Goal: Information Seeking & Learning: Learn about a topic

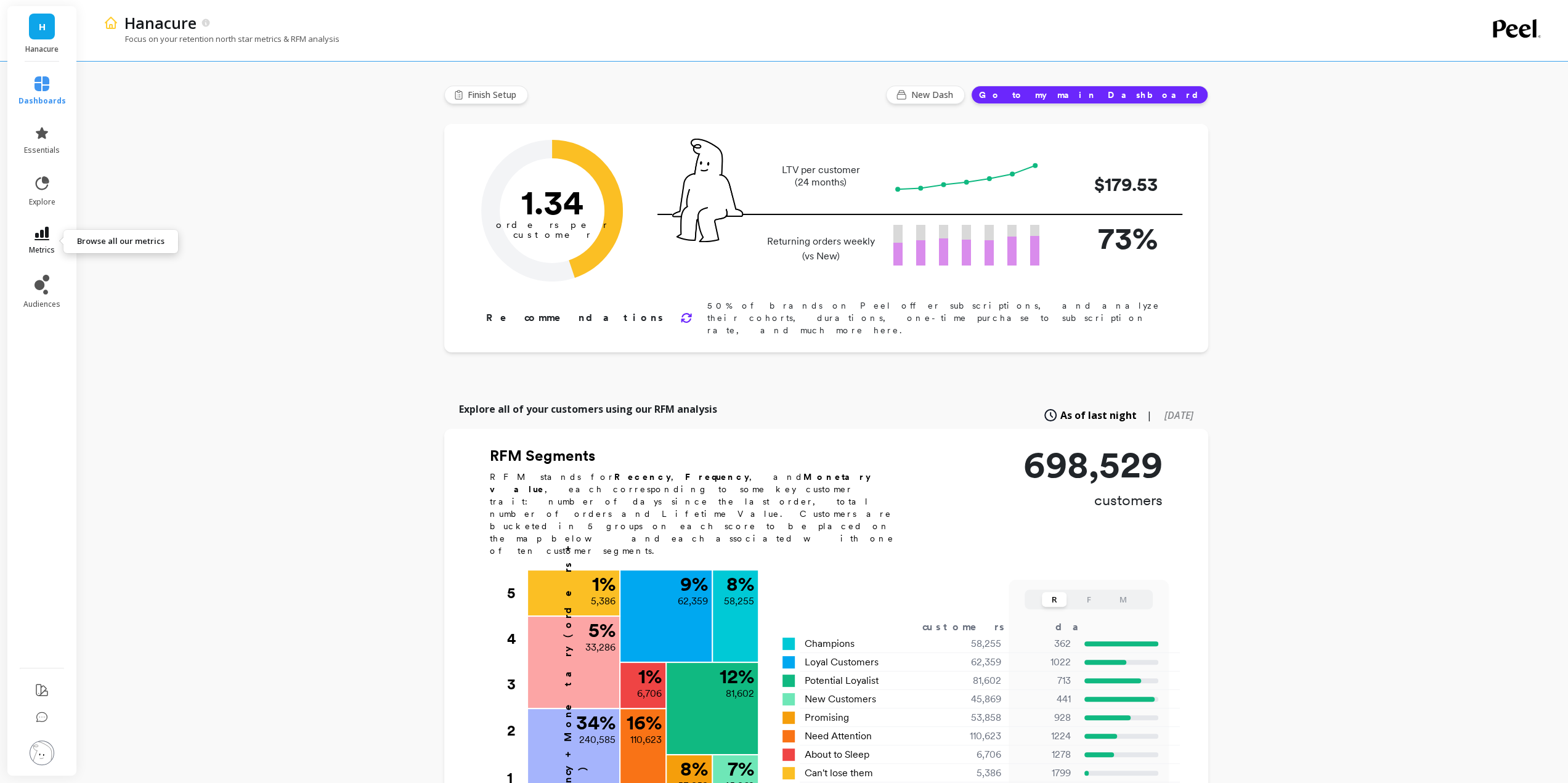
click at [40, 239] on icon at bounding box center [42, 233] width 15 height 13
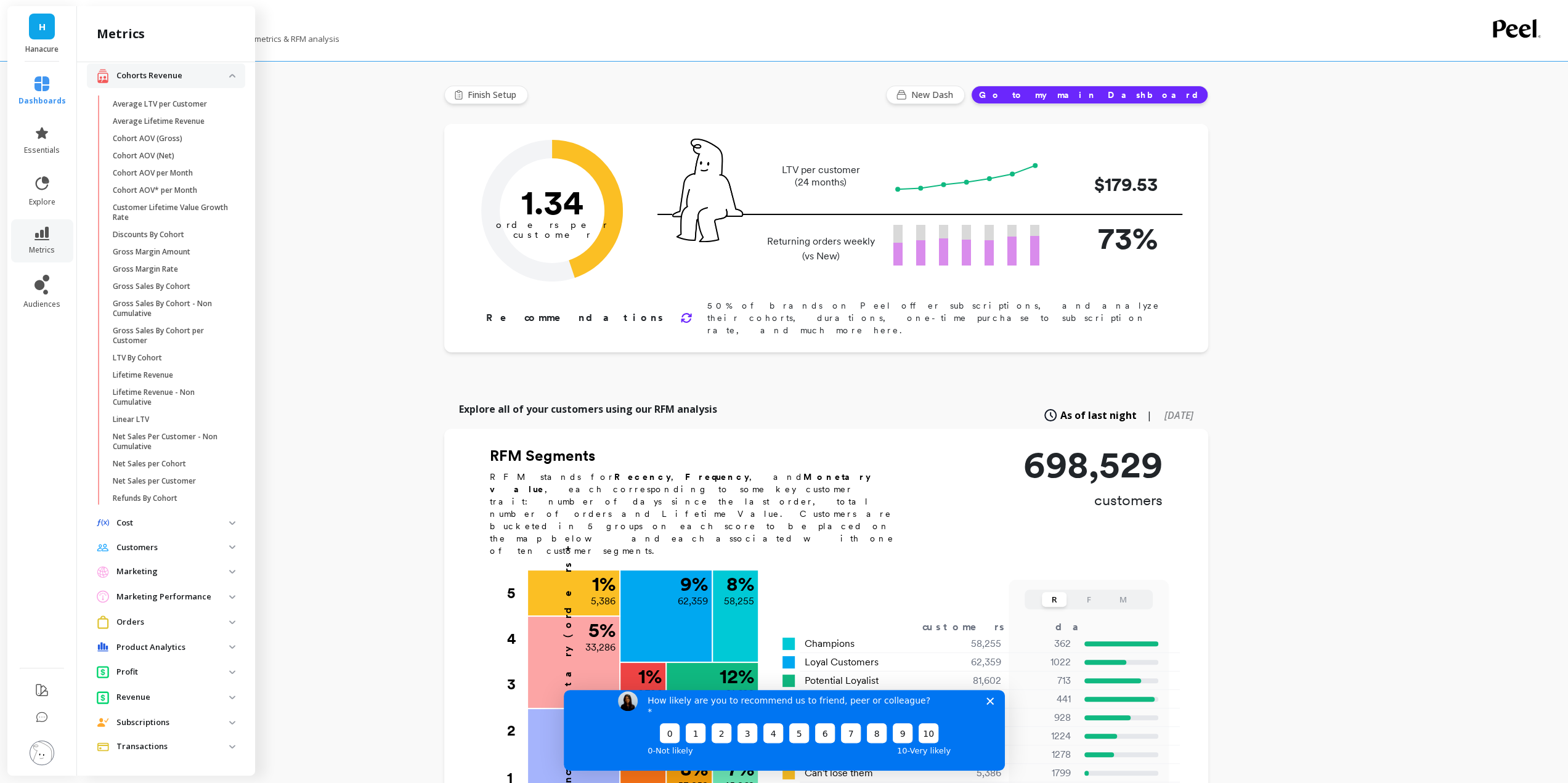
scroll to position [65, 0]
click at [197, 646] on p "Product Analytics" at bounding box center [173, 646] width 113 height 12
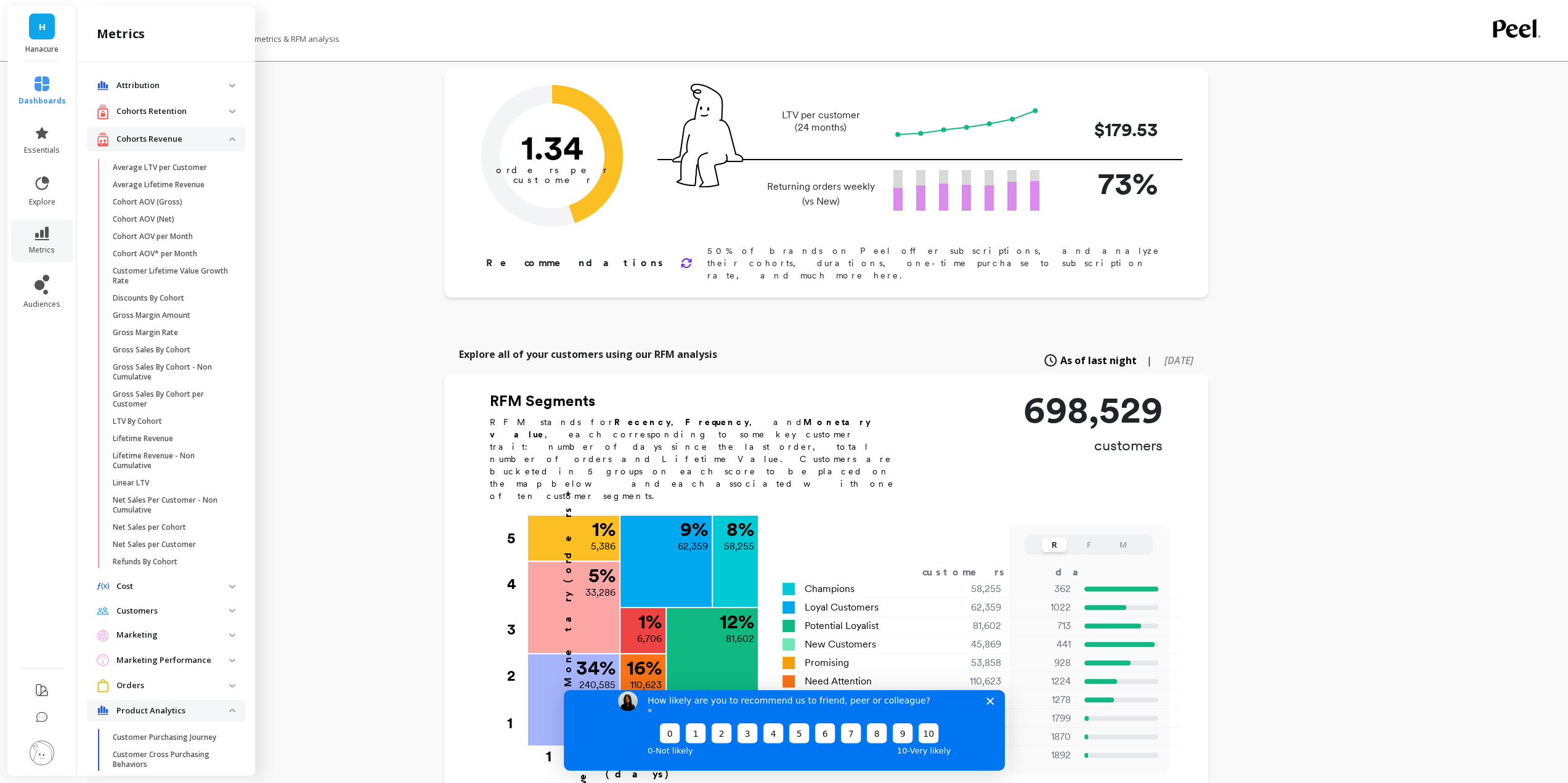
scroll to position [0, 0]
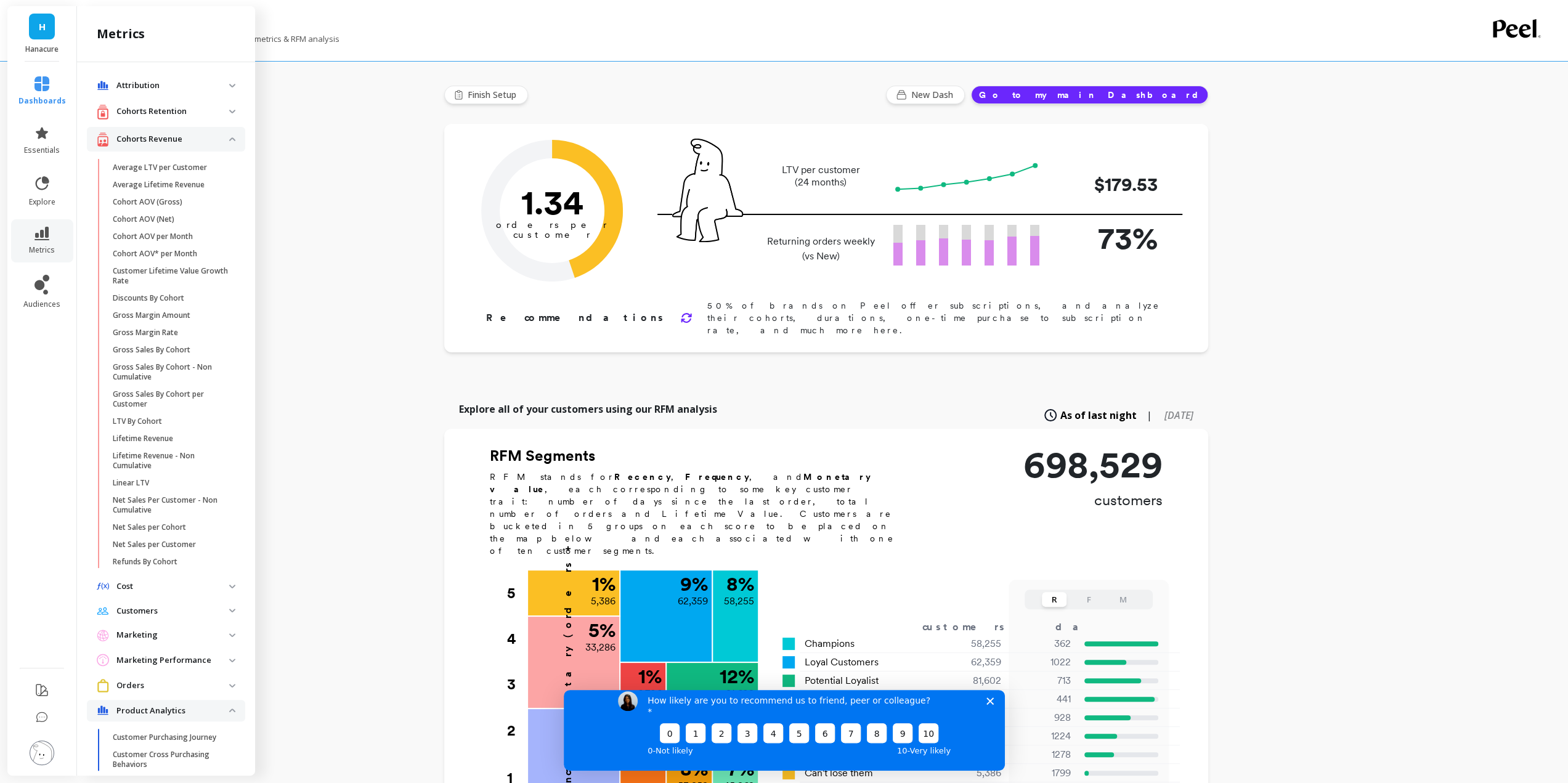
click at [207, 110] on p "Cohorts Retention" at bounding box center [173, 112] width 113 height 12
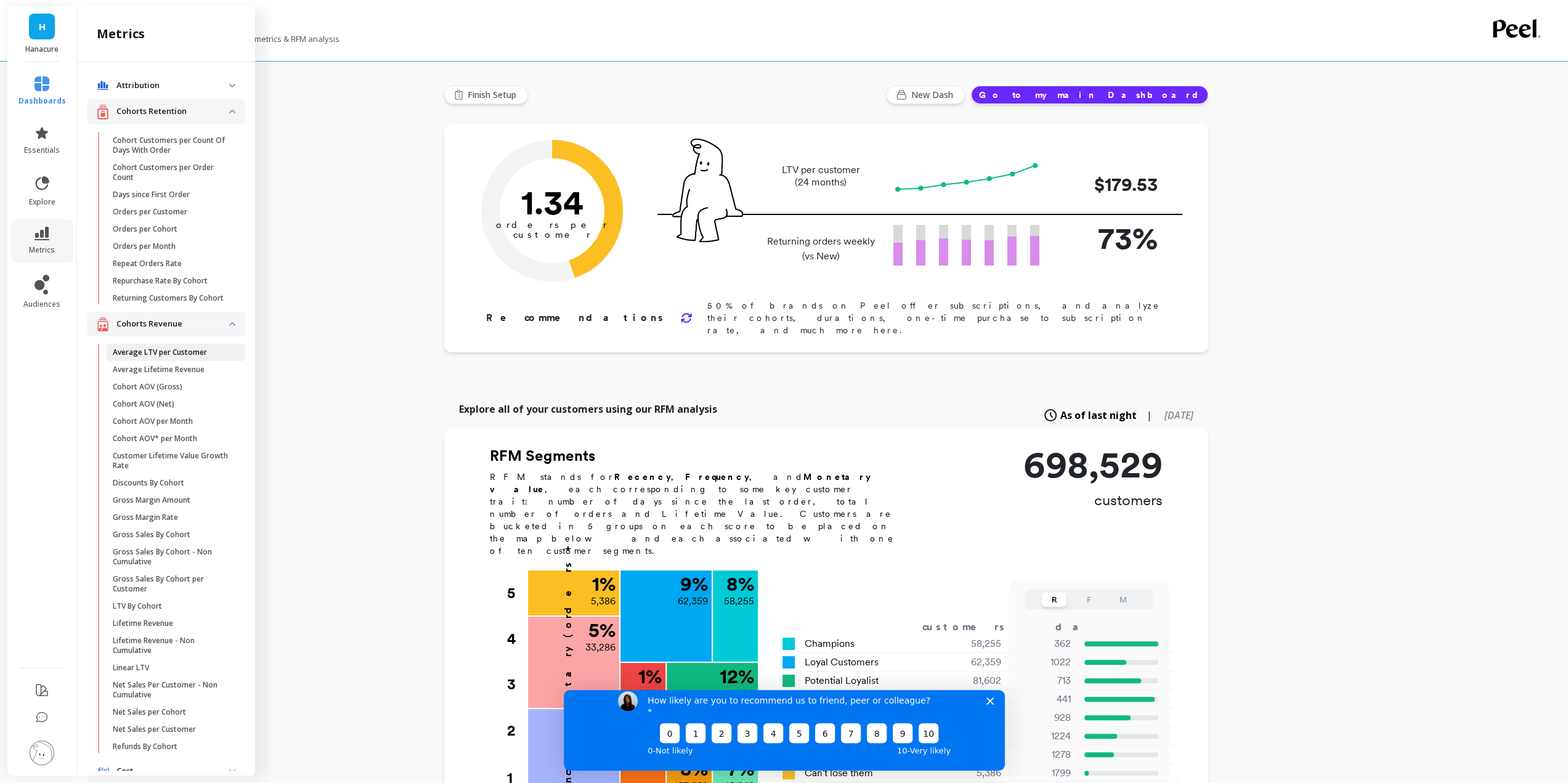
click at [191, 357] on p "Average LTV per Customer" at bounding box center [160, 352] width 94 height 10
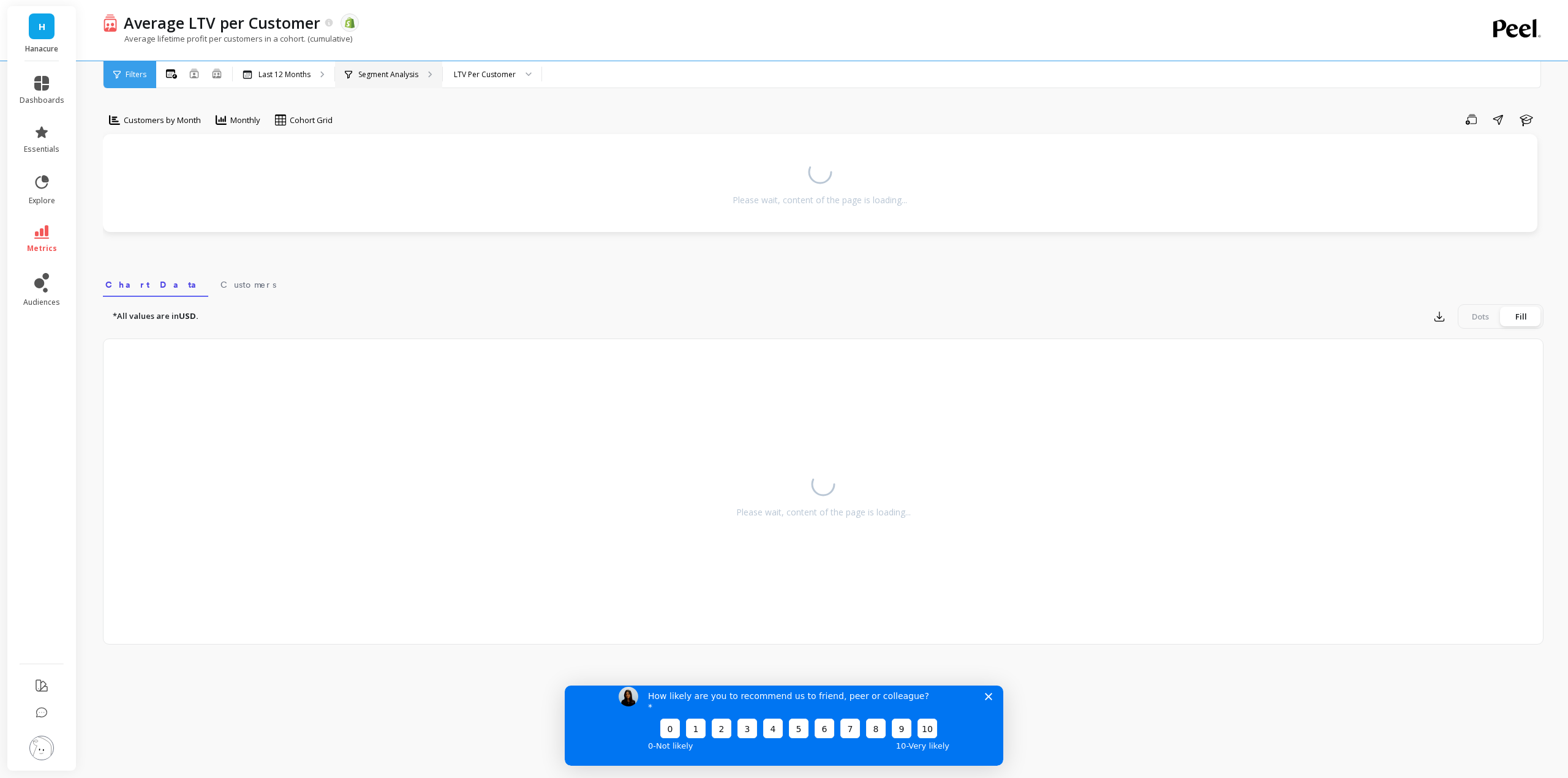
click at [390, 77] on p "Segment Analysis" at bounding box center [388, 74] width 60 height 10
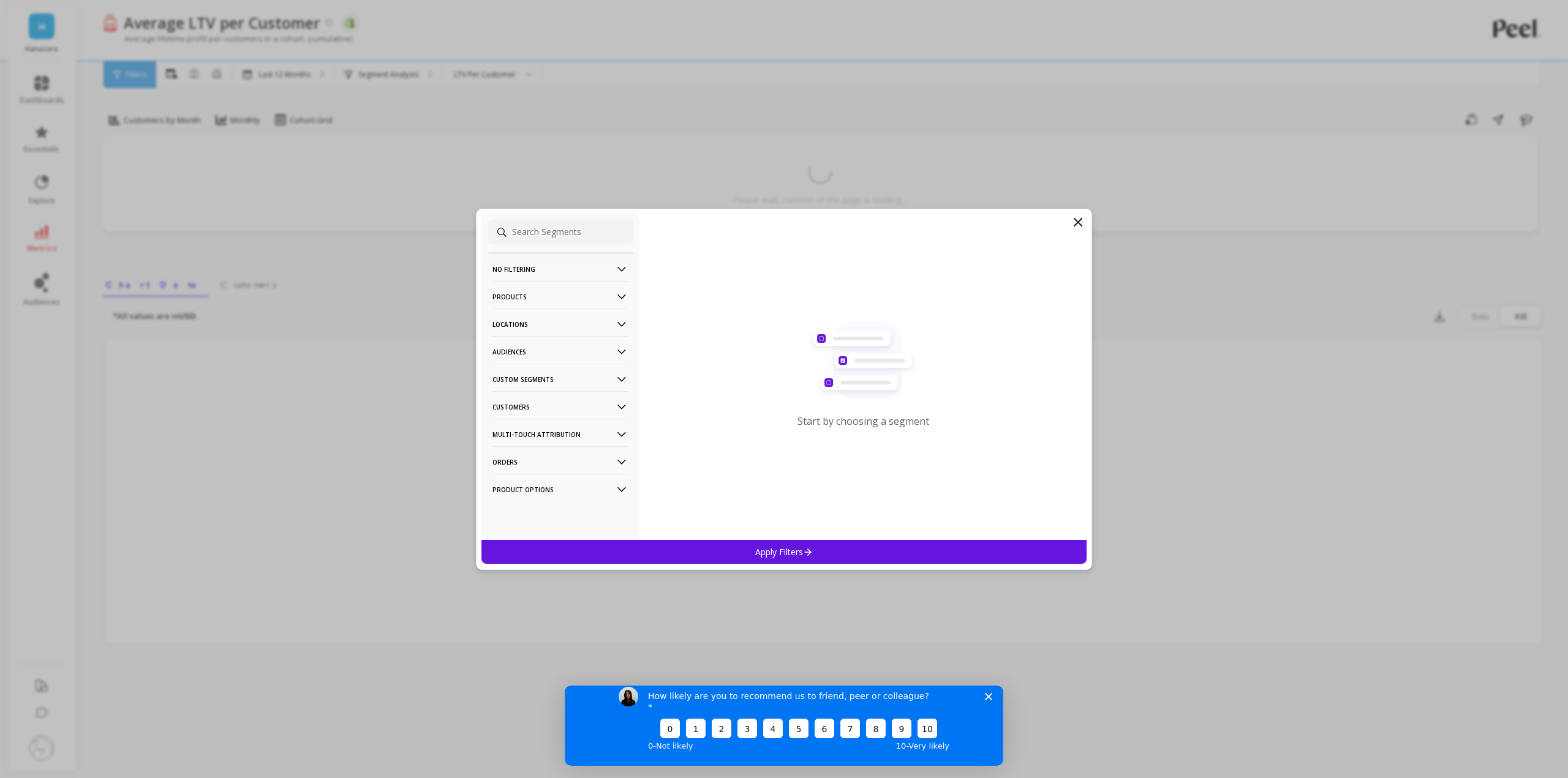
click at [615, 300] on icon at bounding box center [621, 297] width 13 height 13
click at [551, 385] on div "Products" at bounding box center [560, 384] width 146 height 19
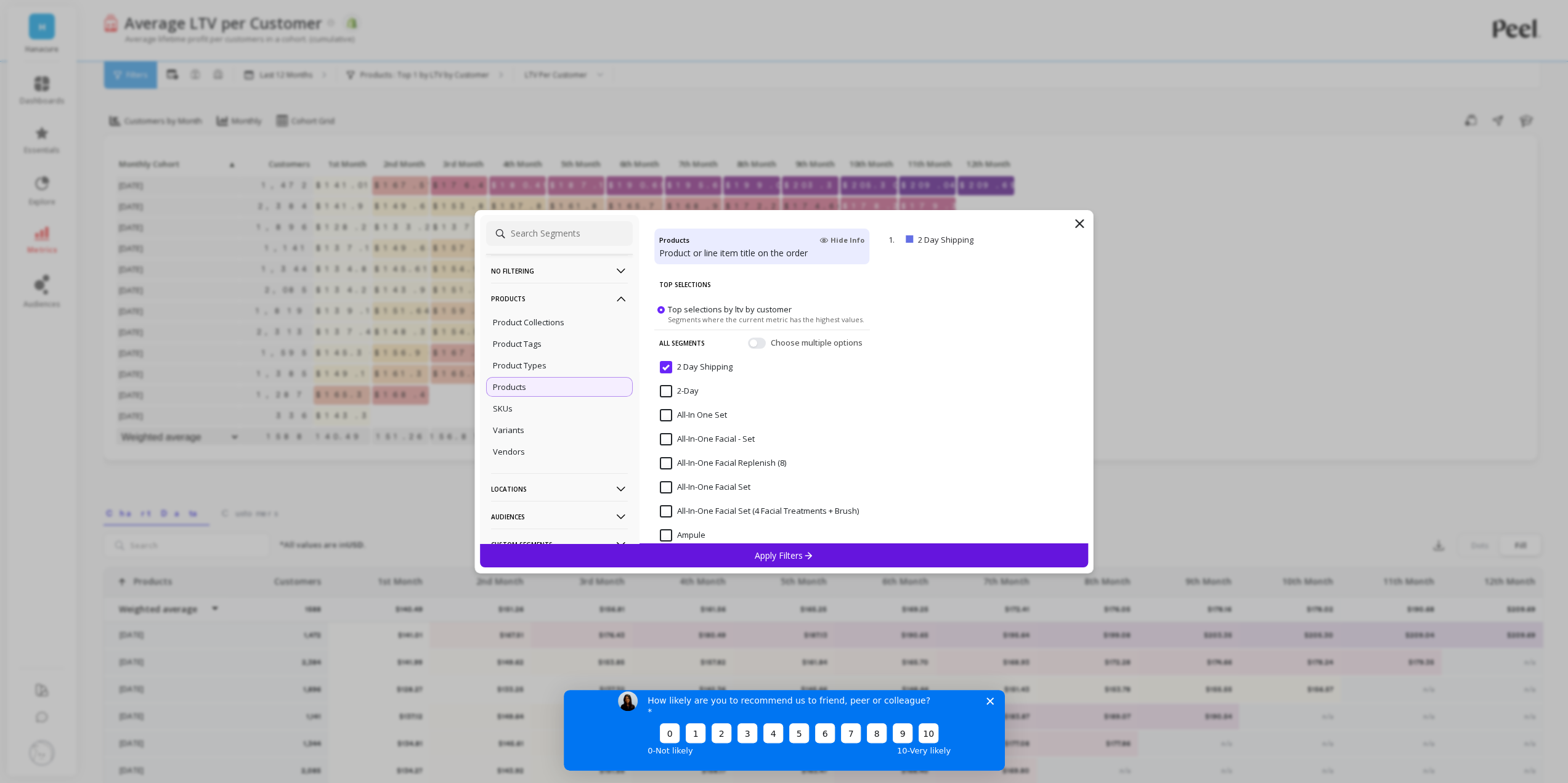
click at [667, 368] on Shipping "2 Day Shipping" at bounding box center [696, 367] width 73 height 12
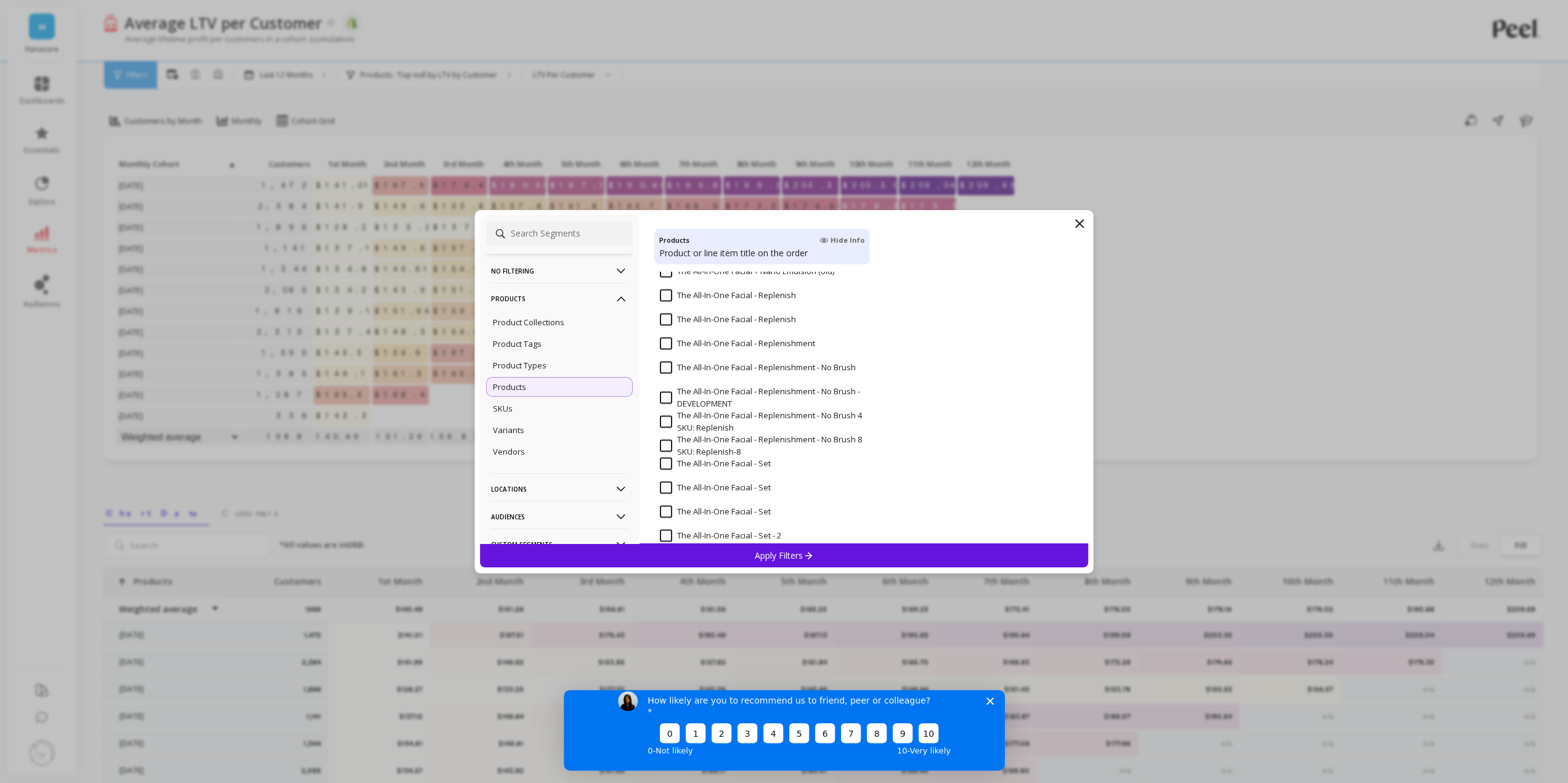
scroll to position [2588, 0]
click at [733, 425] on Starter "The All-In-One Facial - Starter" at bounding box center [722, 423] width 124 height 12
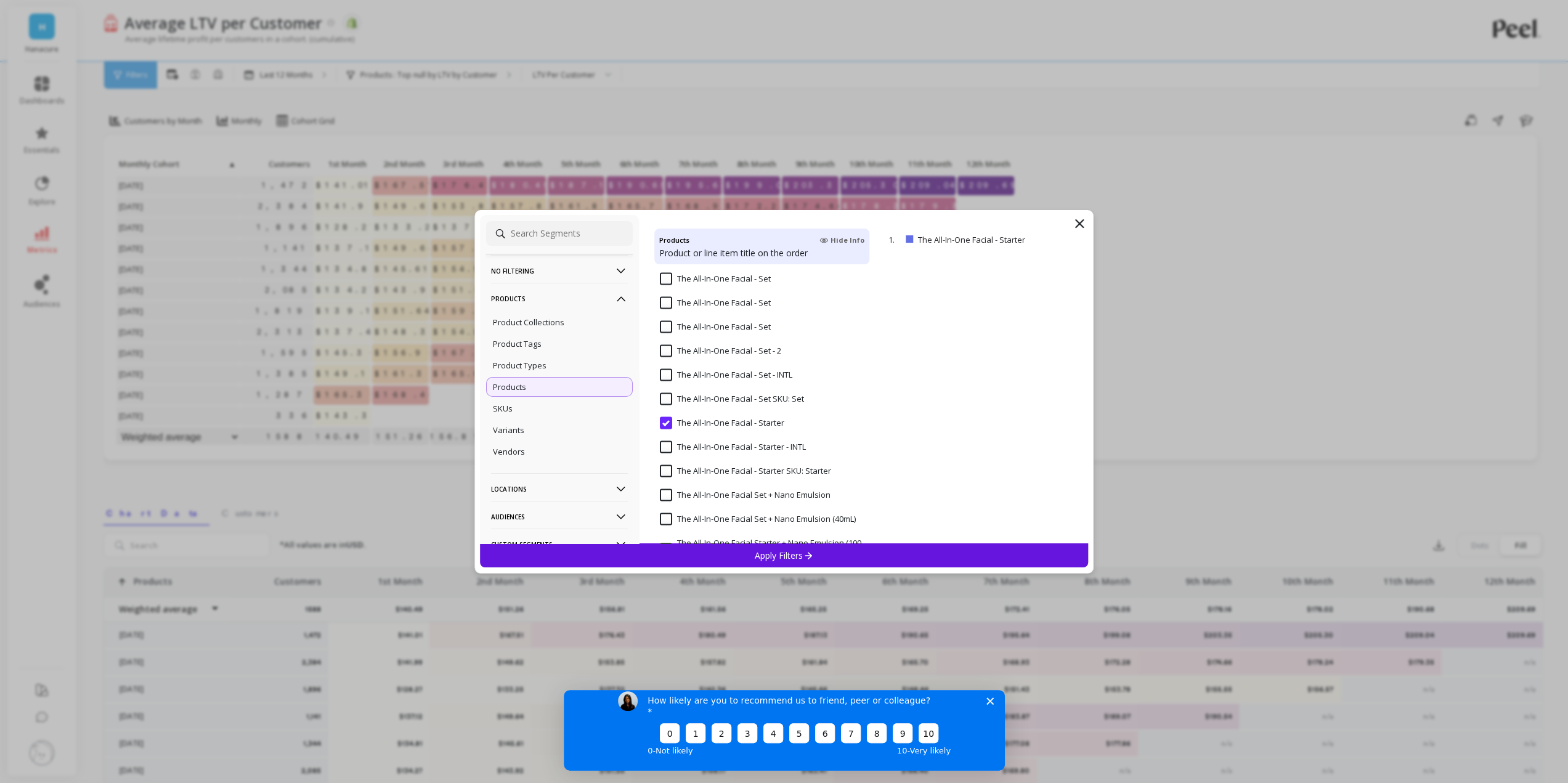
scroll to position [2649, 0]
click at [663, 407] on Starter "The All-In-One Facial - Starter SKU: Starter" at bounding box center [746, 409] width 171 height 12
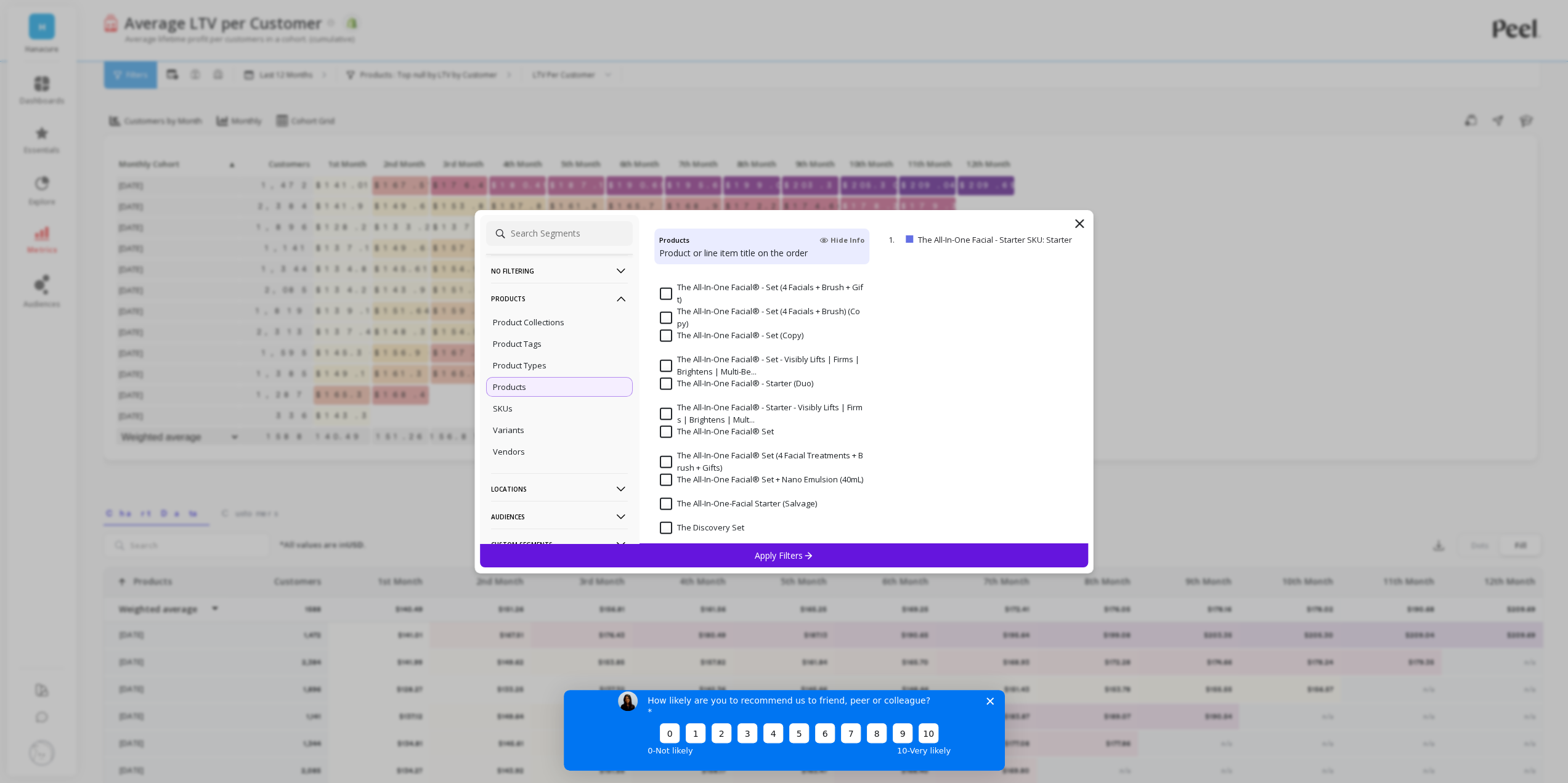
scroll to position [2957, 0]
click at [671, 393] on input "The All-In-One Facial® - Starter - Visibly Lifts | Firms | Brightens | Mult..." at bounding box center [762, 395] width 205 height 24
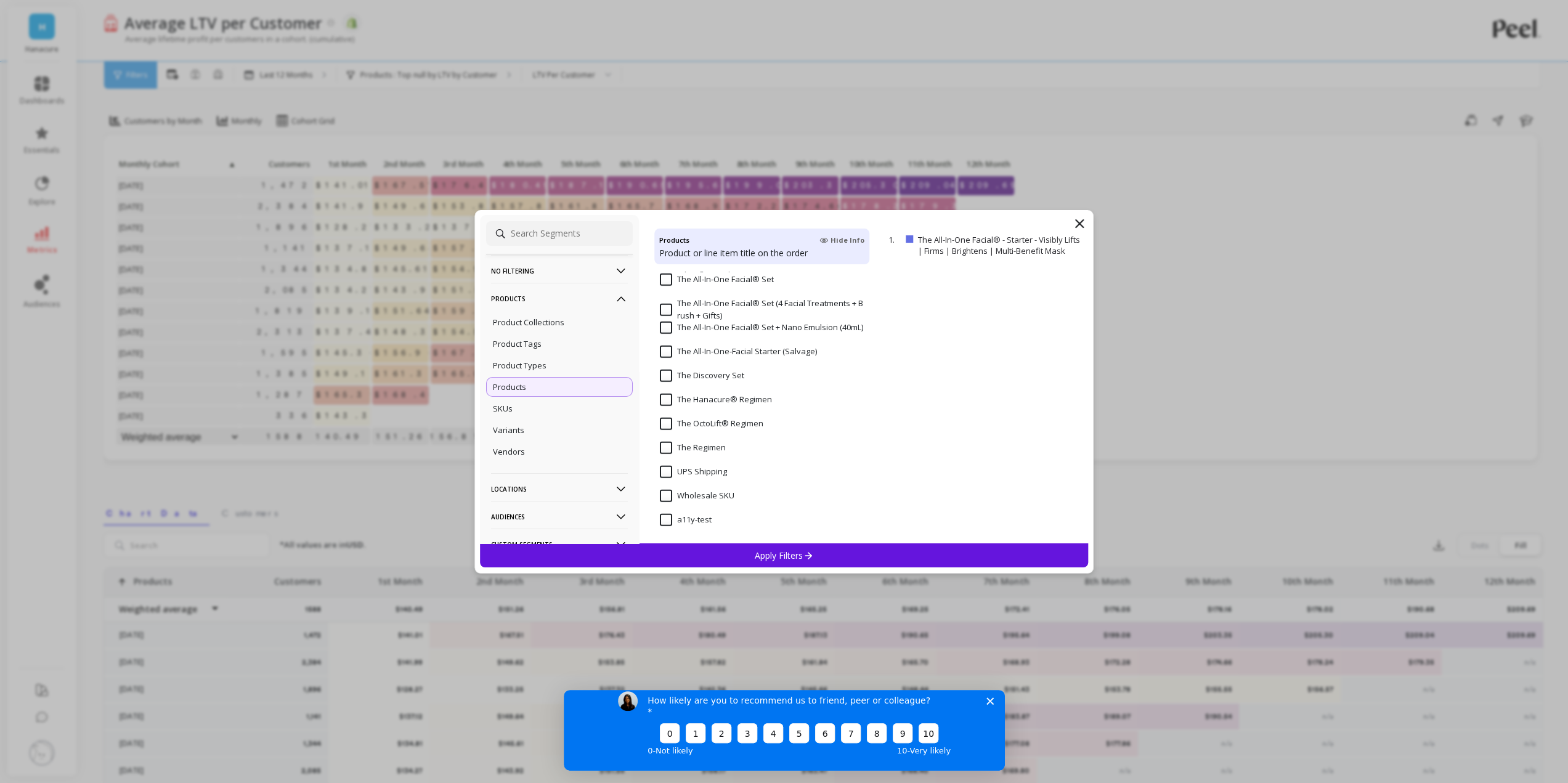
scroll to position [3093, 0]
click at [802, 559] on p "Apply Filters" at bounding box center [784, 556] width 59 height 12
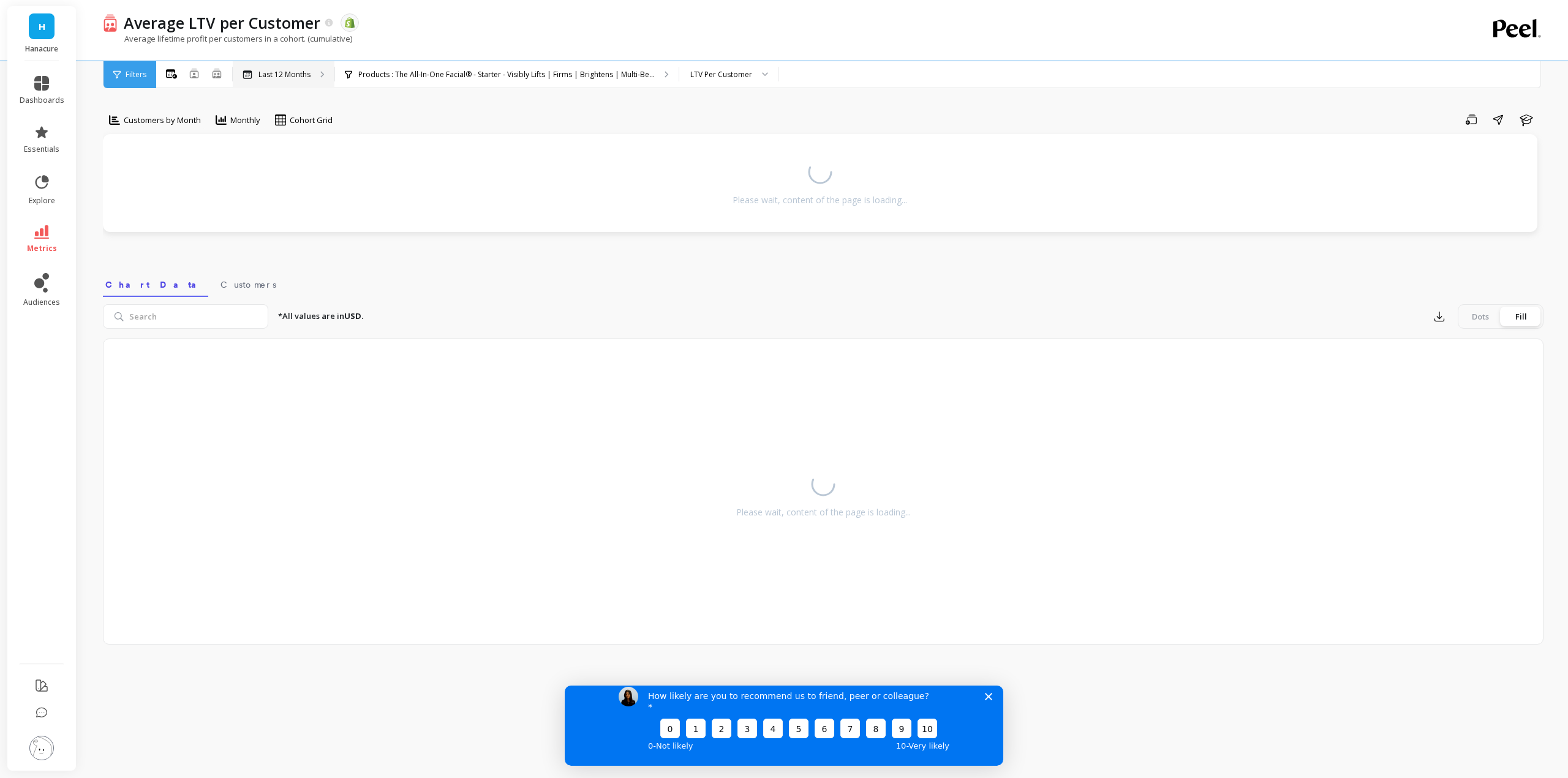
click at [298, 78] on p "Last 12 Months" at bounding box center [284, 74] width 52 height 10
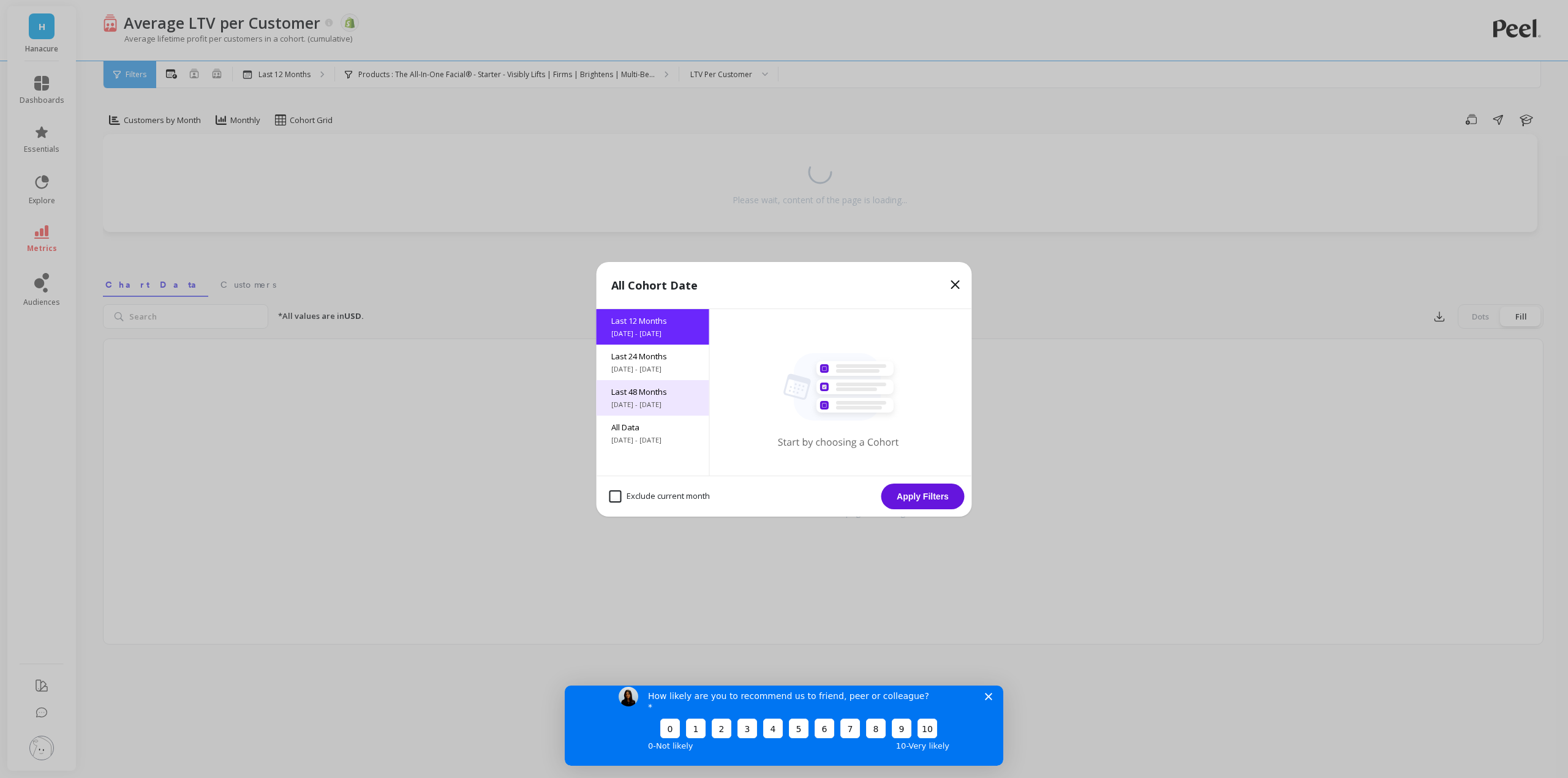
click at [662, 391] on span "Last 48 Months" at bounding box center [653, 391] width 83 height 11
click at [933, 502] on button "Apply Filters" at bounding box center [923, 496] width 83 height 26
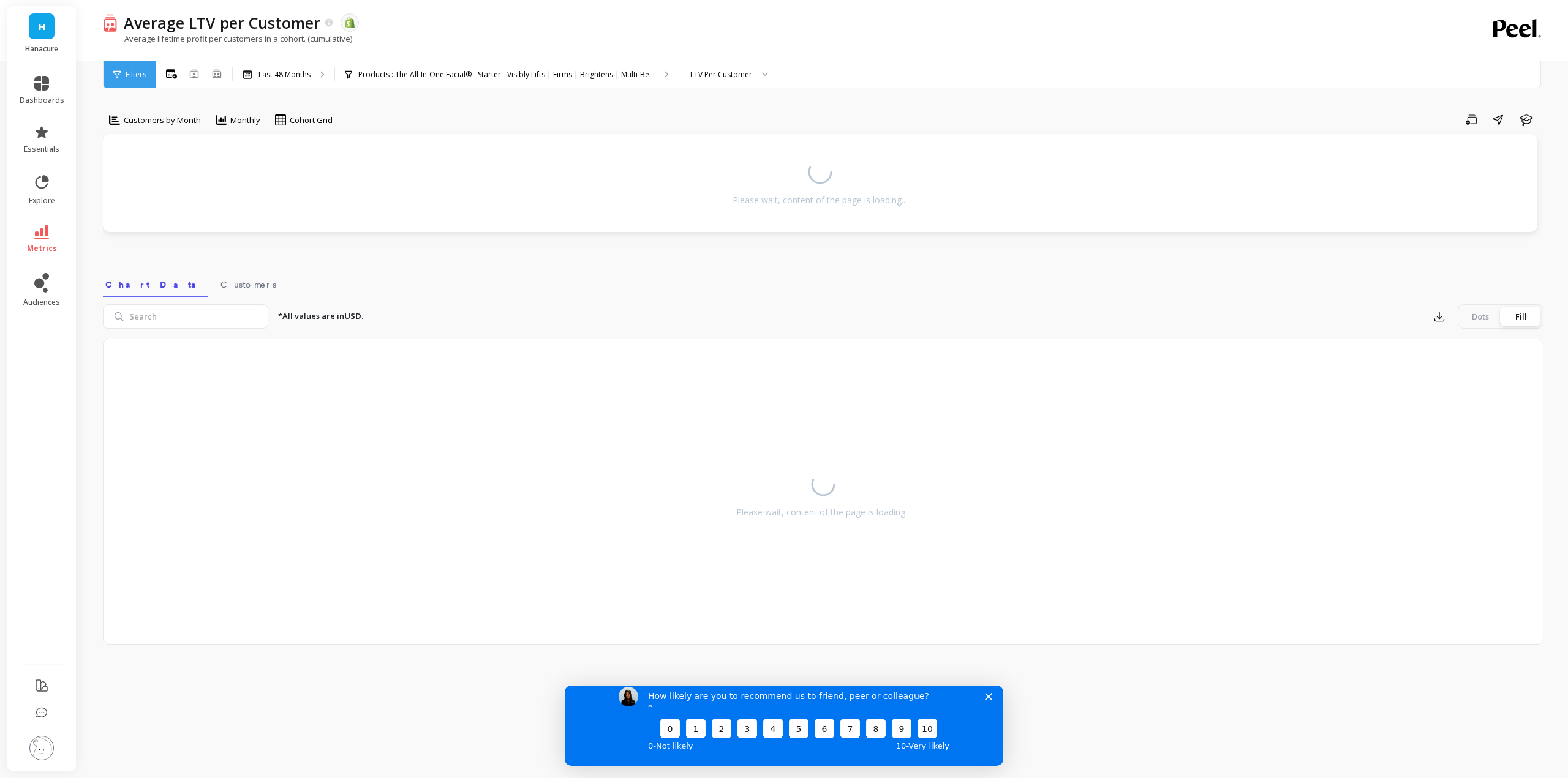
click at [991, 700] on icon "Close survey" at bounding box center [988, 696] width 7 height 7
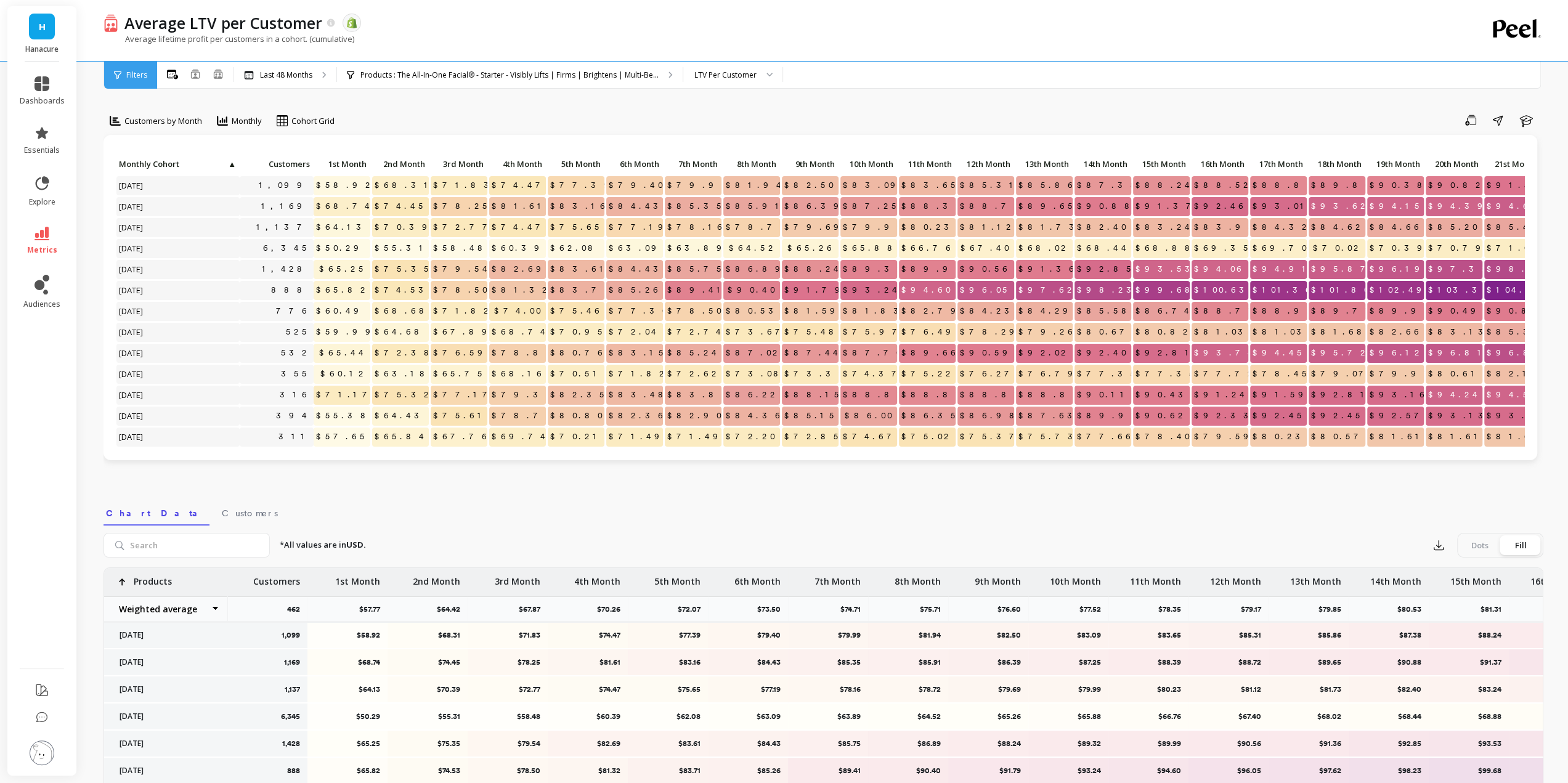
drag, startPoint x: 1000, startPoint y: 185, endPoint x: 1000, endPoint y: 193, distance: 8.0
click at [1000, 193] on span "$85.31" at bounding box center [990, 186] width 65 height 19
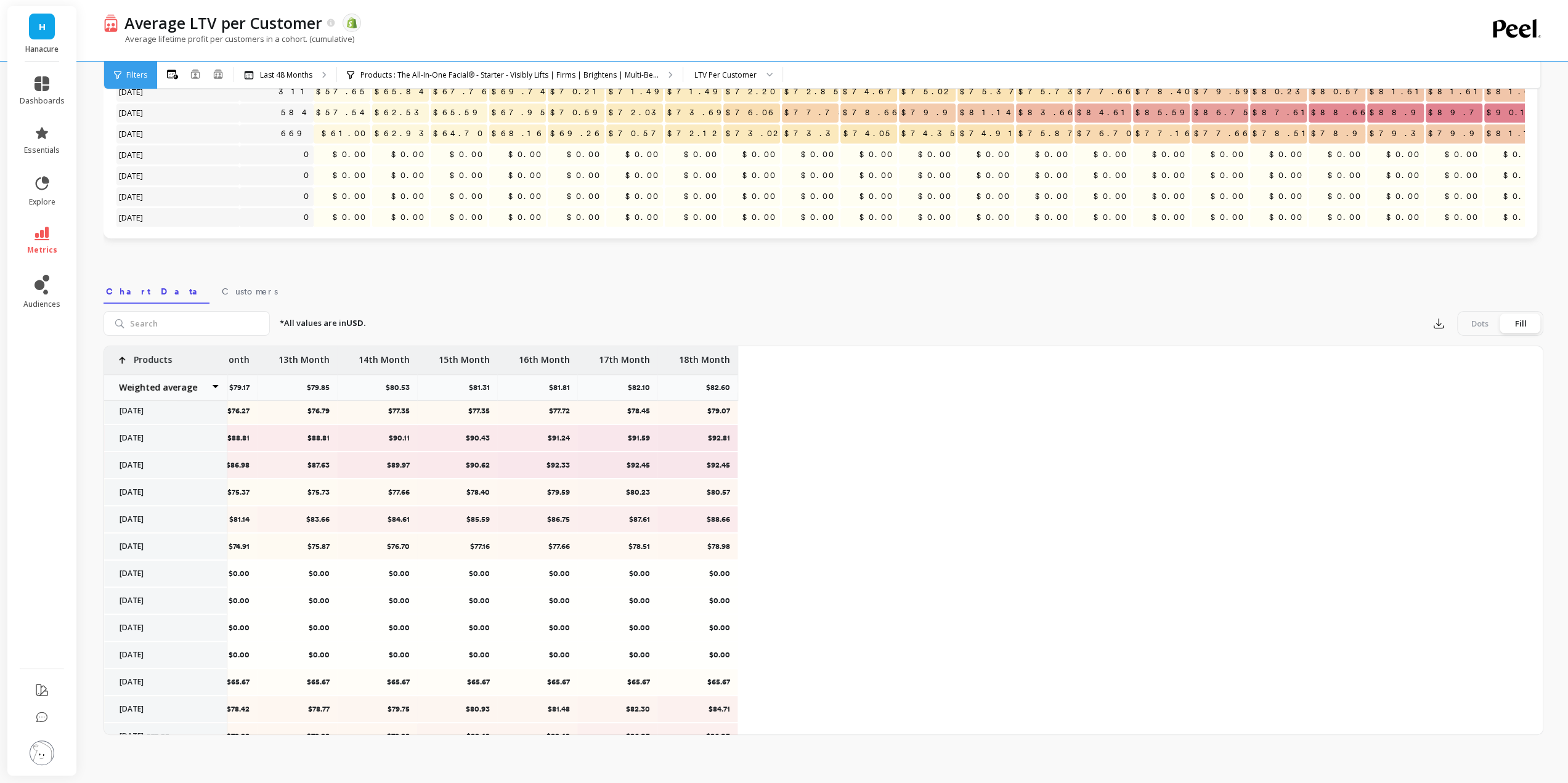
scroll to position [247, 0]
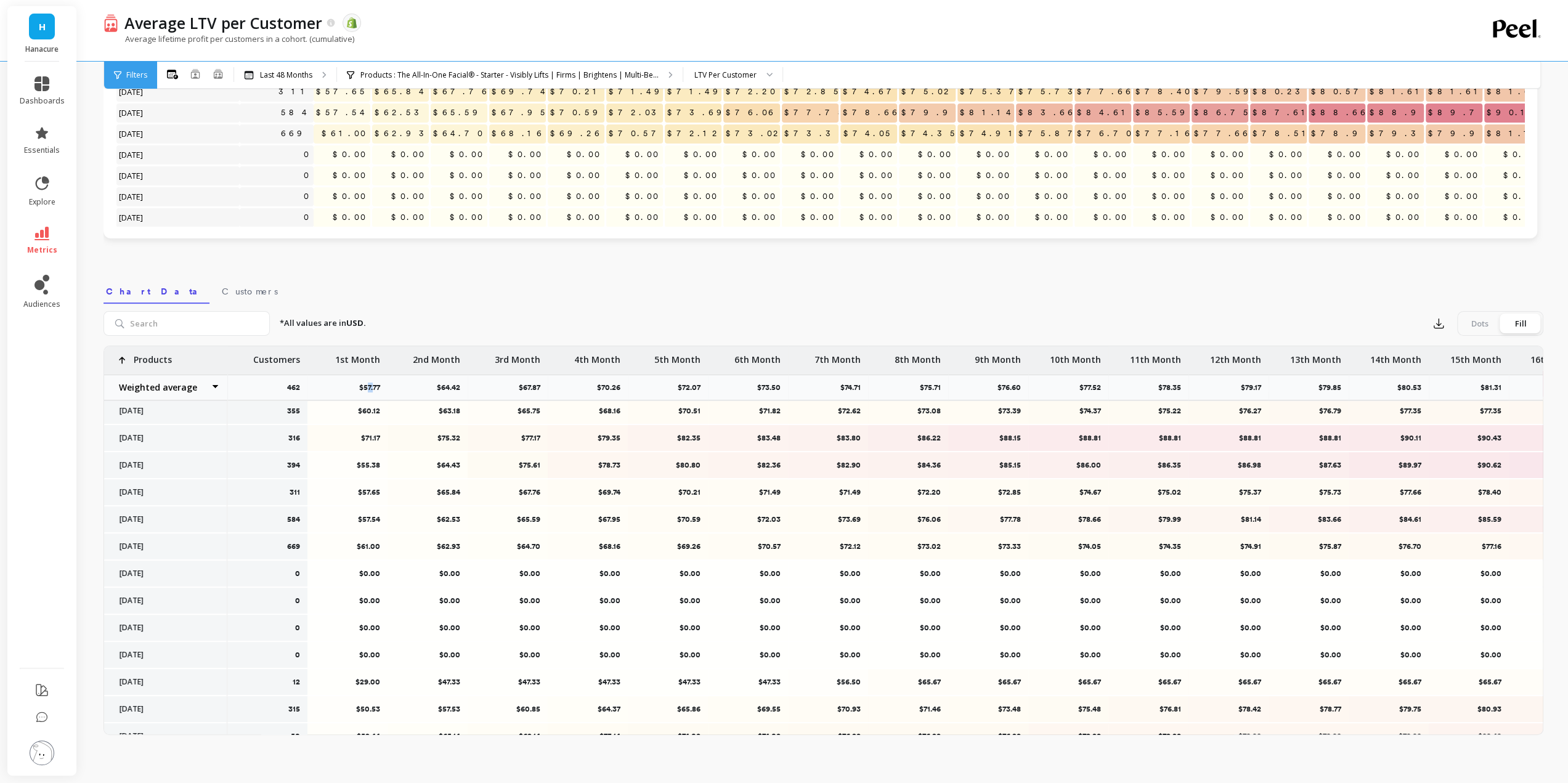
drag, startPoint x: 364, startPoint y: 389, endPoint x: 373, endPoint y: 391, distance: 9.2
click at [373, 391] on p "$57.77" at bounding box center [373, 387] width 28 height 10
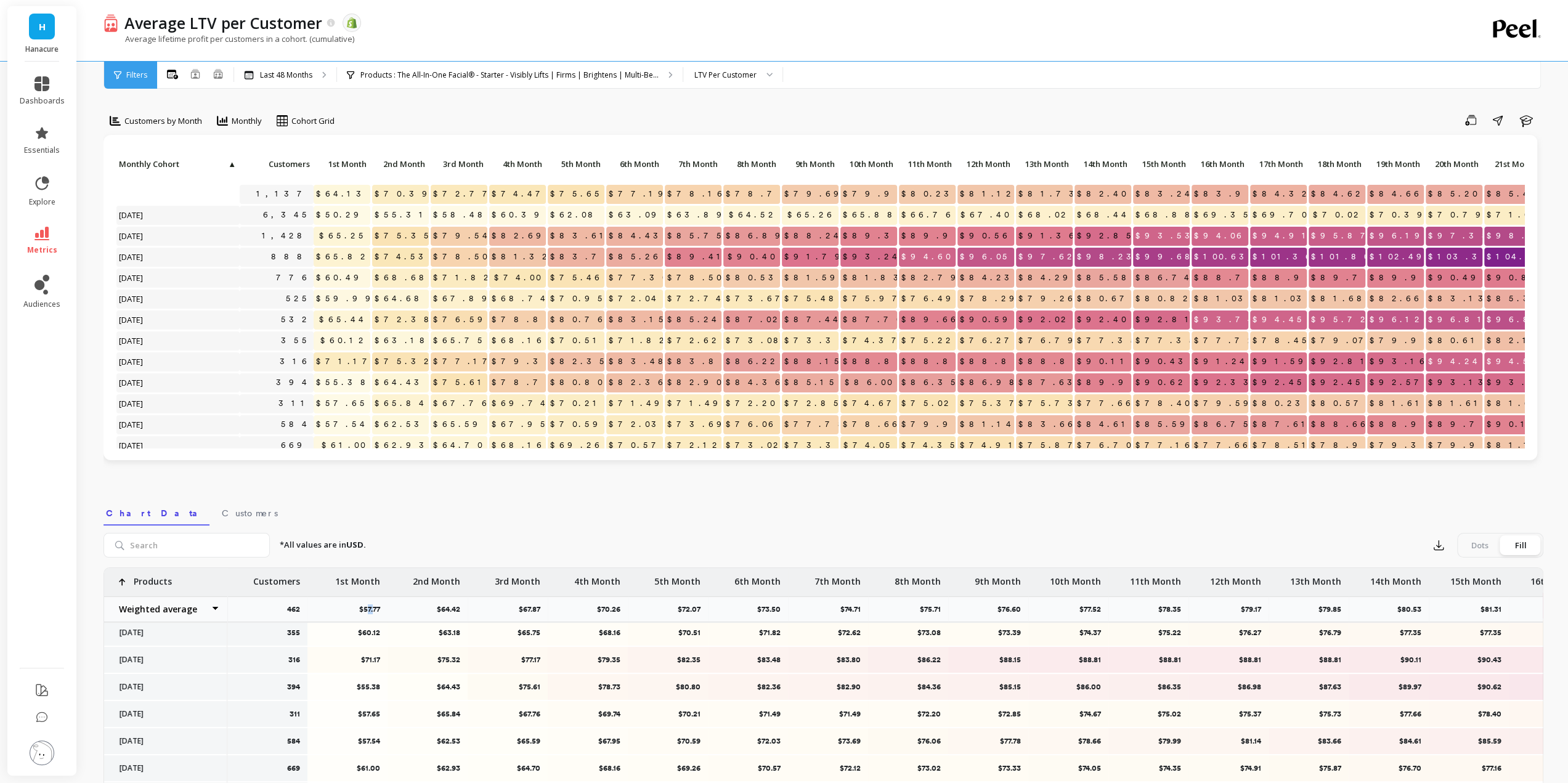
scroll to position [0, 0]
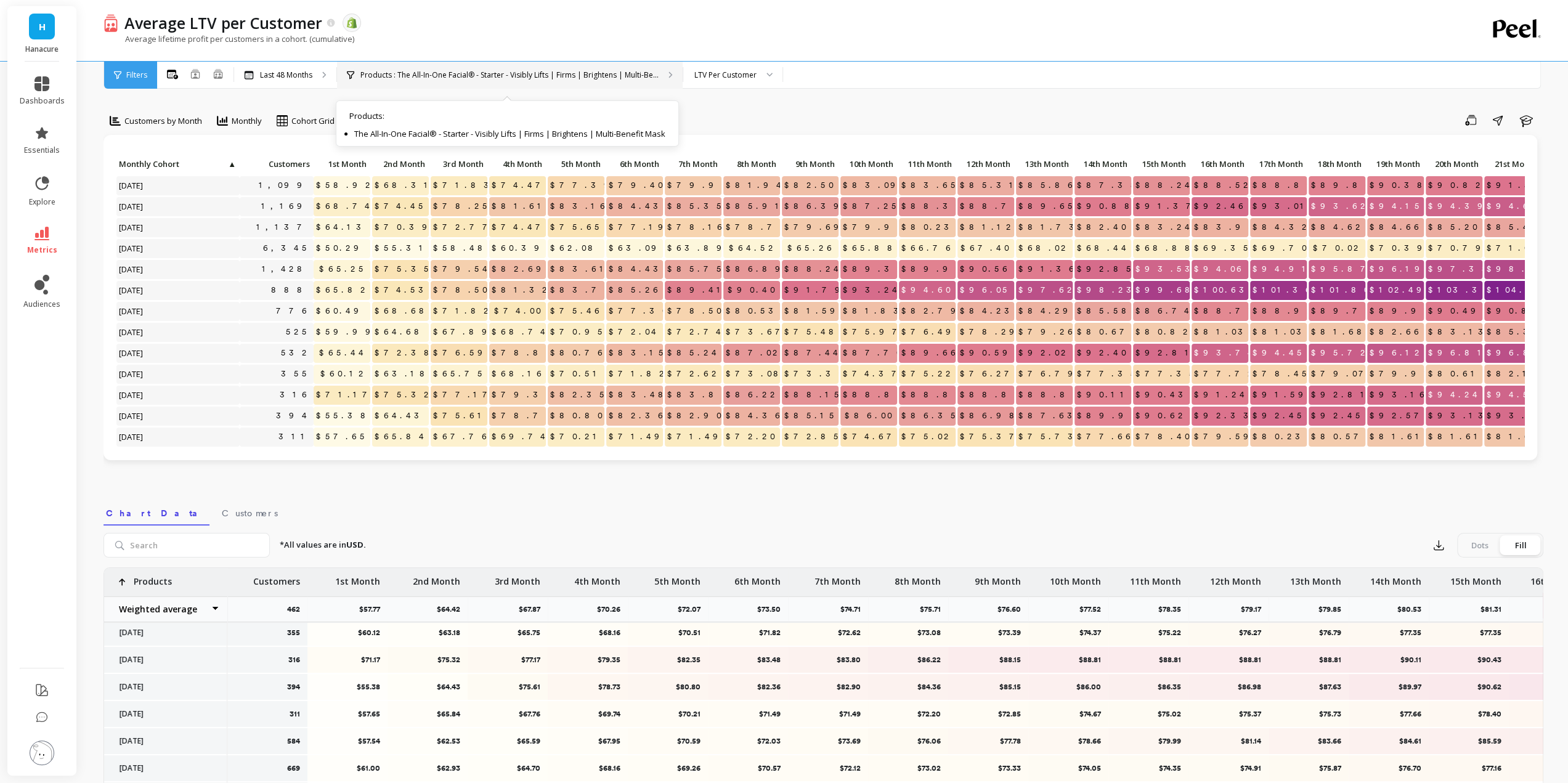
click at [401, 79] on p "Products : The All-In-One Facial® - Starter - Visibly Lifts | Firms | Brightens…" at bounding box center [510, 75] width 298 height 10
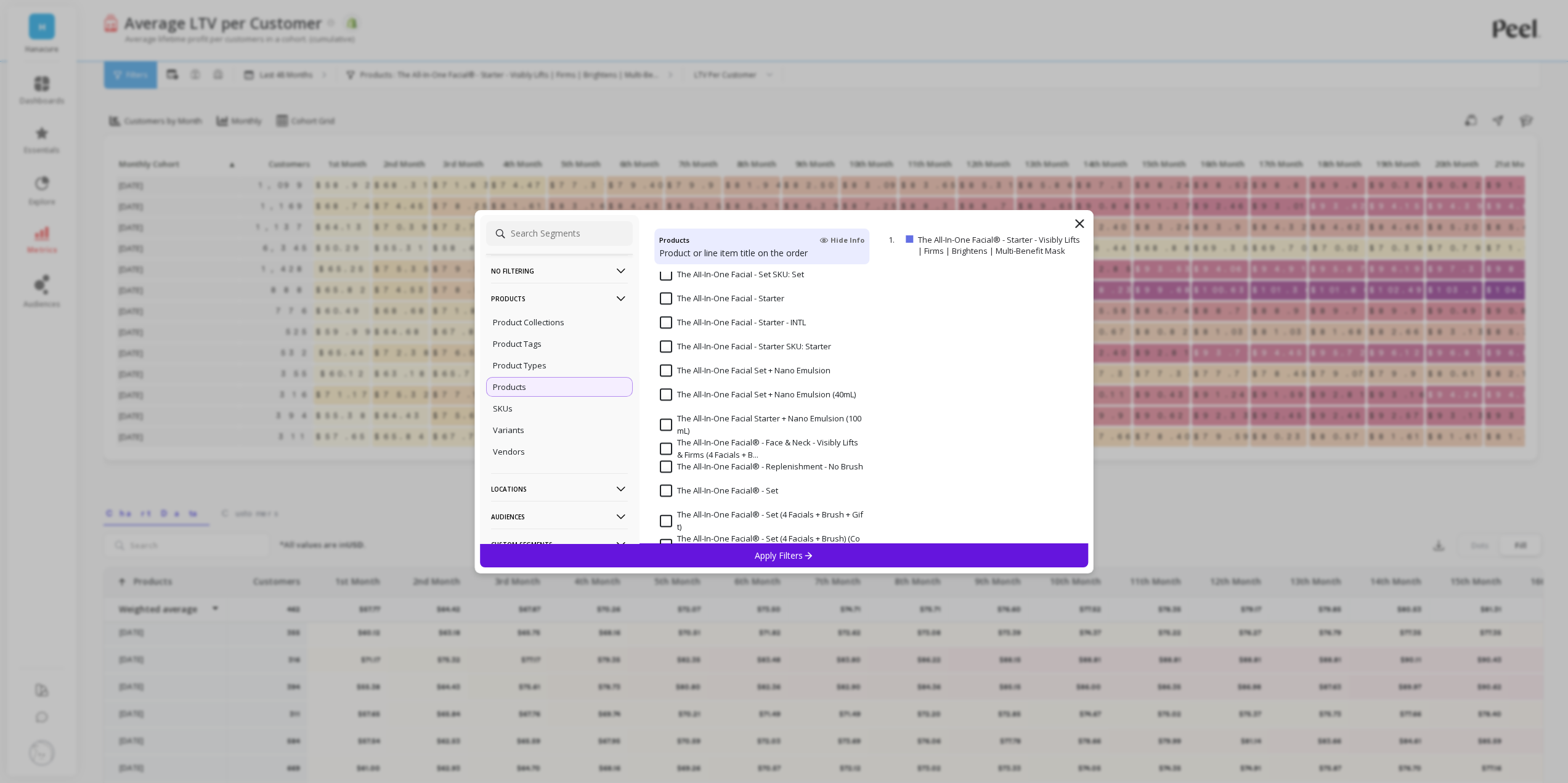
scroll to position [3019, 0]
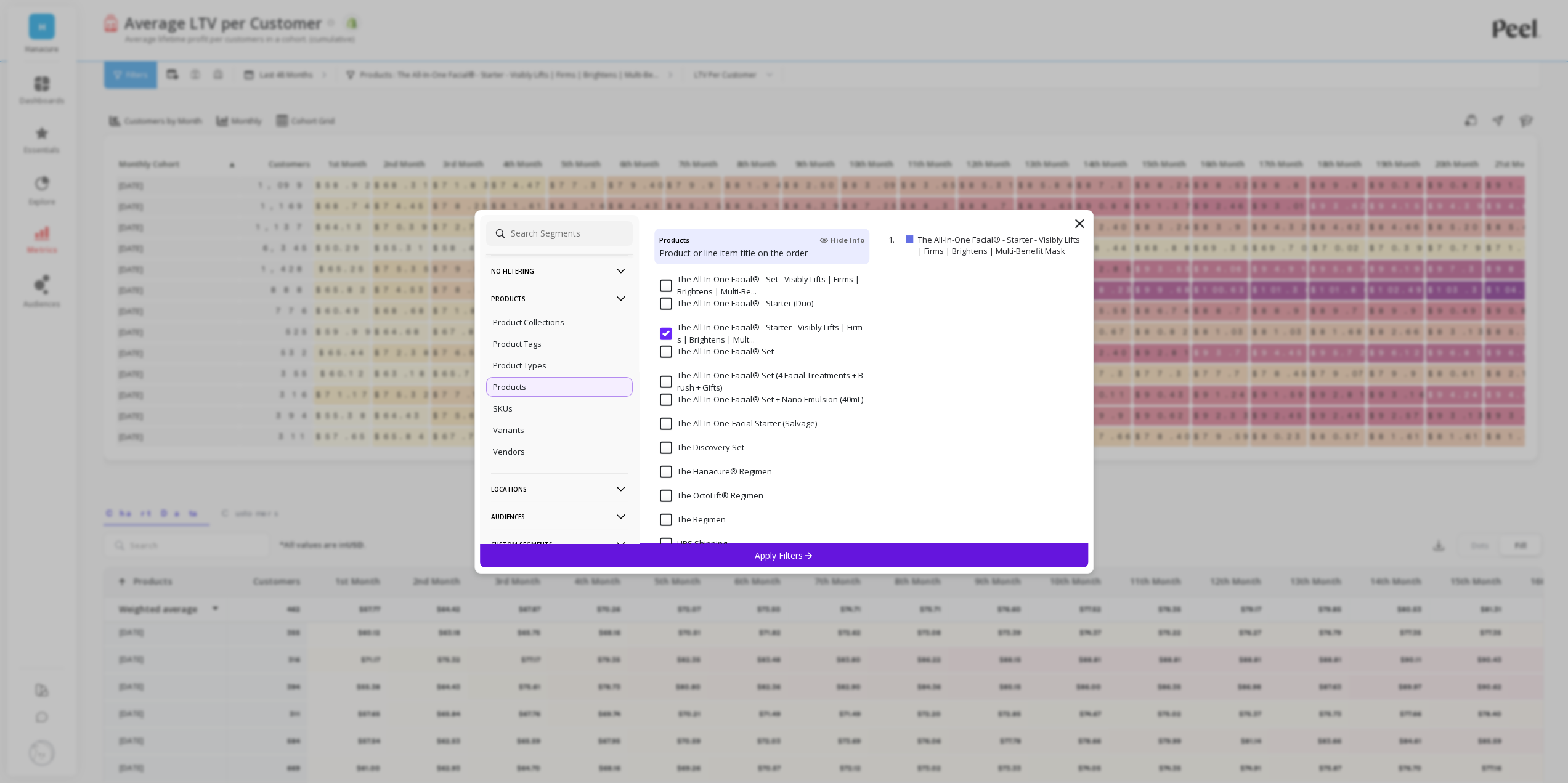
click at [665, 329] on input "The All-In-One Facial® - Starter - Visibly Lifts | Firms | Brightens | Mult..." at bounding box center [762, 334] width 205 height 24
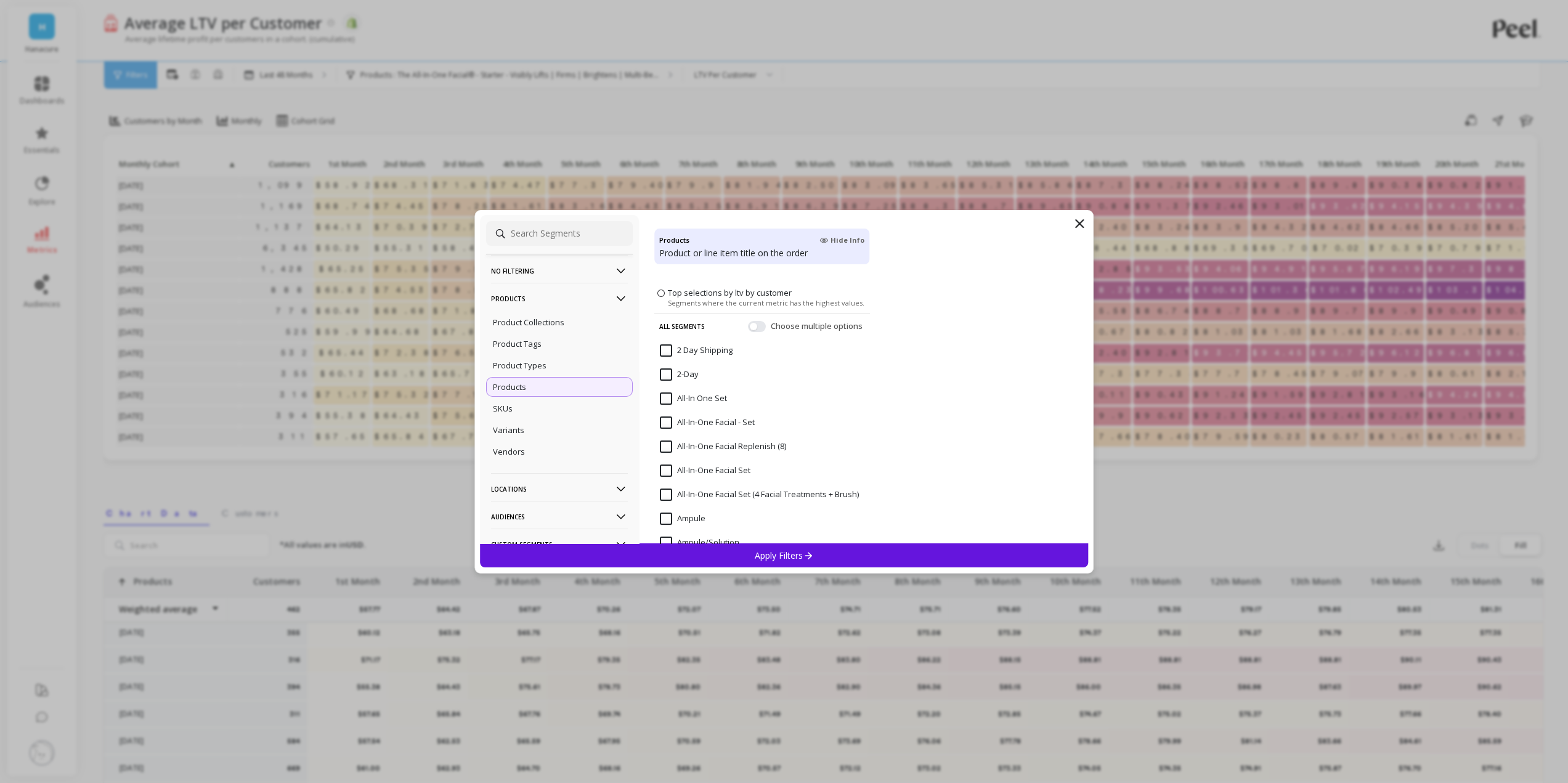
scroll to position [0, 0]
click at [824, 242] on icon at bounding box center [823, 240] width 9 height 6
click at [826, 240] on icon at bounding box center [824, 238] width 8 height 5
click at [826, 240] on icon at bounding box center [823, 240] width 9 height 6
click at [712, 404] on Set "All-In One Set" at bounding box center [693, 399] width 67 height 12
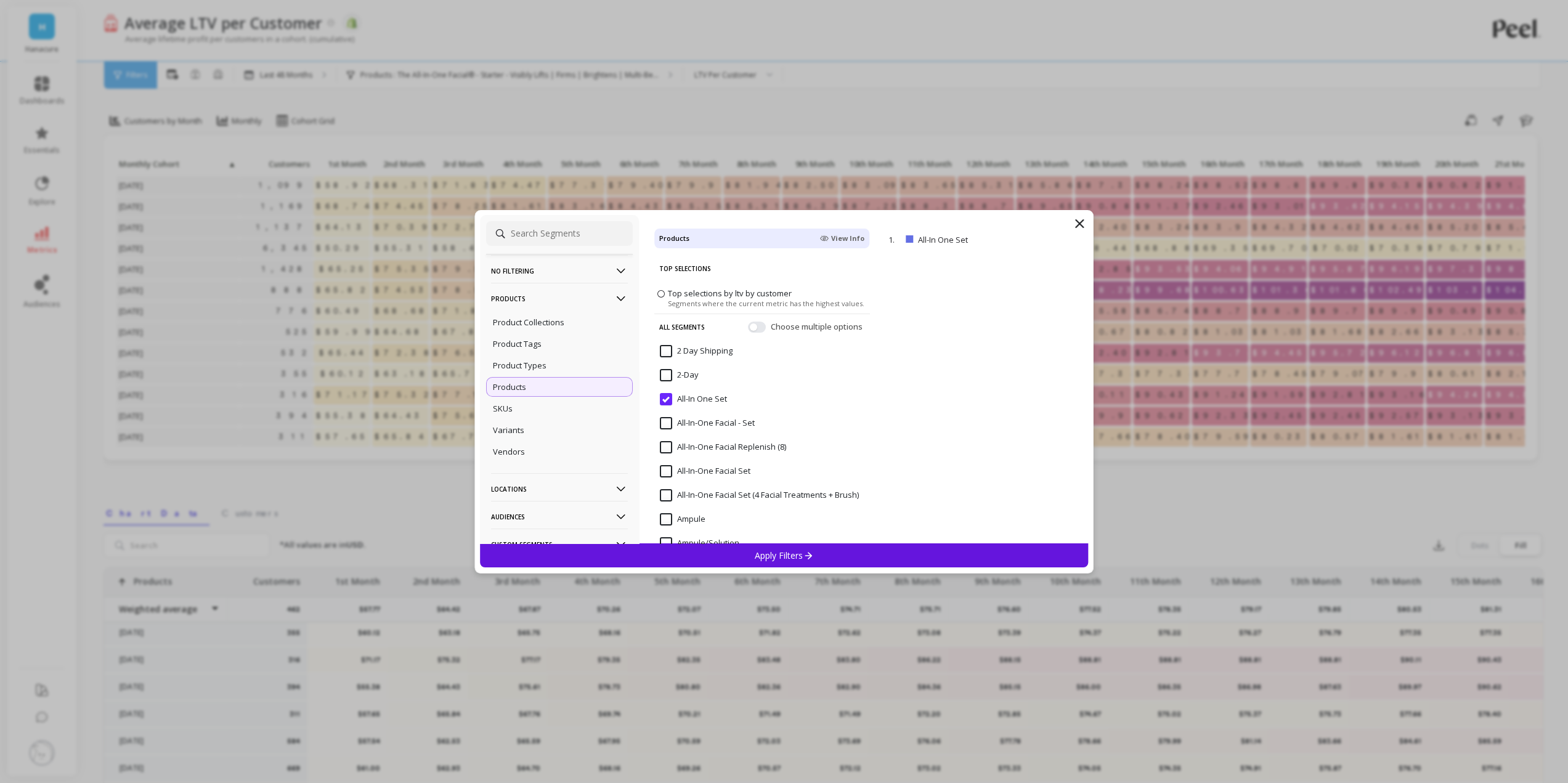
click at [671, 419] on Set "All-In-One Facial - Set" at bounding box center [707, 423] width 95 height 12
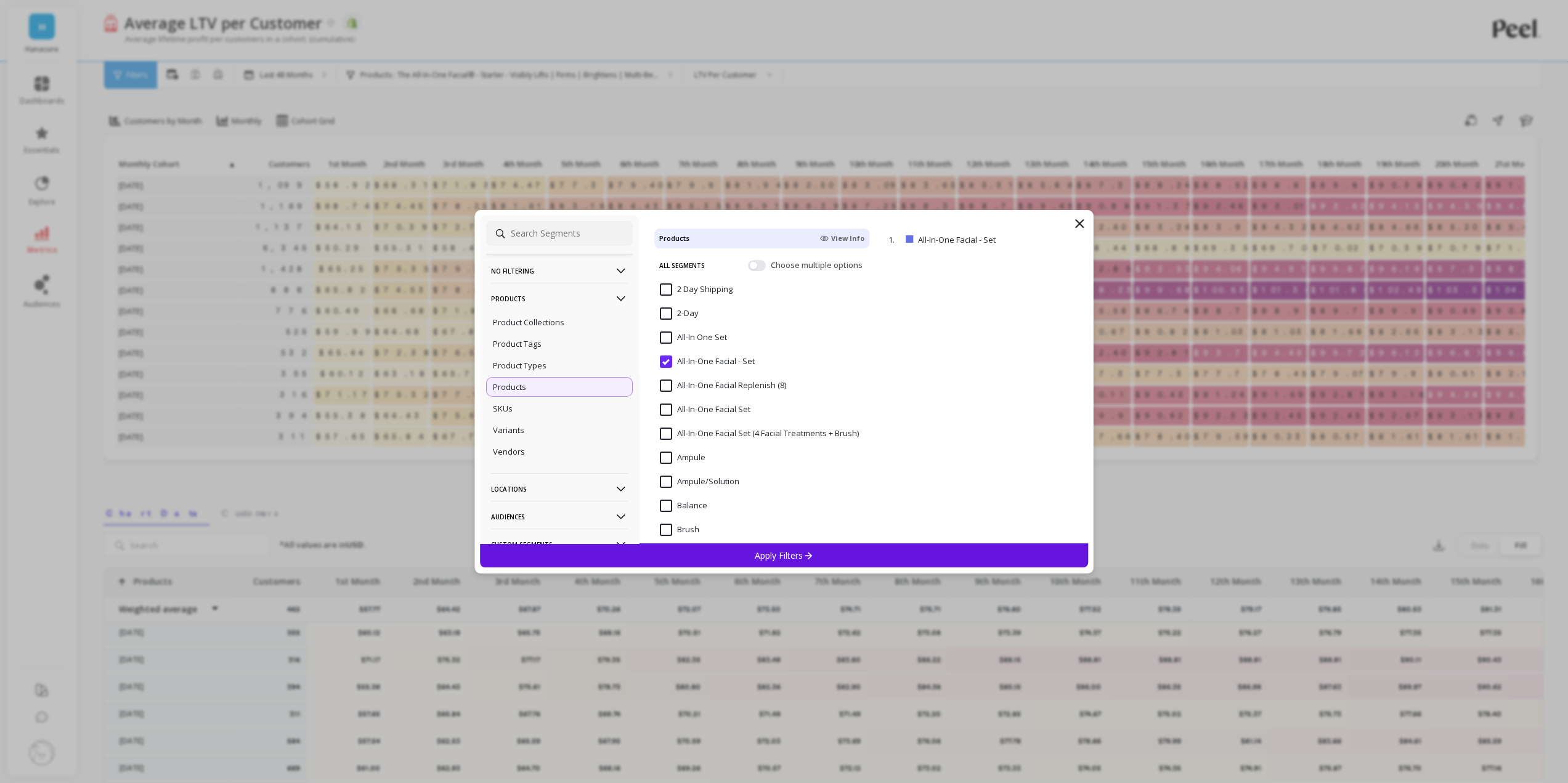
click at [667, 409] on Set "All-In-One Facial Set" at bounding box center [705, 410] width 90 height 12
click at [669, 378] on input "All-In-One Facial Set (4 Facial Treatments + Brush)" at bounding box center [760, 372] width 199 height 12
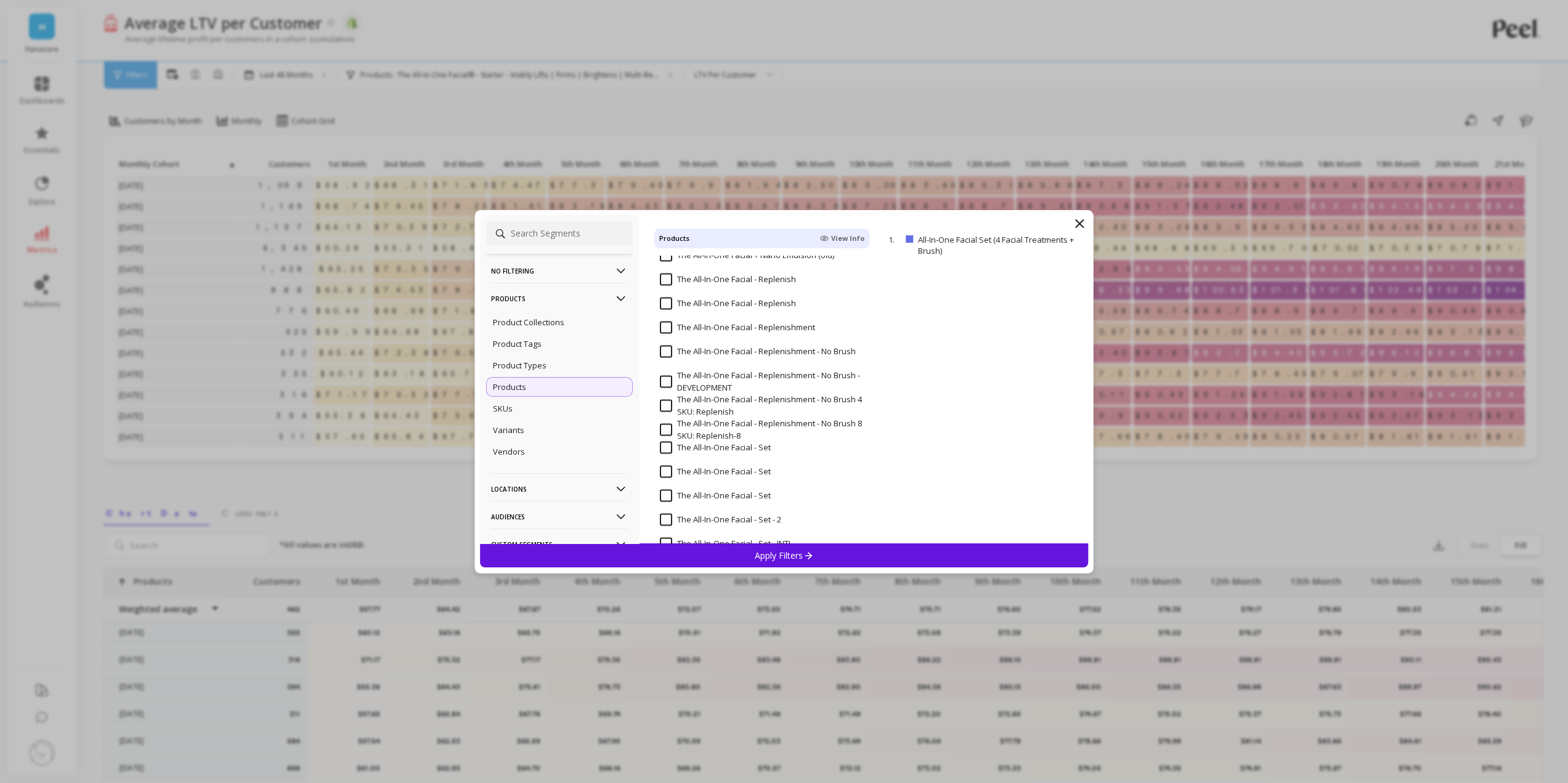
scroll to position [2465, 0]
click at [670, 386] on input "The All-In-One Facial - Set" at bounding box center [715, 386] width 111 height 12
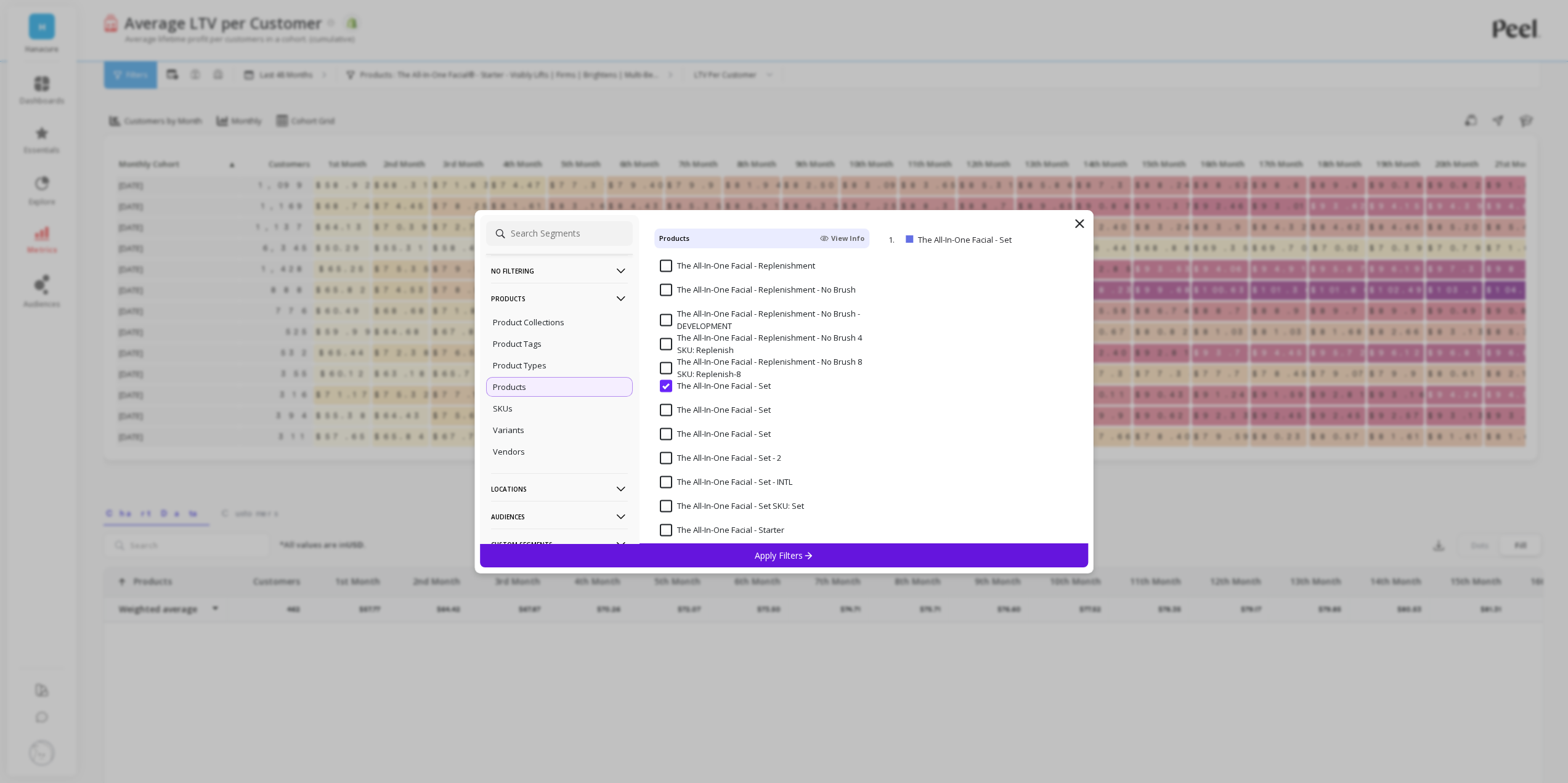
scroll to position [247, 0]
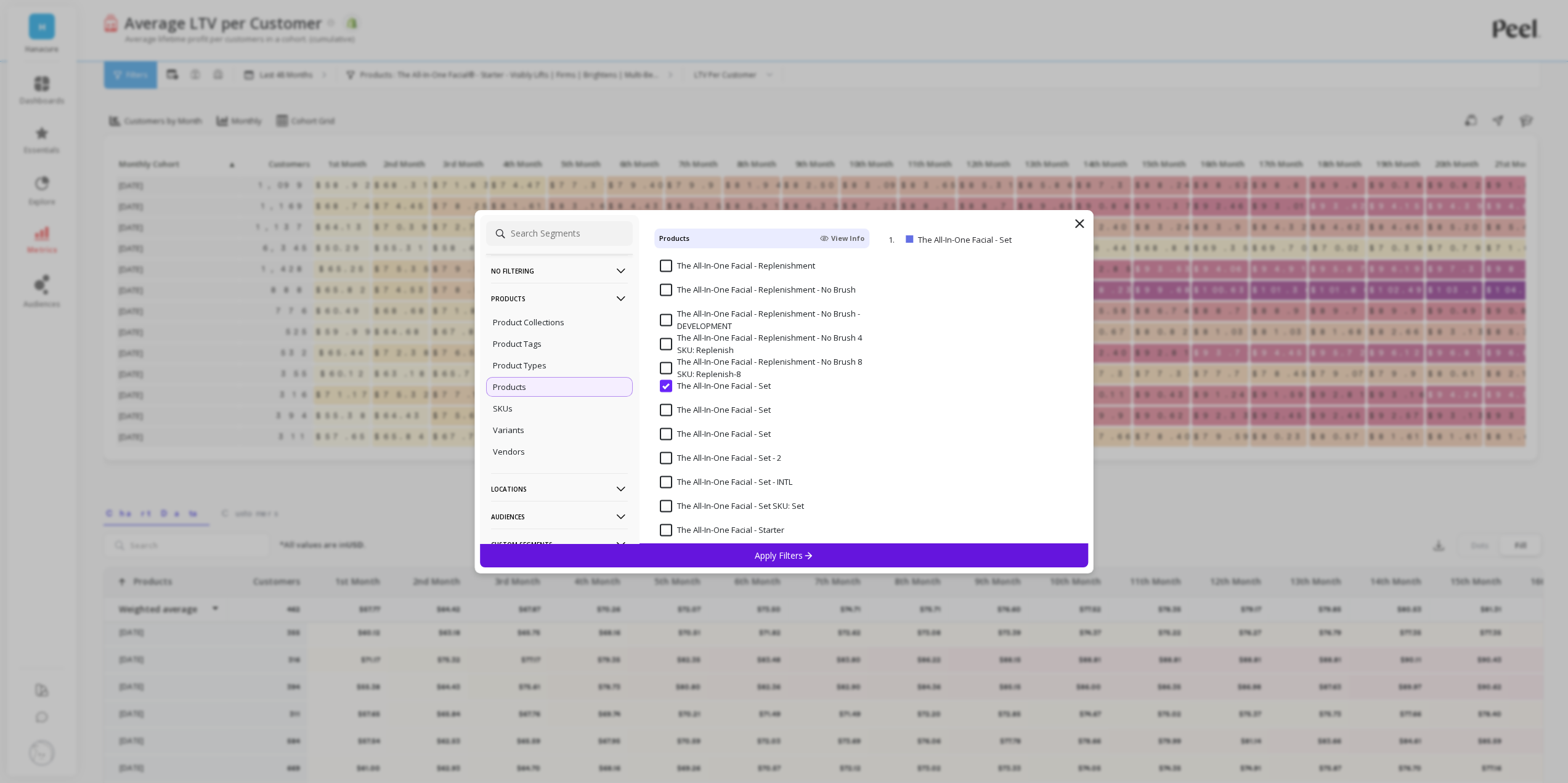
click at [666, 410] on input "The All-In-One Facial - Set" at bounding box center [715, 410] width 111 height 12
click at [665, 435] on Set "The All-In-One Facial - Set" at bounding box center [715, 433] width 111 height 12
click at [669, 459] on 2 "The All-In-One Facial - Set - 2" at bounding box center [721, 457] width 122 height 12
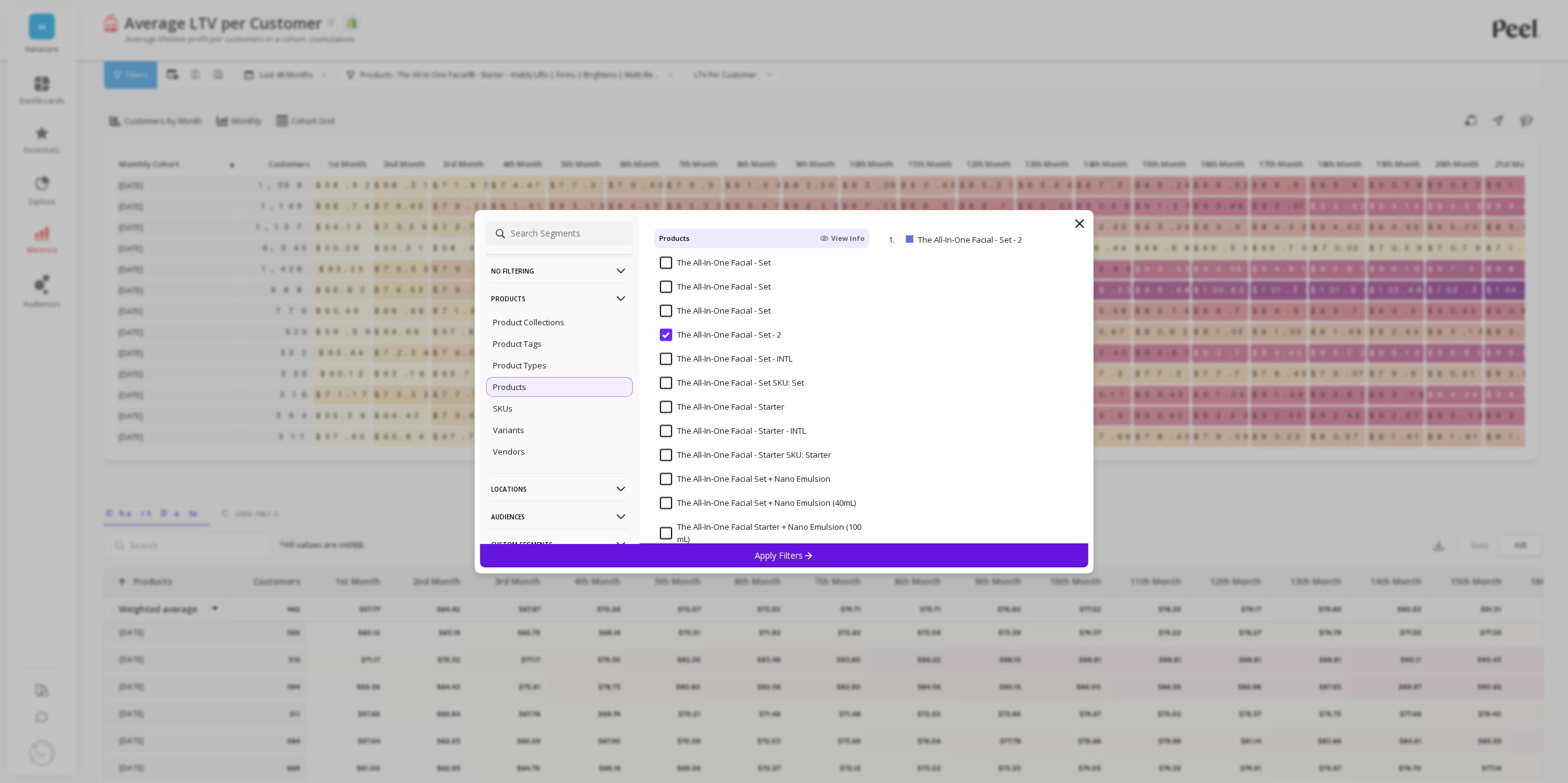
click at [667, 383] on Set "The All-In-One Facial - Set SKU: Set" at bounding box center [732, 382] width 144 height 12
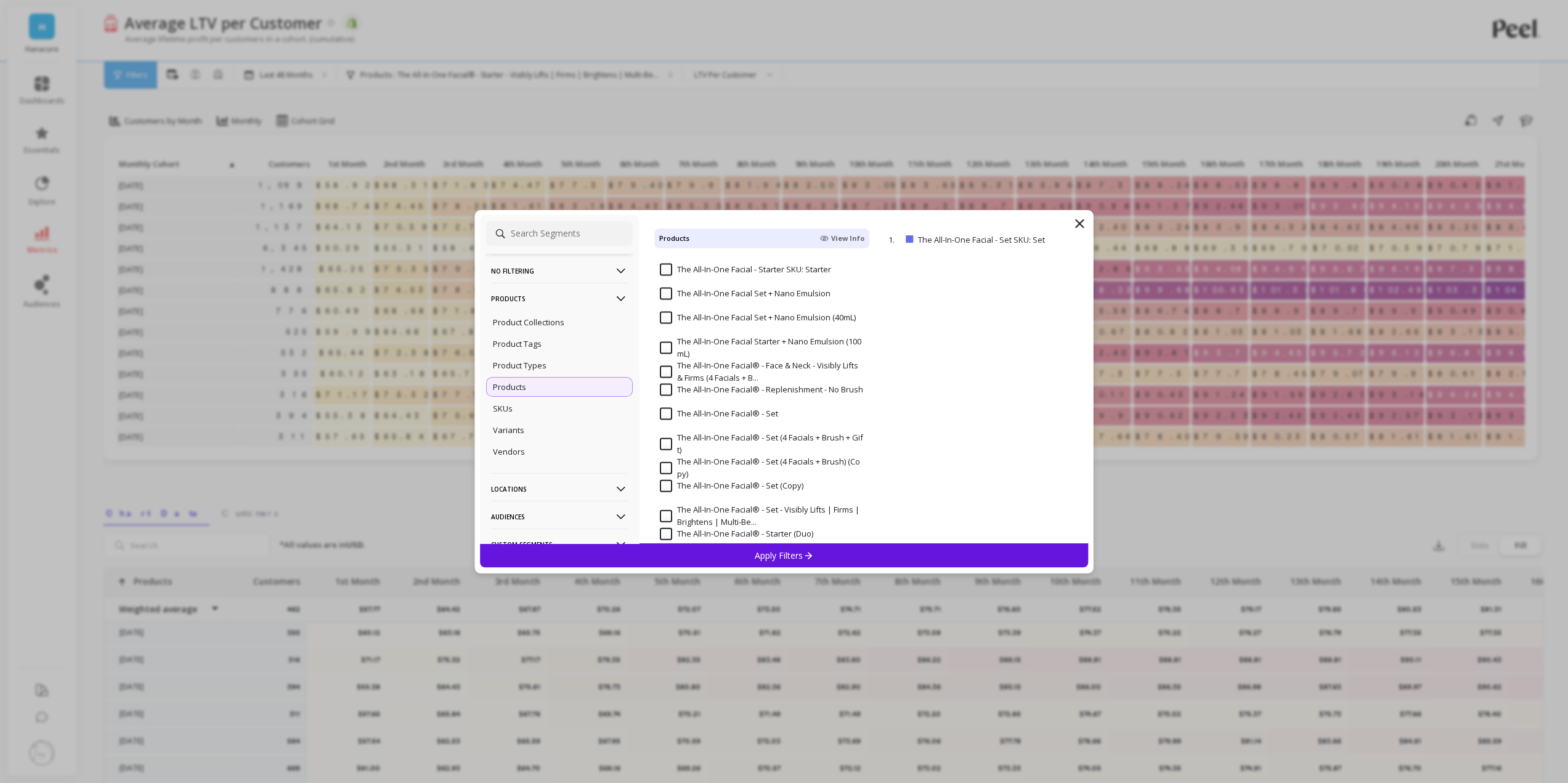
click at [668, 415] on input "The All-In-One Facial® - Set" at bounding box center [719, 414] width 118 height 12
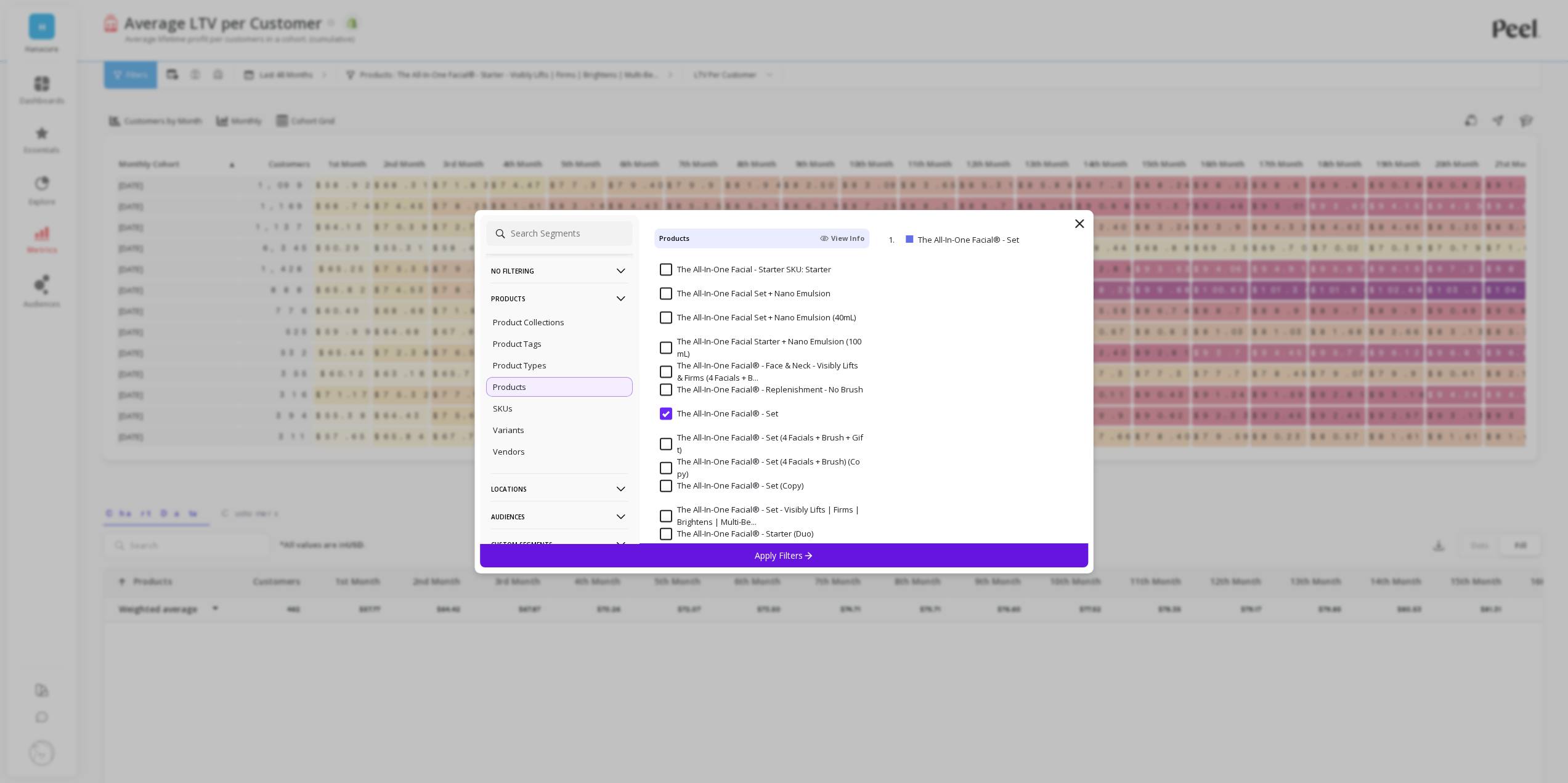
scroll to position [2834, 0]
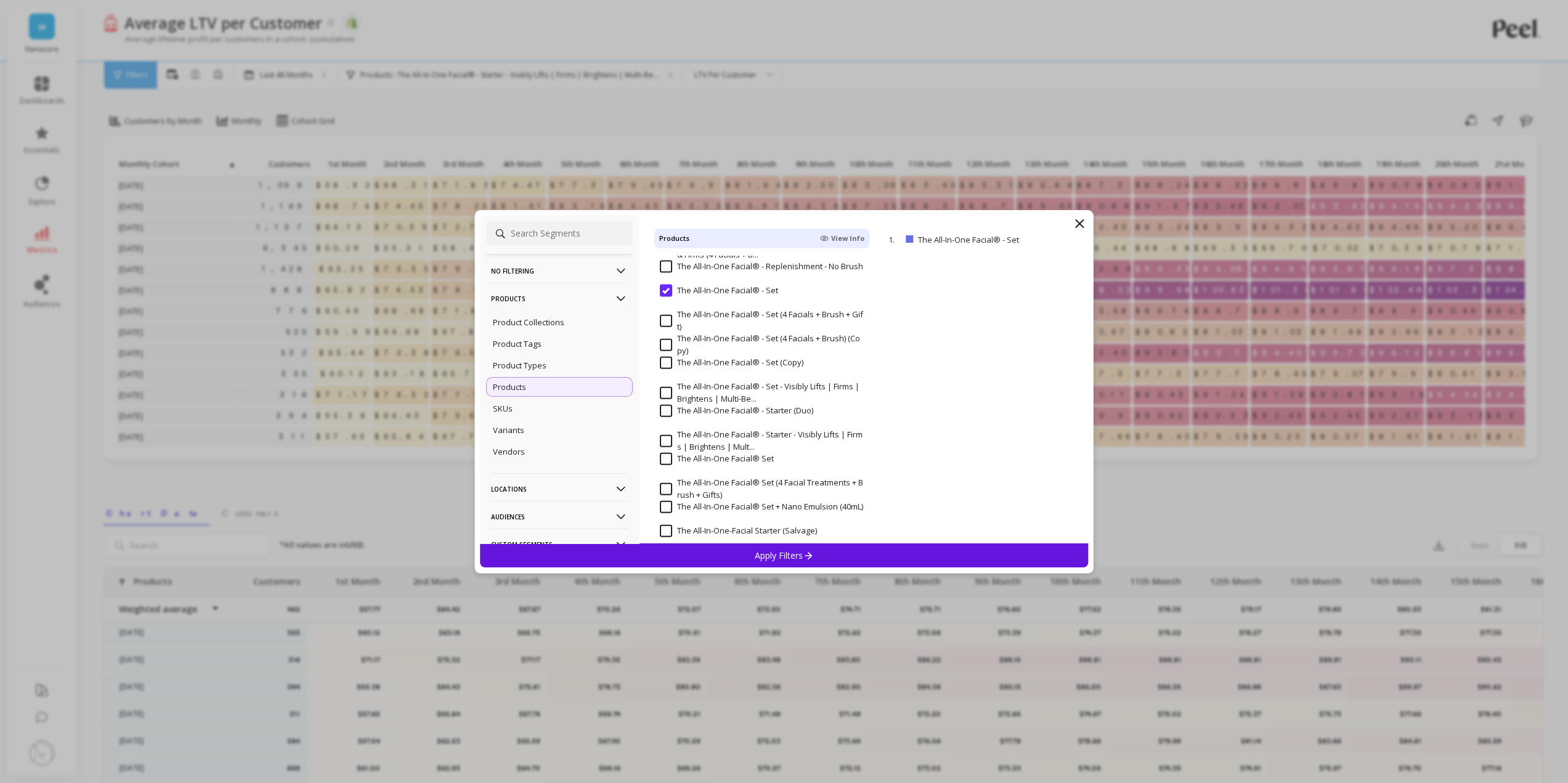
click at [665, 318] on input "The All-In-One Facial® - Set (4 Facials + Brush + Gift)" at bounding box center [762, 321] width 205 height 24
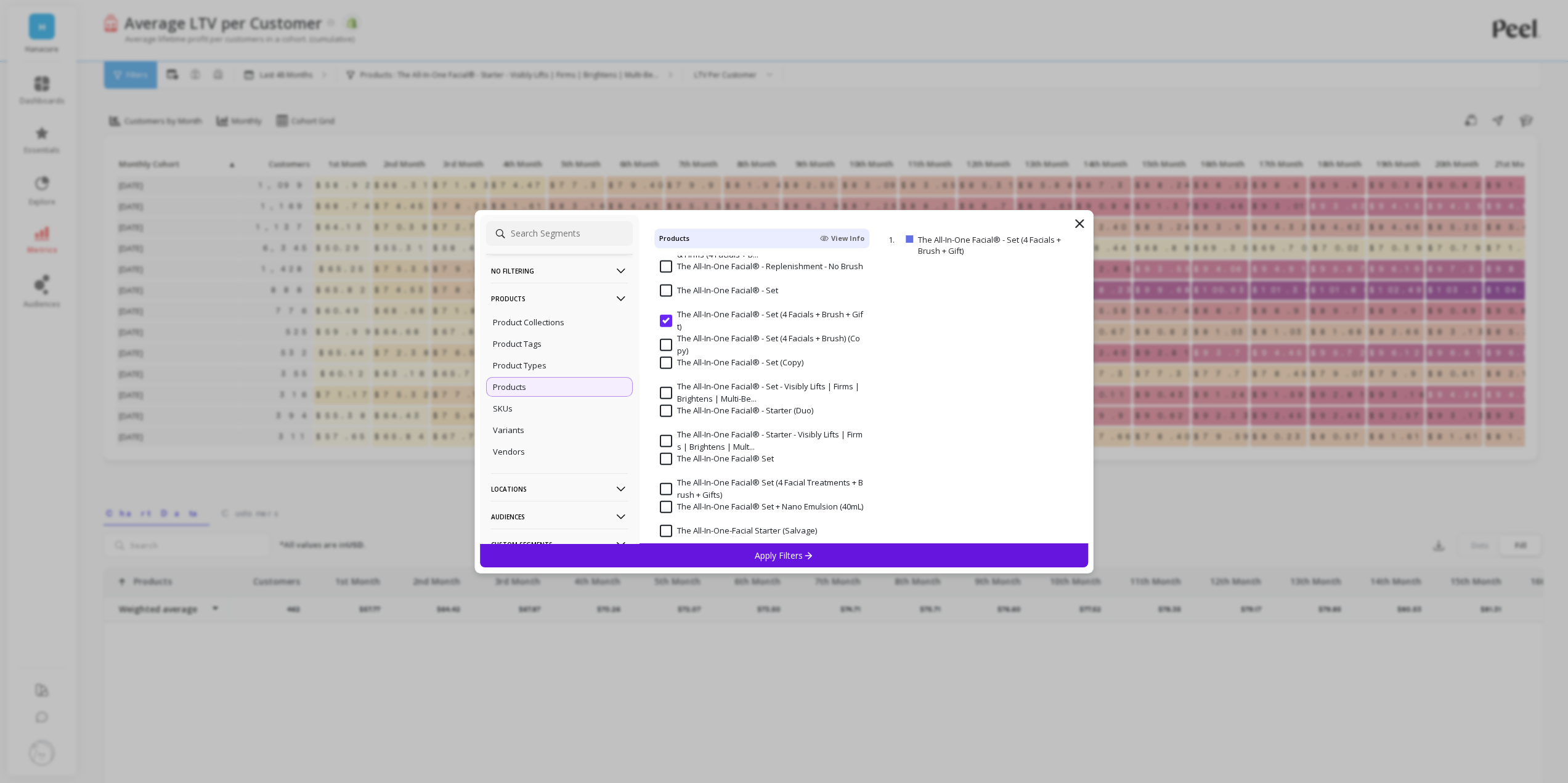
scroll to position [247, 0]
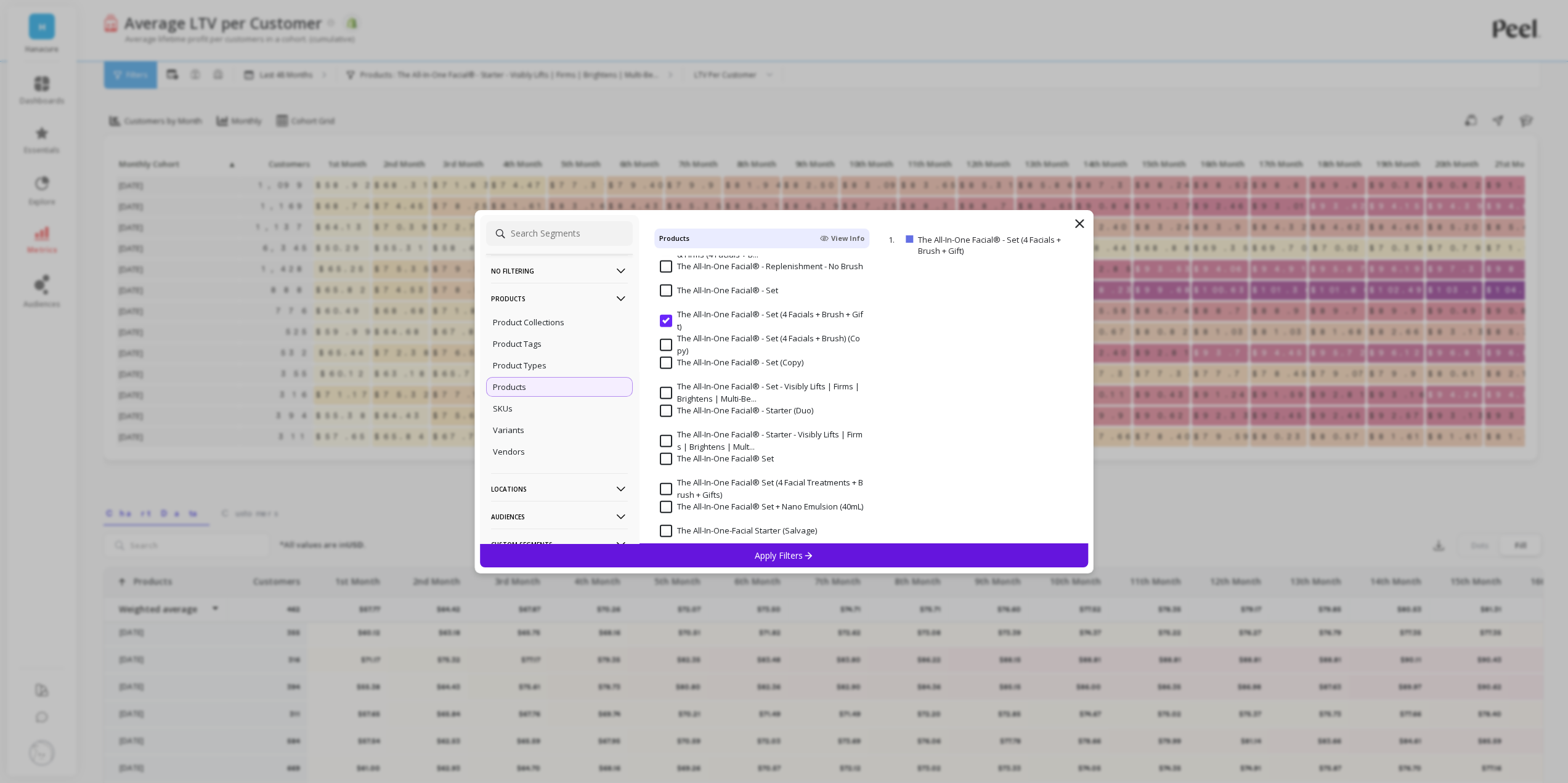
click at [667, 345] on input "The All-In-One Facial® - Set (4 Facials + Brush) (Copy)" at bounding box center [762, 345] width 205 height 24
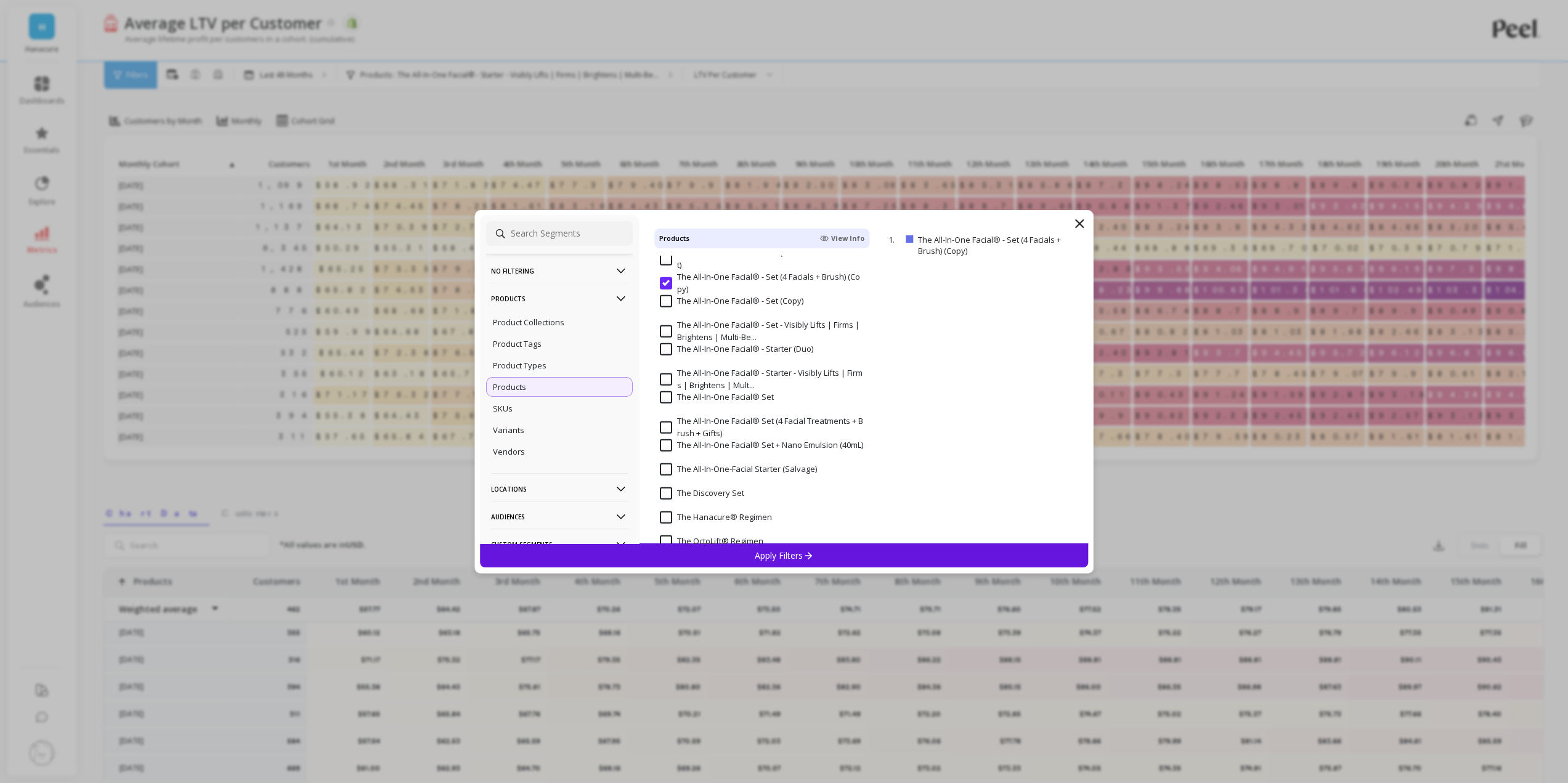
click at [666, 396] on input "The All-In-One Facial® Set" at bounding box center [717, 397] width 114 height 12
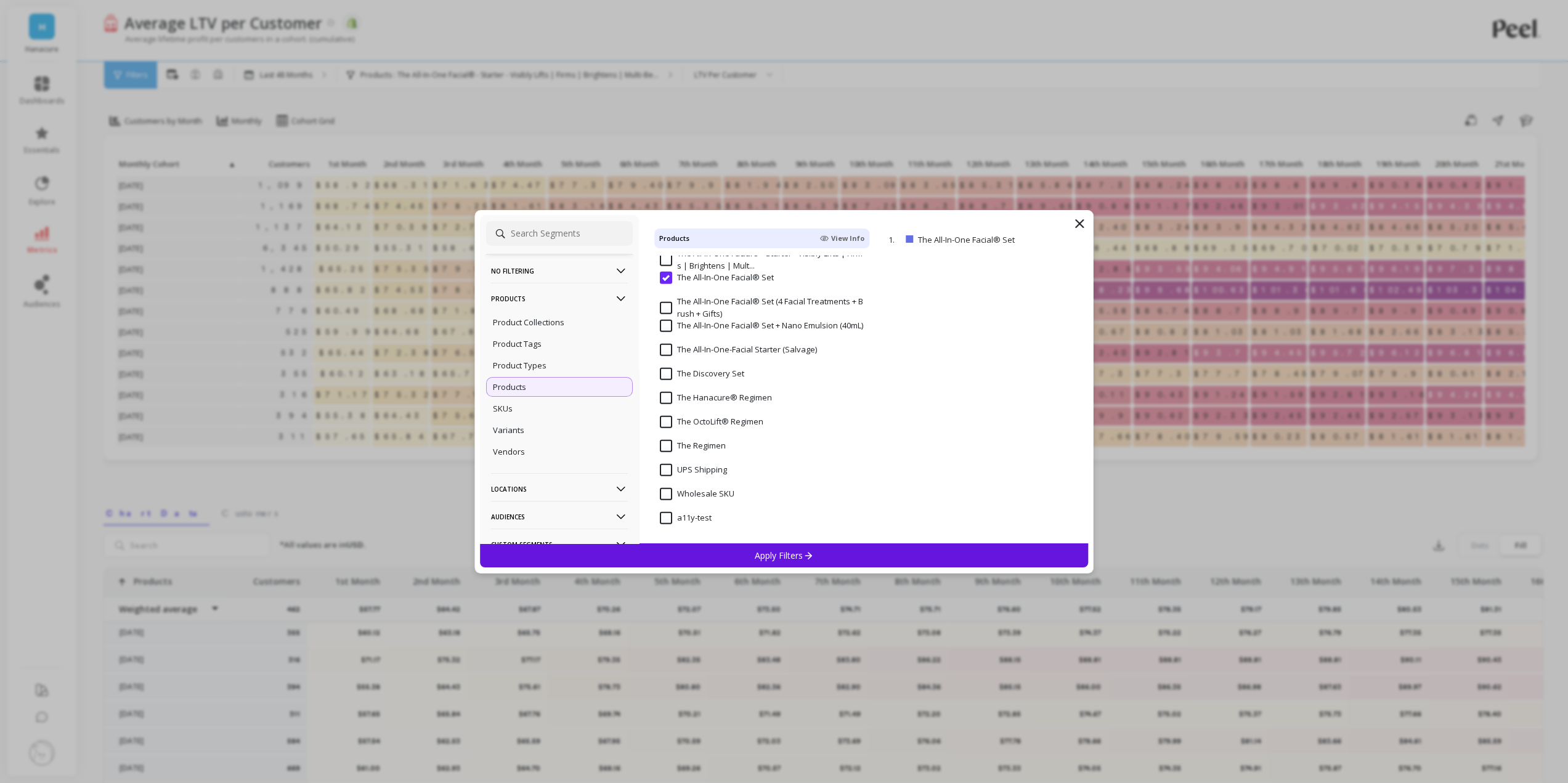
click at [847, 550] on div "Apply Filters" at bounding box center [784, 556] width 608 height 24
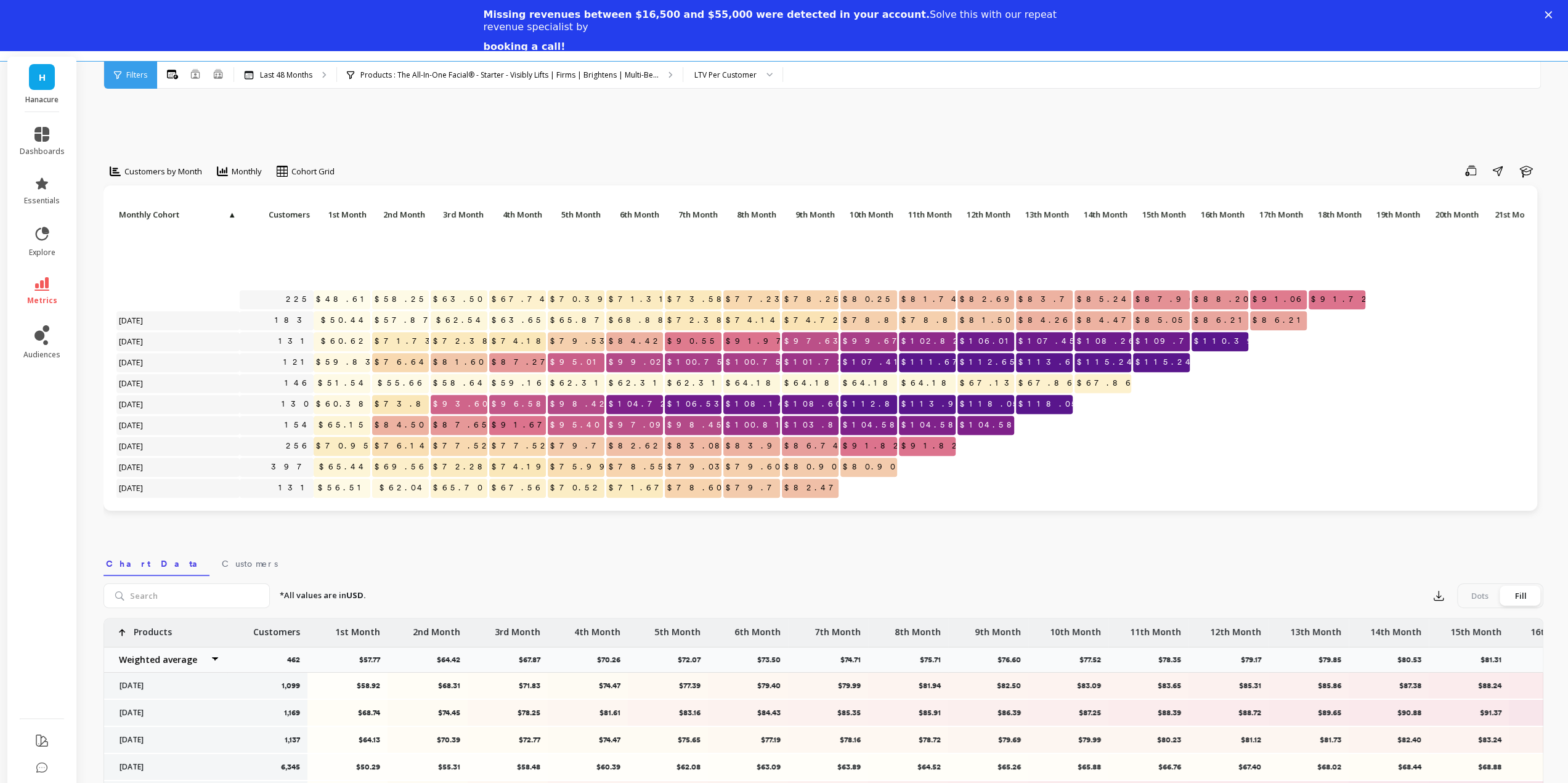
scroll to position [678, 0]
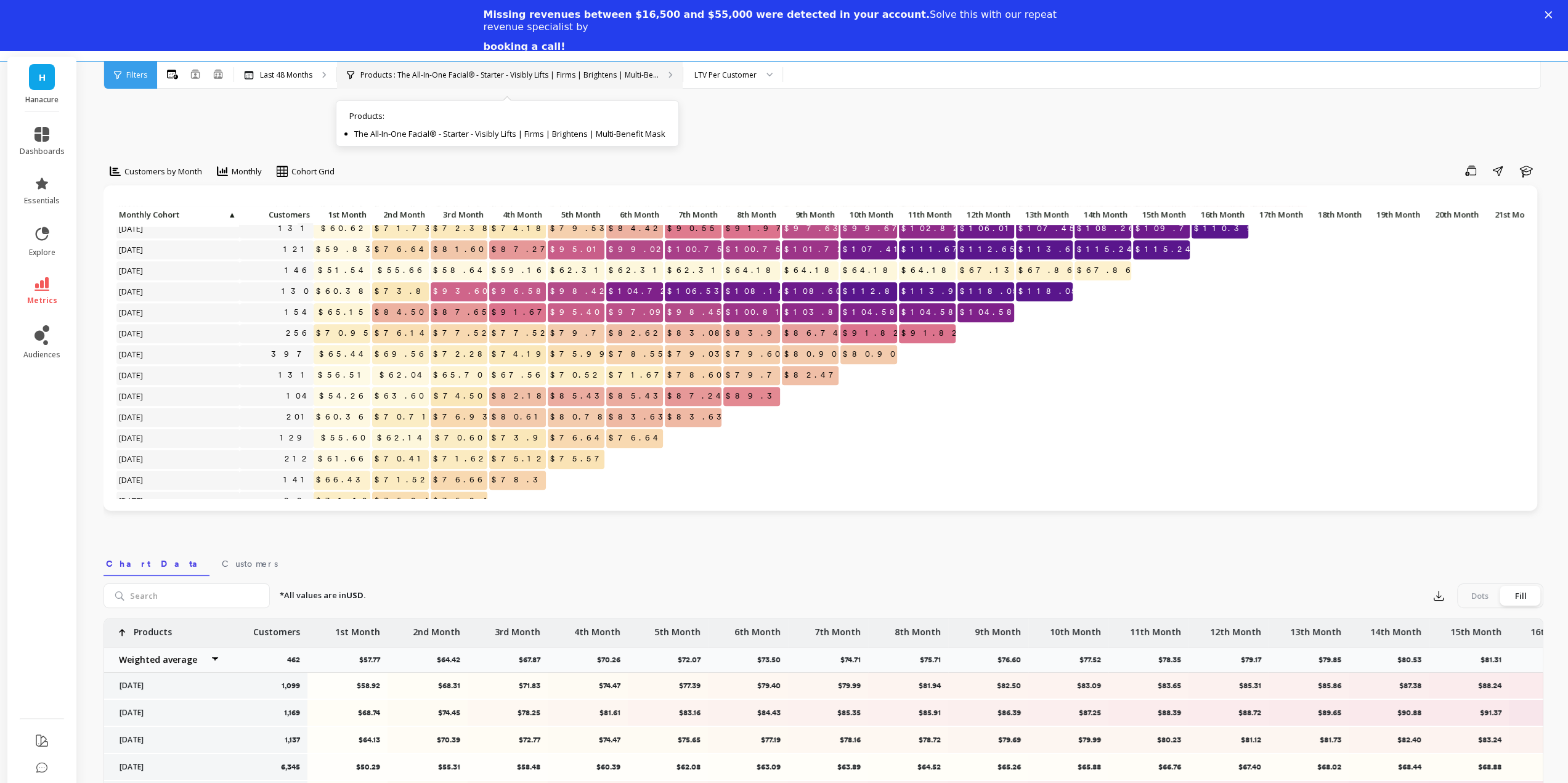
click at [590, 82] on div "Products : The All-In-One Facial® - Starter - Visibly Lifts | Firms | Brightens…" at bounding box center [510, 75] width 346 height 27
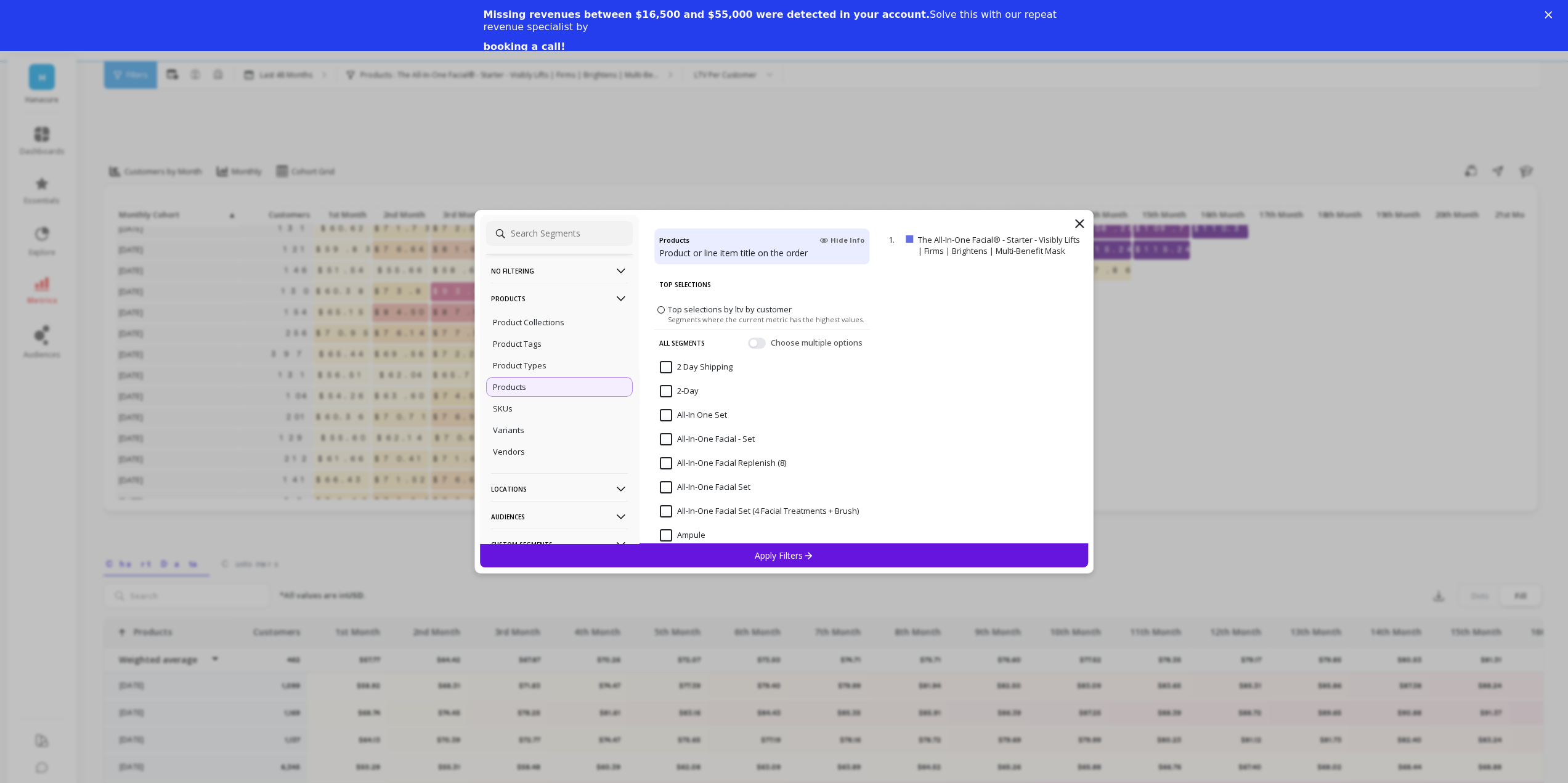
click at [844, 239] on span "Hide Info" at bounding box center [841, 240] width 45 height 10
click at [775, 324] on span "Choose multiple options" at bounding box center [818, 326] width 94 height 12
click at [750, 321] on button "button" at bounding box center [757, 326] width 18 height 11
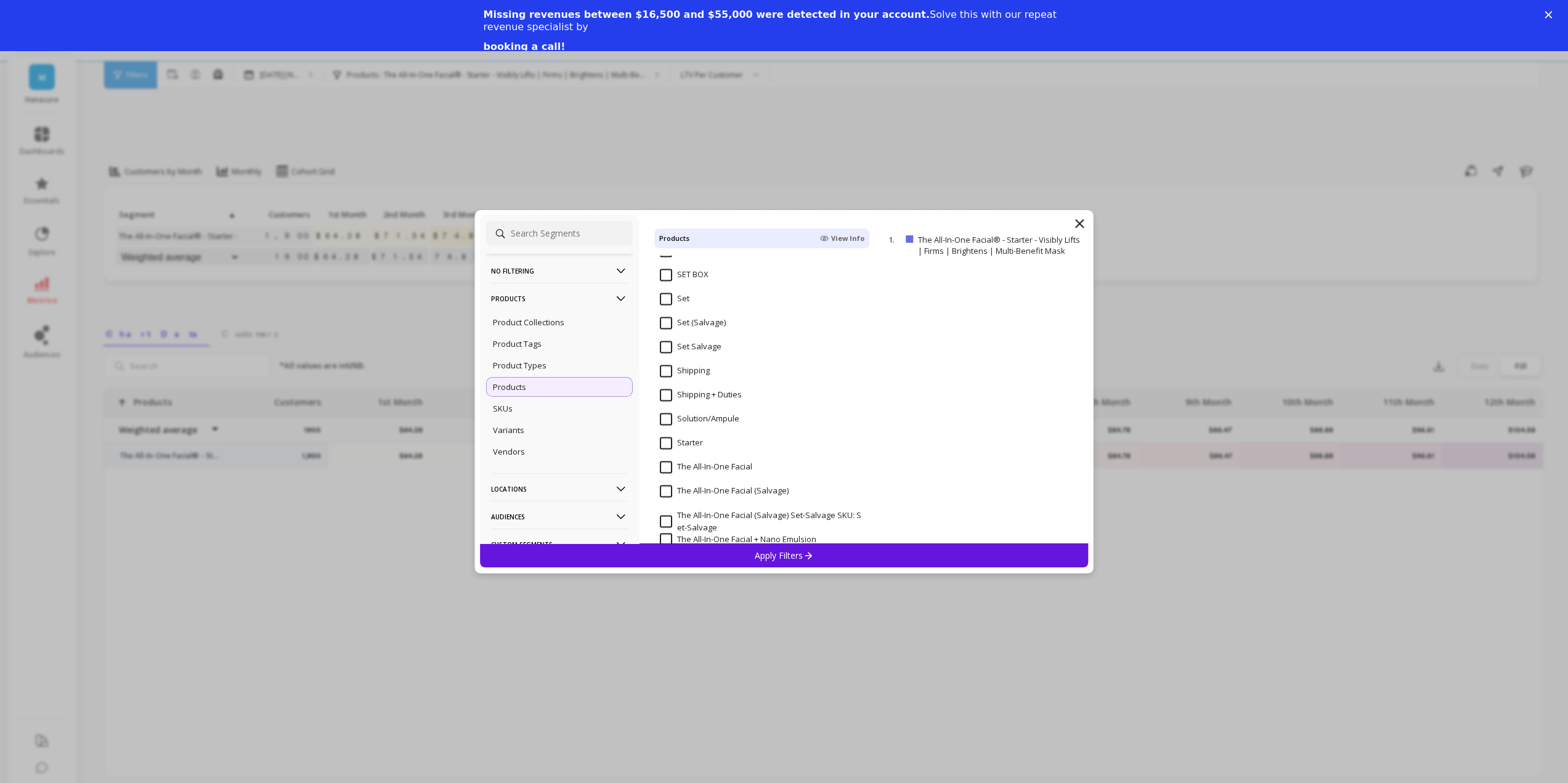
scroll to position [2156, 0]
click at [699, 386] on input "Starter" at bounding box center [681, 381] width 43 height 12
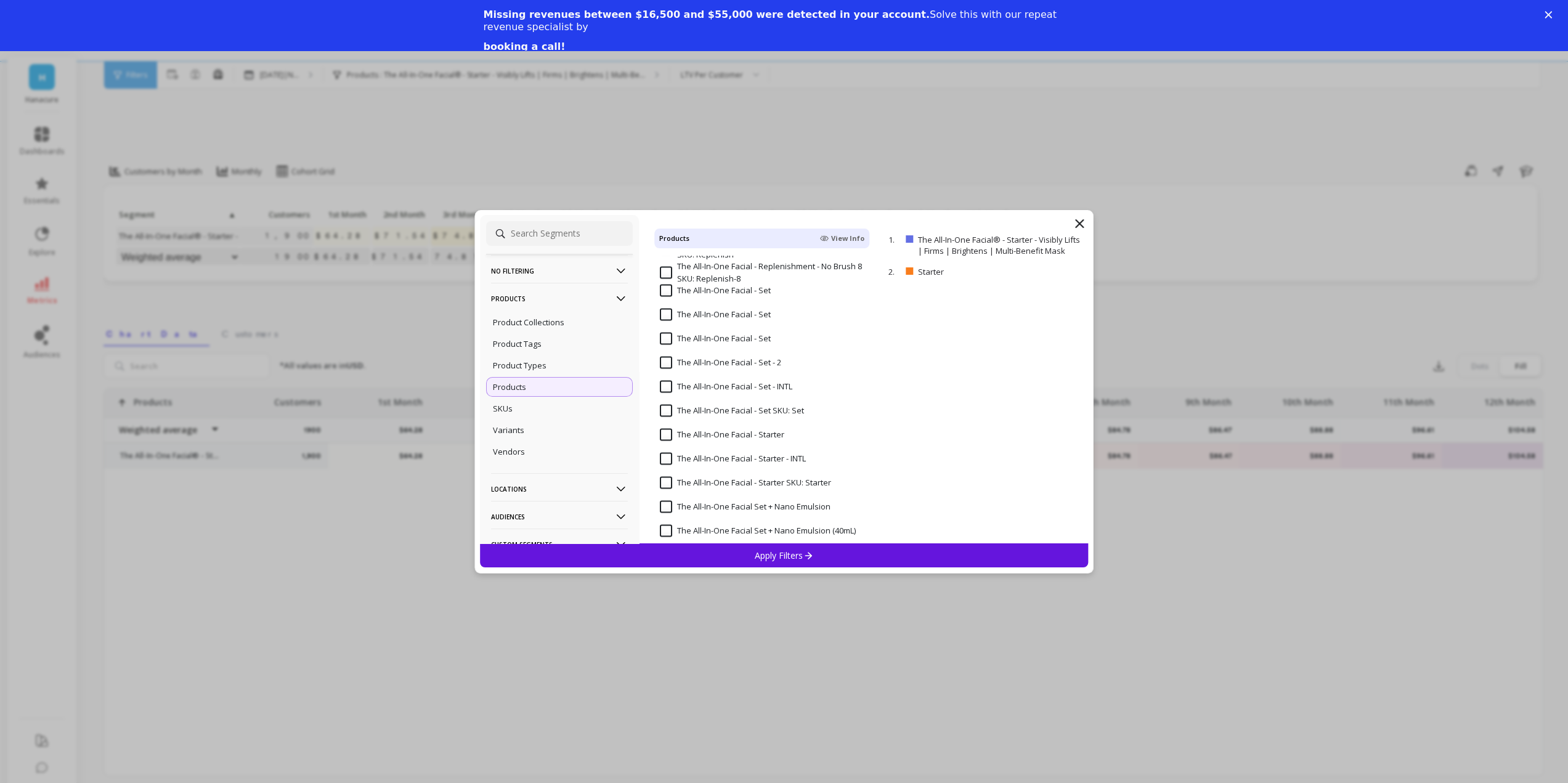
scroll to position [2588, 0]
click at [704, 408] on Starter "The All-In-One Facial - Starter" at bounding box center [722, 407] width 124 height 12
click at [705, 433] on INTL "The All-In-One Facial - Starter - INTL" at bounding box center [733, 431] width 146 height 12
click at [703, 457] on Starter "The All-In-One Facial - Starter SKU: Starter" at bounding box center [746, 455] width 171 height 12
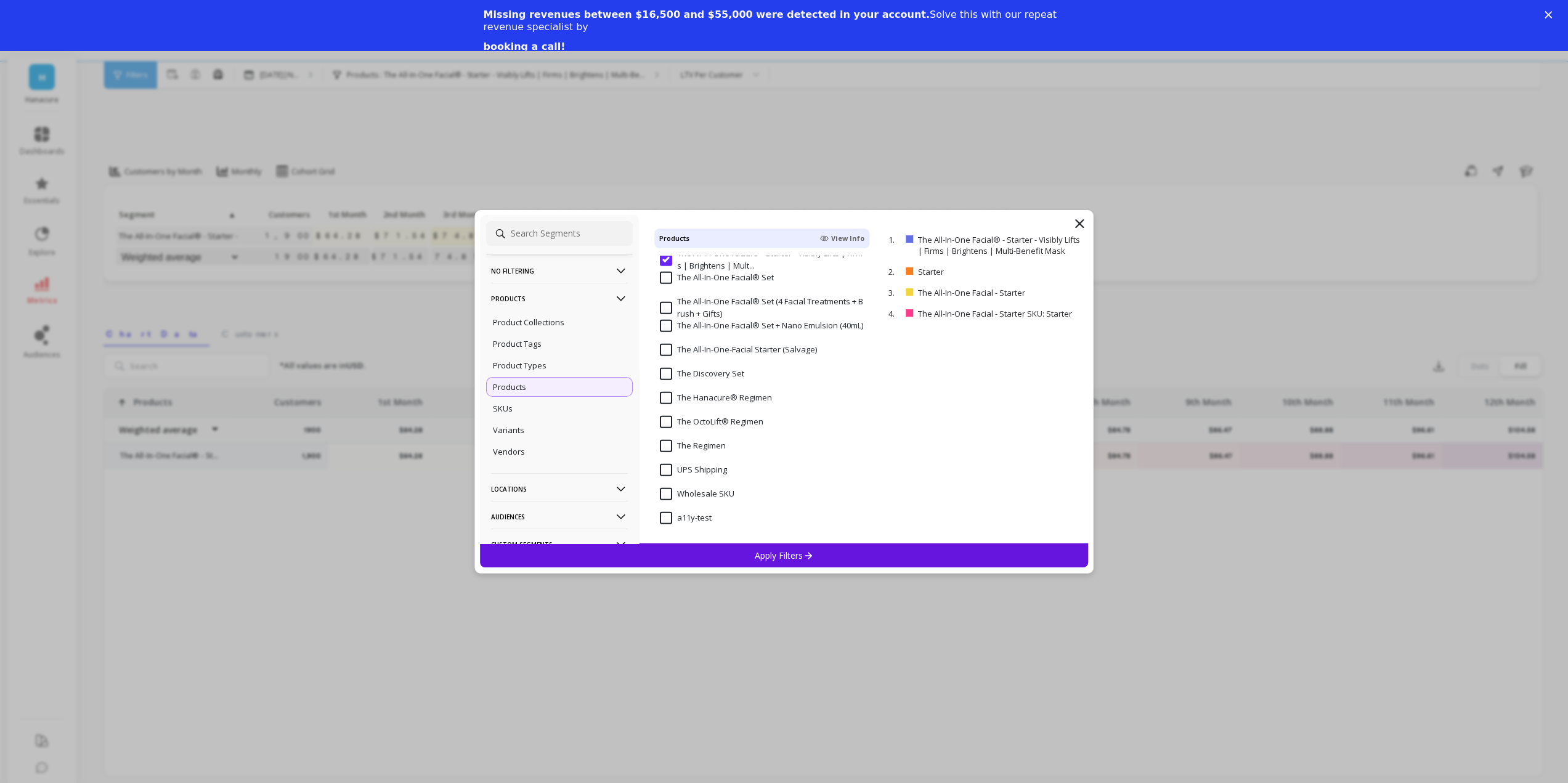
scroll to position [51, 0]
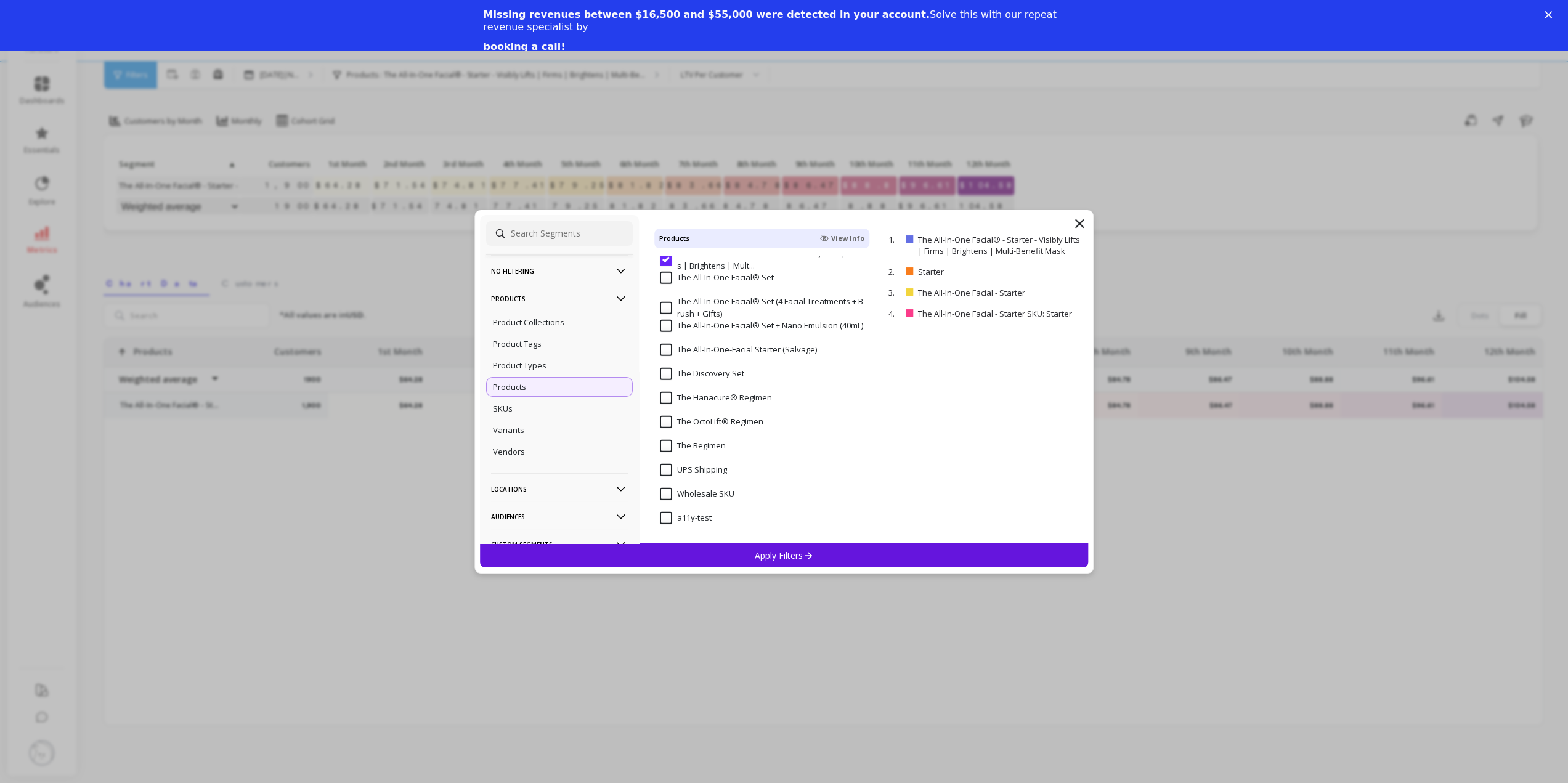
click at [773, 558] on p "Apply Filters" at bounding box center [784, 556] width 59 height 12
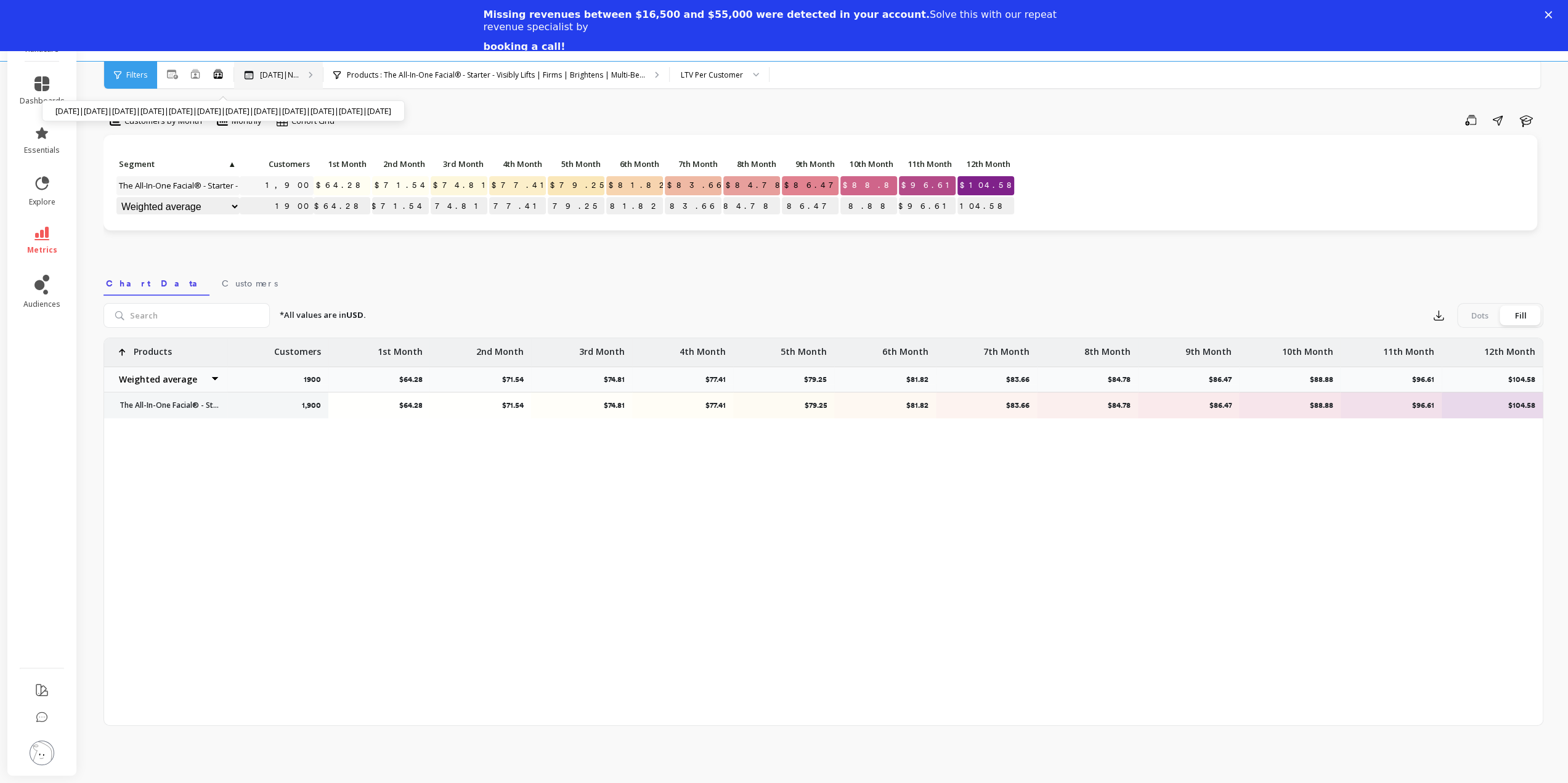
click at [280, 82] on div "Oct 2024|N... Oct 2024|Nov 2024|Dec 2024|Jan 2025|Feb 2025|Mar 2025|Apr 2025|Ma…" at bounding box center [278, 75] width 89 height 27
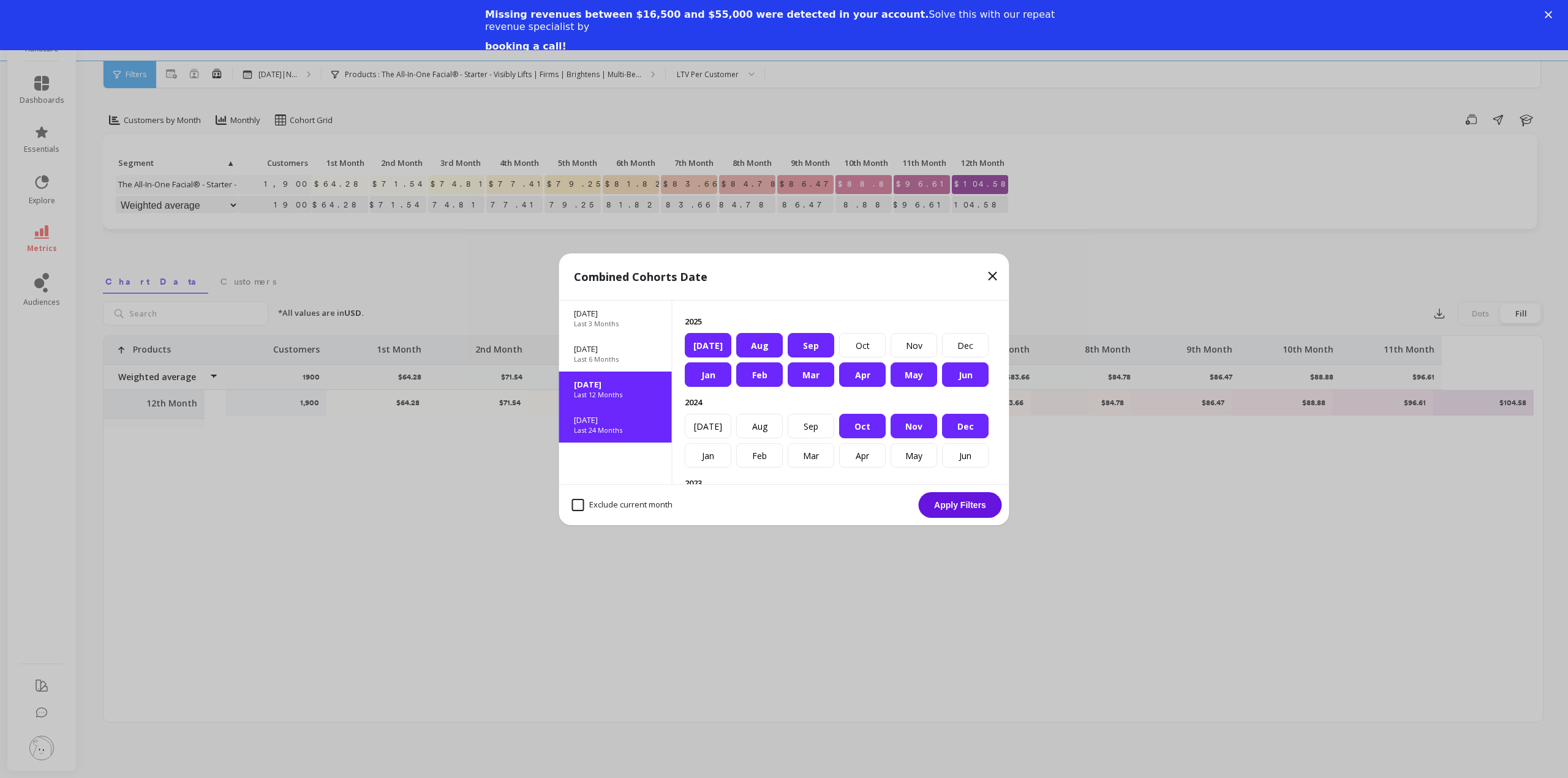
click at [619, 435] on p "Last 24 Months" at bounding box center [598, 430] width 49 height 10
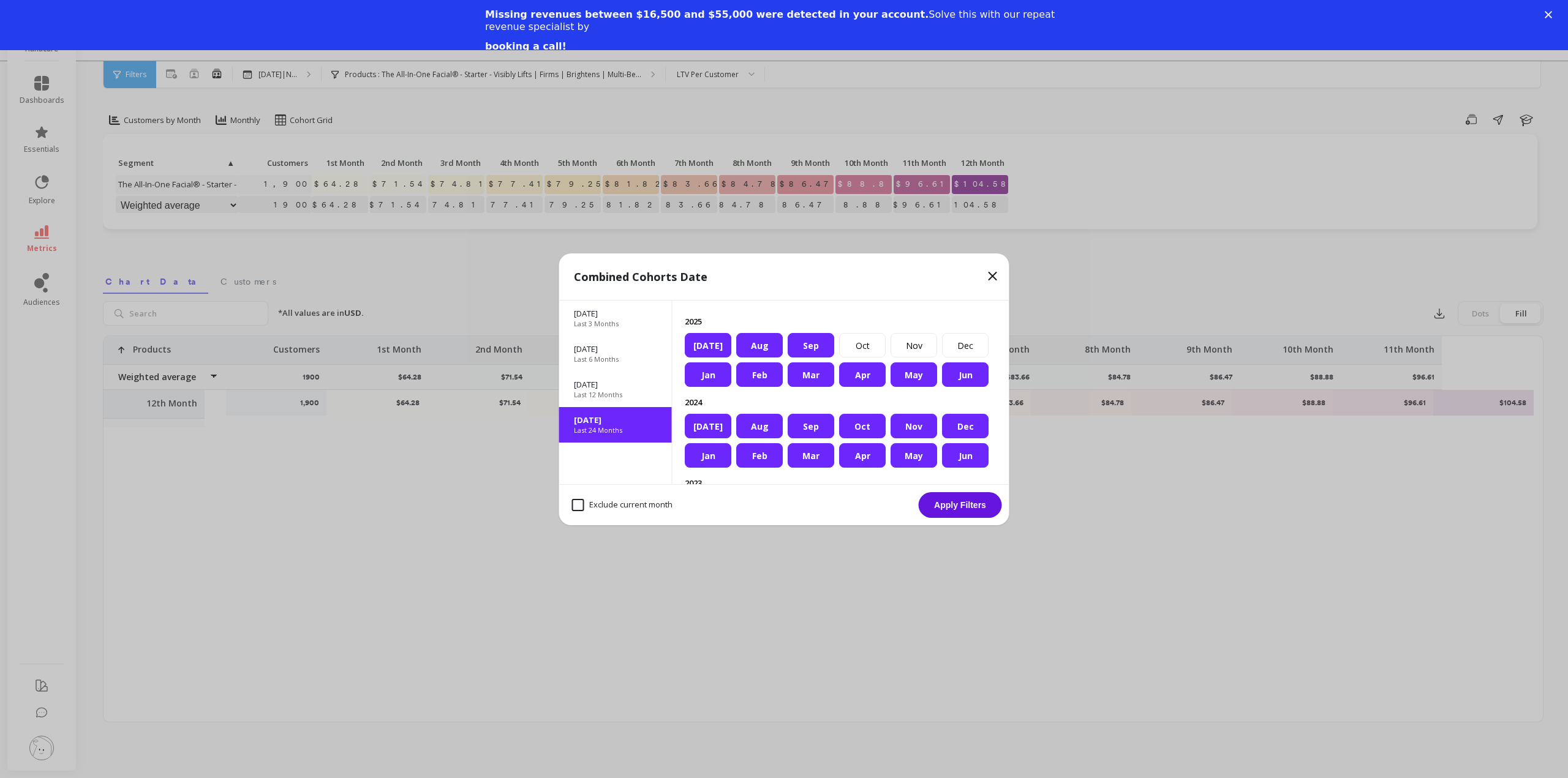
click at [971, 502] on button "Apply Filters" at bounding box center [960, 505] width 83 height 26
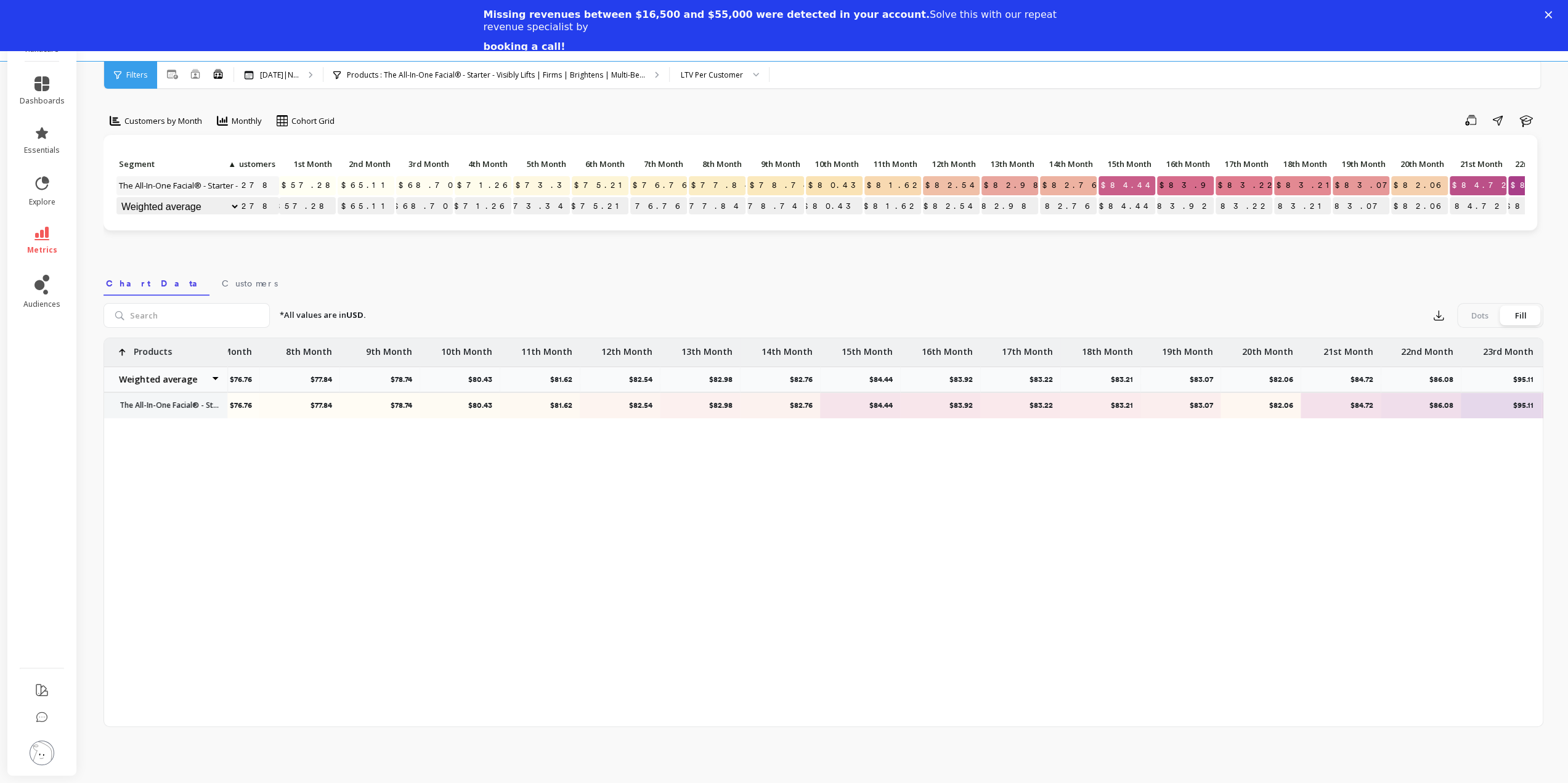
scroll to position [0, 686]
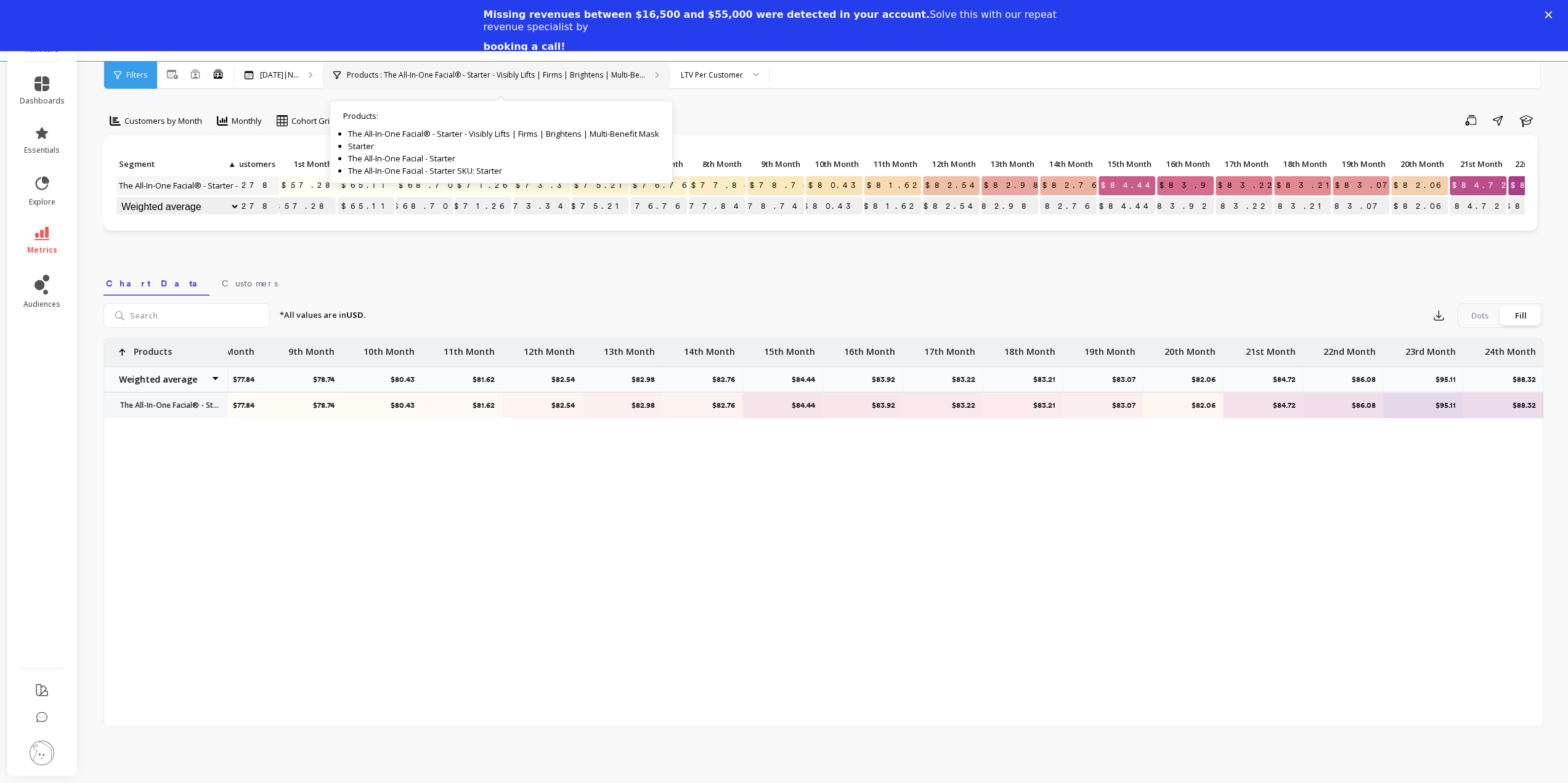
click at [596, 74] on p "Products : The All-In-One Facial® - Starter - Visibly Lifts | Firms | Brightens…" at bounding box center [496, 75] width 298 height 10
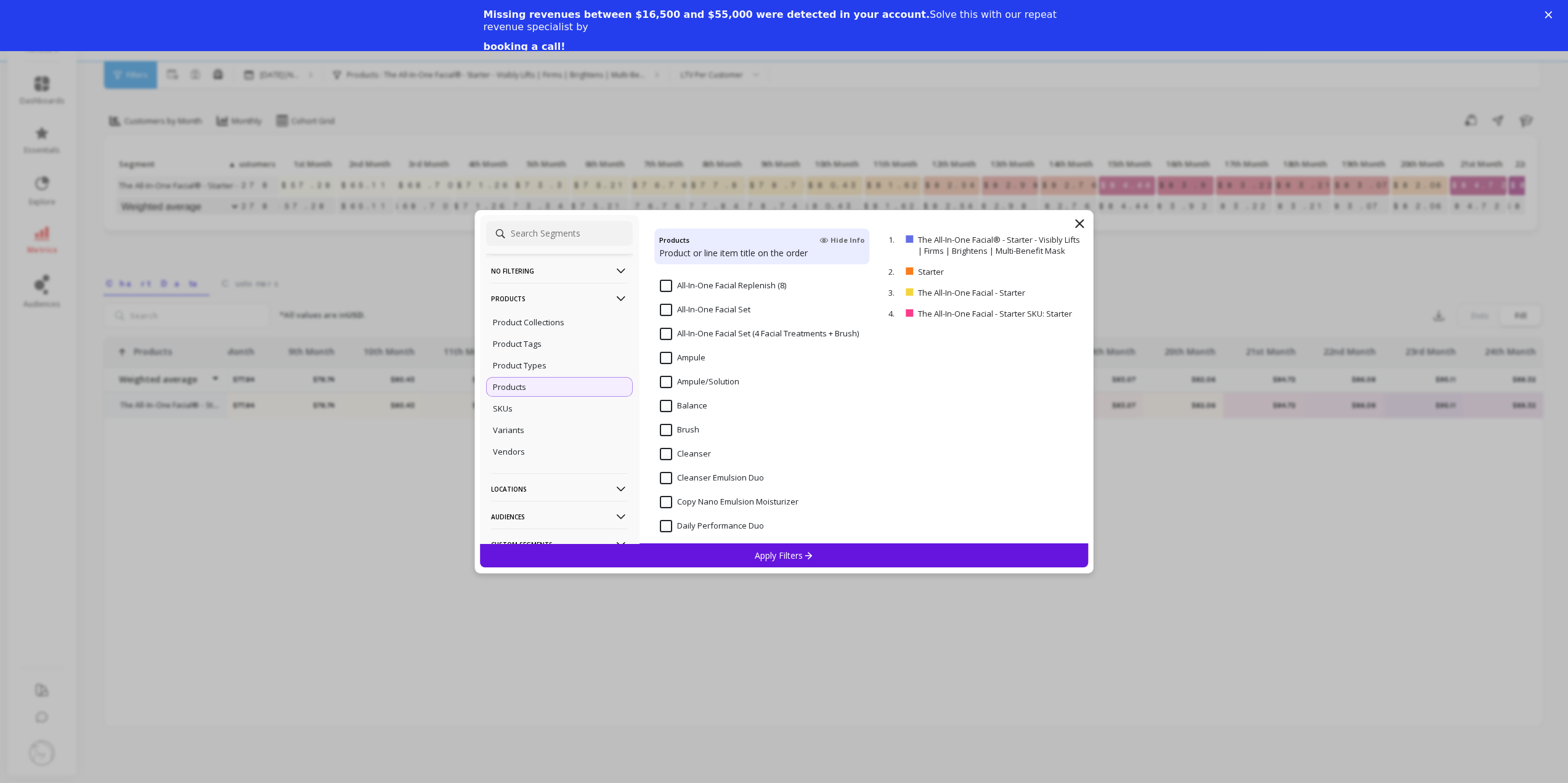
scroll to position [247, 0]
click at [684, 382] on input "Cleanser" at bounding box center [685, 385] width 51 height 12
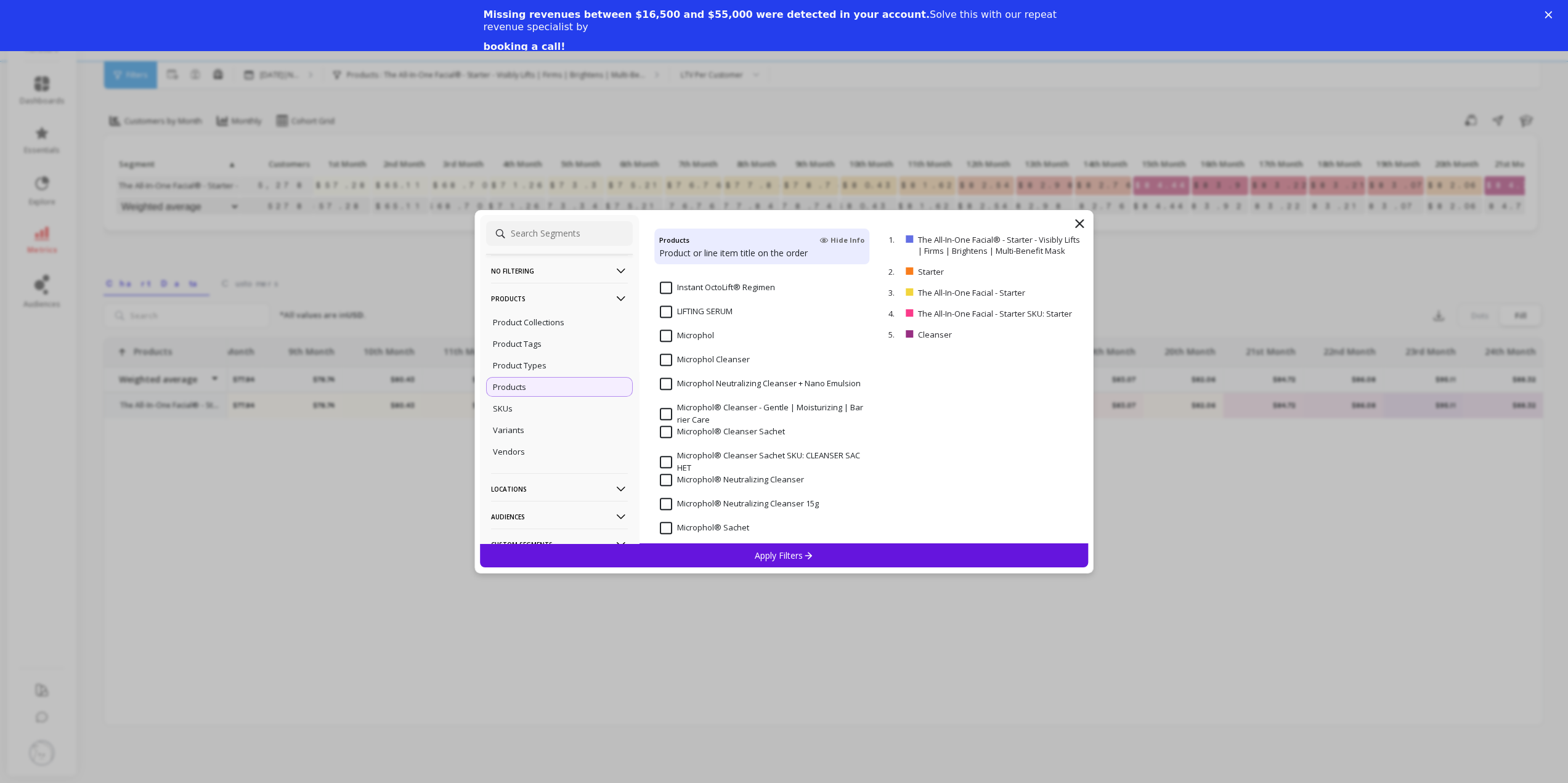
scroll to position [801, 0]
click at [697, 340] on input "Microphol" at bounding box center [687, 335] width 54 height 12
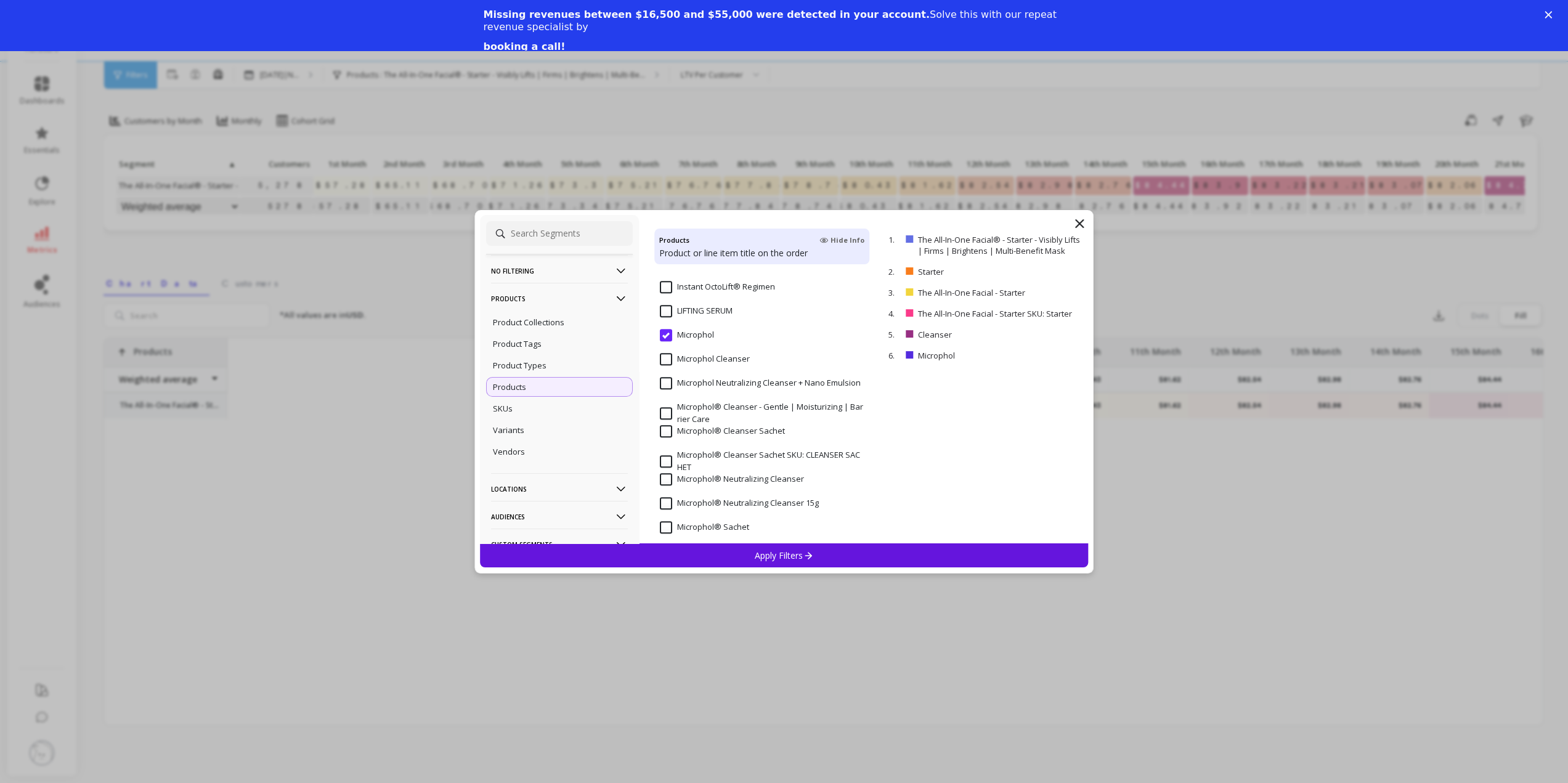
scroll to position [0, 686]
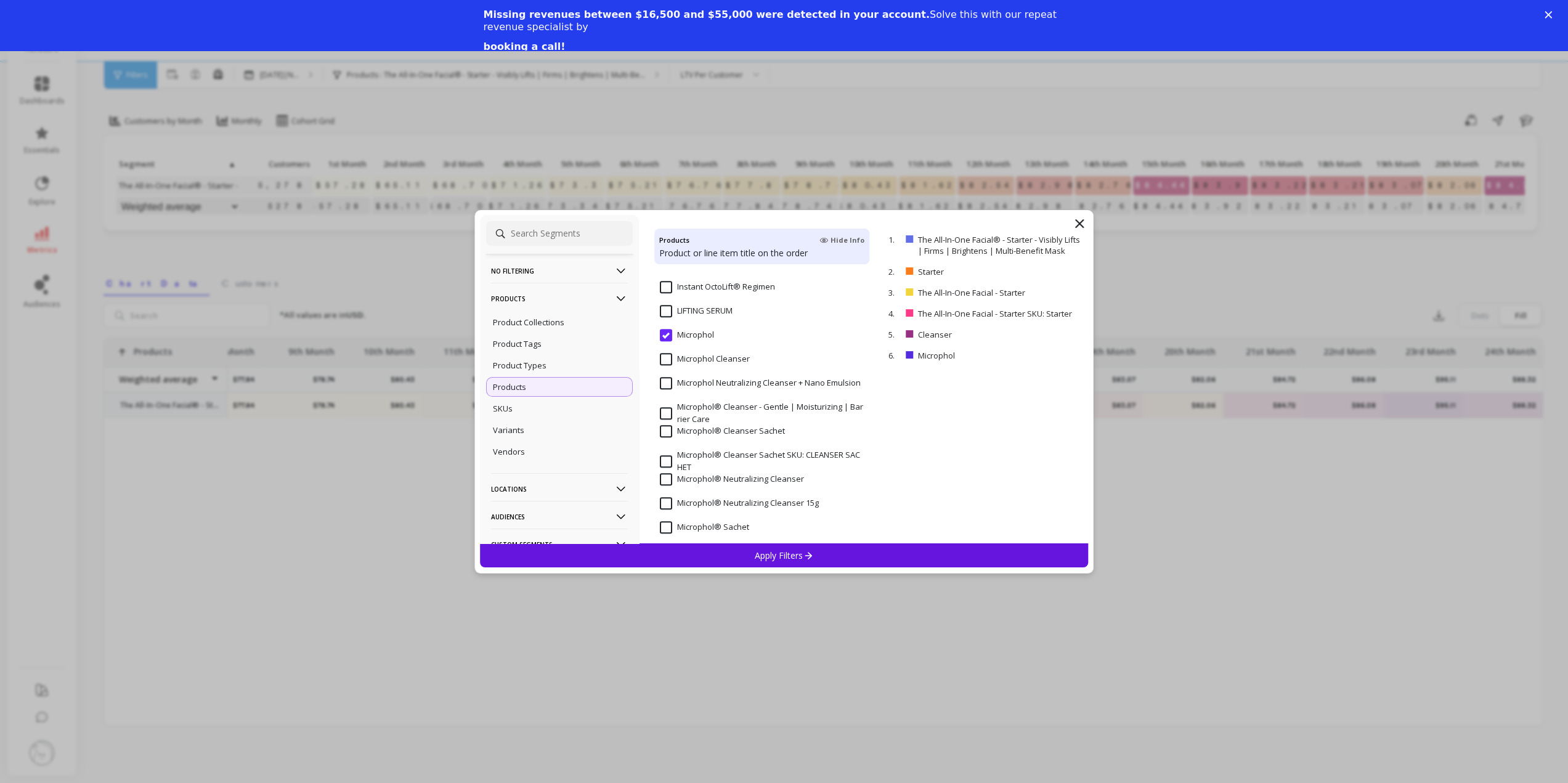
click at [689, 358] on Cleanser "Microphol Cleanser" at bounding box center [705, 359] width 90 height 12
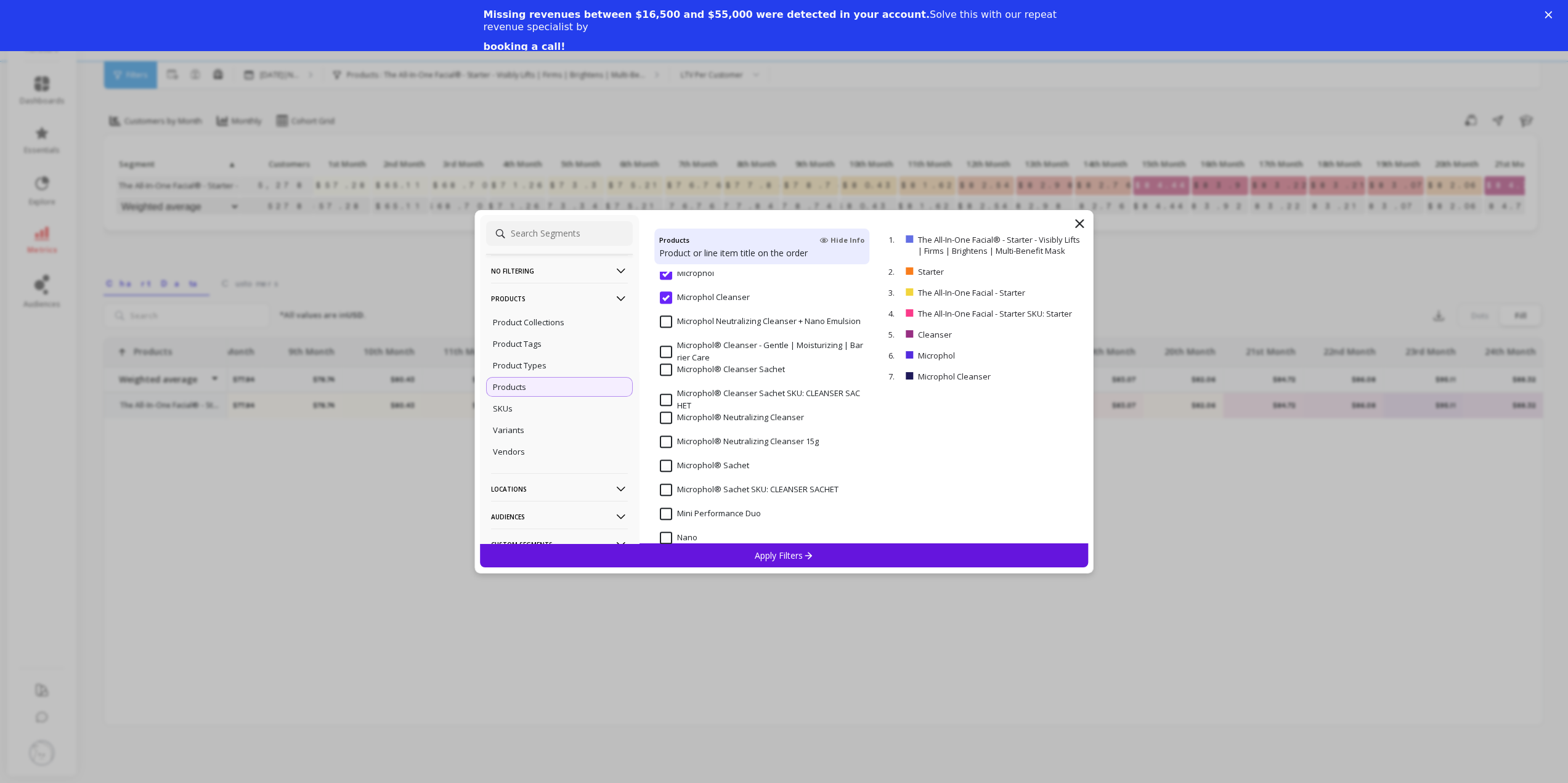
click at [689, 352] on input "Microphol® Cleanser - Gentle | Moisturizing | Barrier Care" at bounding box center [762, 352] width 205 height 24
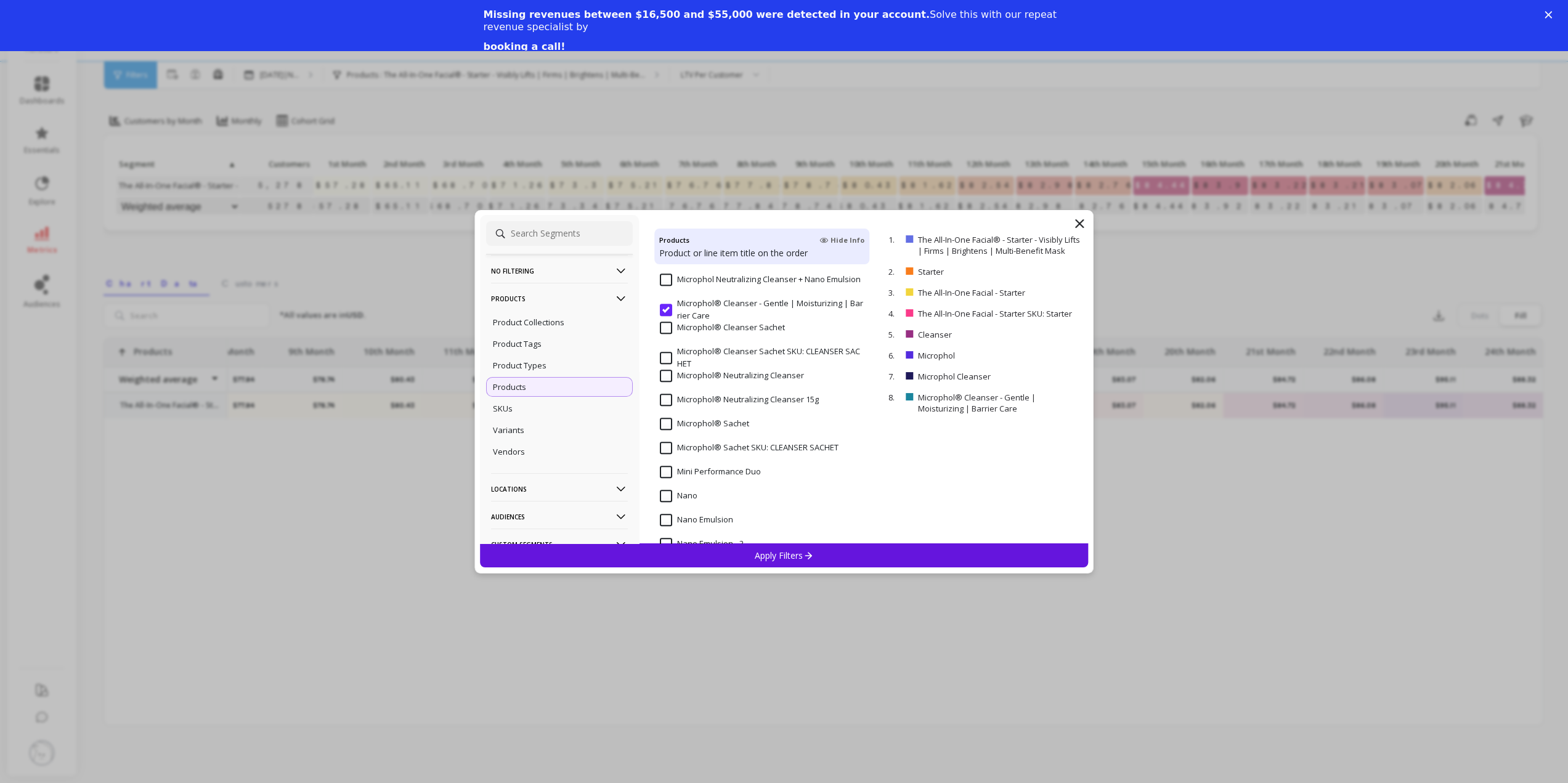
scroll to position [924, 0]
click at [710, 359] on input "Microphol® Neutralizing Cleanser" at bounding box center [732, 356] width 144 height 12
click at [732, 320] on input "Microphol® Neutralizing Cleanser 15g" at bounding box center [740, 318] width 159 height 12
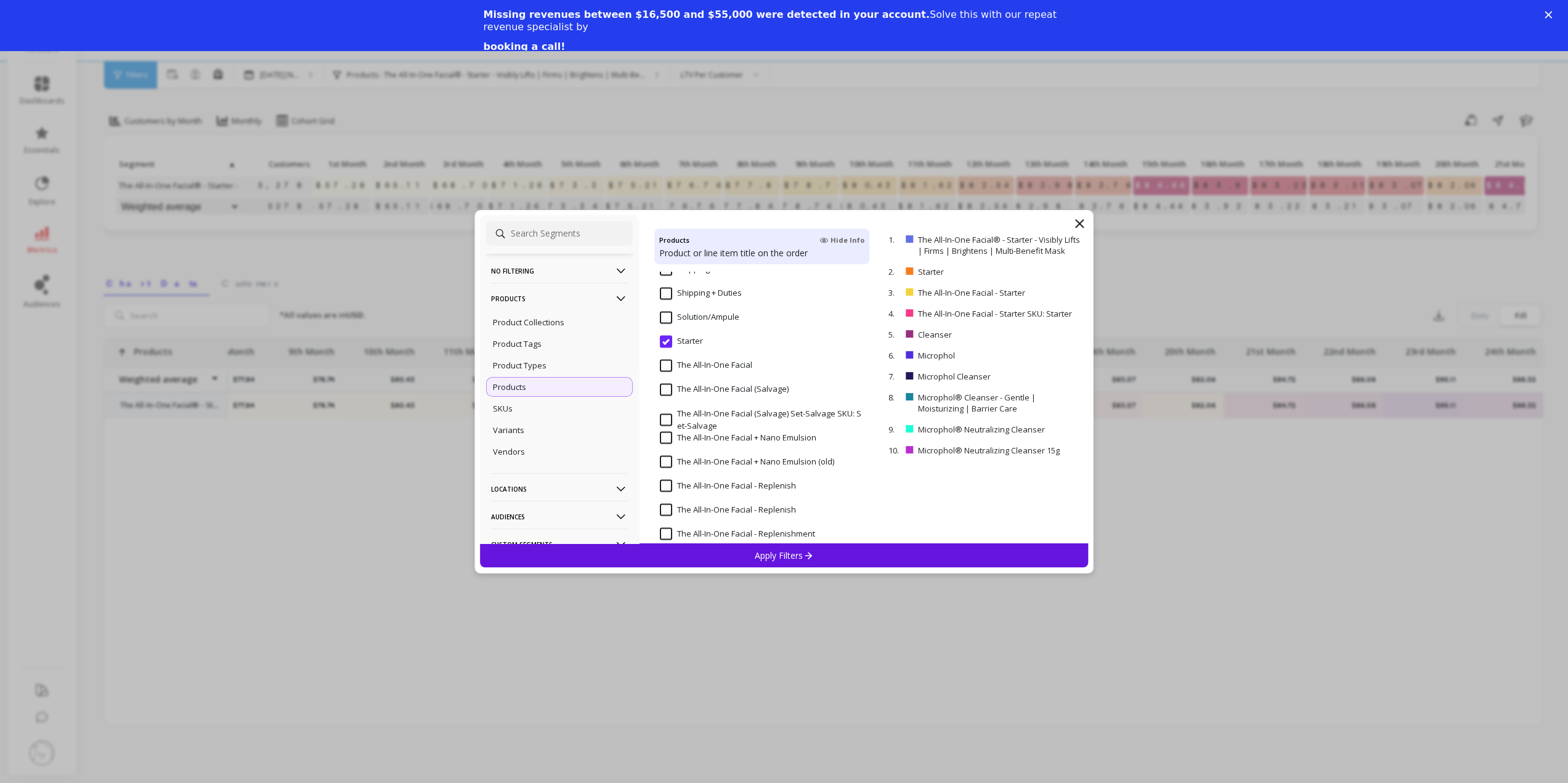
scroll to position [2218, 0]
click at [673, 332] on input "Starter" at bounding box center [681, 336] width 43 height 12
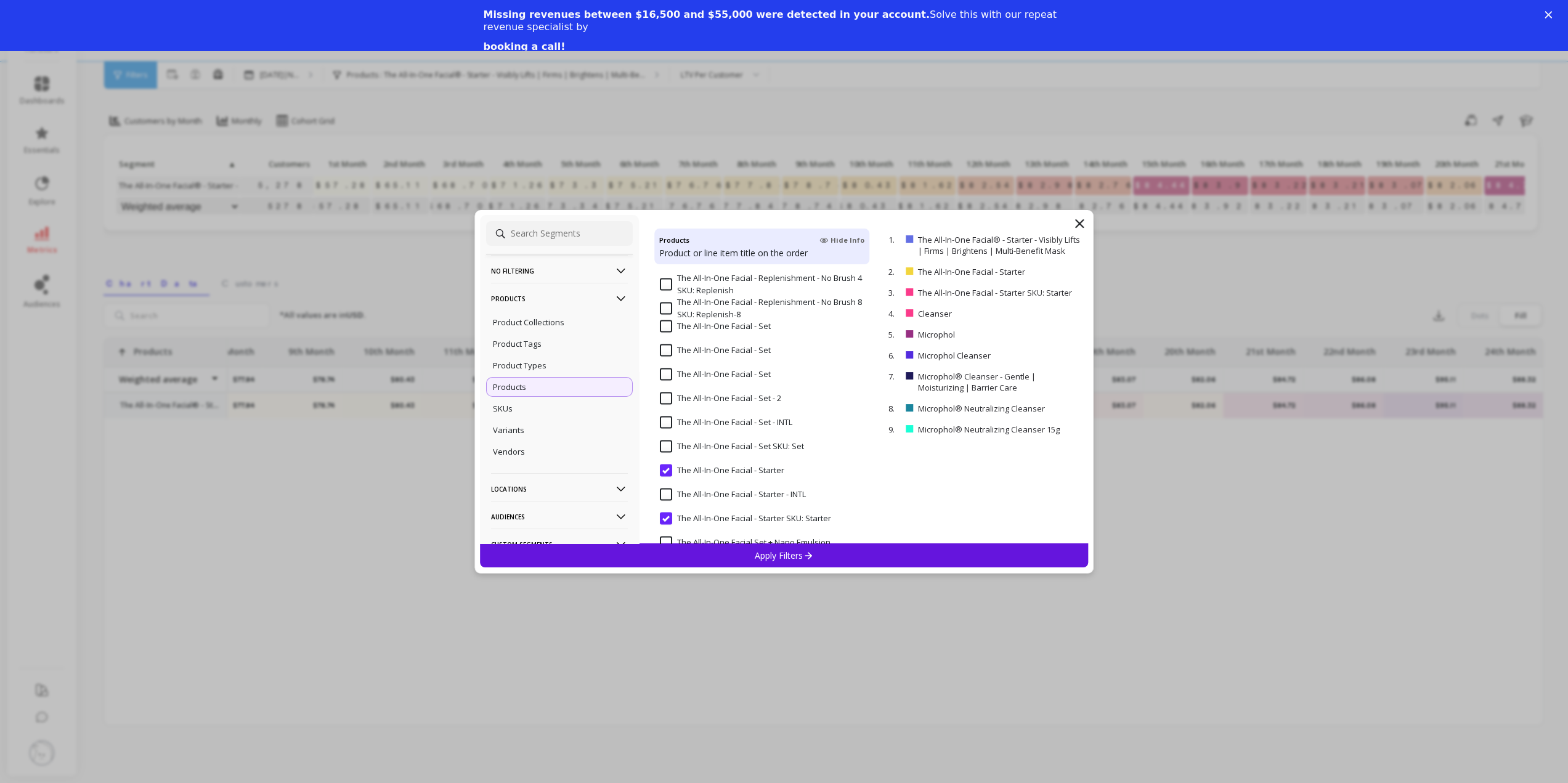
scroll to position [2649, 0]
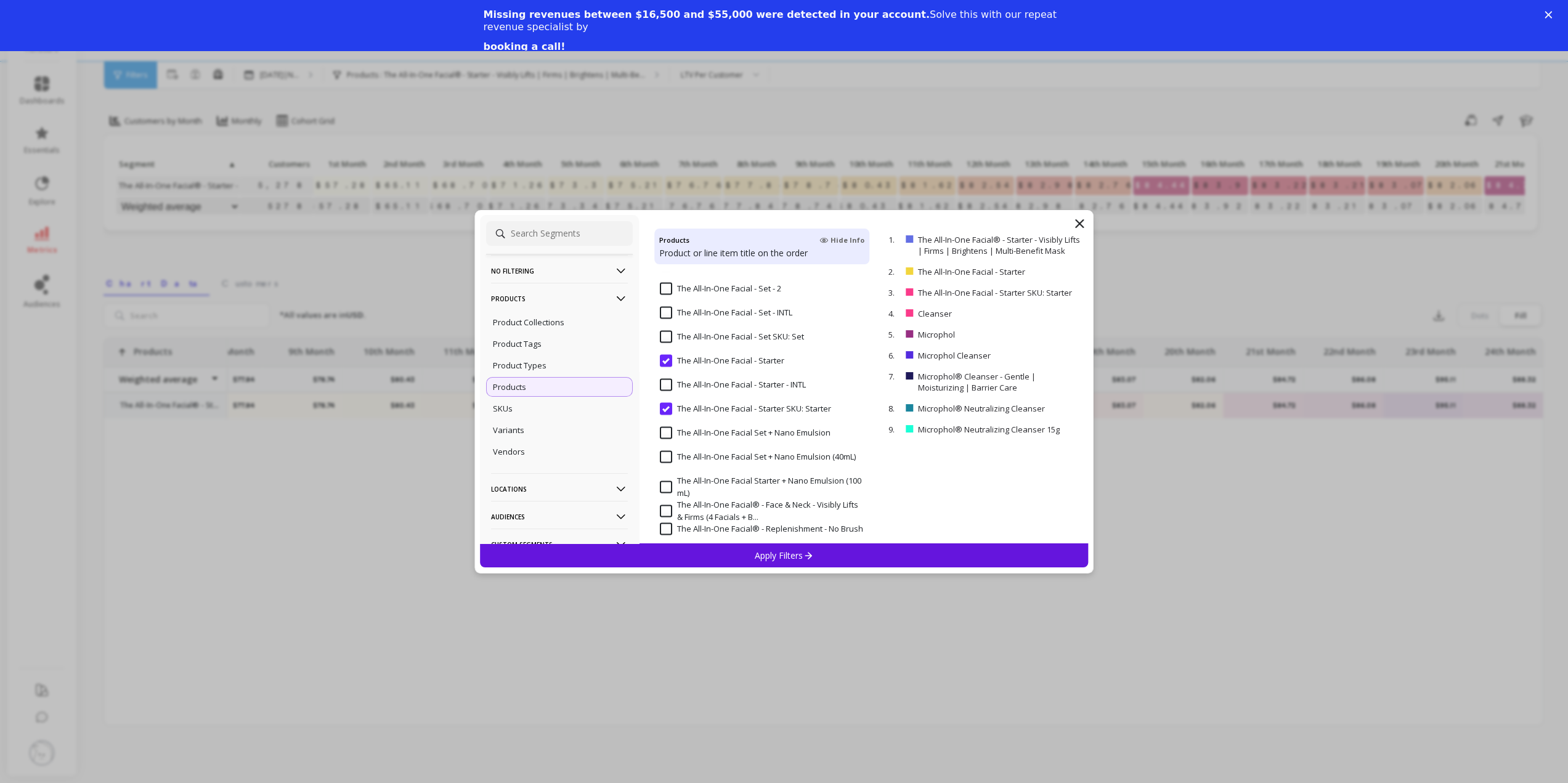
click at [678, 358] on Starter "The All-In-One Facial - Starter" at bounding box center [722, 361] width 124 height 12
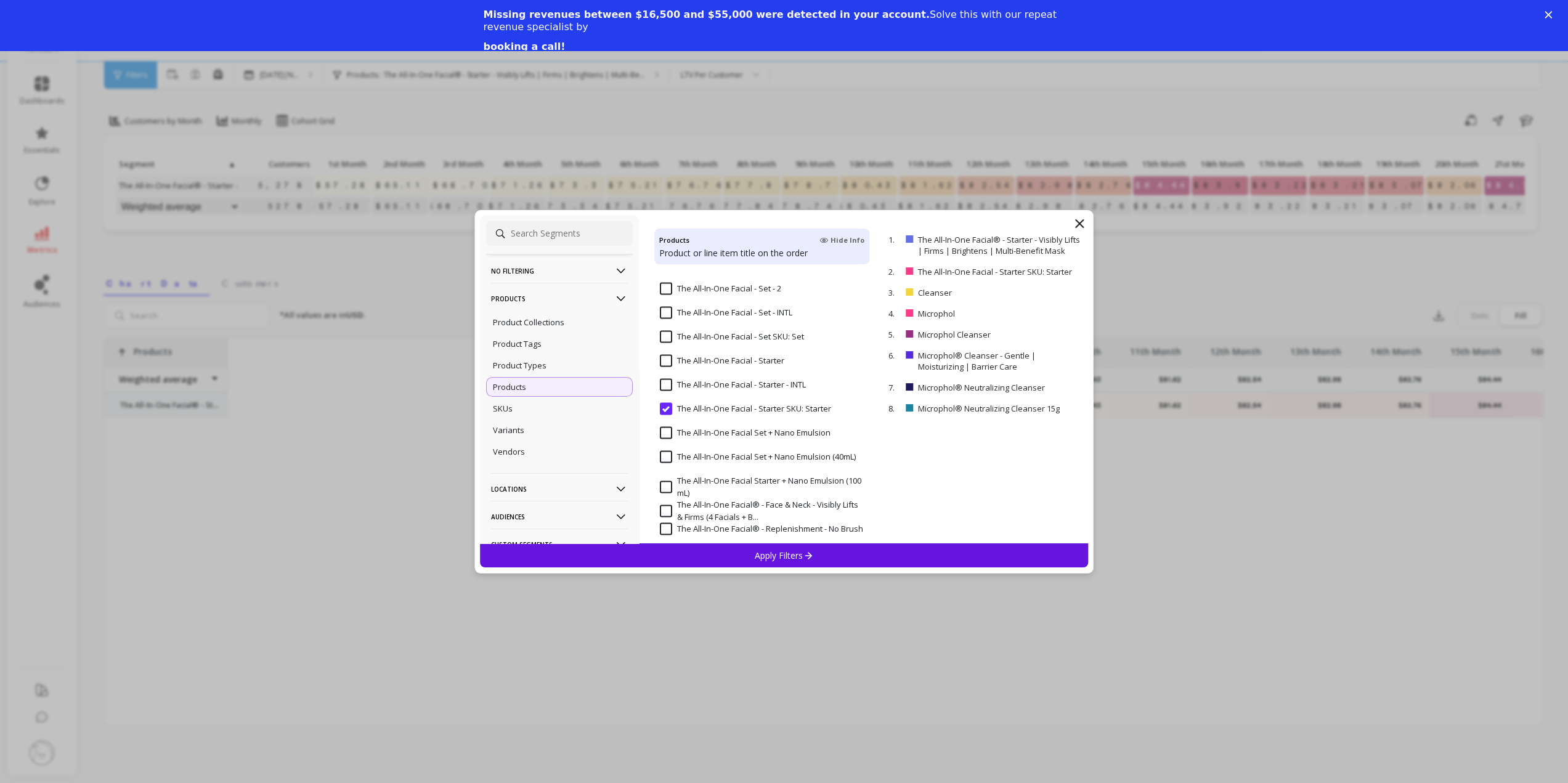
scroll to position [0, 686]
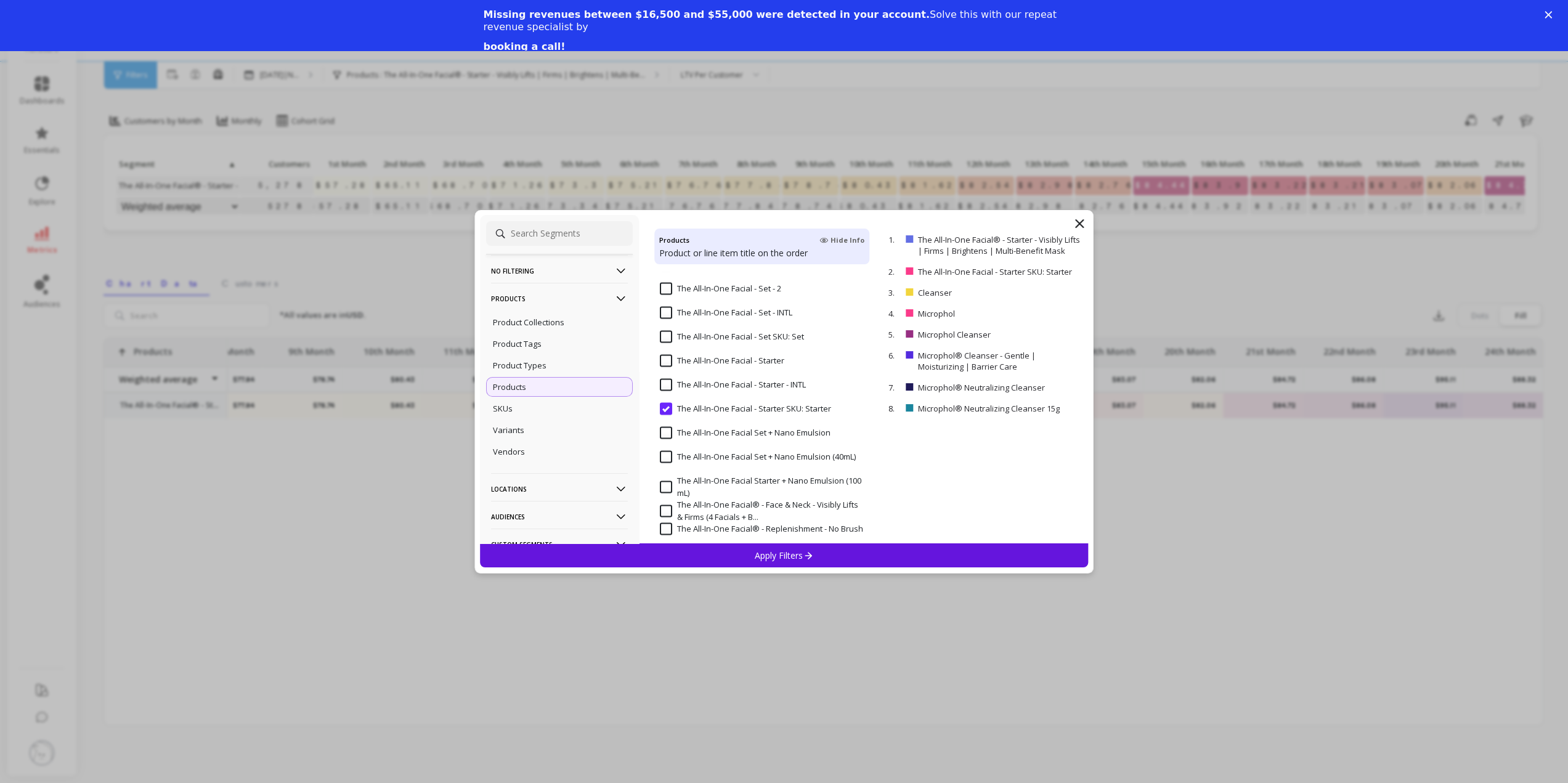
click at [691, 406] on Starter "The All-In-One Facial - Starter SKU: Starter" at bounding box center [746, 409] width 171 height 12
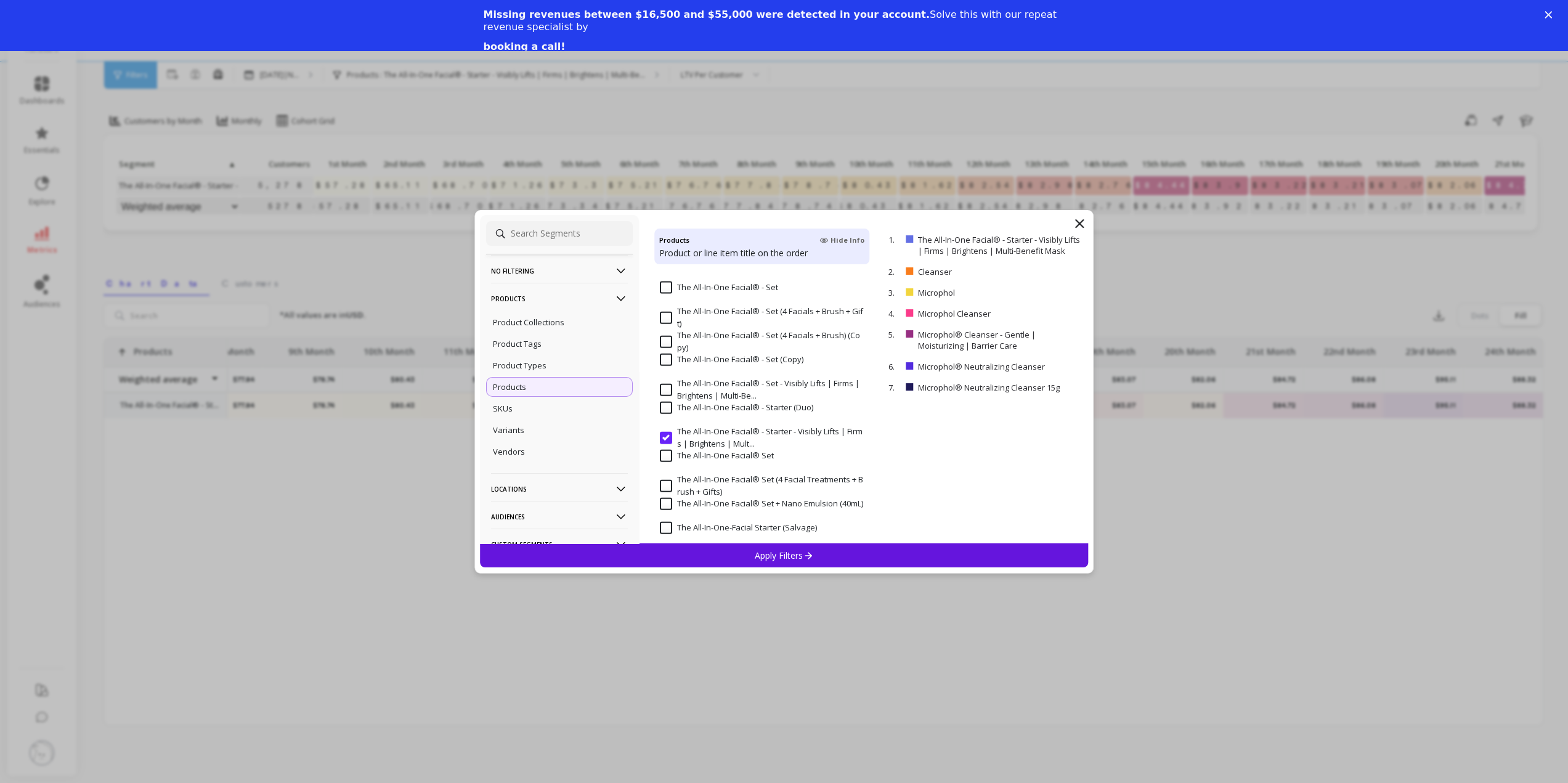
scroll to position [2896, 0]
click at [697, 455] on input "The All-In-One Facial® - Starter - Visibly Lifts | Firms | Brightens | Mult..." at bounding box center [762, 457] width 205 height 24
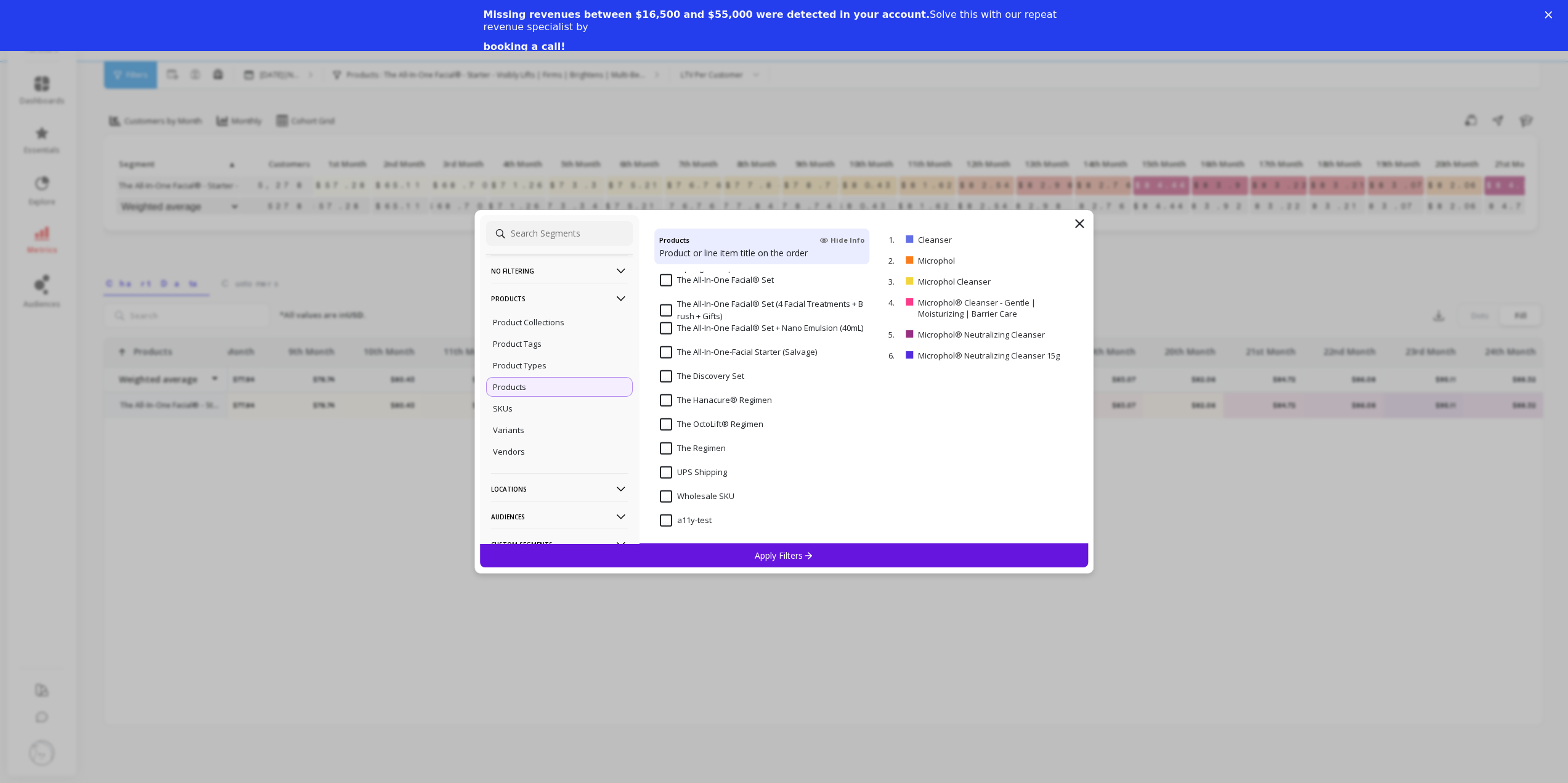
scroll to position [3093, 0]
click at [740, 557] on div "Apply Filters" at bounding box center [784, 556] width 608 height 24
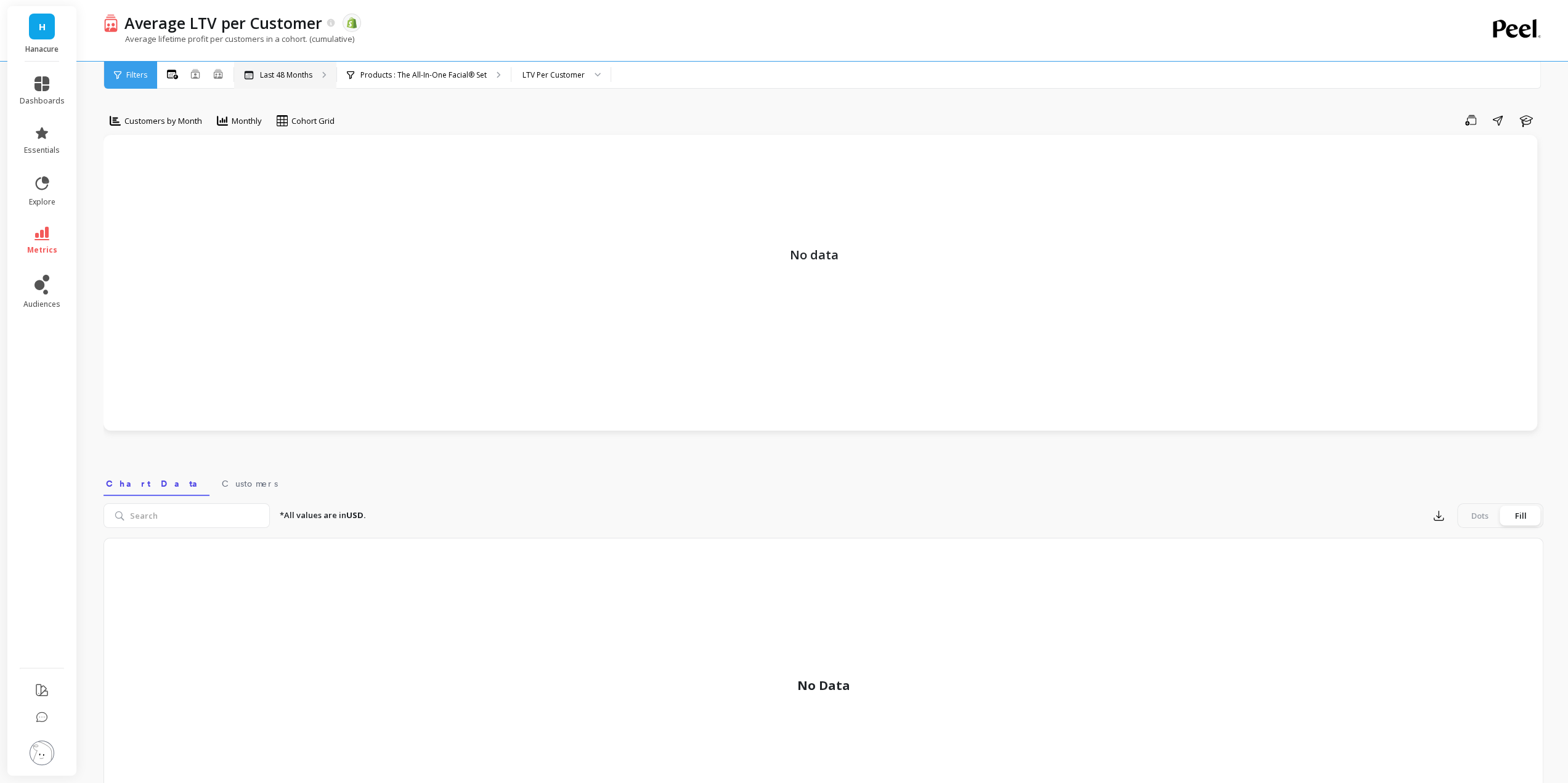
click at [275, 71] on p "Last 48 Months" at bounding box center [286, 75] width 52 height 10
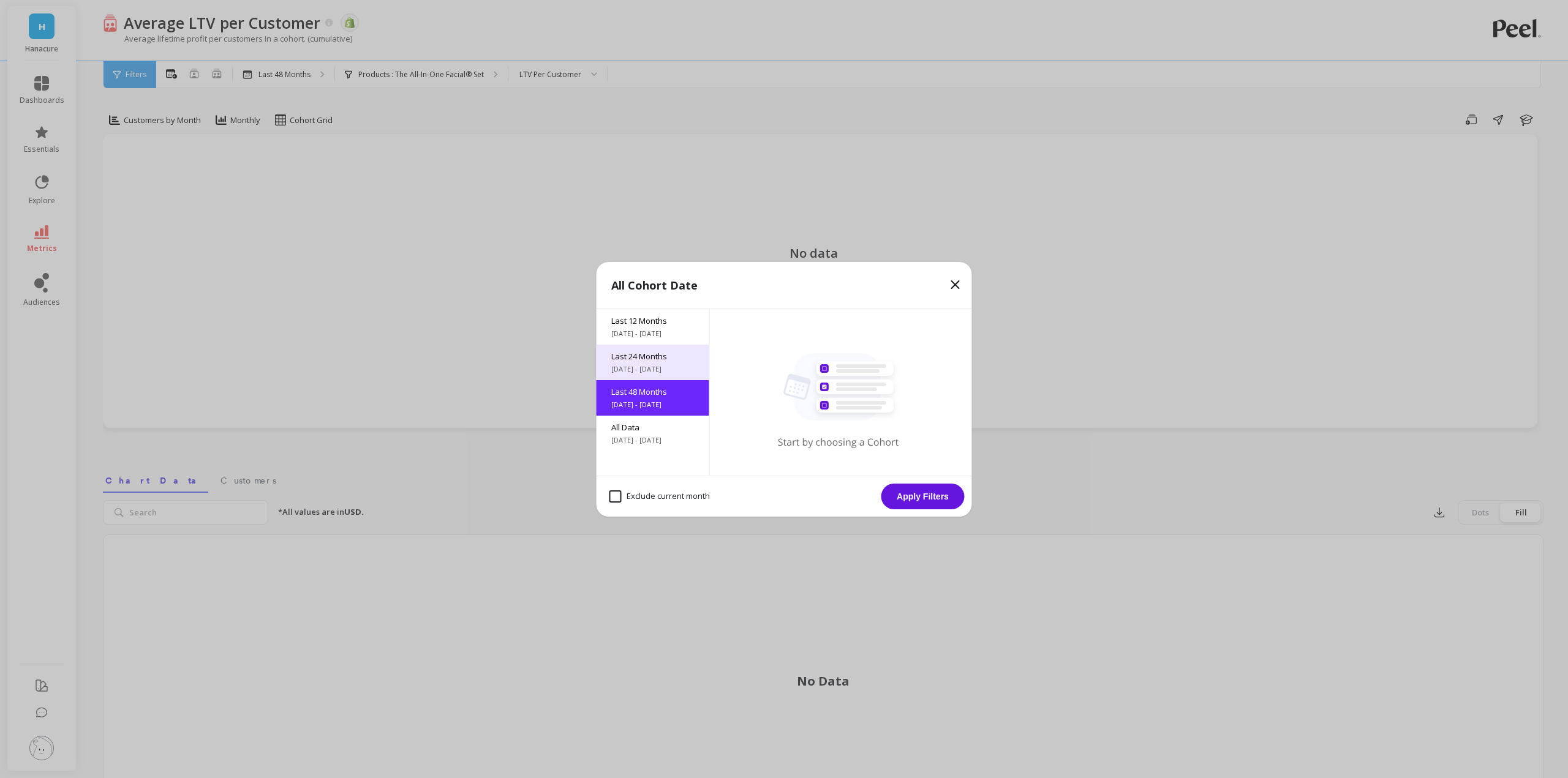
click at [631, 360] on span "Last 24 Months" at bounding box center [653, 356] width 83 height 11
click at [953, 491] on button "Apply Filters" at bounding box center [923, 496] width 83 height 26
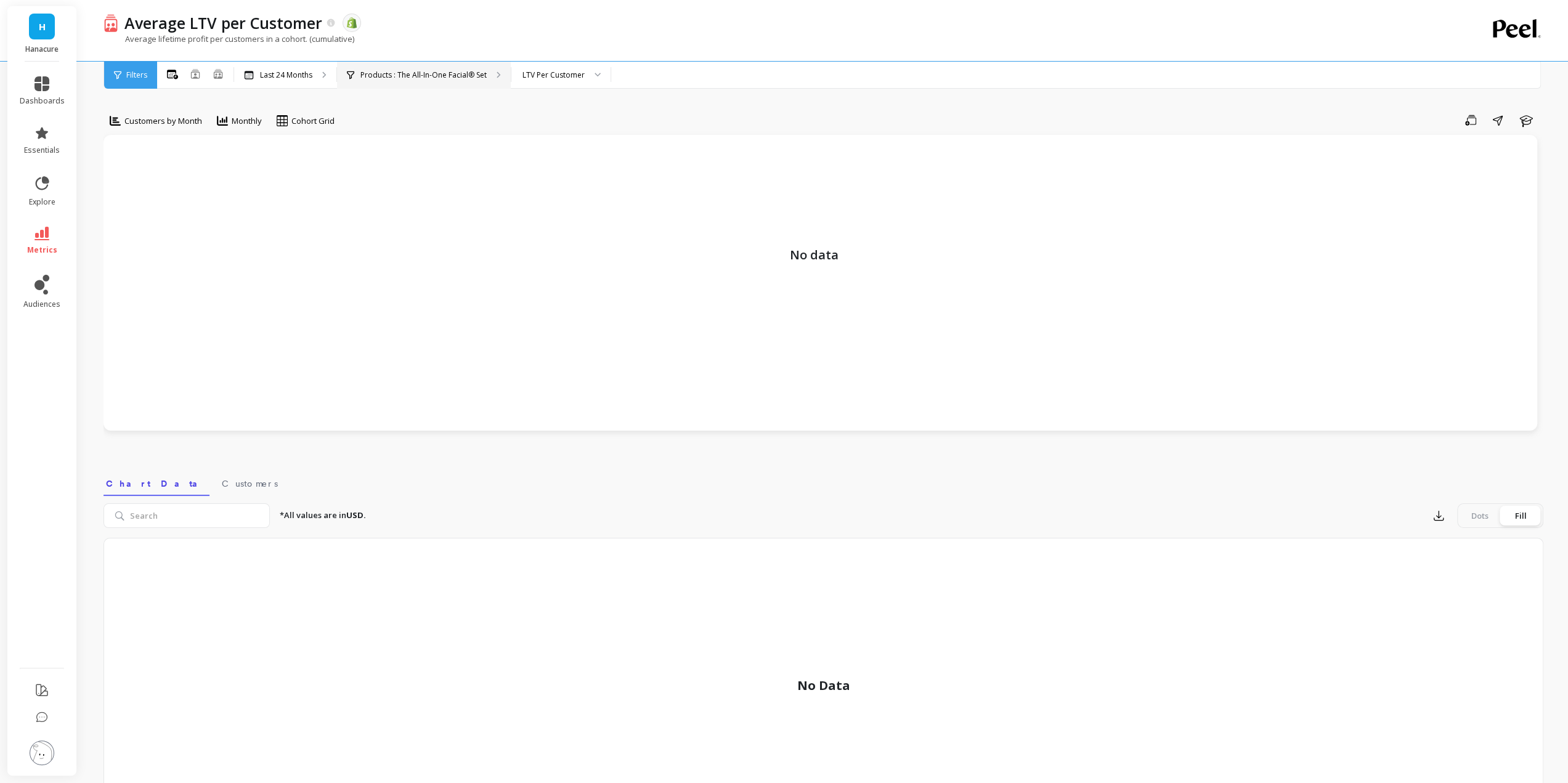
click at [400, 71] on p "Products : The All-In-One Facial® Set" at bounding box center [423, 75] width 126 height 10
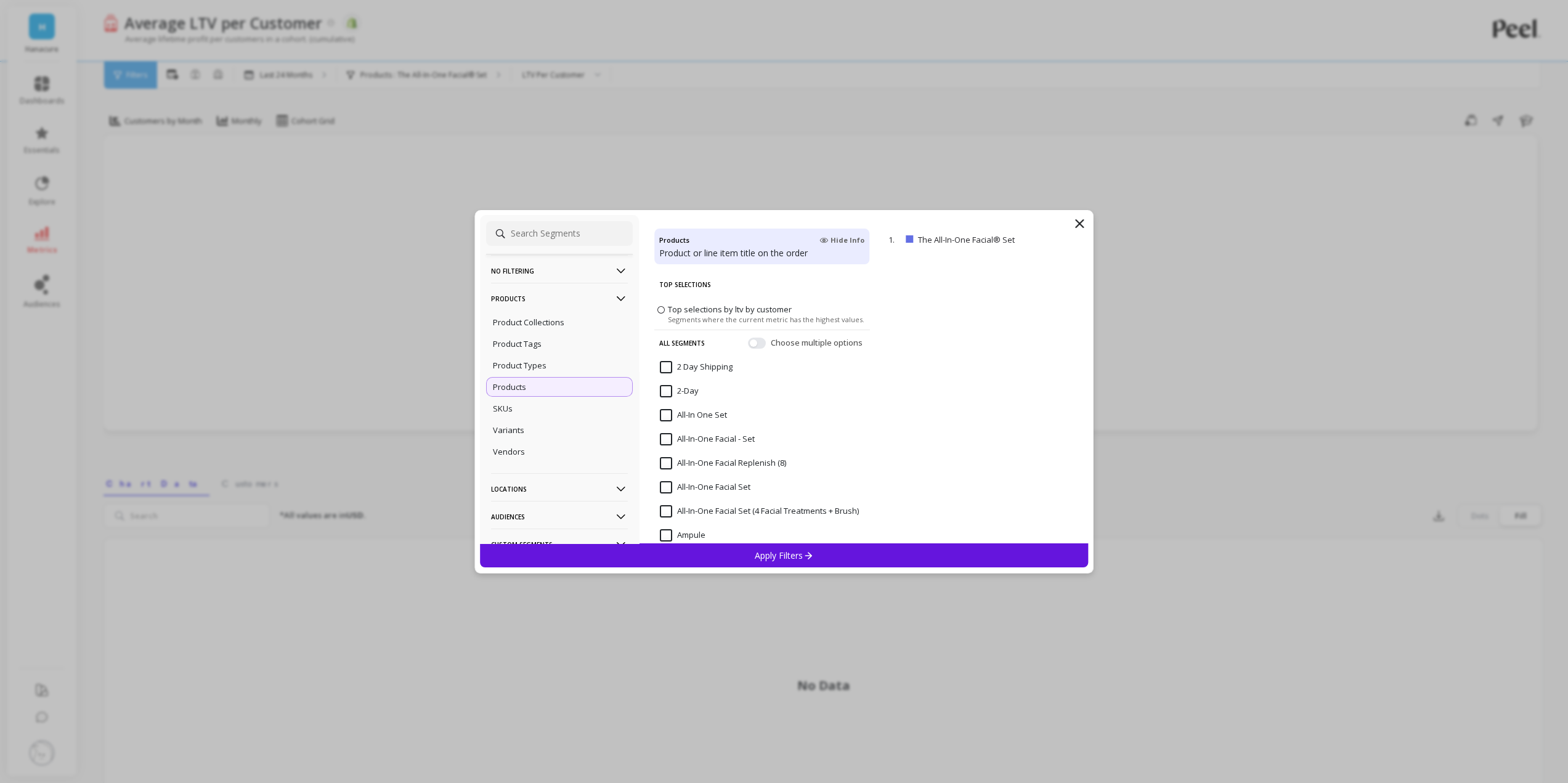
click at [838, 562] on div "Apply Filters" at bounding box center [784, 556] width 608 height 24
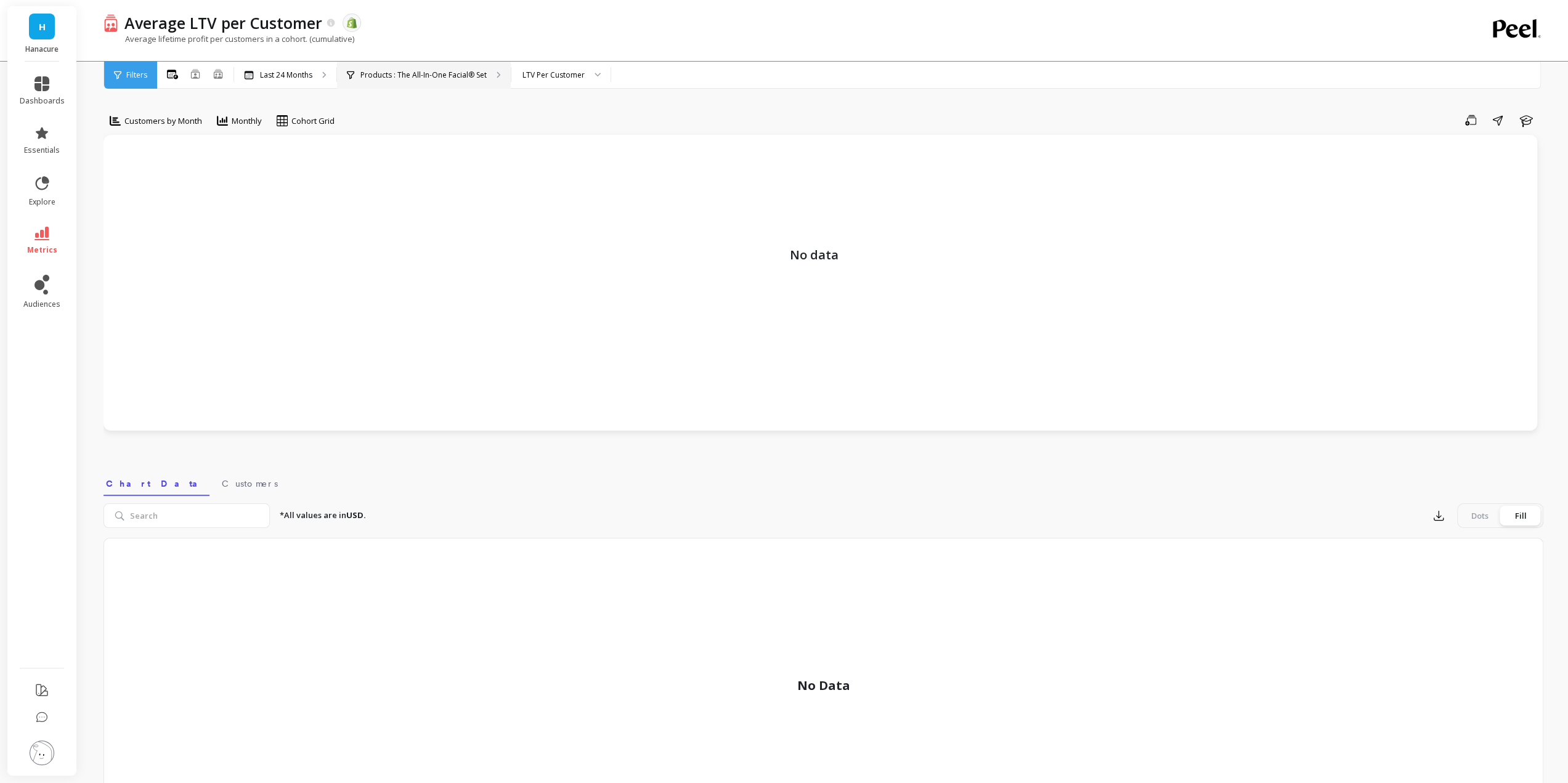
click at [434, 72] on p "Products : The All-In-One Facial® Set" at bounding box center [423, 75] width 126 height 10
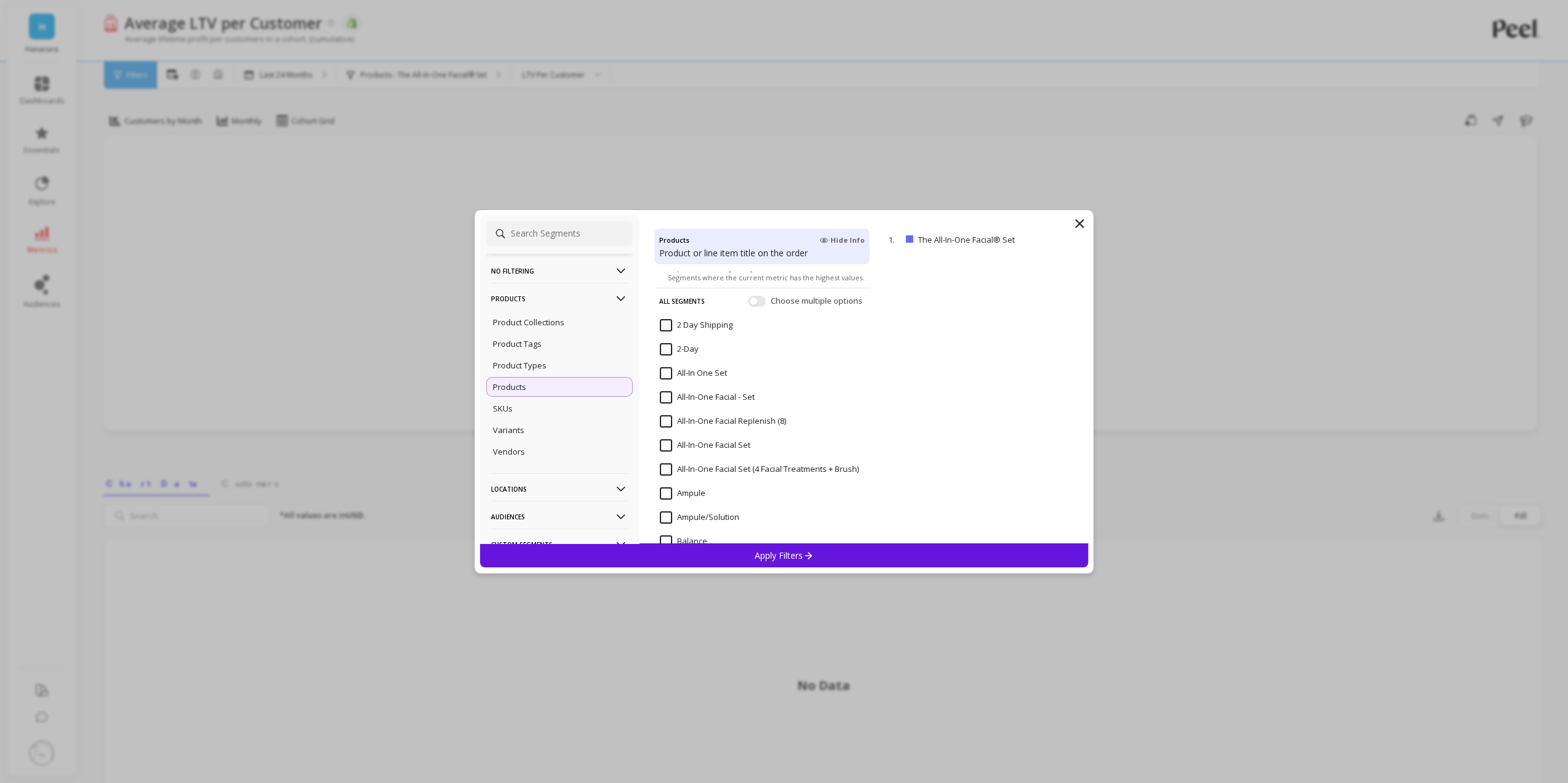
scroll to position [62, 0]
click at [705, 425] on Set "All-In-One Facial Set" at bounding box center [705, 425] width 90 height 12
click at [703, 381] on Set "All-In-One Facial - Set" at bounding box center [707, 378] width 95 height 12
click at [838, 241] on span "Hide Info" at bounding box center [841, 240] width 45 height 10
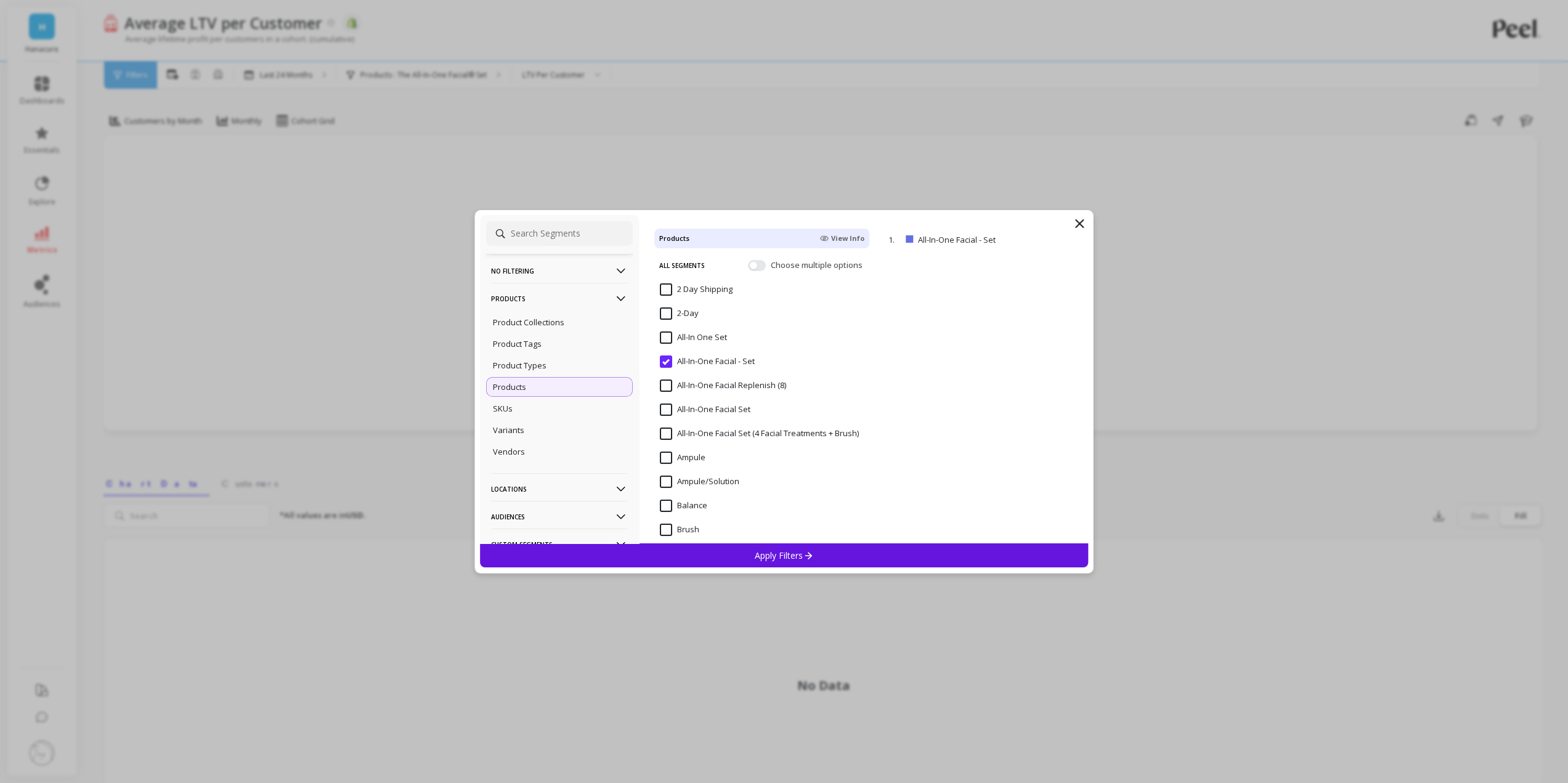
click at [758, 275] on div "All Segments Choose multiple options" at bounding box center [762, 265] width 215 height 26
click at [748, 264] on button "button" at bounding box center [757, 265] width 18 height 11
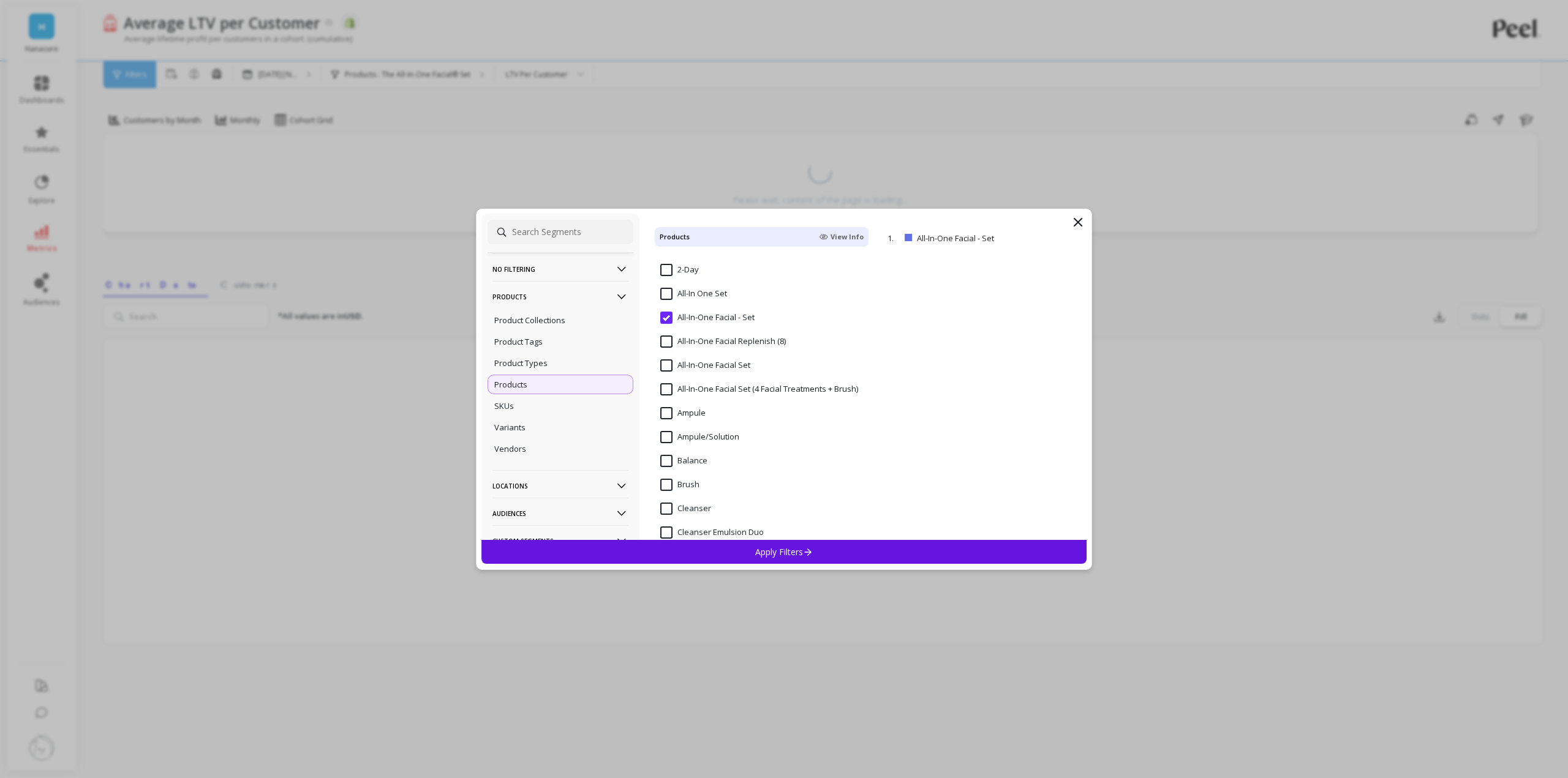
scroll to position [122, 0]
click at [701, 343] on Set "All-In-One Facial Set" at bounding box center [705, 345] width 90 height 12
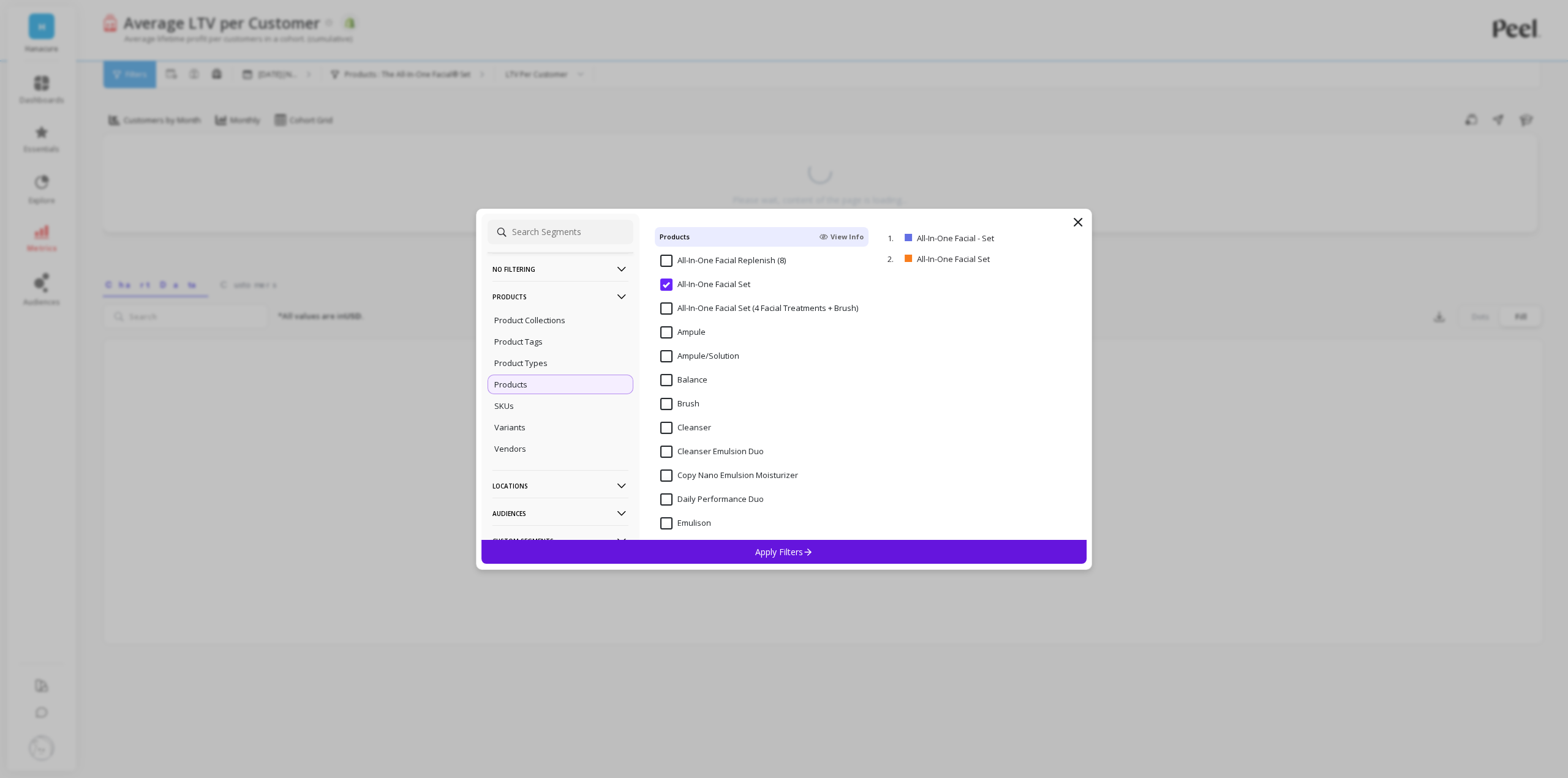
click at [708, 306] on input "All-In-One Facial Set (4 Facial Treatments + Brush)" at bounding box center [759, 308] width 198 height 12
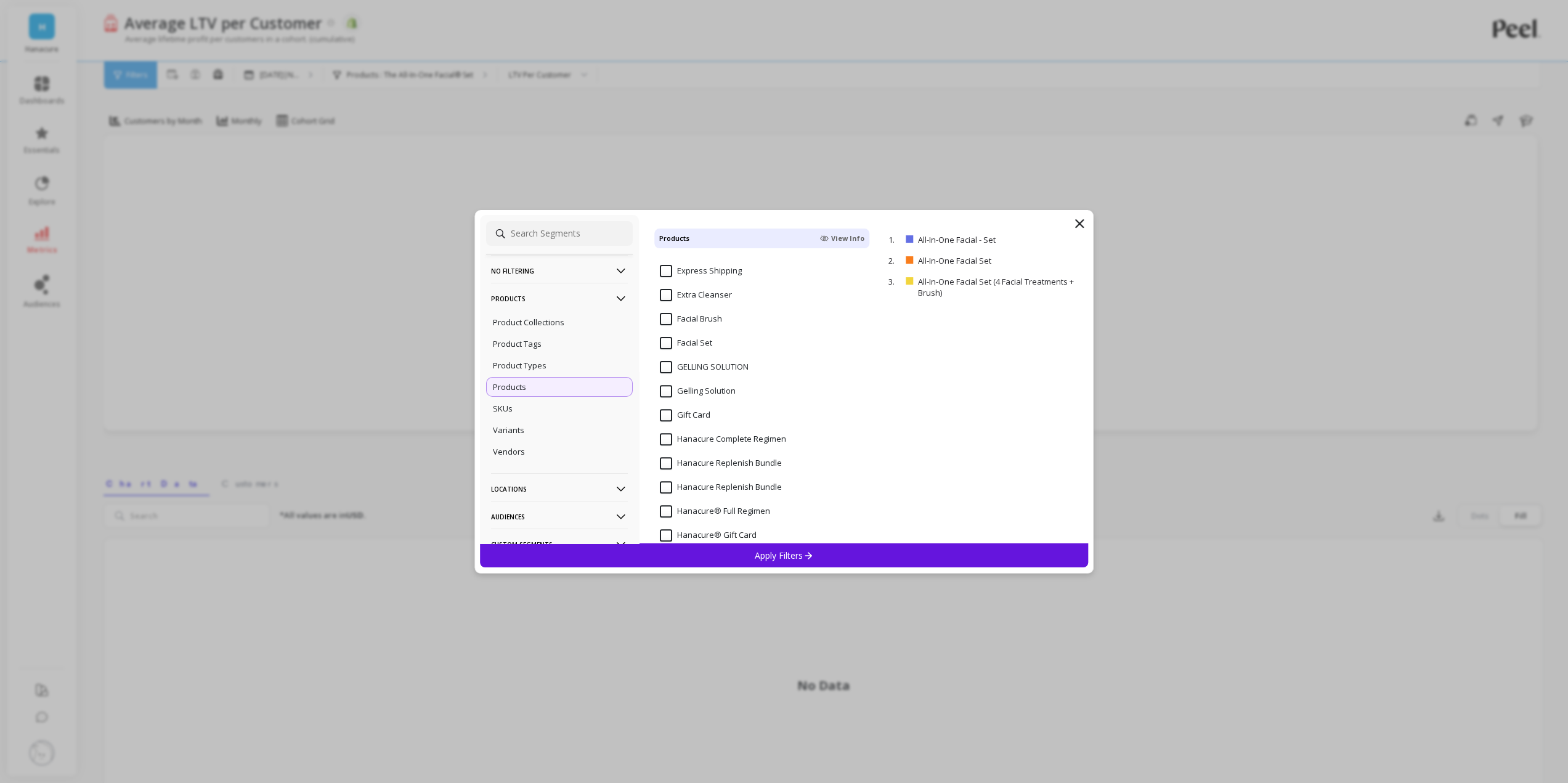
scroll to position [493, 0]
click at [703, 314] on Set "Facial Set" at bounding box center [686, 315] width 52 height 12
click at [685, 299] on input "Set" at bounding box center [675, 299] width 29 height 12
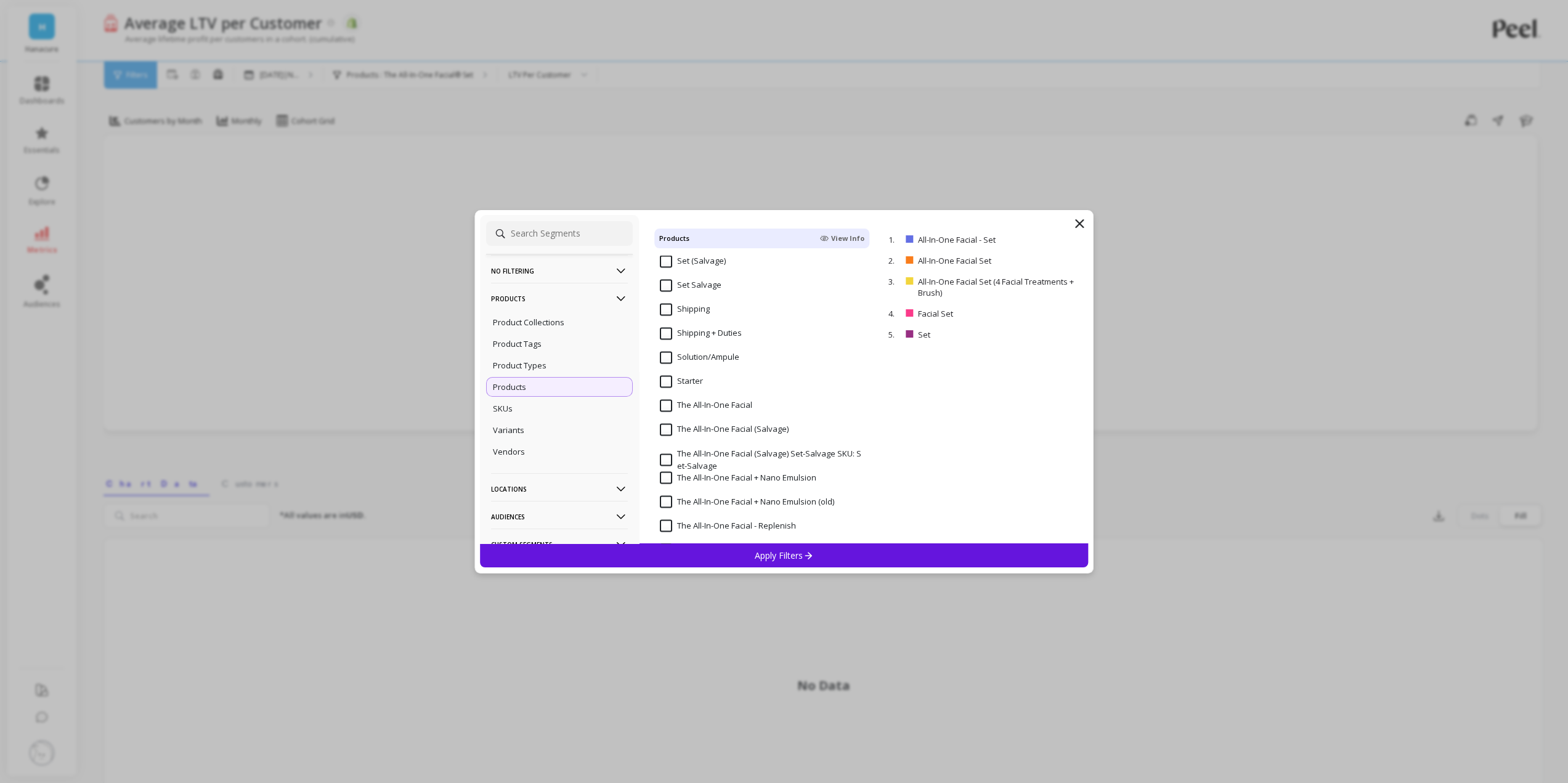
click at [718, 402] on Facial "The All-In-One Facial" at bounding box center [706, 405] width 92 height 12
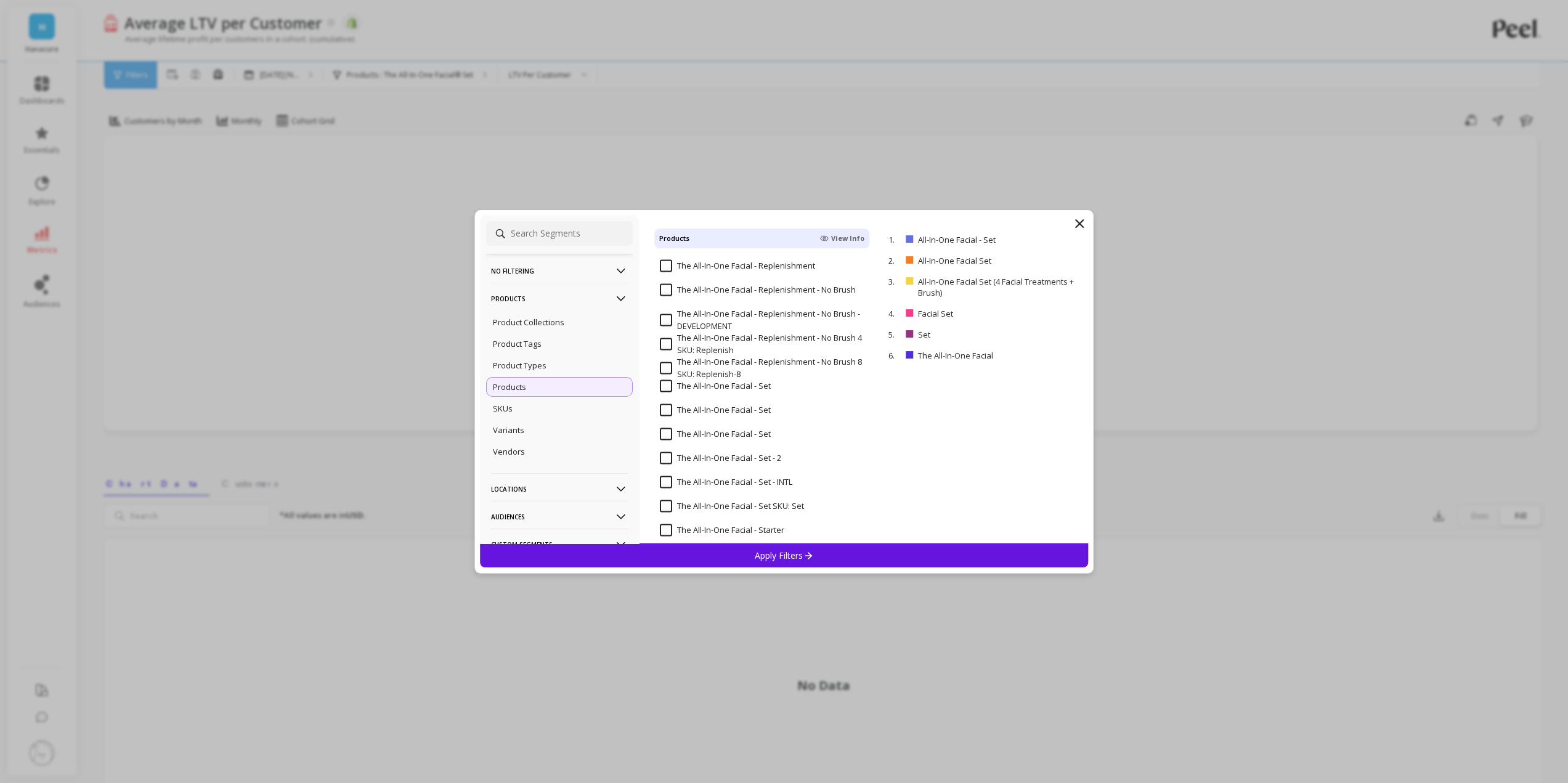
scroll to position [2526, 0]
click at [723, 347] on input "The All-In-One Facial - Set" at bounding box center [715, 348] width 111 height 12
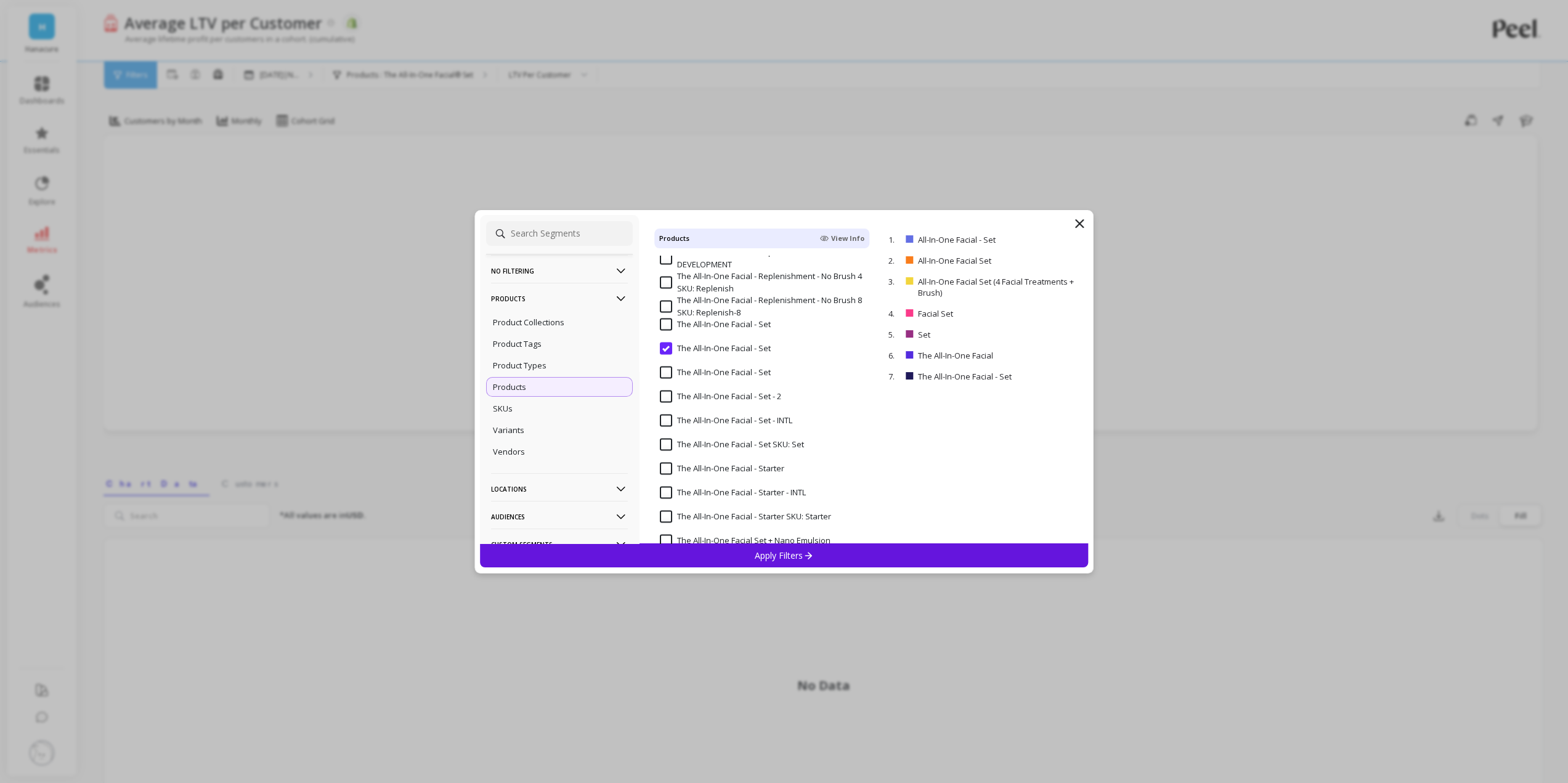
click at [715, 367] on Set "The All-In-One Facial - Set" at bounding box center [715, 372] width 111 height 12
click at [717, 398] on 2 "The All-In-One Facial - Set - 2" at bounding box center [721, 396] width 122 height 12
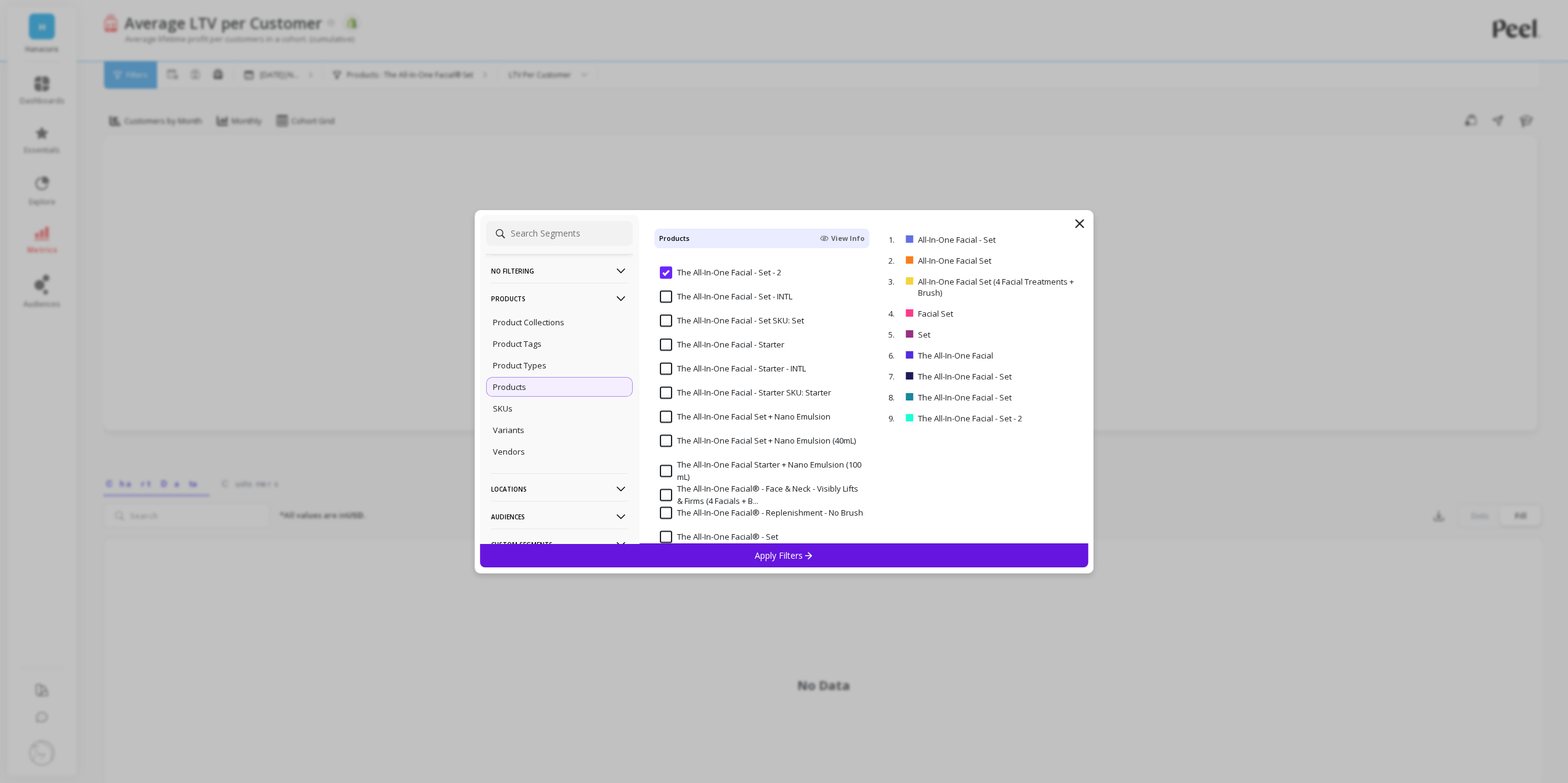
click at [725, 325] on Set "The All-In-One Facial - Set SKU: Set" at bounding box center [732, 321] width 144 height 12
click at [714, 417] on input "The All-In-One Facial® - Set" at bounding box center [719, 414] width 118 height 12
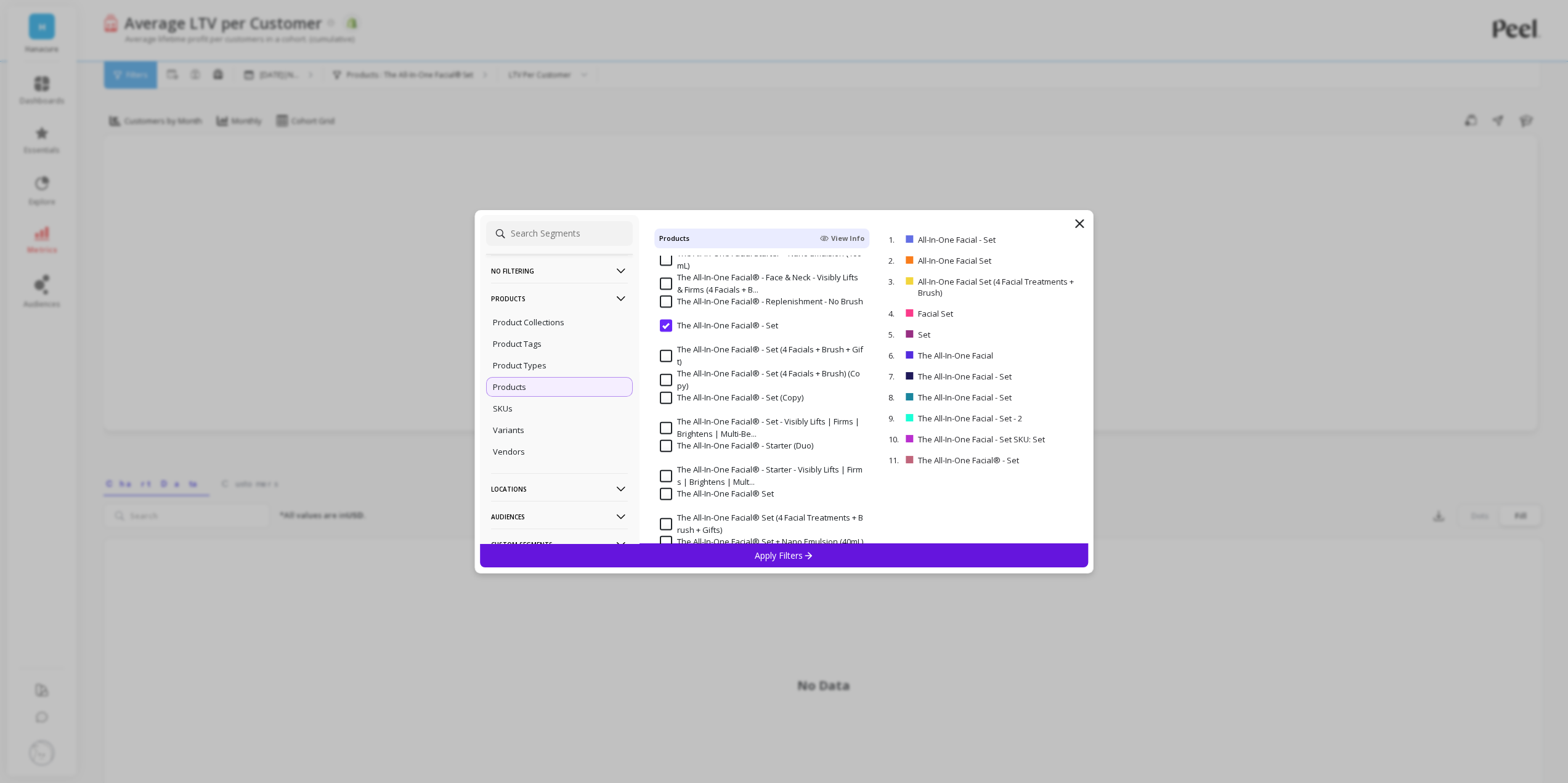
scroll to position [2896, 0]
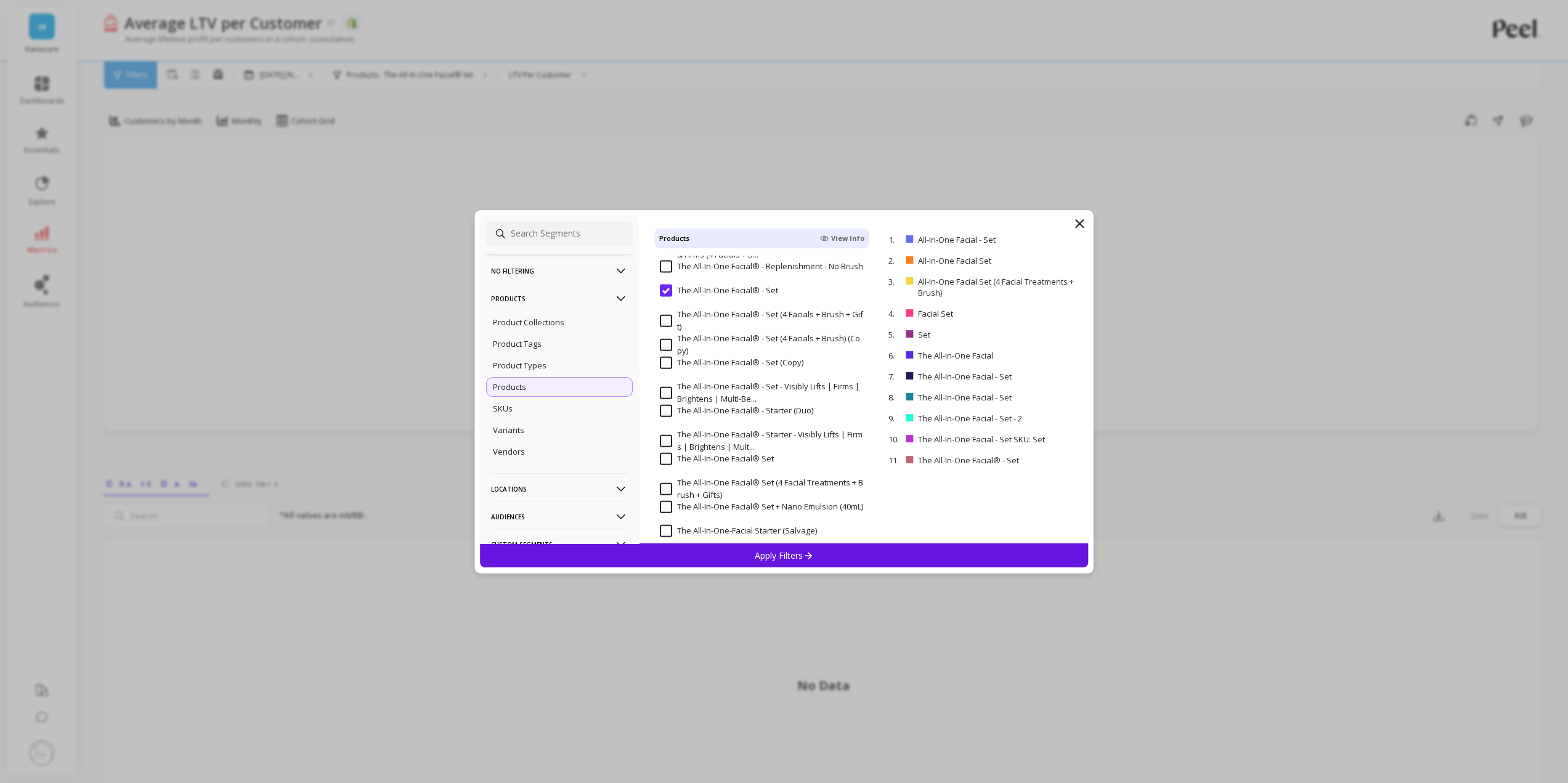
click at [699, 318] on input "The All-In-One Facial® - Set (4 Facials + Brush + Gift)" at bounding box center [762, 321] width 205 height 24
click at [692, 348] on input "The All-In-One Facial® - Set (4 Facials + Brush) (Copy)" at bounding box center [762, 345] width 205 height 24
click at [745, 364] on input "The All-In-One Facial® - Set (Copy)" at bounding box center [732, 362] width 144 height 12
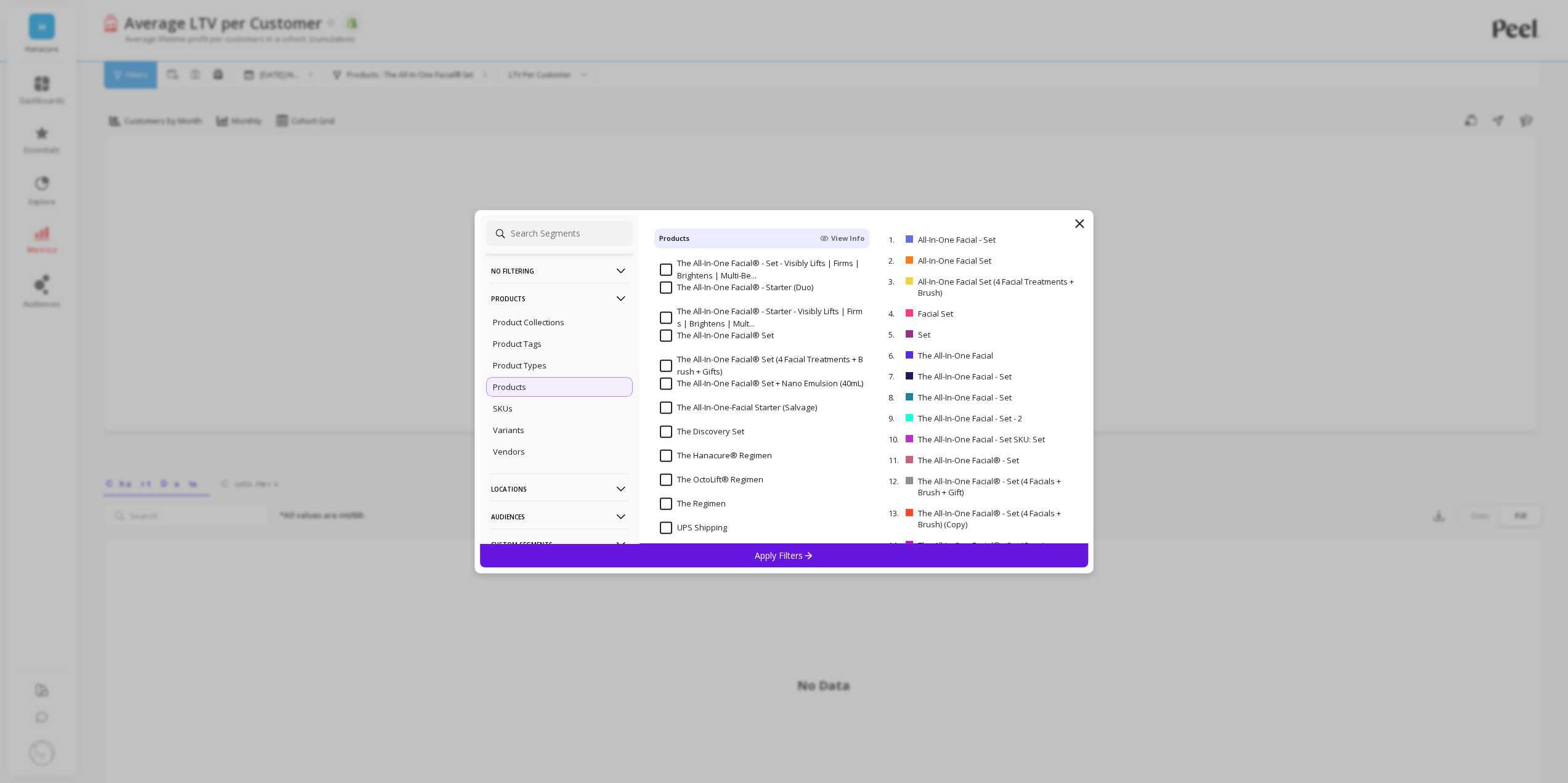
scroll to position [2957, 0]
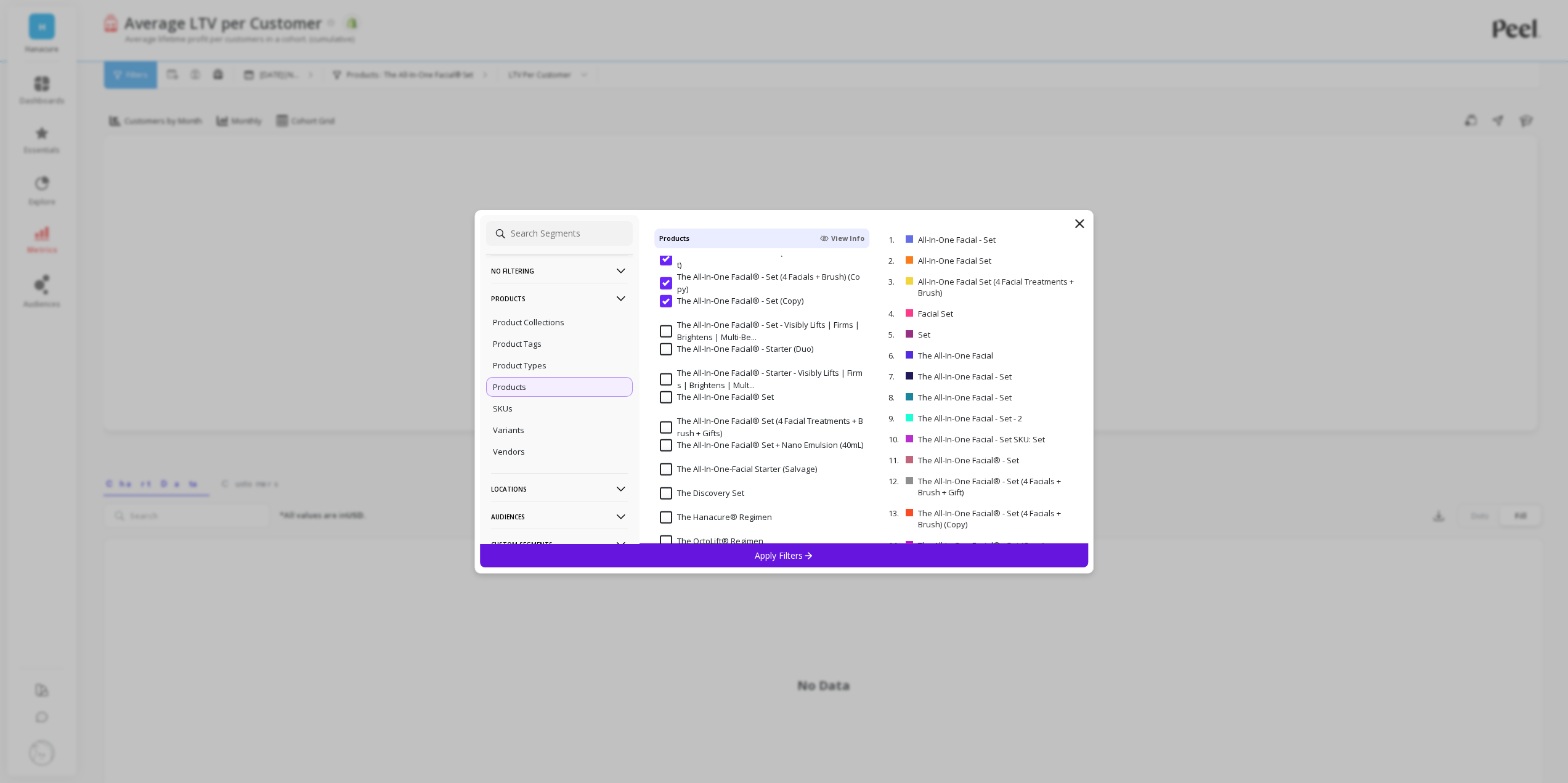
click at [709, 325] on input "The All-In-One Facial® - Set - Visibly Lifts | Firms | Brightens | Multi-Be..." at bounding box center [762, 331] width 205 height 24
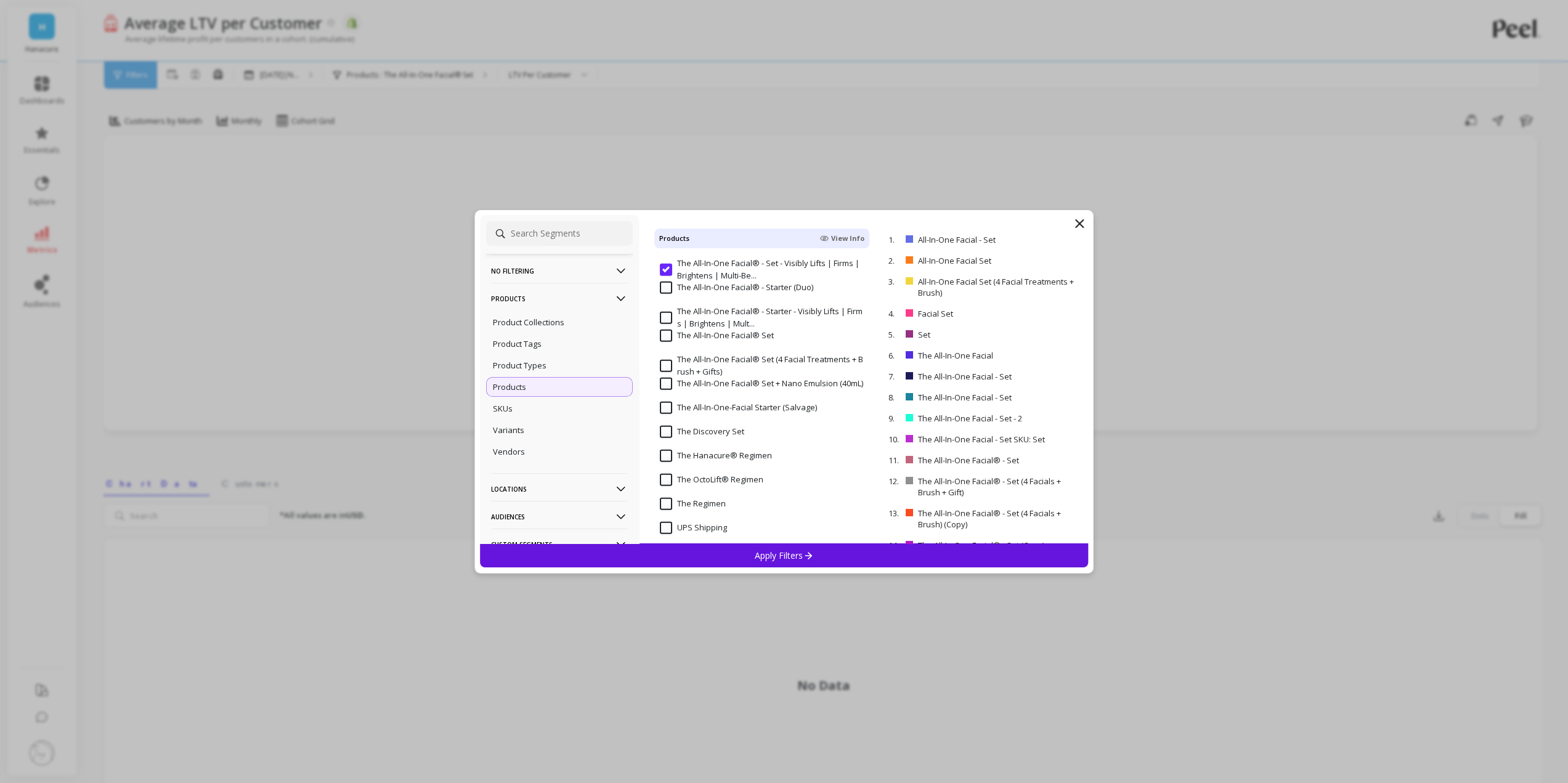
click at [693, 329] on input "The All-In-One Facial® - Starter - Visibly Lifts | Firms | Brightens | Mult..." at bounding box center [762, 318] width 205 height 24
click at [698, 321] on input "The All-In-One Facial® - Starter - Visibly Lifts | Firms | Brightens | Mult..." at bounding box center [762, 318] width 205 height 24
click at [693, 334] on input "The All-In-One Facial® Set" at bounding box center [717, 336] width 114 height 12
click at [725, 372] on input "The All-In-One Facial® Set (4 Facial Treatments + Brush + Gifts)" at bounding box center [762, 366] width 205 height 24
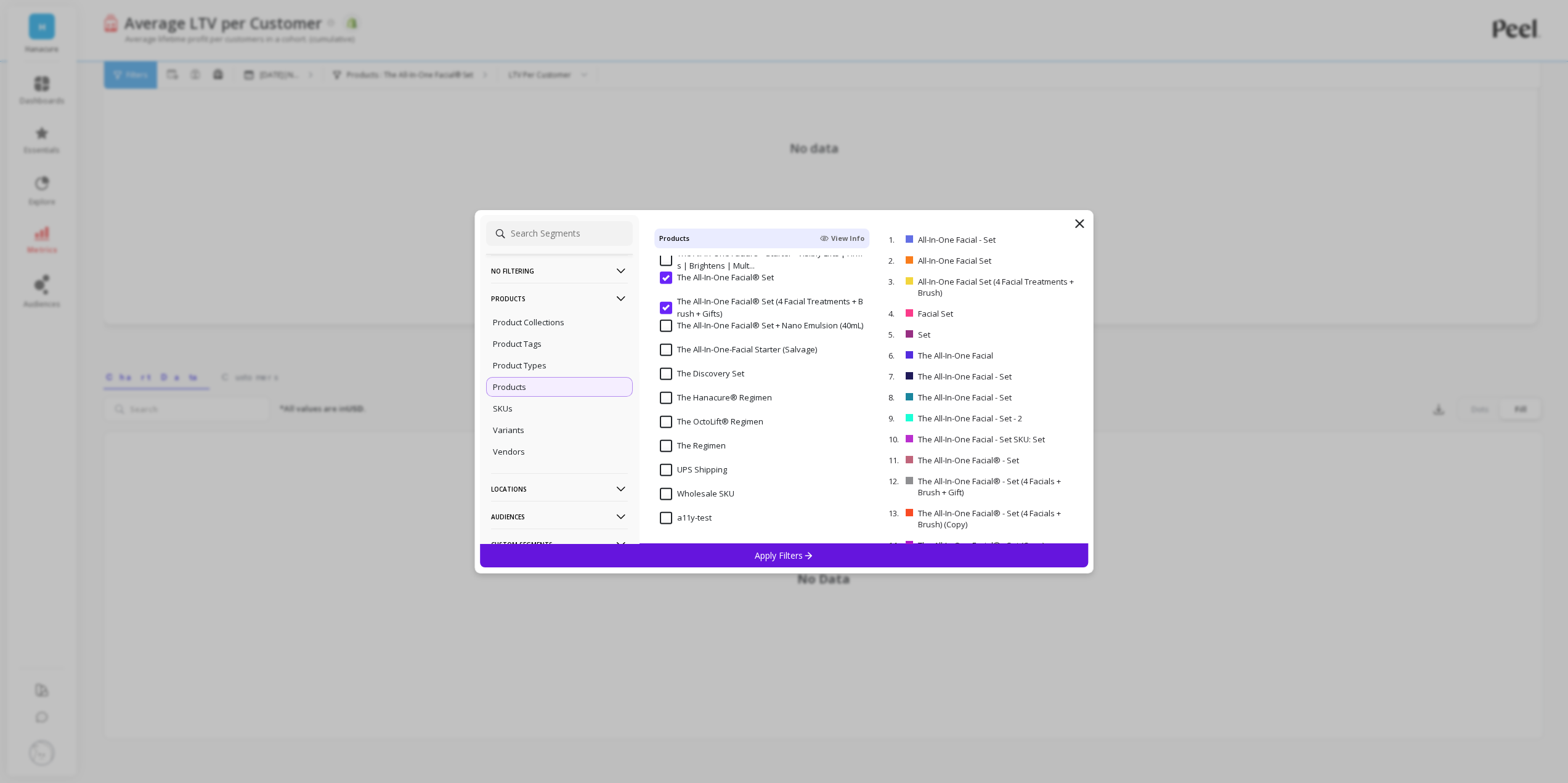
scroll to position [111, 0]
click at [741, 550] on div "Apply Filters" at bounding box center [784, 556] width 608 height 24
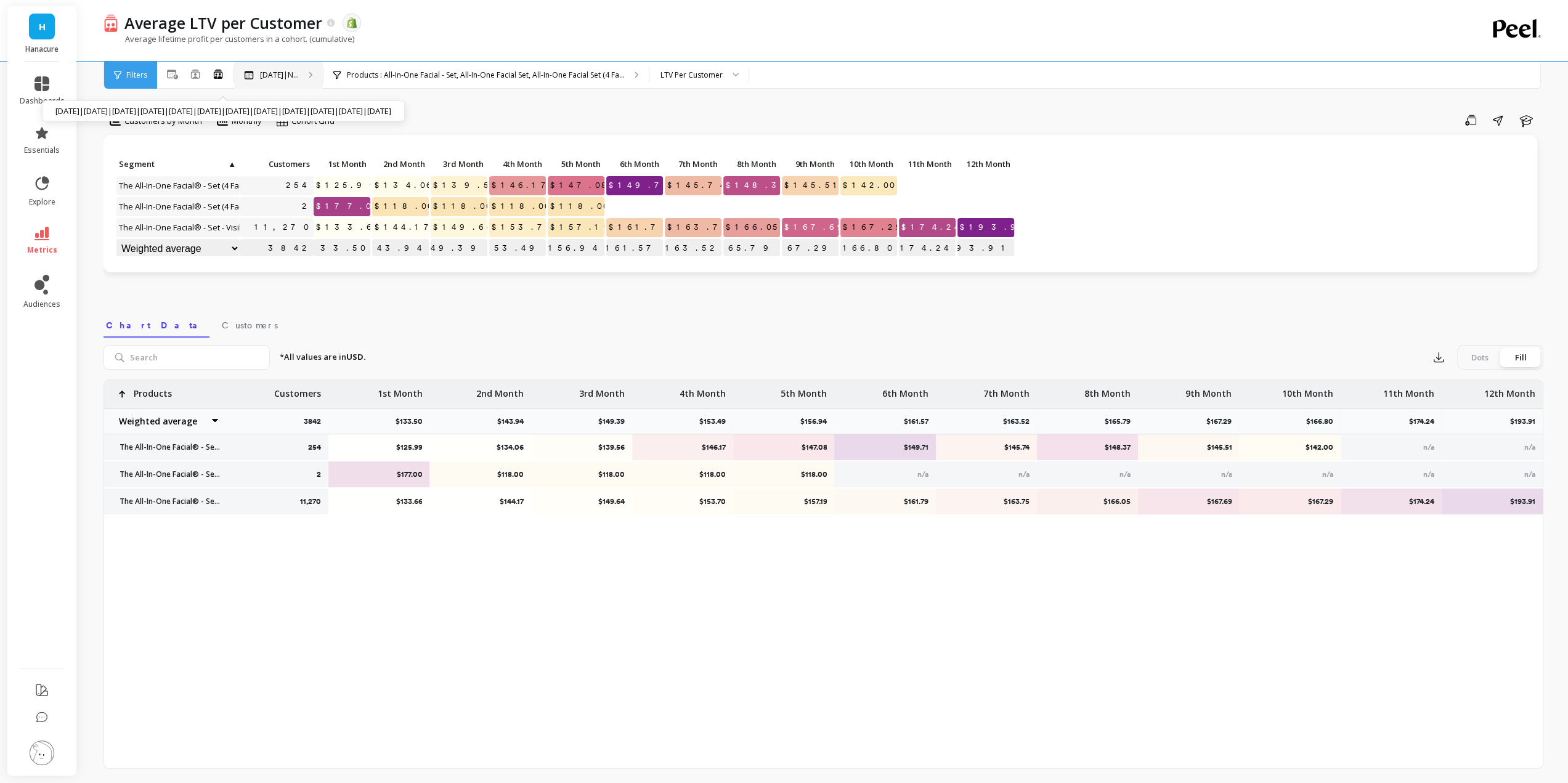
click at [290, 81] on div "Oct 2024|N... Oct 2024|Nov 2024|Dec 2024|Jan 2025|Feb 2025|Mar 2025|Apr 2025|Ma…" at bounding box center [278, 75] width 89 height 27
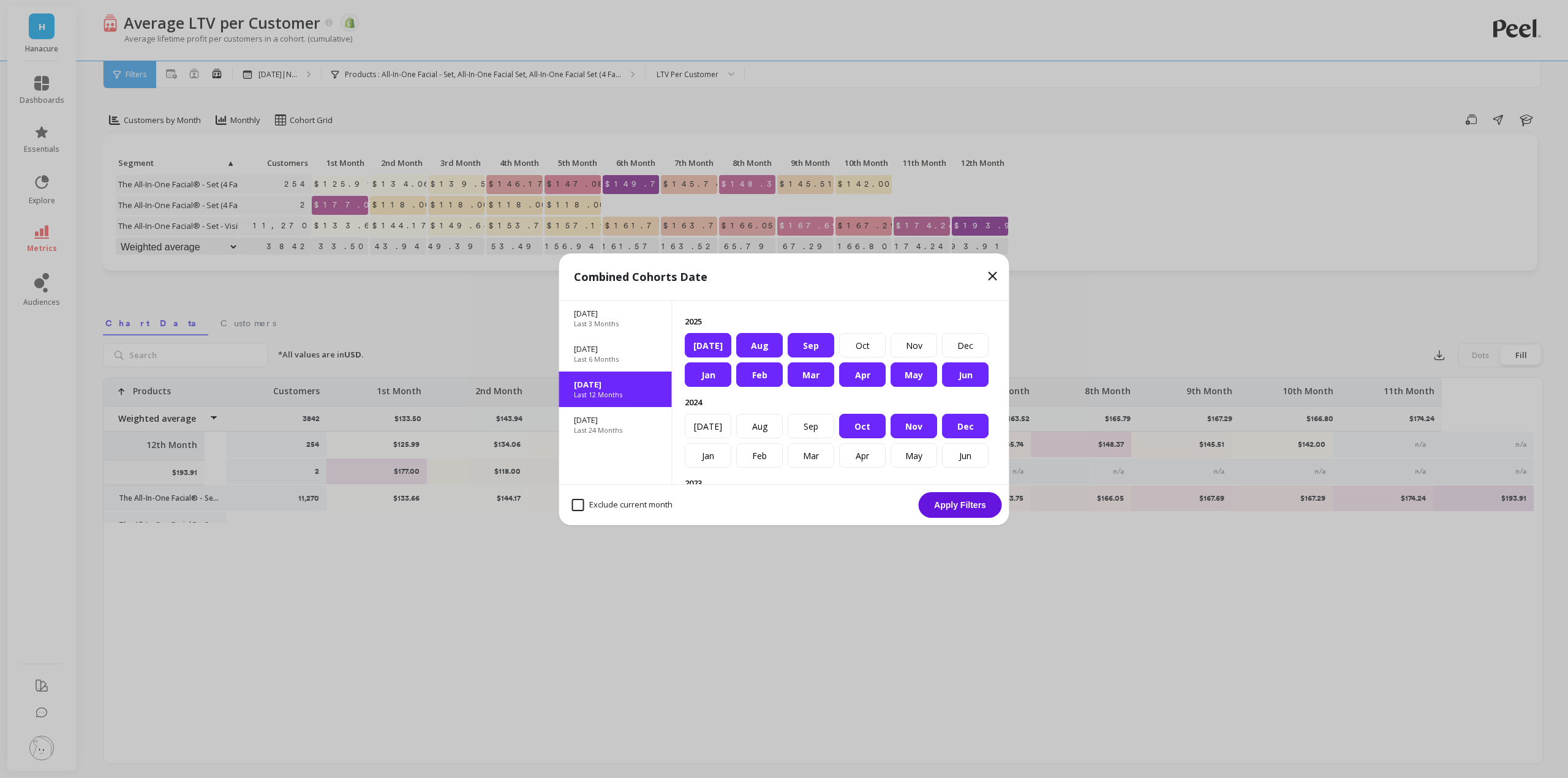
click at [994, 275] on icon at bounding box center [993, 276] width 15 height 15
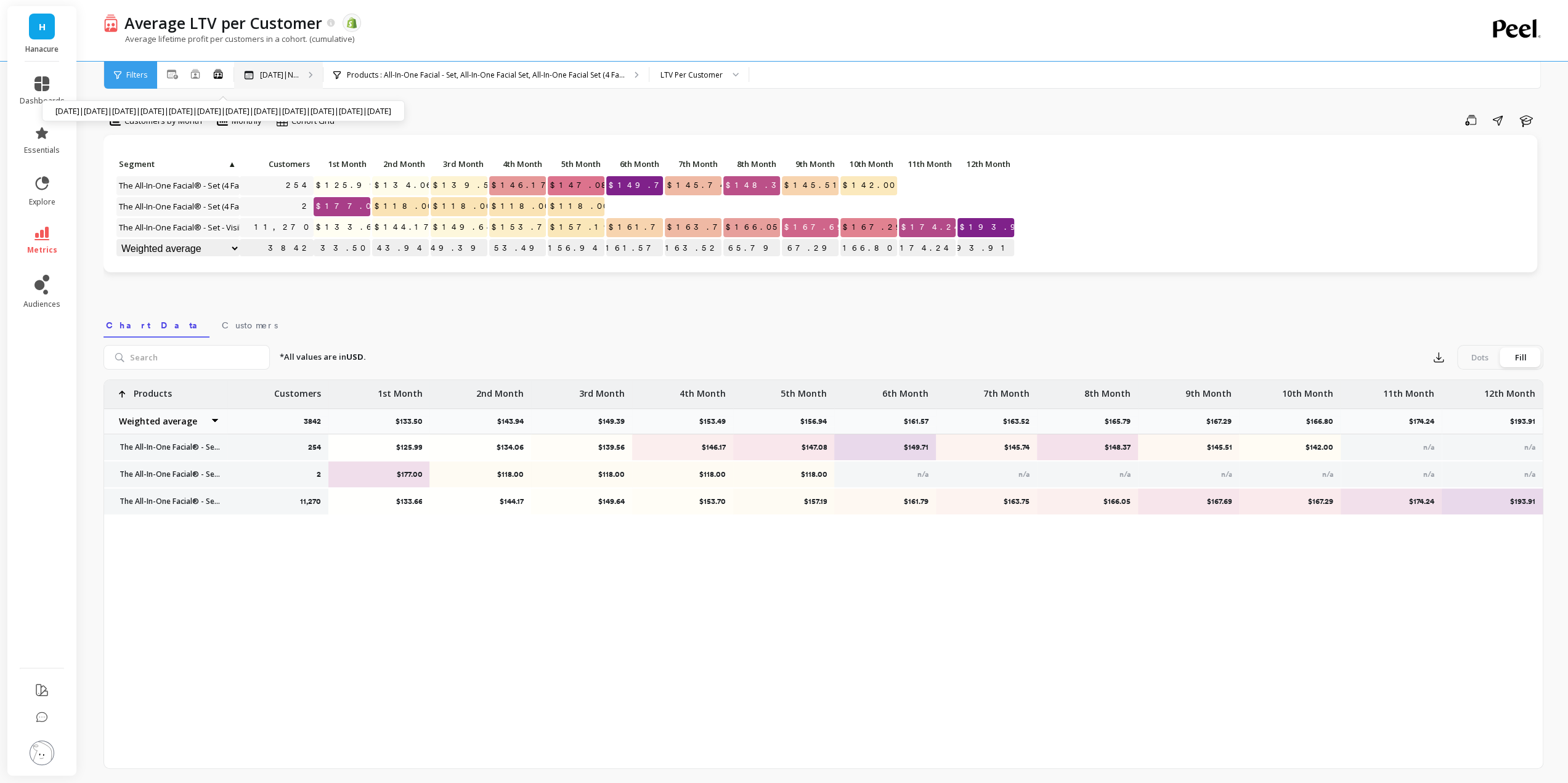
click at [279, 86] on div "Oct 2024|N... Oct 2024|Nov 2024|Dec 2024|Jan 2025|Feb 2025|Mar 2025|Apr 2025|Ma…" at bounding box center [278, 75] width 89 height 27
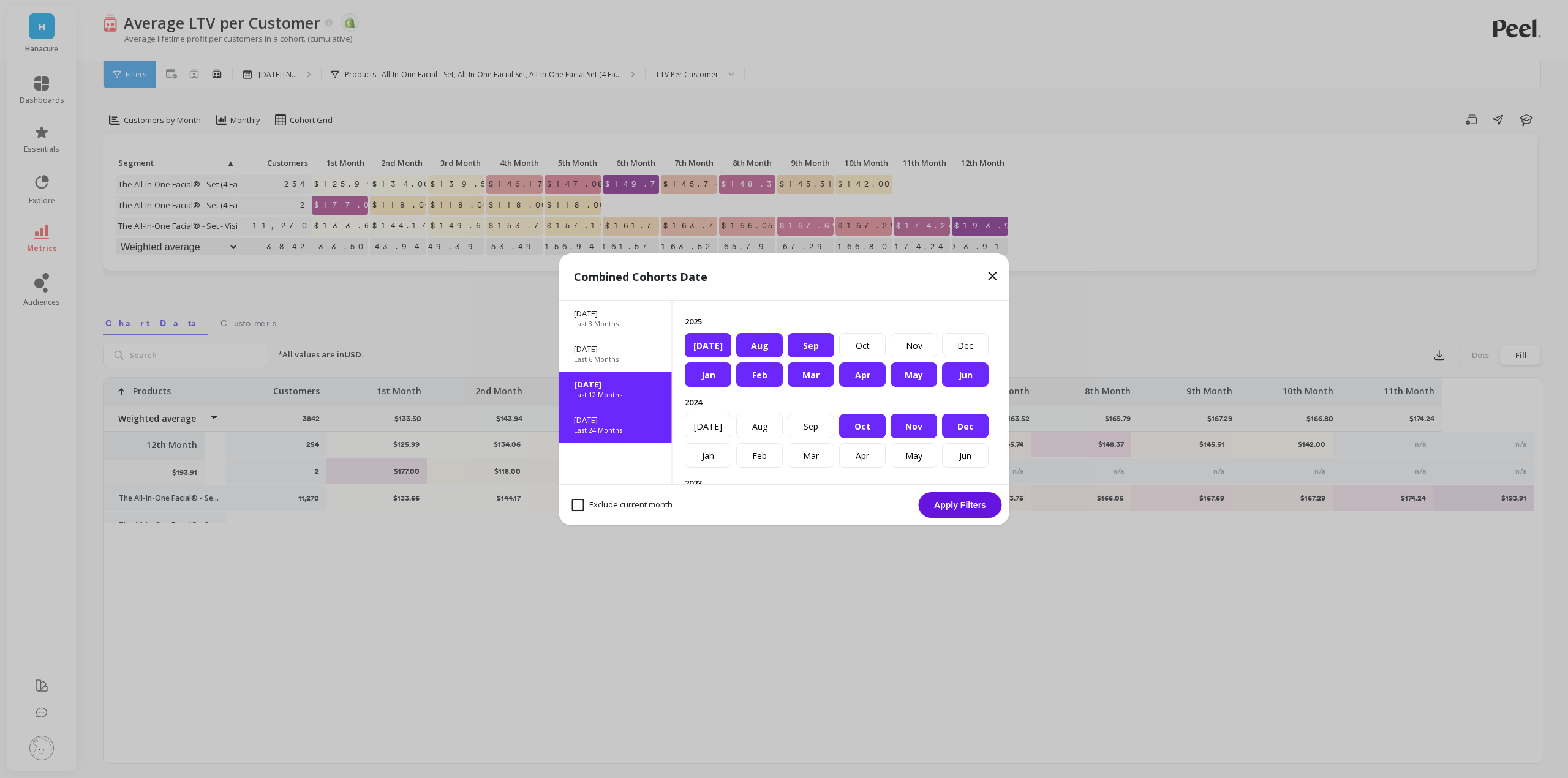
click at [603, 419] on p "[DATE]" at bounding box center [615, 420] width 83 height 11
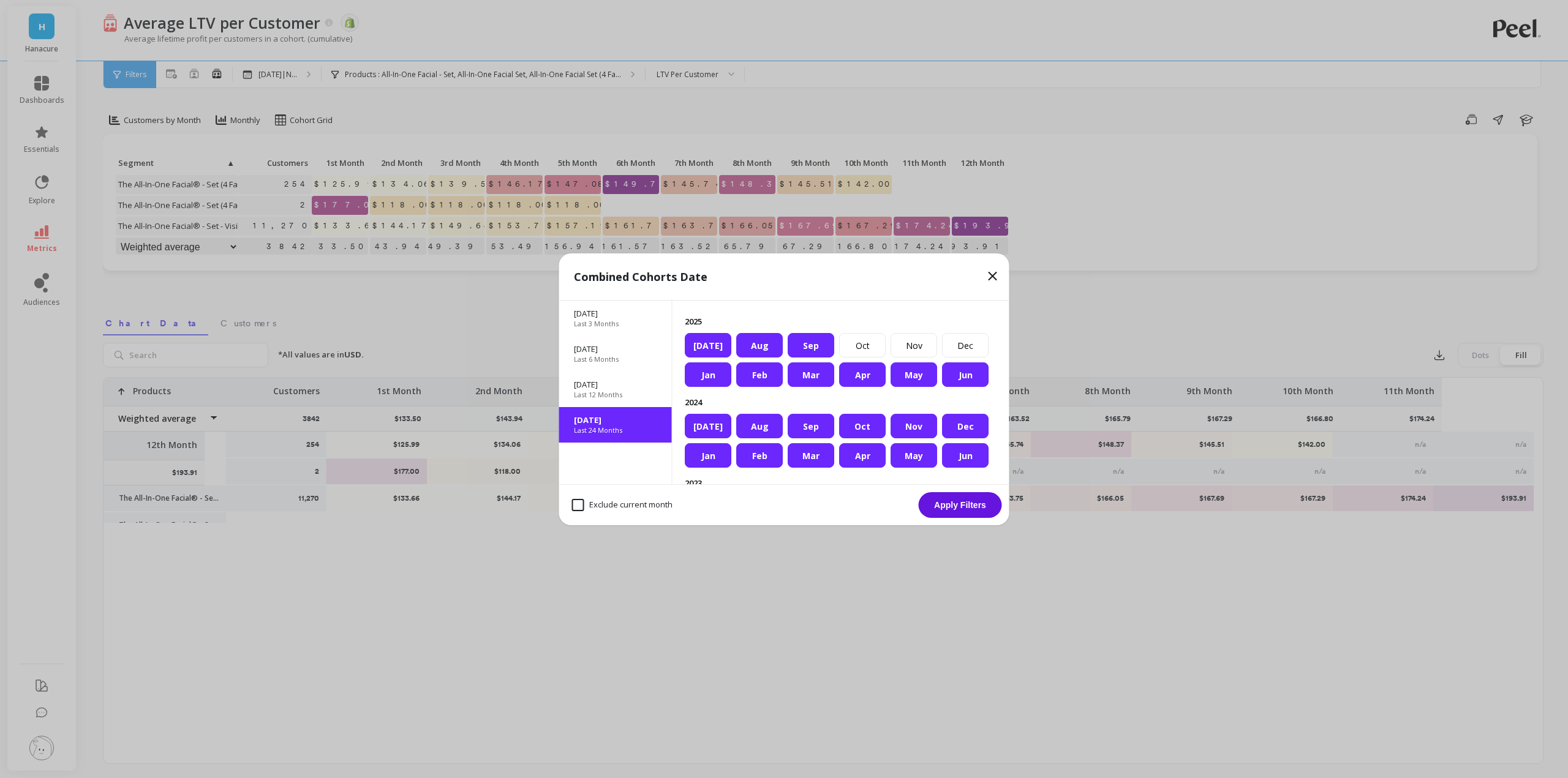
click at [951, 508] on button "Apply Filters" at bounding box center [960, 505] width 83 height 26
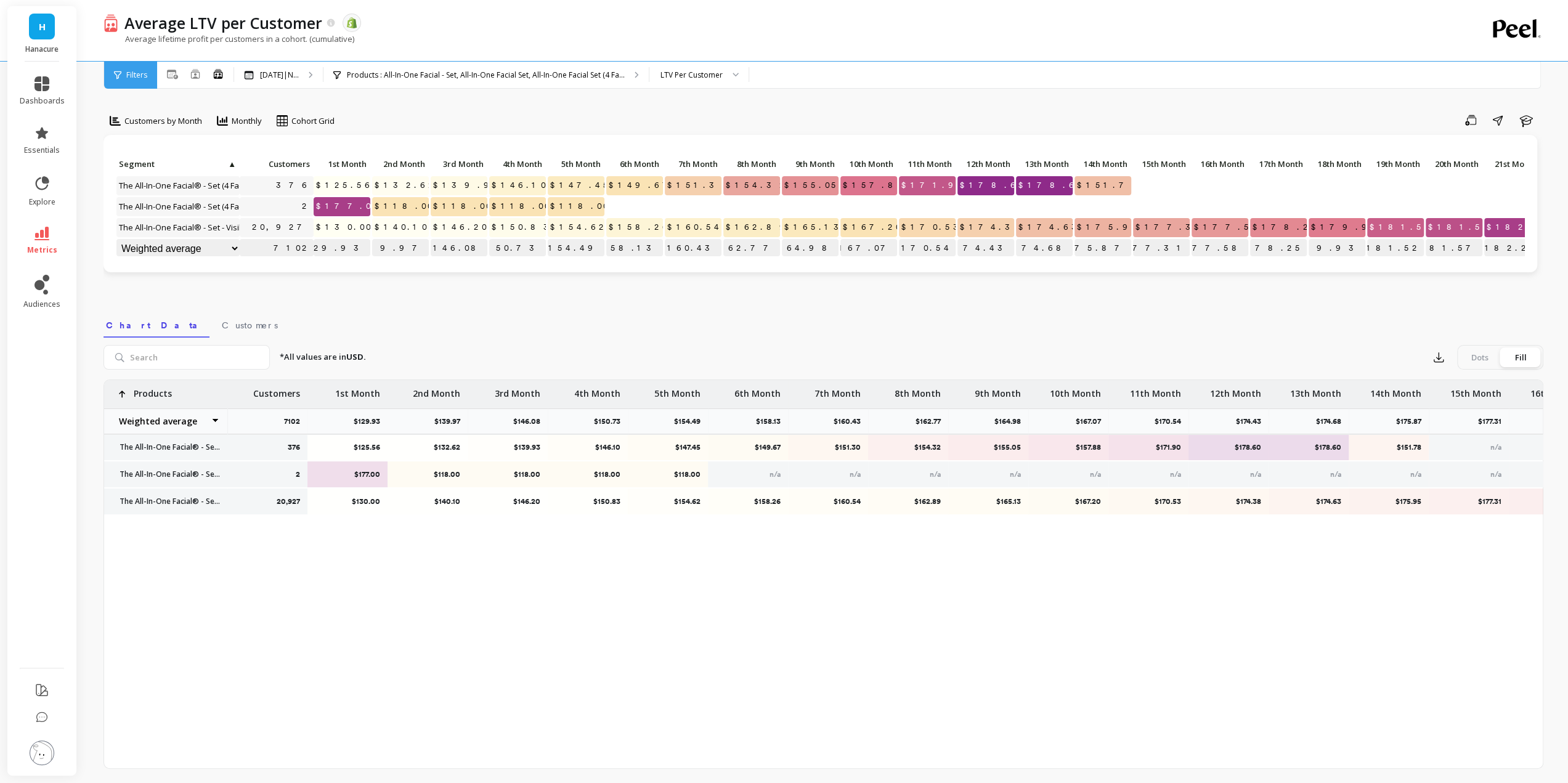
click at [629, 14] on div "Average LTV per Customer The data you are viewing comes from: Shopify" at bounding box center [780, 22] width 1324 height 21
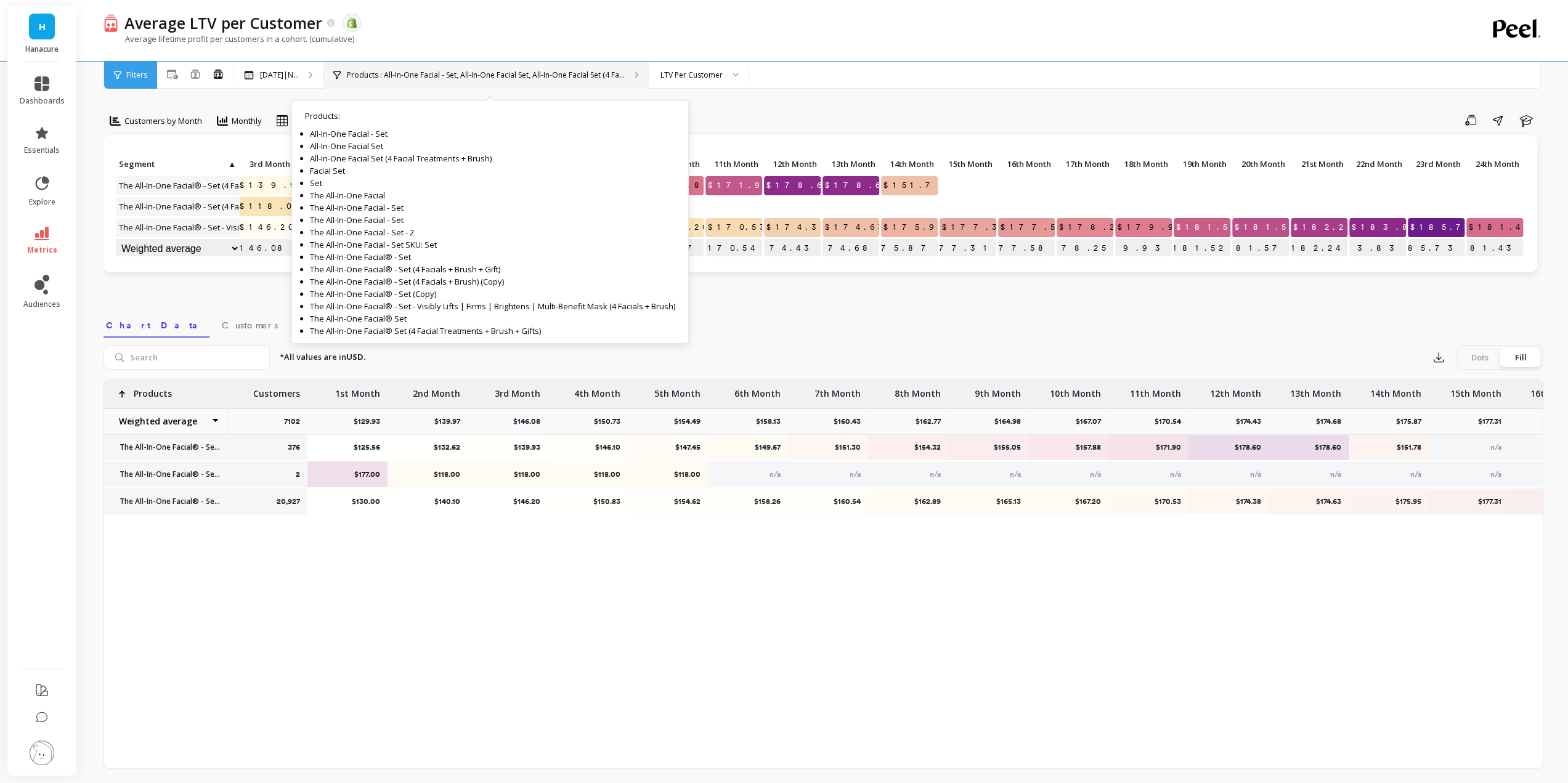
click at [582, 81] on div "Products : All-In-One Facial - Set, All-In-One Facial Set, All-In-One Facial Se…" at bounding box center [486, 75] width 325 height 27
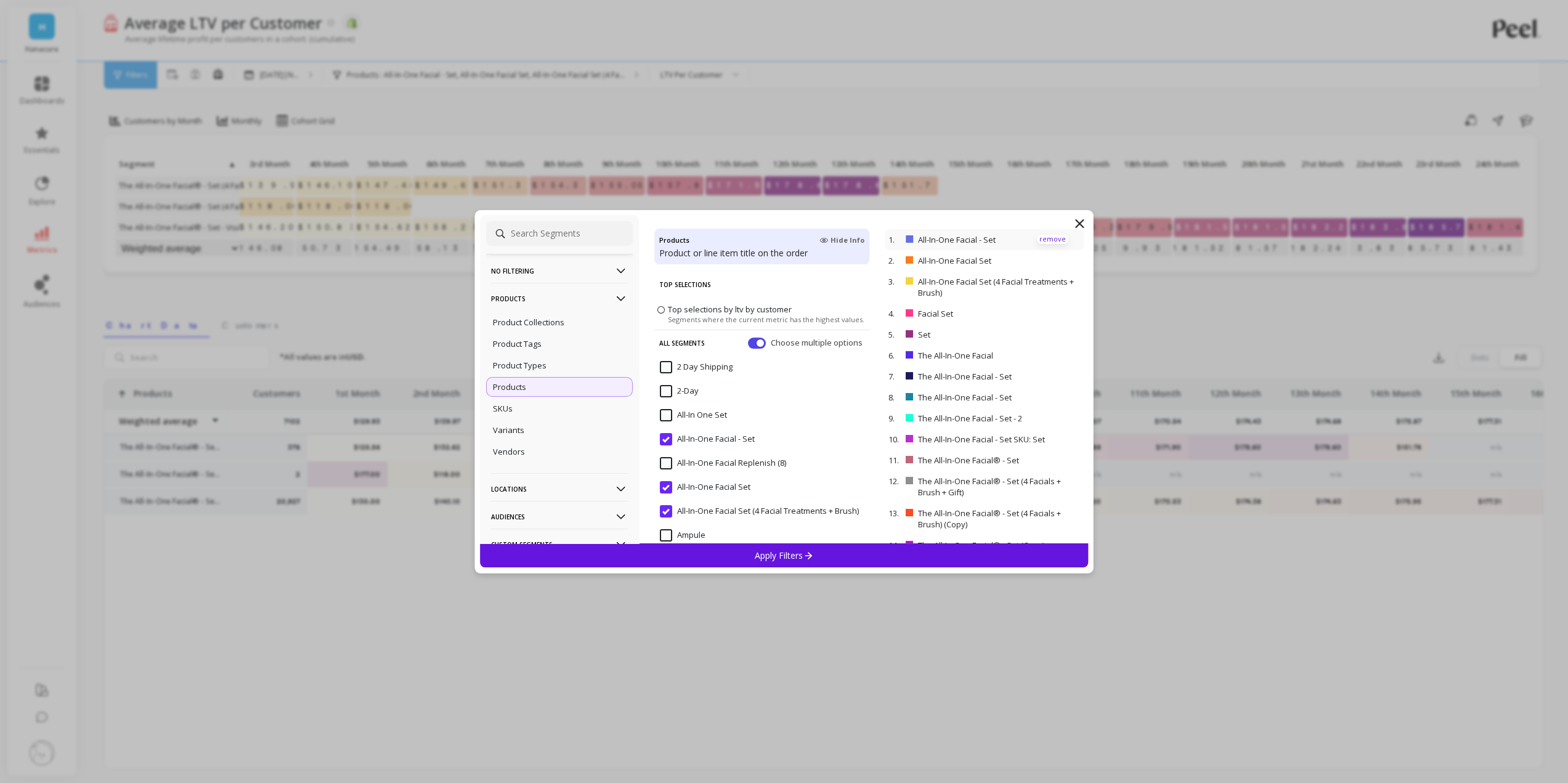
click at [1038, 239] on p "remove" at bounding box center [1052, 239] width 31 height 9
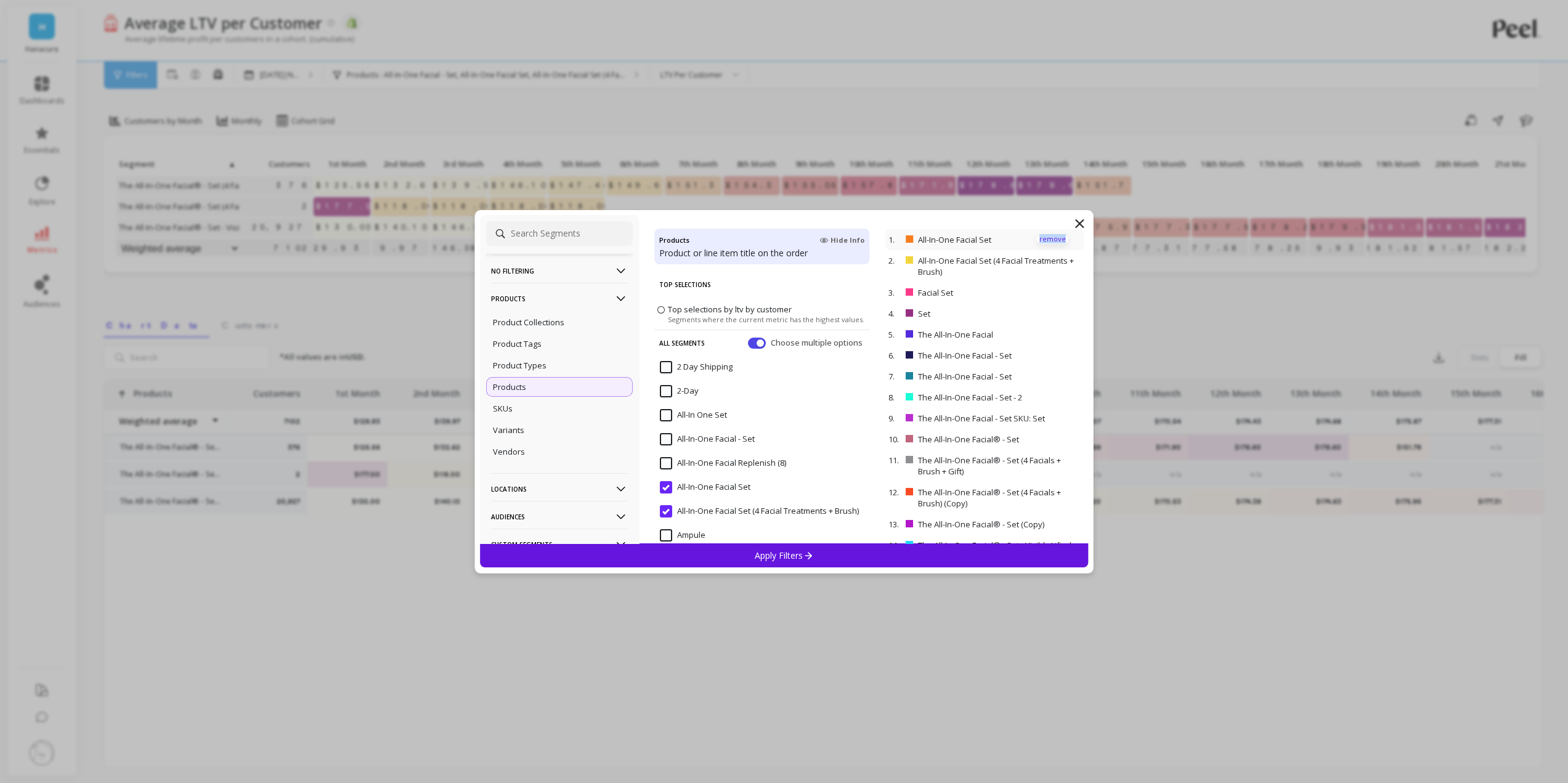
click at [1038, 239] on p "remove" at bounding box center [1052, 239] width 31 height 9
click at [1038, 240] on p "remove" at bounding box center [1052, 245] width 31 height 9
click at [1038, 239] on p "remove" at bounding box center [1052, 239] width 31 height 9
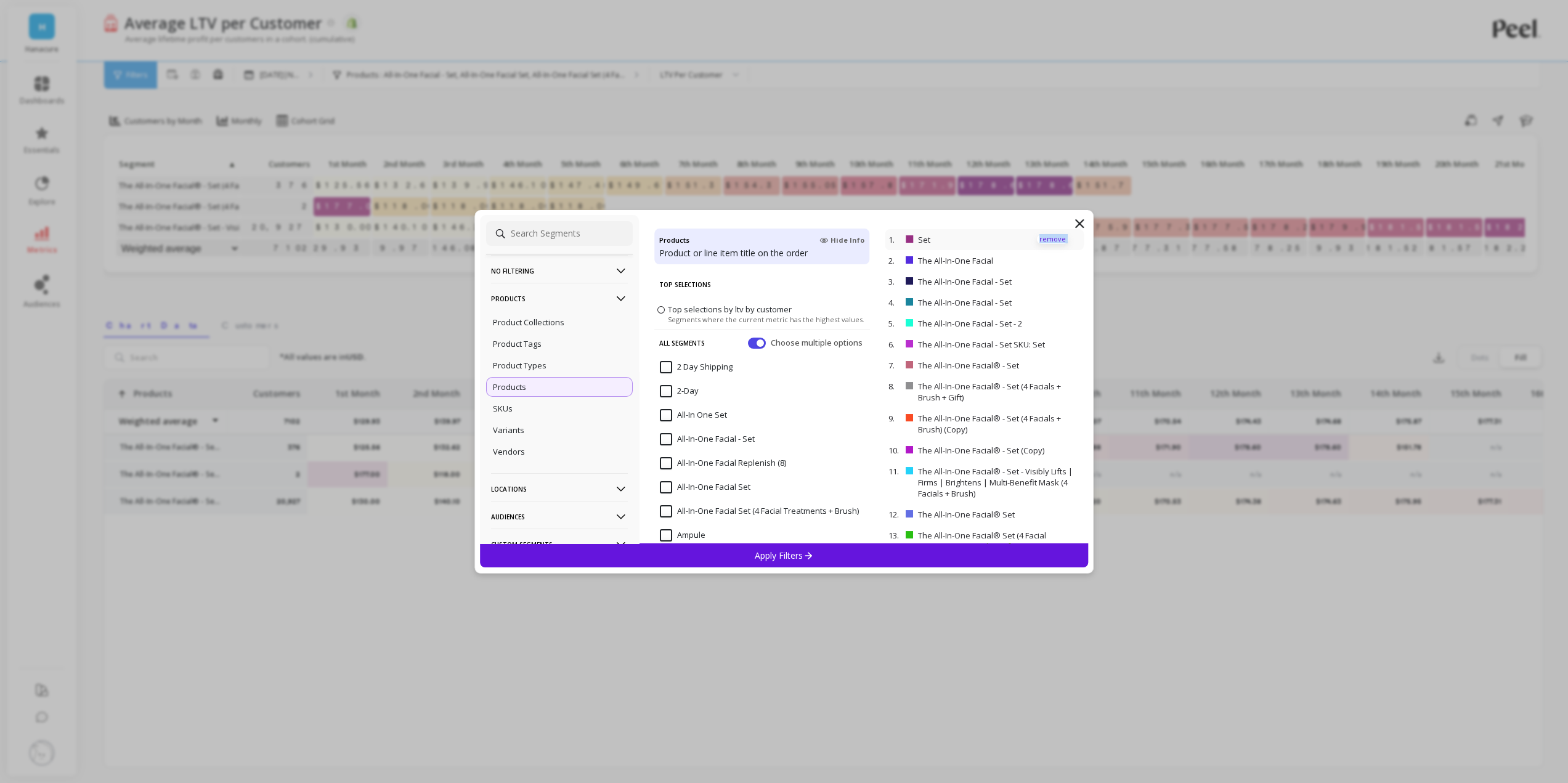
click at [1038, 239] on p "remove" at bounding box center [1052, 239] width 31 height 9
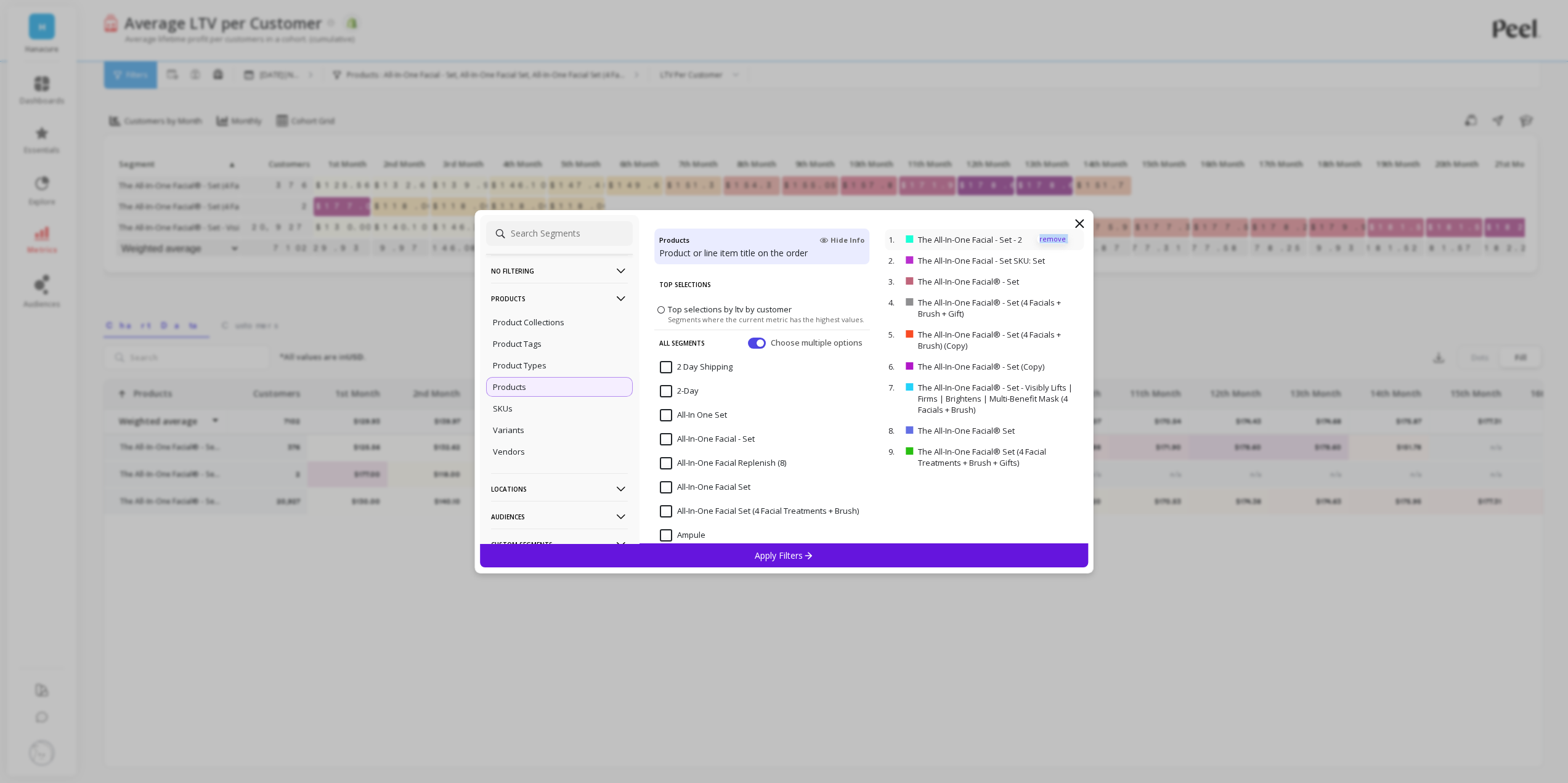
click at [1038, 239] on p "remove" at bounding box center [1052, 239] width 31 height 9
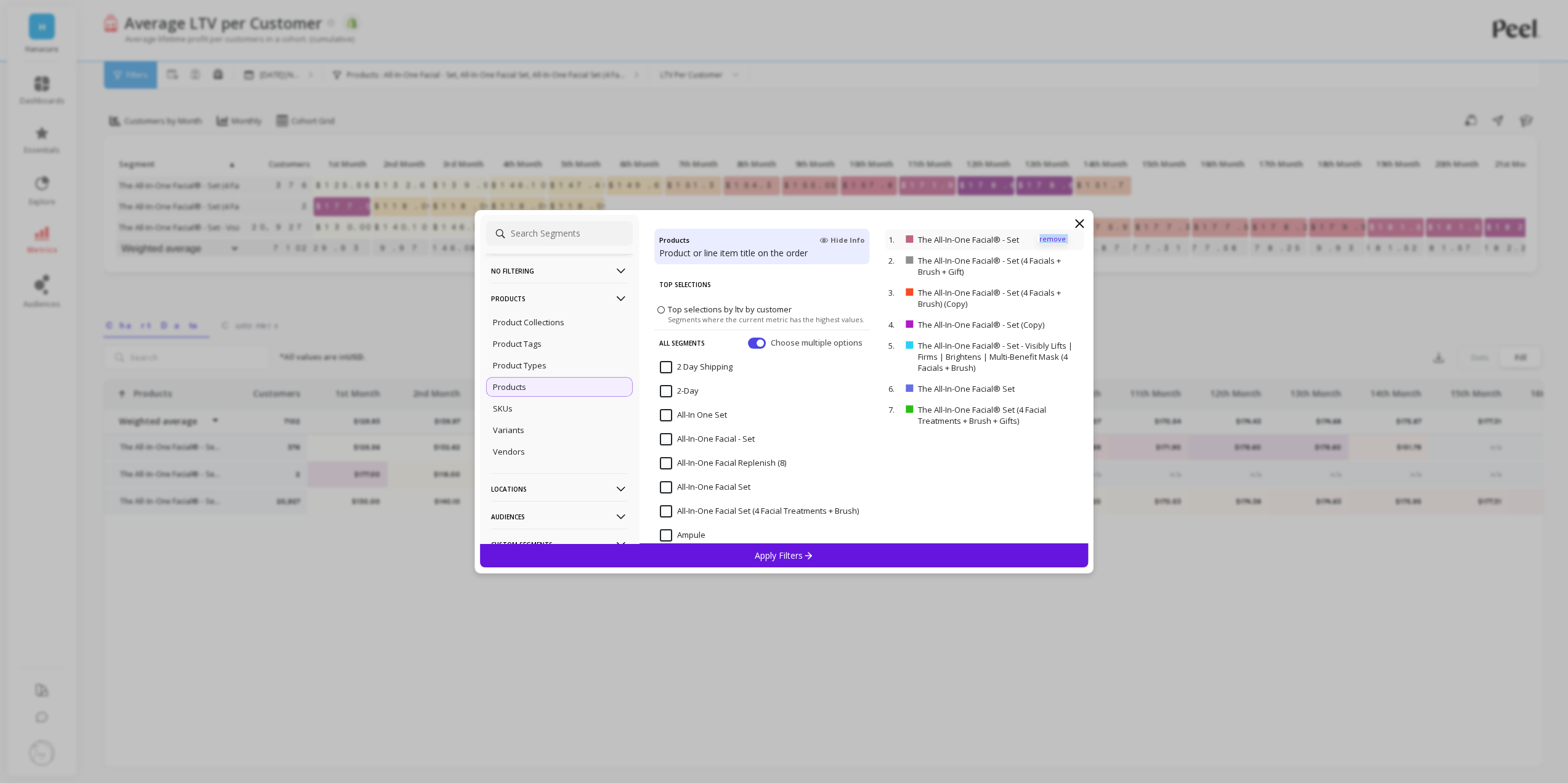
click at [1038, 239] on p "remove" at bounding box center [1052, 239] width 31 height 9
click at [1038, 240] on p "remove" at bounding box center [1052, 245] width 31 height 9
click at [1038, 239] on p "remove" at bounding box center [1052, 239] width 31 height 9
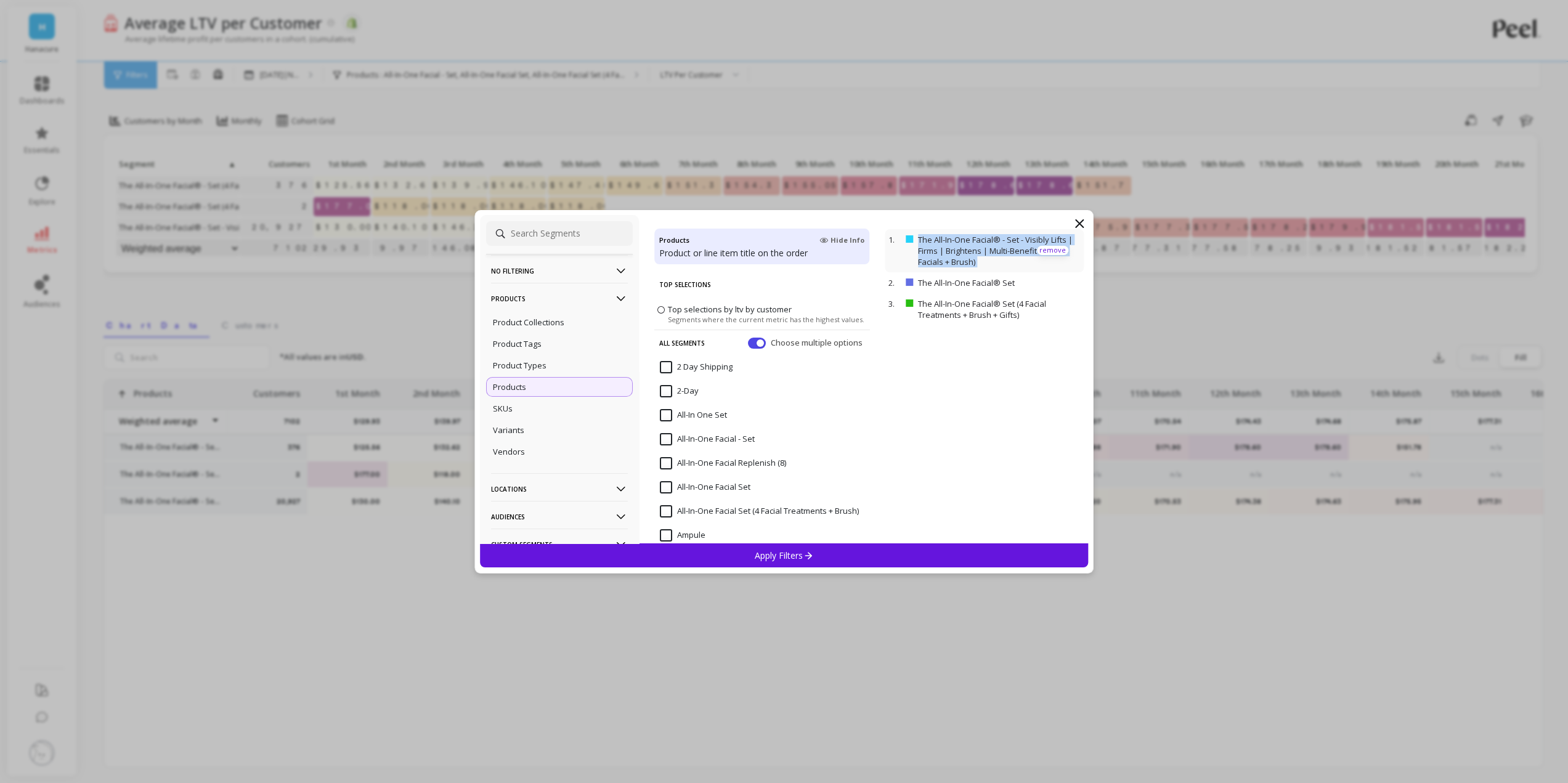
click at [1038, 239] on p "The All-In-One Facial® - Set - Visibly Lifts | Firms | Brightens | Multi-Benefi…" at bounding box center [999, 251] width 162 height 33
click at [1038, 251] on p "remove" at bounding box center [1052, 251] width 31 height 9
click at [1040, 259] on p "The All-In-One Facial® Set (4 Facial Treatments + Brush + Gifts)" at bounding box center [999, 265] width 162 height 22
click at [1040, 263] on p "remove" at bounding box center [1052, 266] width 31 height 9
click at [1039, 241] on p "remove" at bounding box center [1052, 239] width 31 height 9
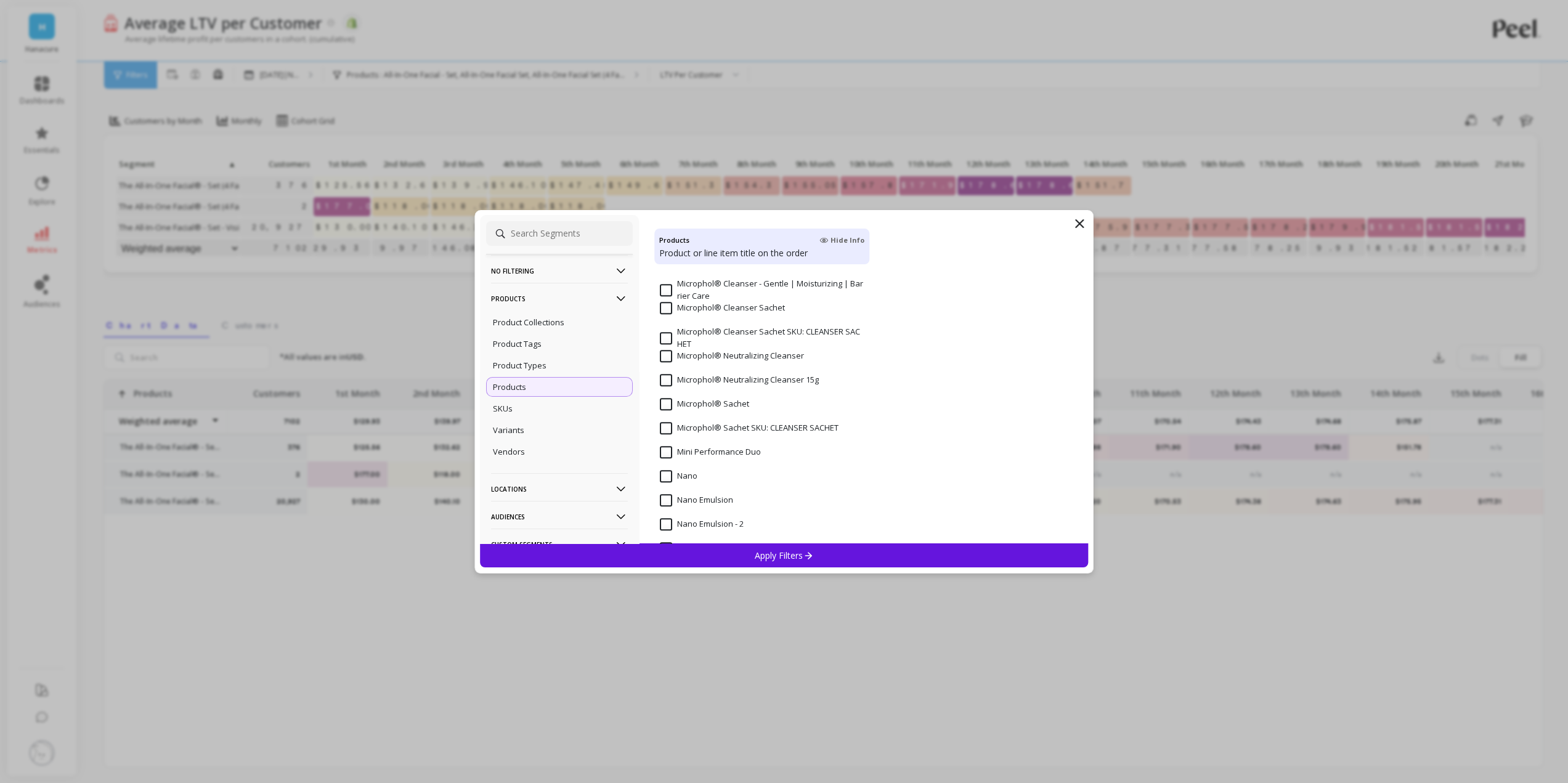
scroll to position [986, 0]
click at [688, 416] on input "Nano" at bounding box center [679, 415] width 37 height 12
click at [687, 443] on Emulsion "Nano Emulsion" at bounding box center [697, 439] width 74 height 12
click at [694, 403] on 2 "Nano Emulsion - 2" at bounding box center [701, 401] width 84 height 12
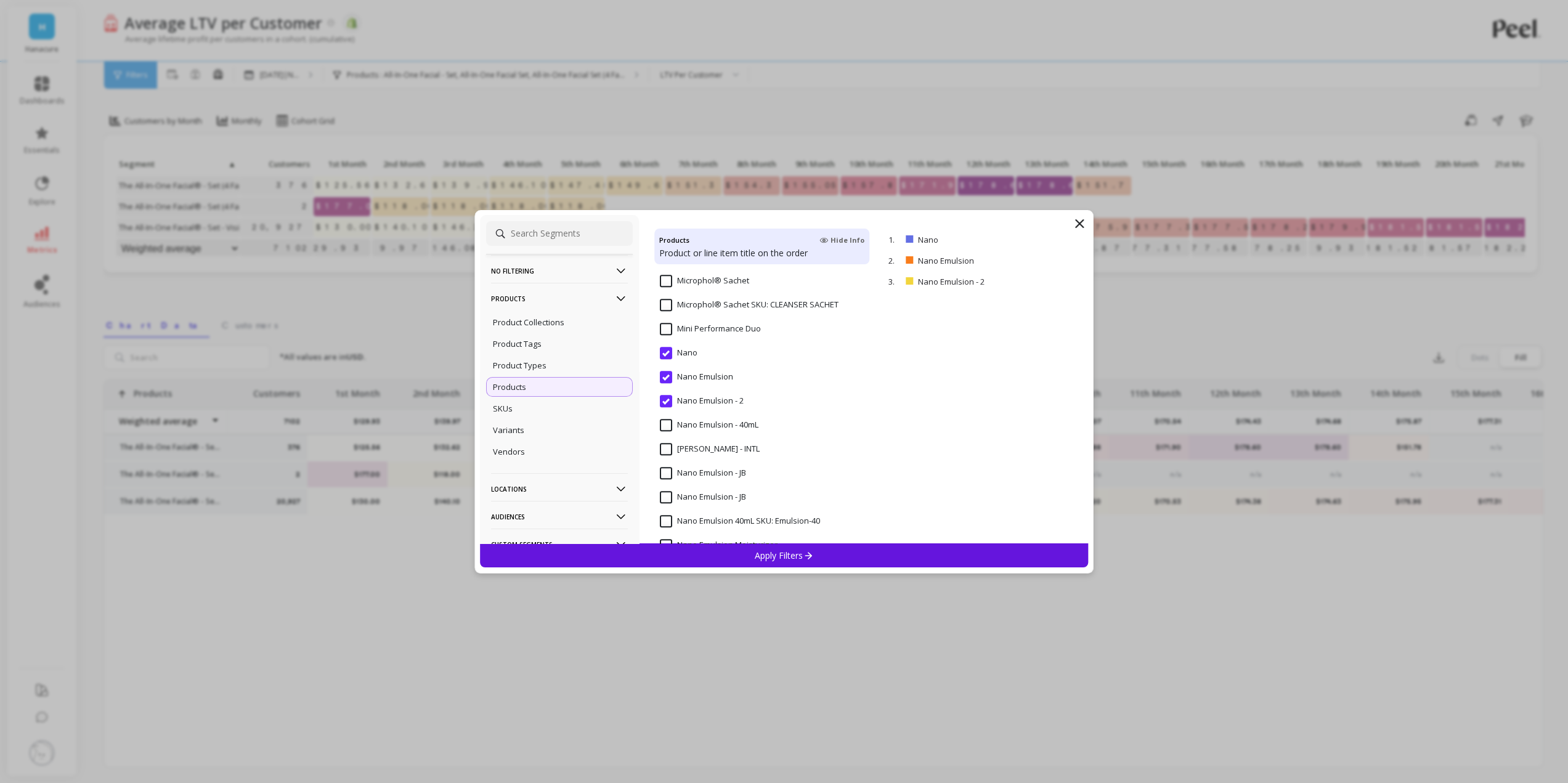
click at [696, 427] on 40mL "Nano Emulsion - 40mL" at bounding box center [709, 425] width 98 height 12
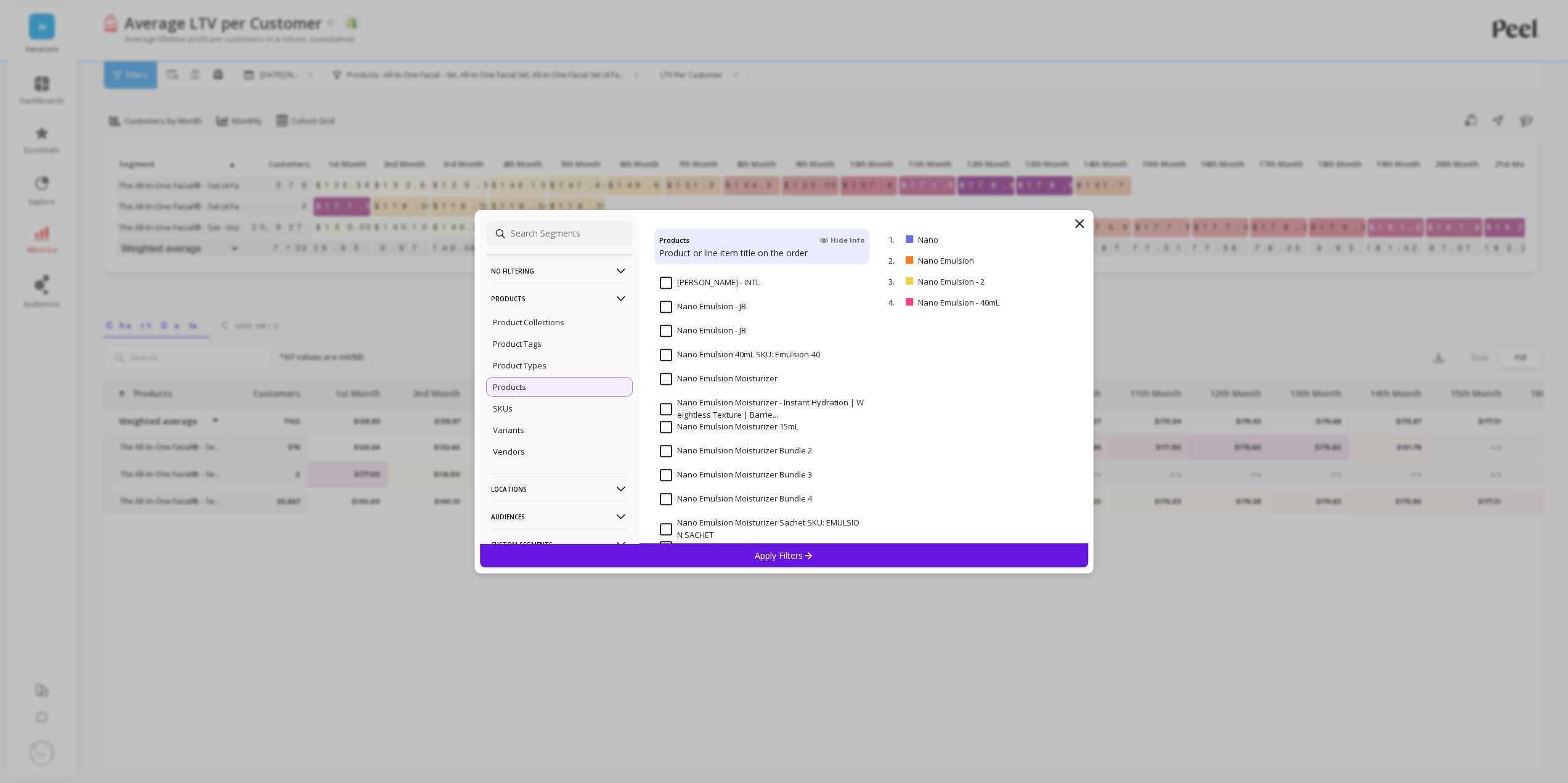
scroll to position [1232, 0]
click at [766, 338] on Emulsion-40 "Nano Emulsion 40mL SKU: Emulsion-40" at bounding box center [740, 336] width 160 height 12
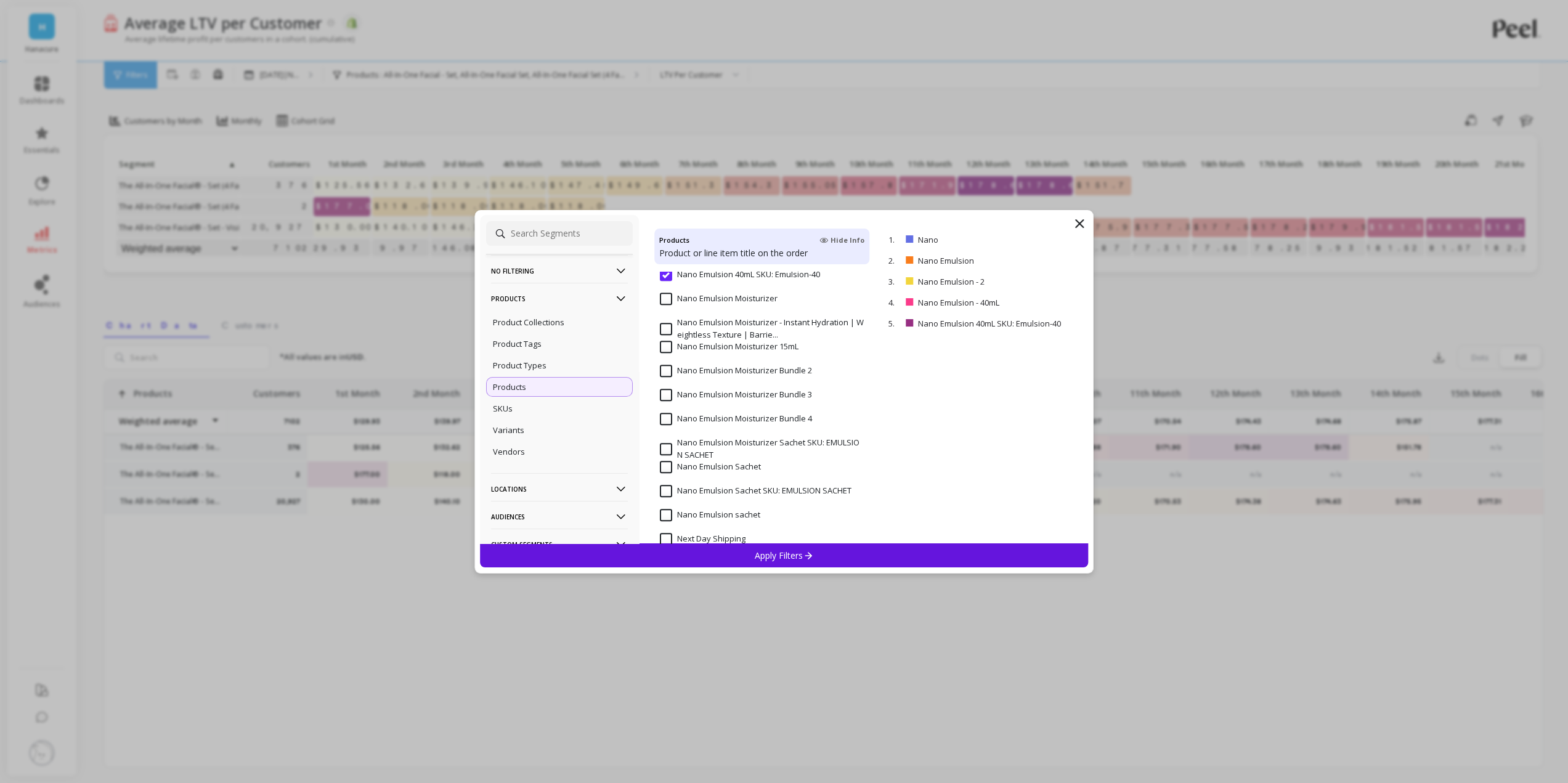
click at [713, 293] on input "Nano Emulsion Moisturizer" at bounding box center [719, 299] width 118 height 12
click at [701, 334] on input "Nano Emulsion Moisturizer - Instant Hydration | Weightless Texture | Barrie..." at bounding box center [762, 329] width 205 height 24
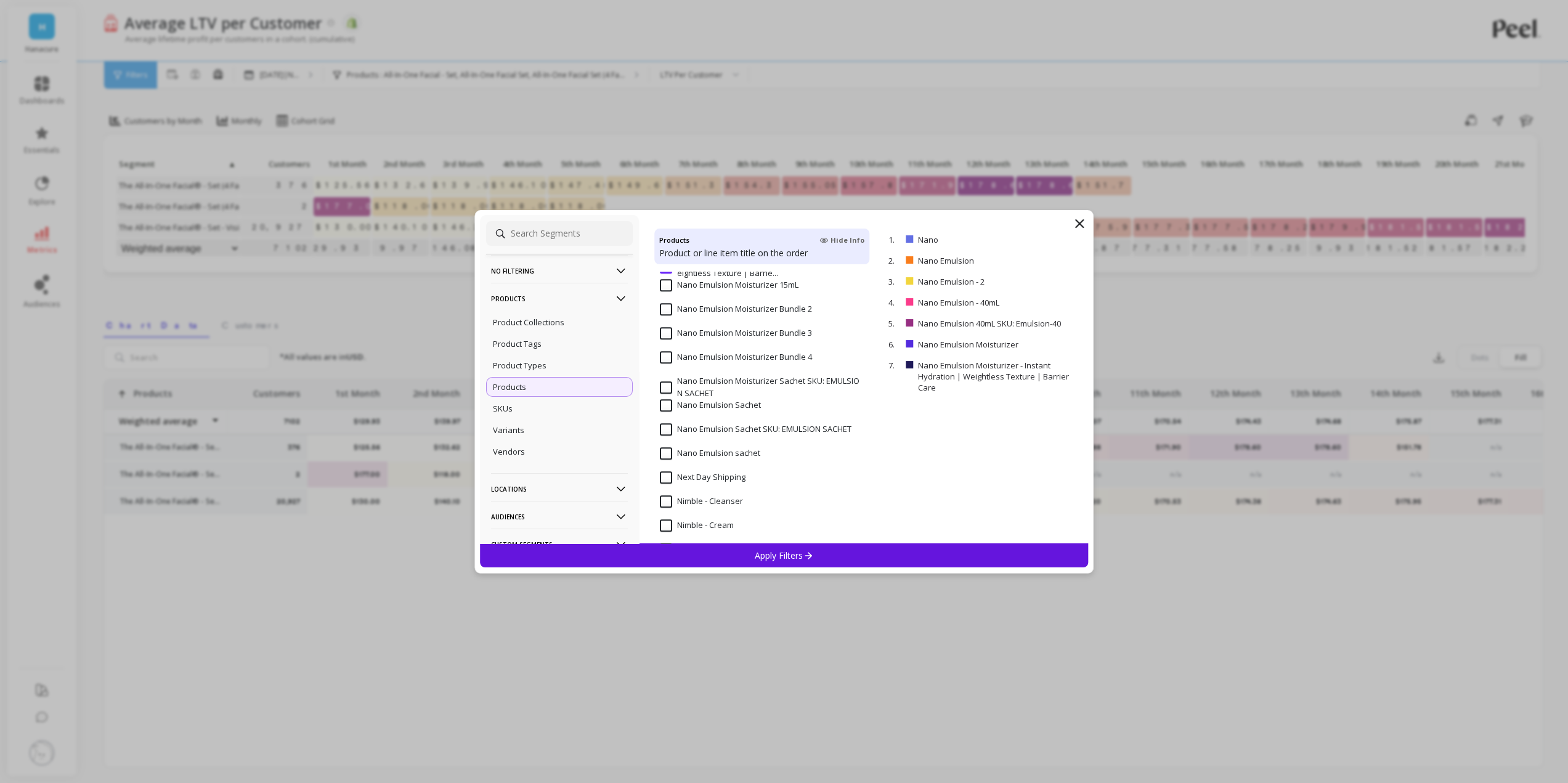
click at [720, 286] on input "Nano Emulsion Moisturizer 15mL" at bounding box center [729, 285] width 138 height 12
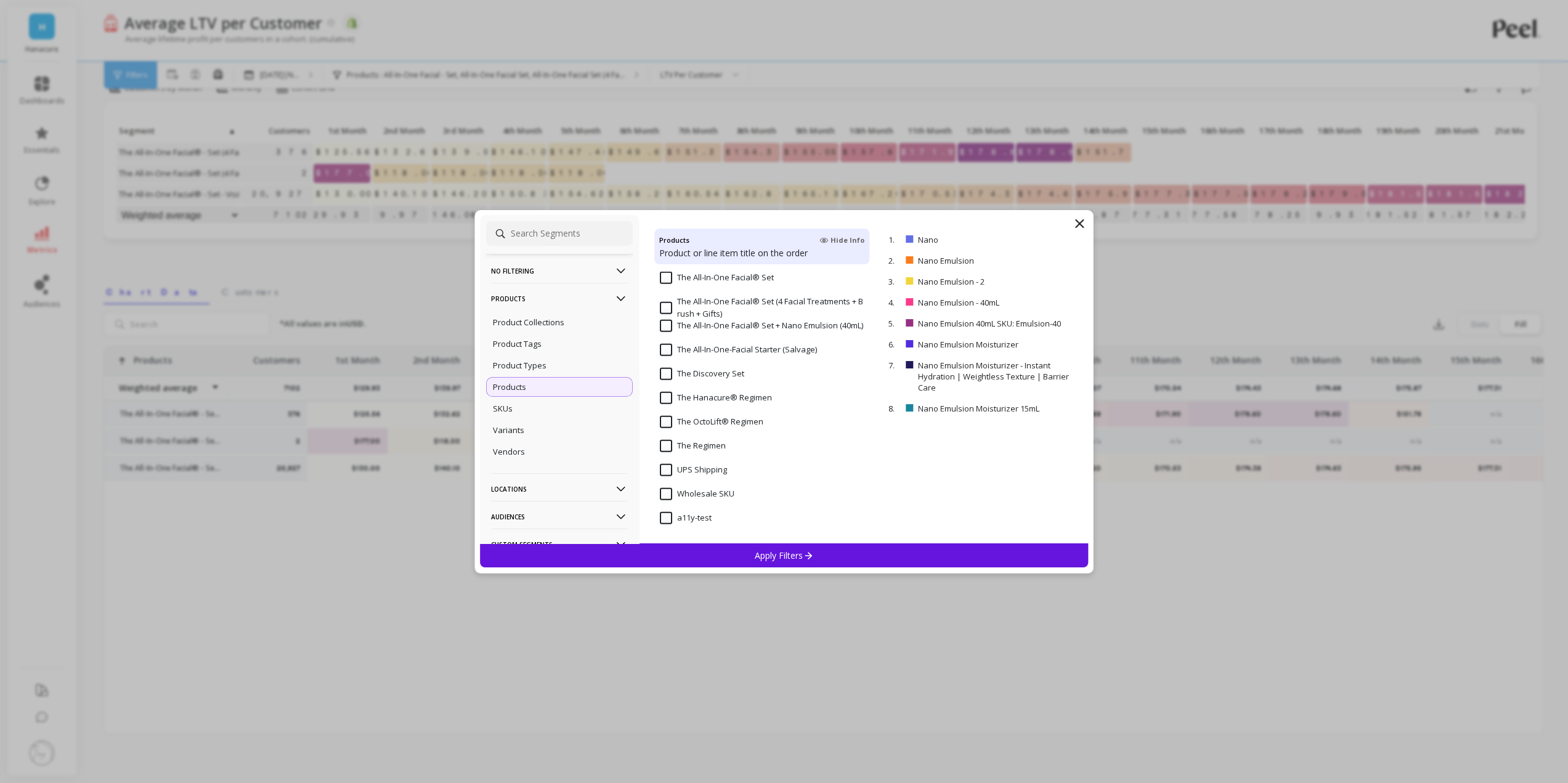
click at [772, 554] on p "Apply Filters" at bounding box center [784, 556] width 59 height 12
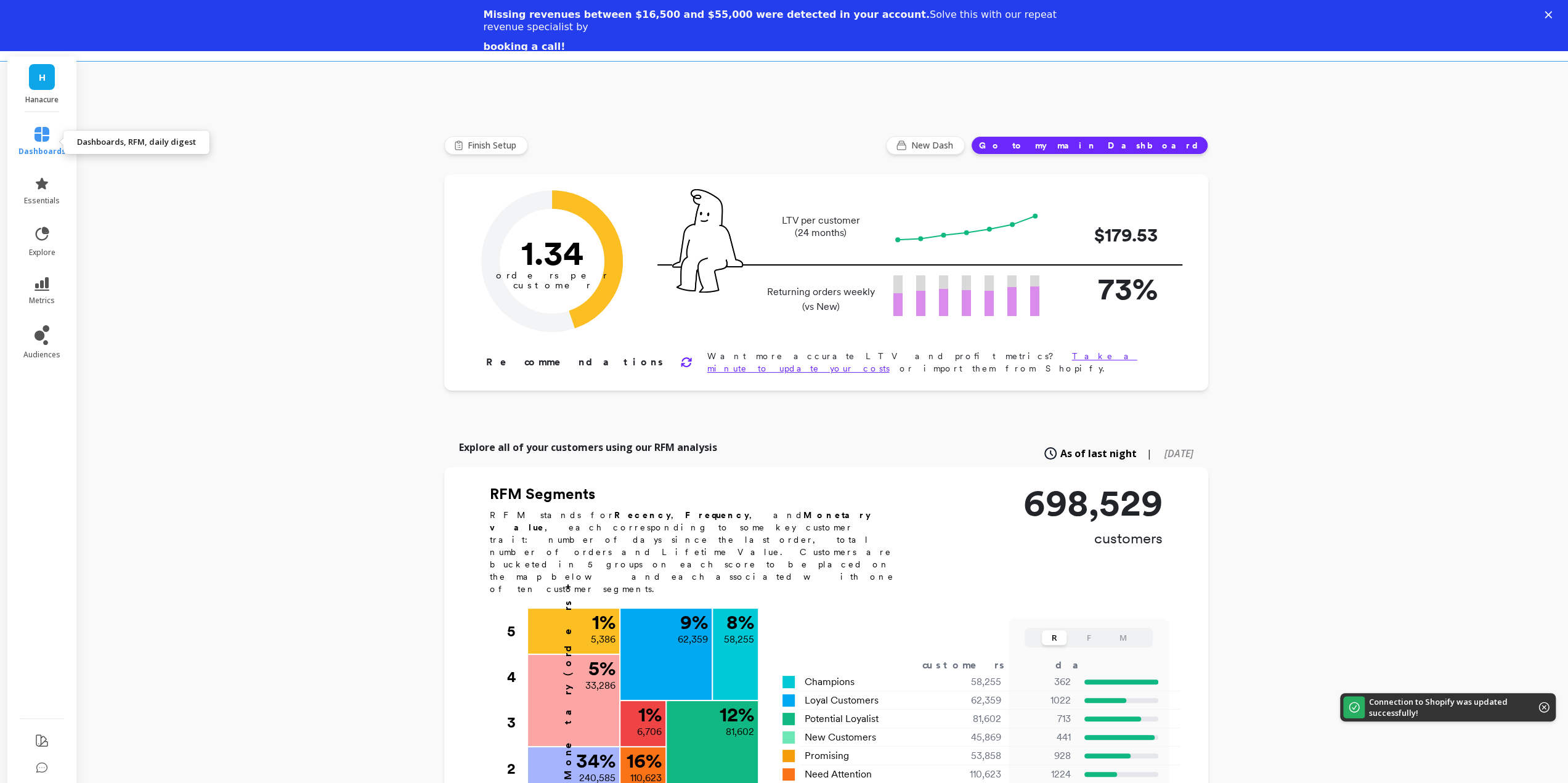
click at [39, 144] on link "dashboards" at bounding box center [42, 142] width 47 height 29
click at [46, 294] on link "metrics" at bounding box center [42, 292] width 47 height 28
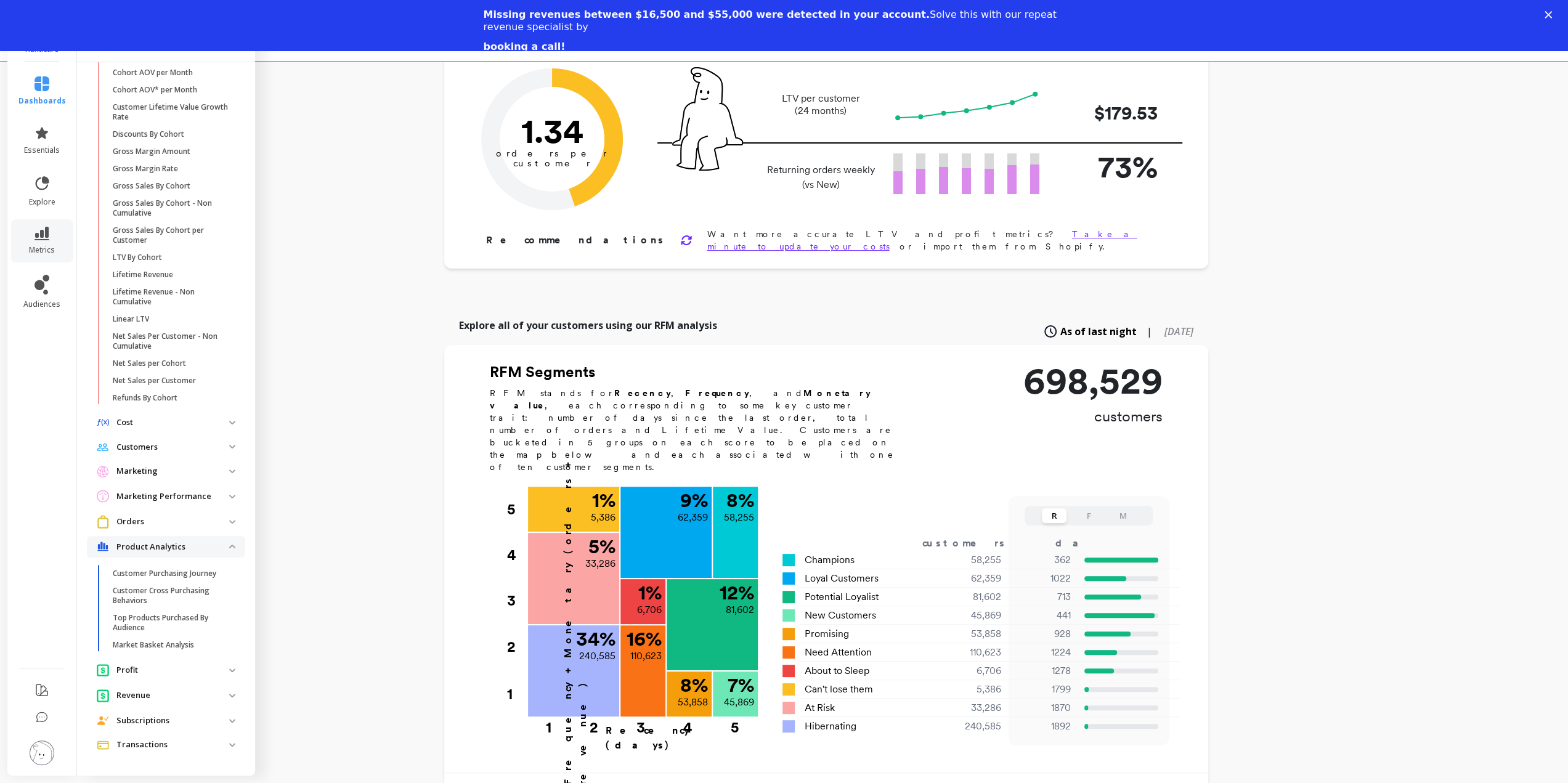
scroll to position [123, 0]
click at [174, 574] on p "Customer Purchasing Journey" at bounding box center [164, 573] width 104 height 10
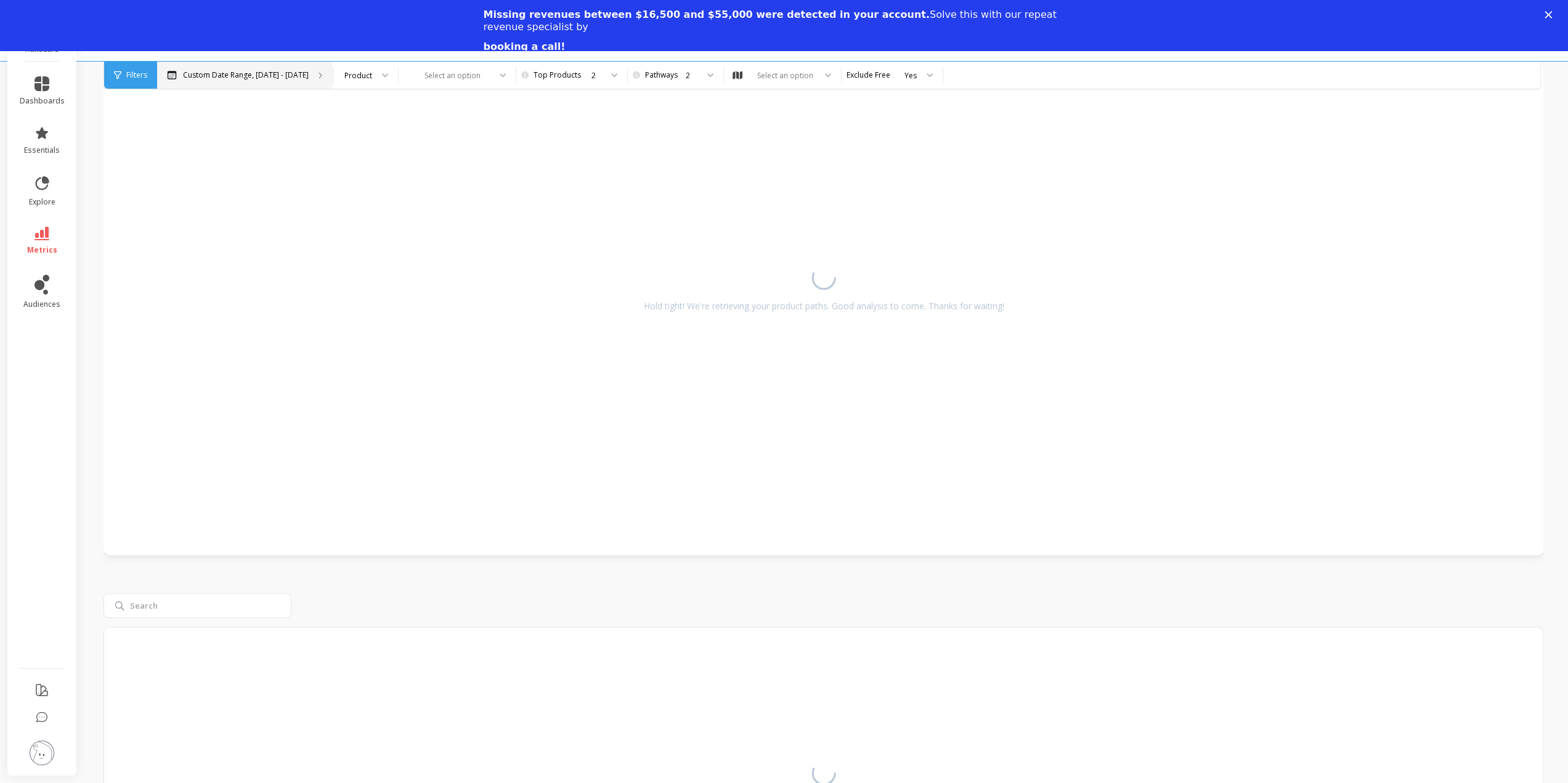
click at [277, 81] on div "Custom Date Range, Apr 1 - Sep 4" at bounding box center [245, 75] width 176 height 27
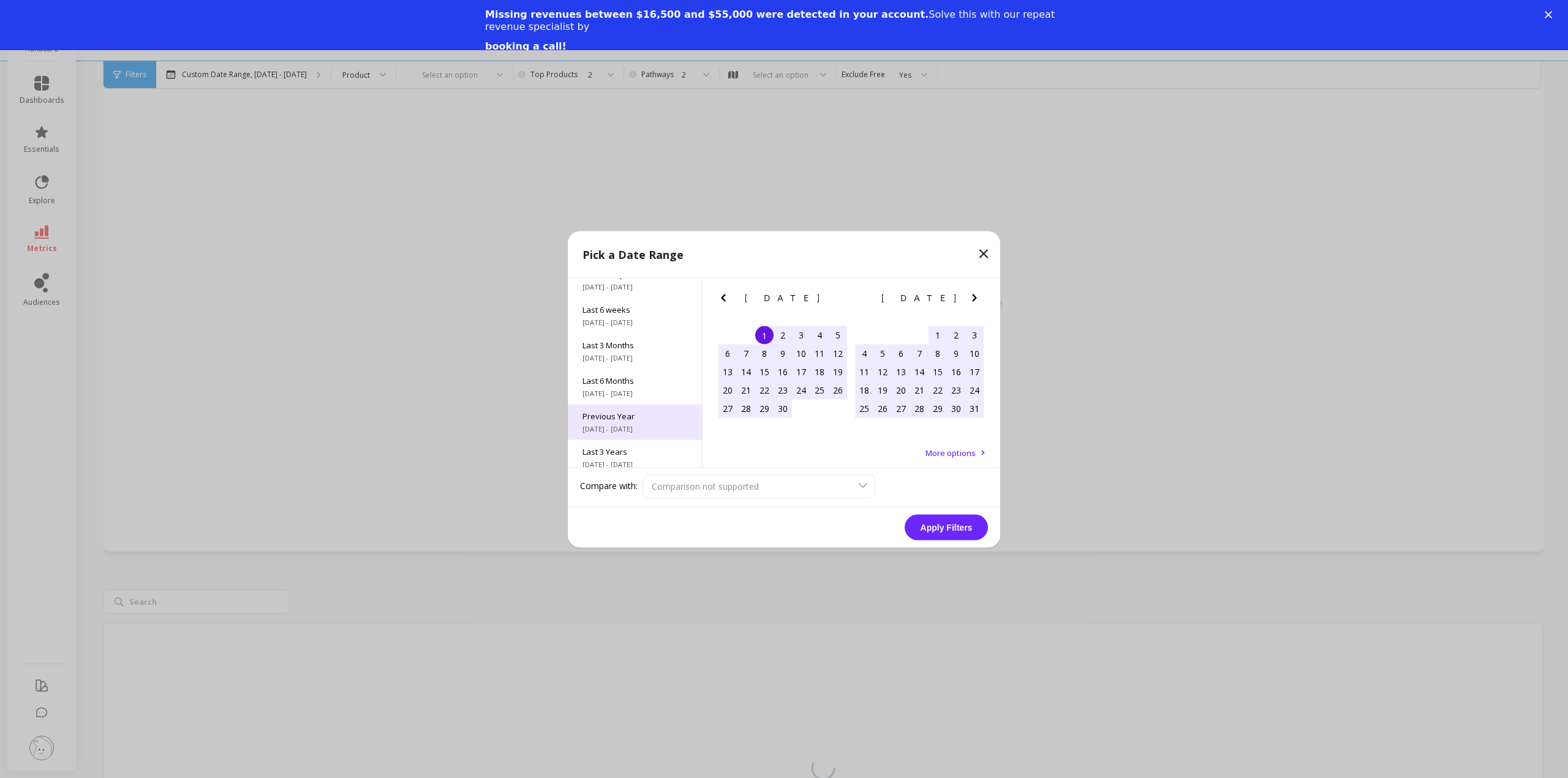
scroll to position [165, 0]
click at [612, 415] on div "Last 3 Years 10/1/2022 - 9/30/2025" at bounding box center [635, 414] width 134 height 35
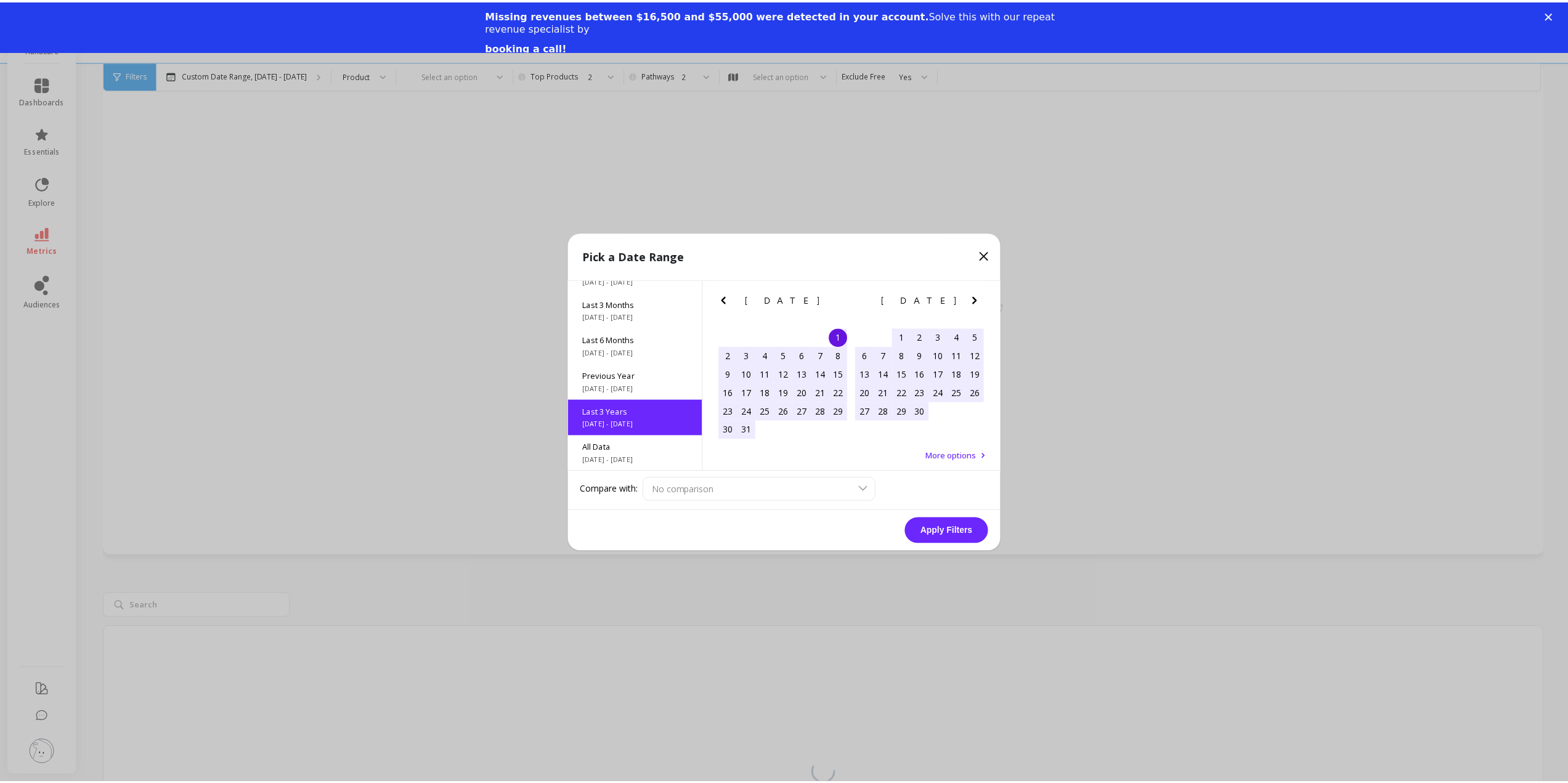
scroll to position [0, 0]
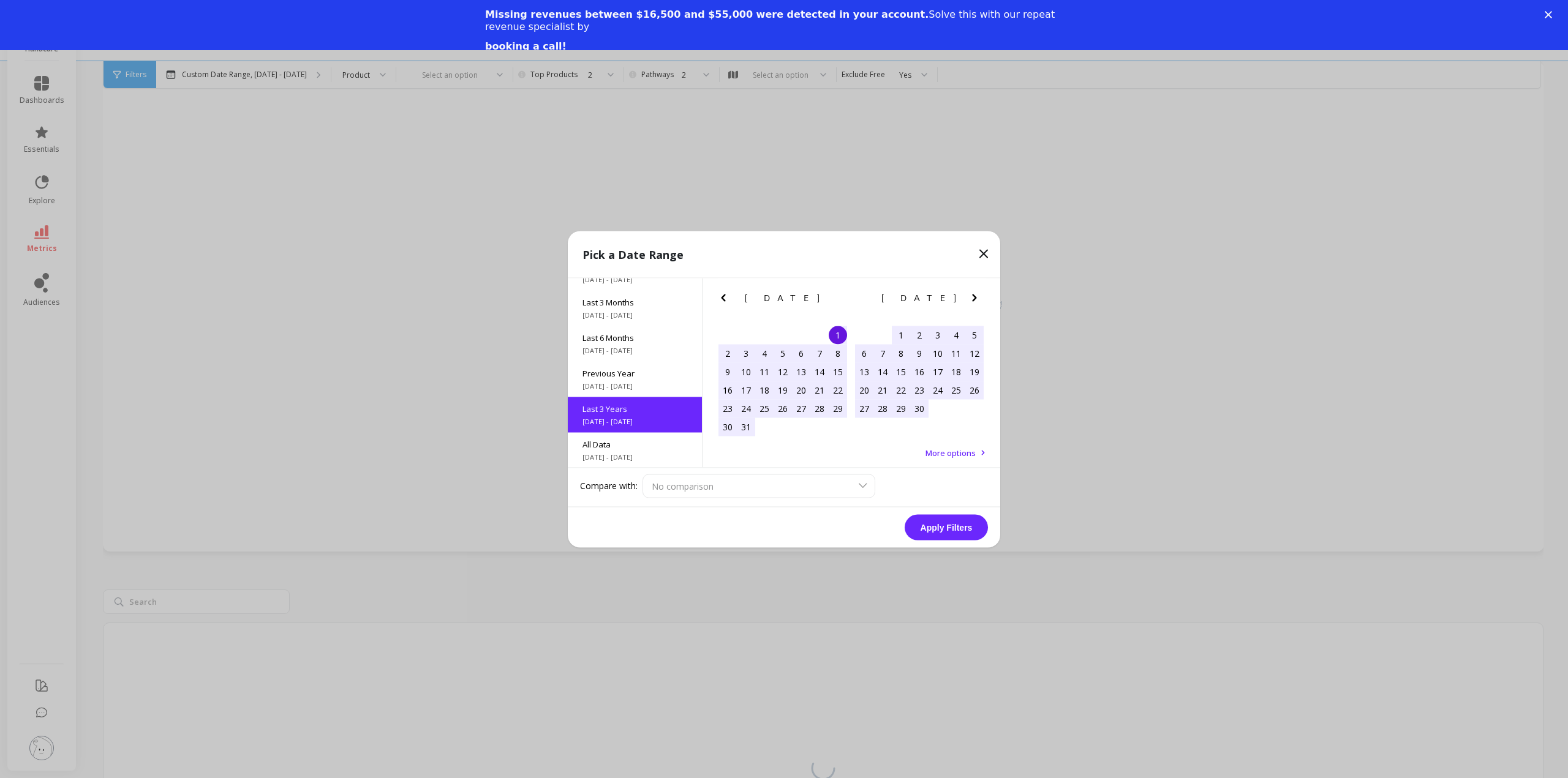
click at [939, 523] on button "Apply Filters" at bounding box center [946, 527] width 83 height 26
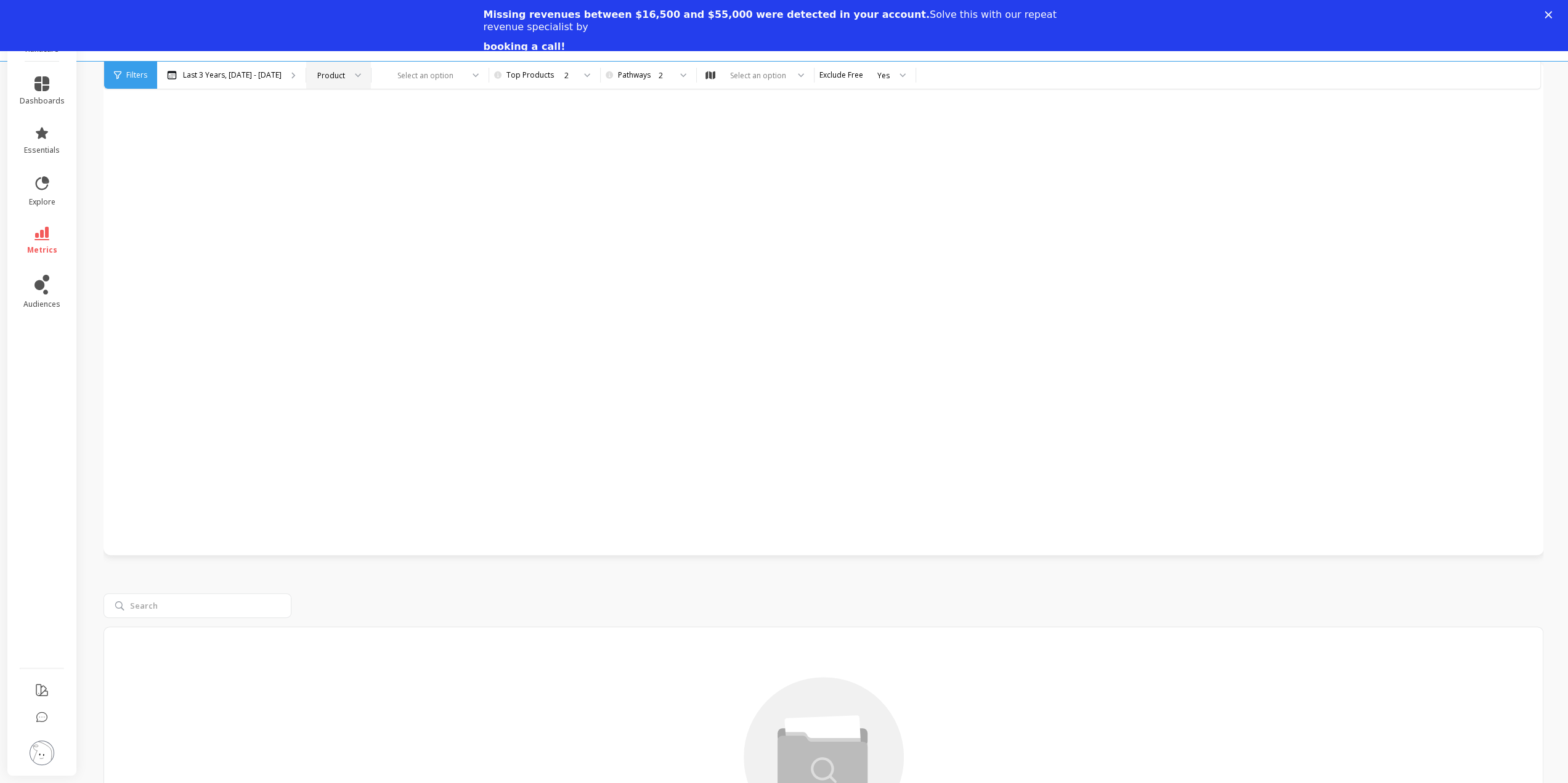
click at [361, 72] on div at bounding box center [354, 75] width 15 height 27
click at [363, 111] on div "Product" at bounding box center [338, 110] width 49 height 12
click at [443, 72] on div at bounding box center [423, 76] width 80 height 12
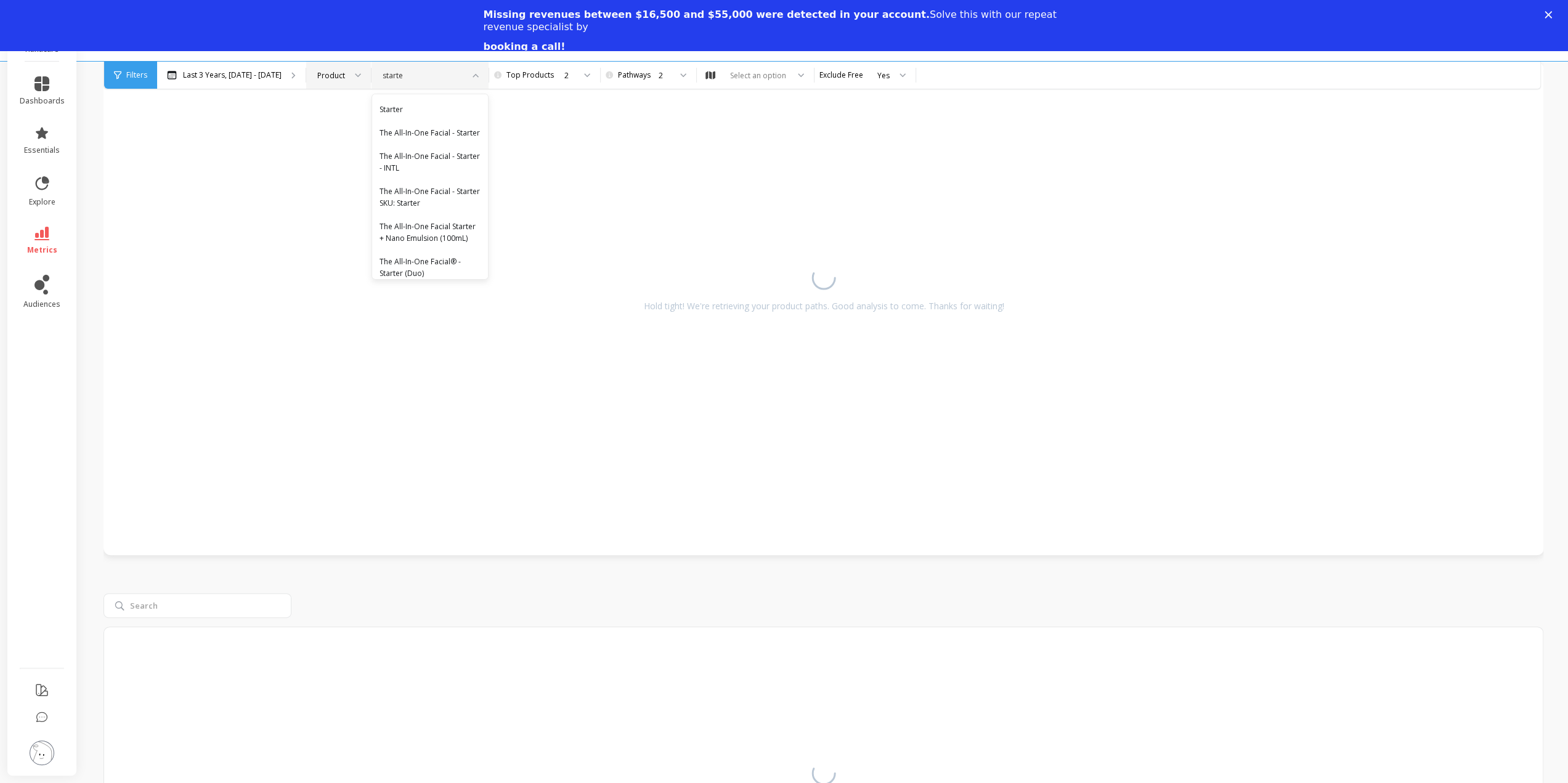
type input "starter"
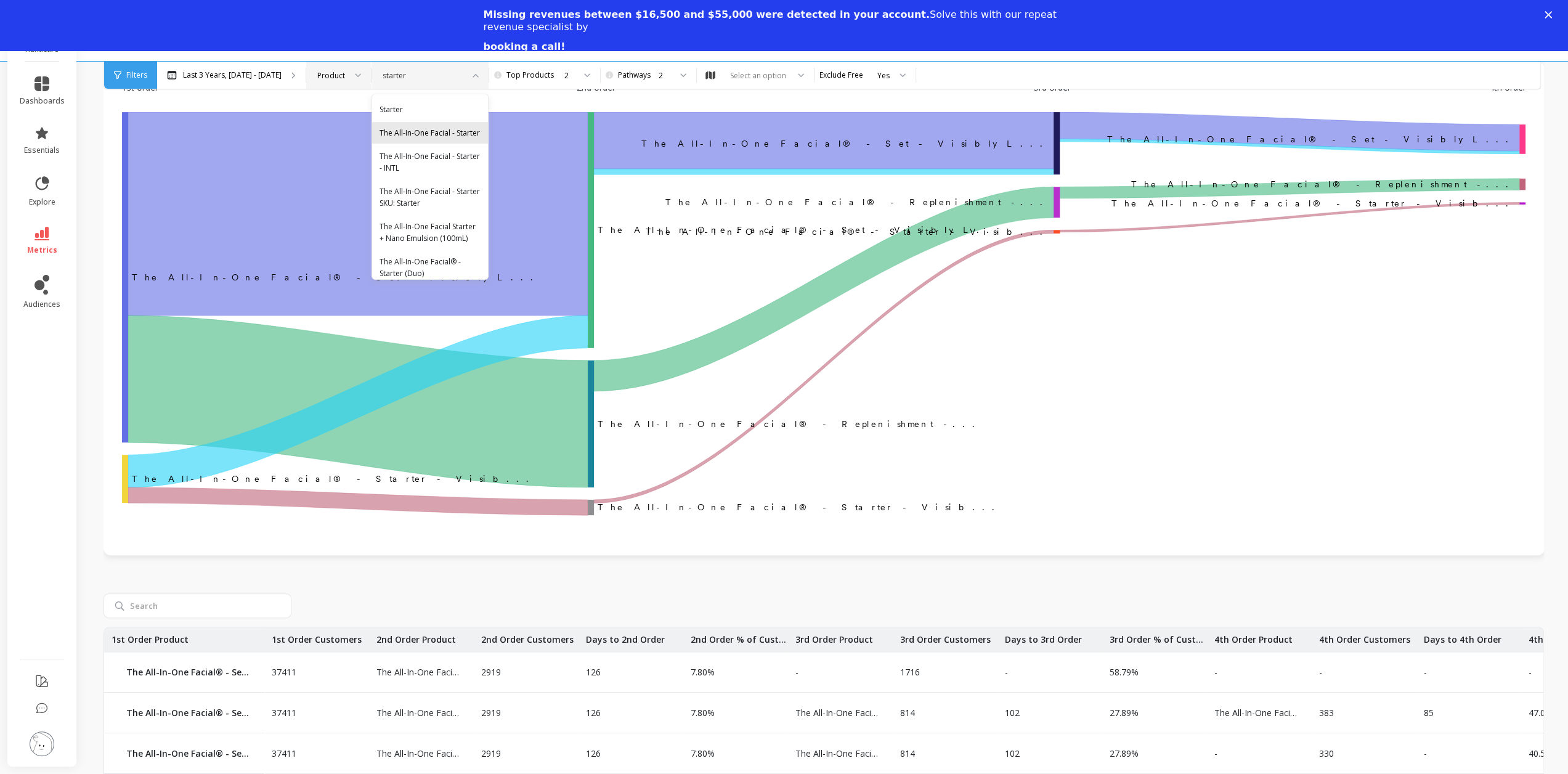
click at [462, 136] on div "The All-In-One Facial - Starter" at bounding box center [430, 133] width 101 height 12
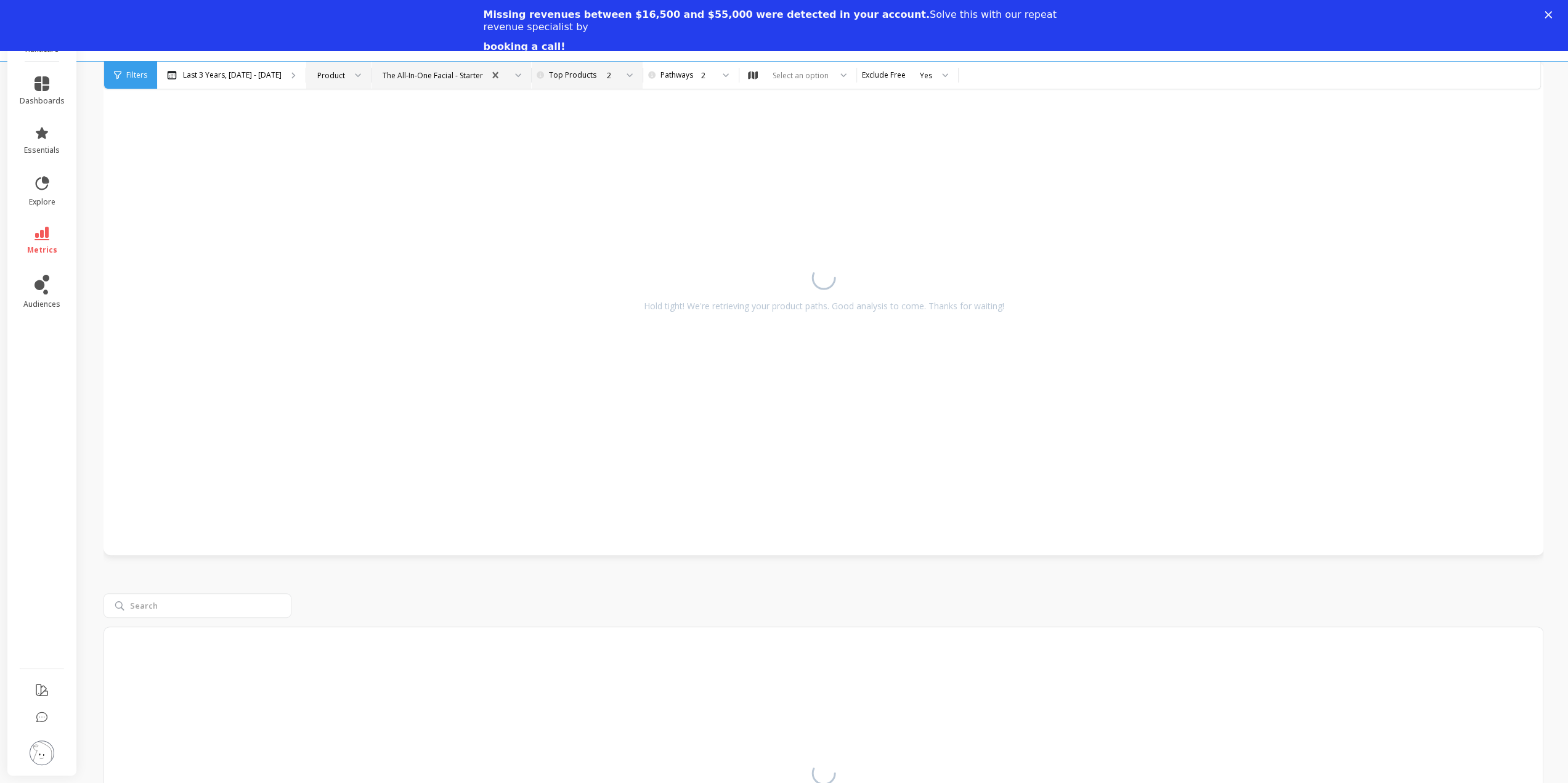
click at [617, 74] on div "2" at bounding box center [586, 76] width 62 height 12
click at [713, 79] on div "2" at bounding box center [689, 76] width 46 height 12
click at [711, 160] on div "3" at bounding box center [697, 156] width 67 height 12
click at [473, 71] on div "The All-In-One Facial - Starter" at bounding box center [433, 76] width 100 height 12
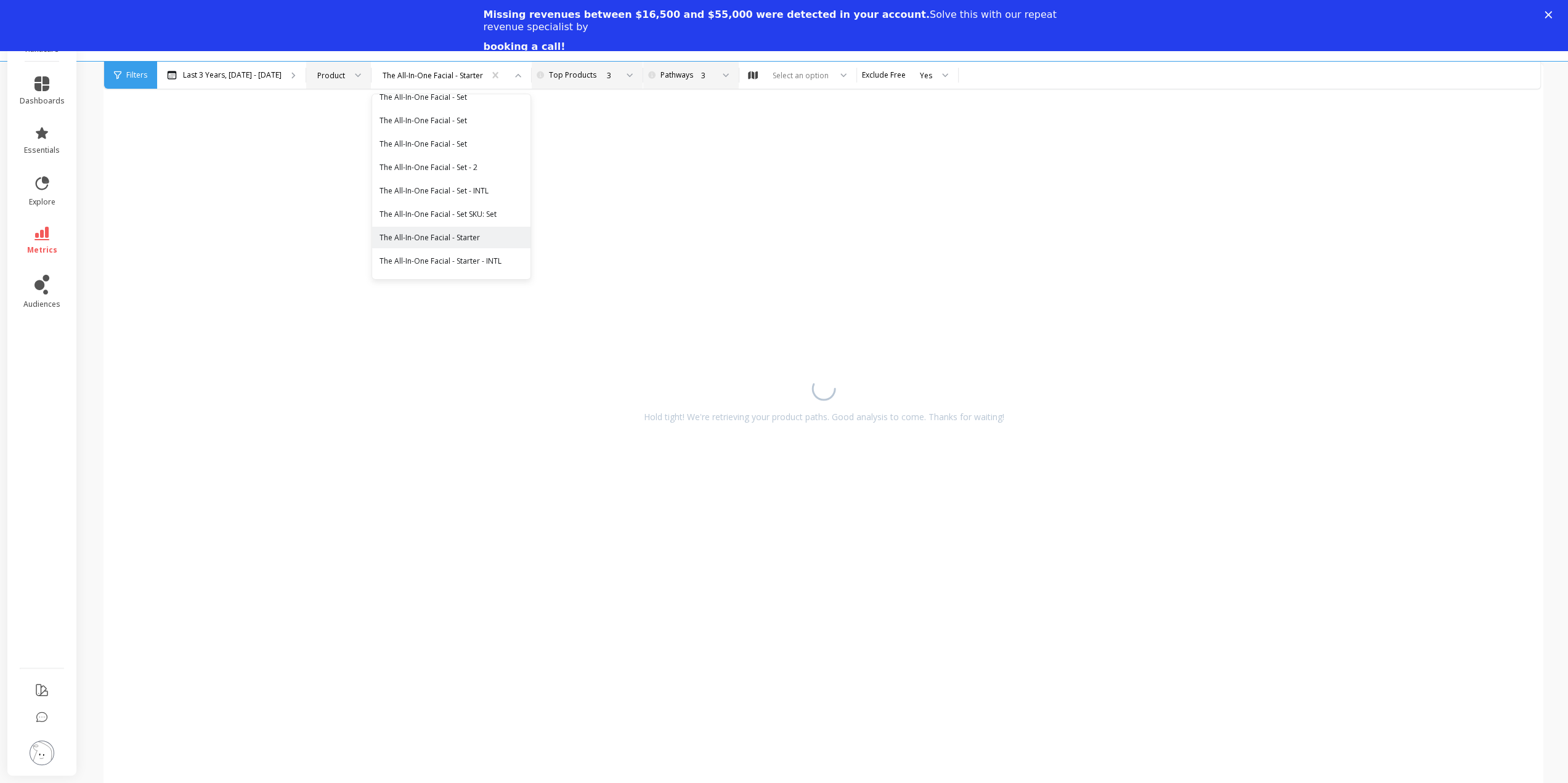
click at [1556, 19] on div "Missing revenues between $16,500 and $55,000 were detected in your account. Sol…" at bounding box center [784, 31] width 1568 height 53
click at [1552, 13] on polygon "Close" at bounding box center [1548, 15] width 7 height 7
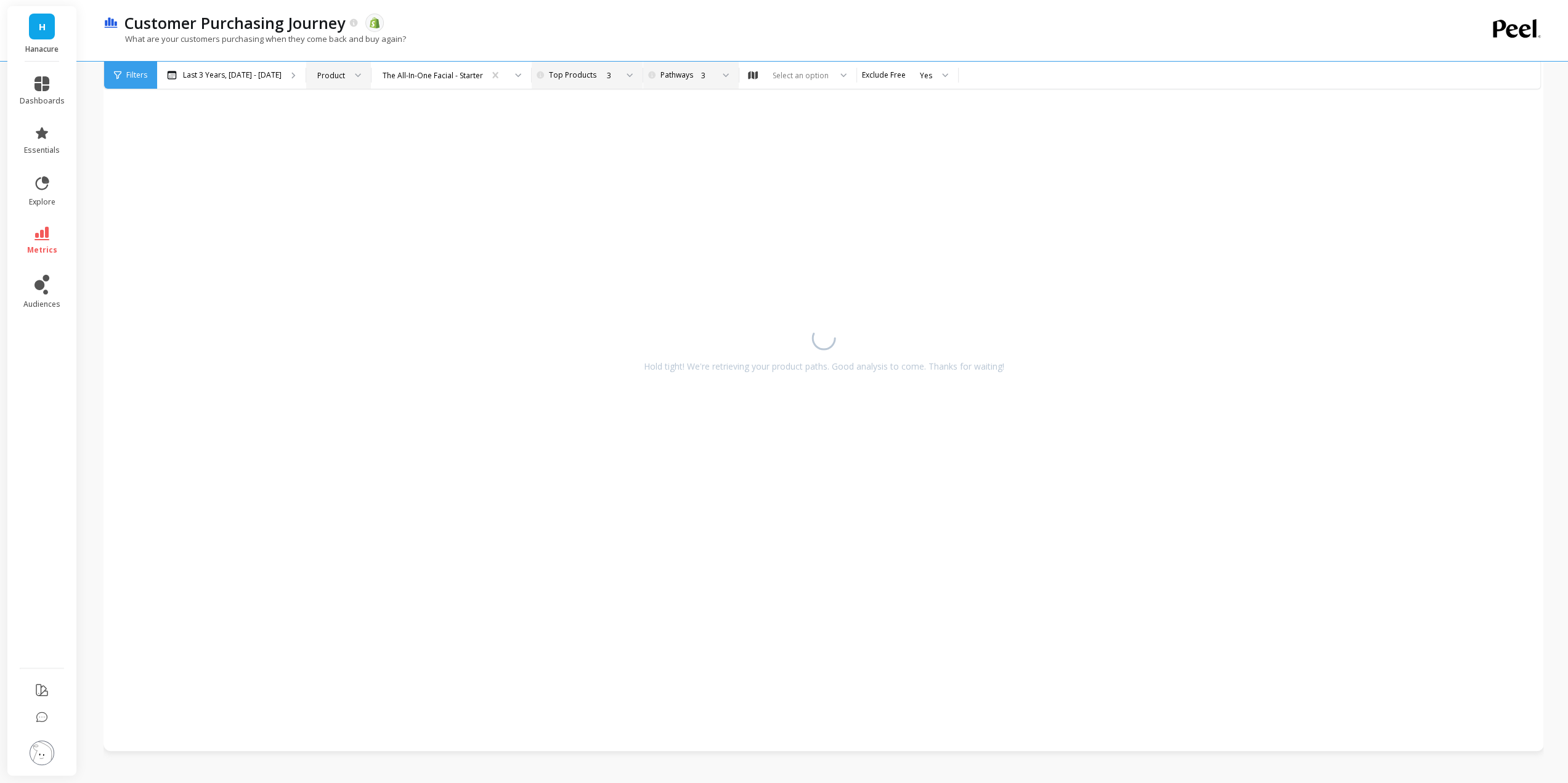
click at [904, 23] on div "Customer Purchasing Journey The data you are viewing comes from: Shopify" at bounding box center [780, 22] width 1324 height 21
click at [464, 74] on div "The All-In-One Facial - Starter" at bounding box center [433, 76] width 100 height 12
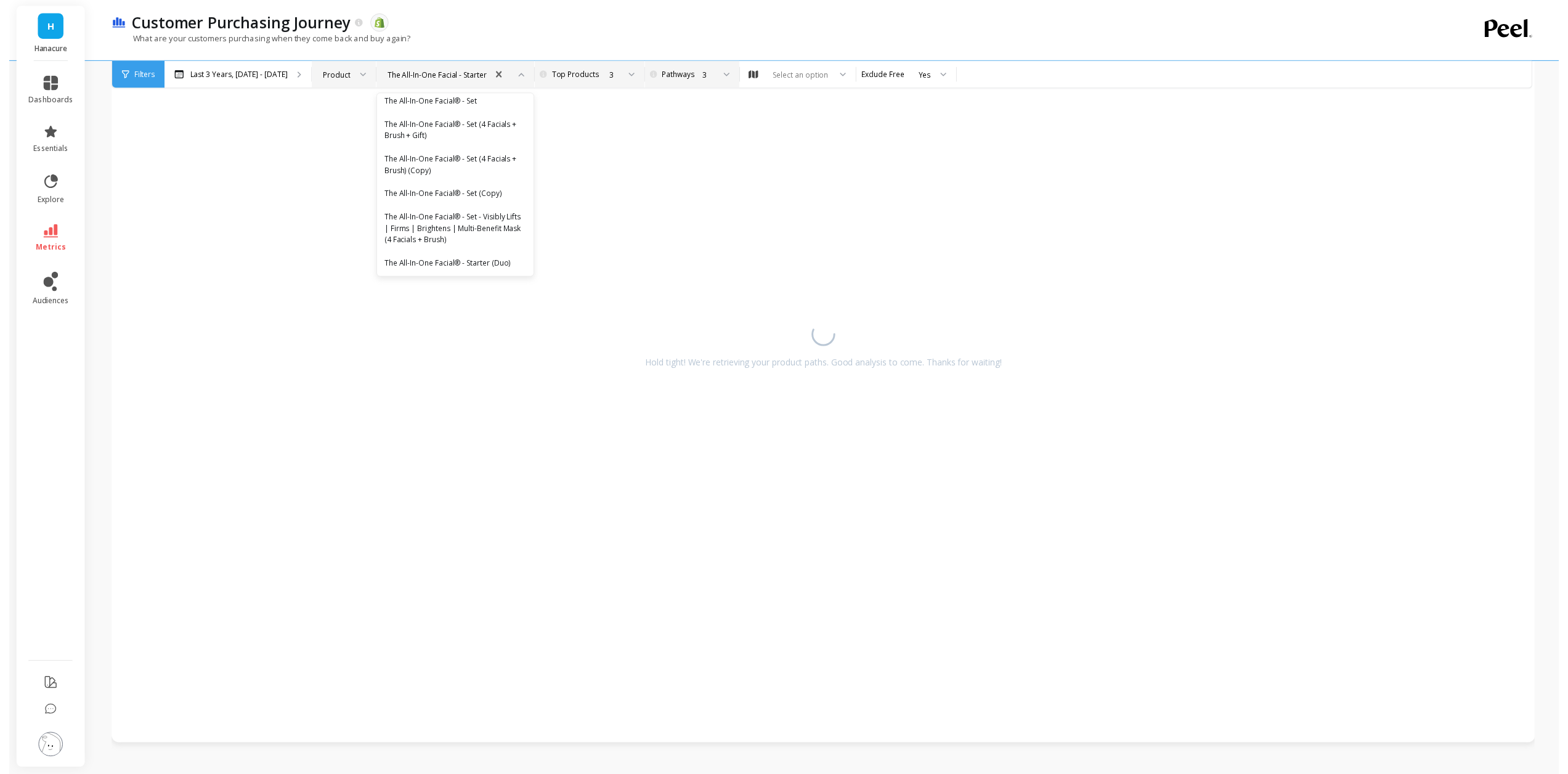
scroll to position [3067, 0]
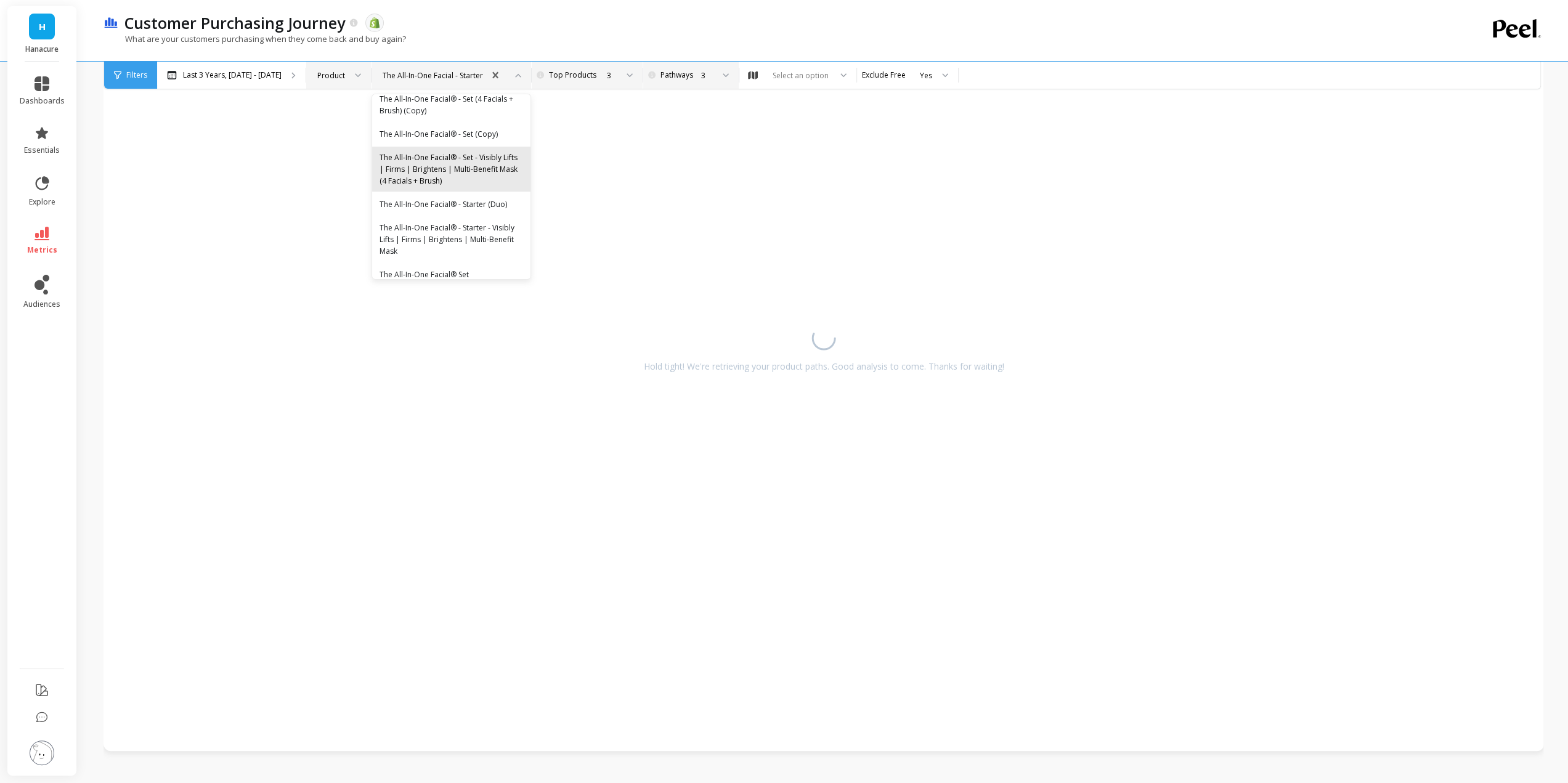
click at [490, 187] on div "The All-In-One Facial® - Set - Visibly Lifts | Firms | Brightens | Multi-Benefi…" at bounding box center [451, 169] width 144 height 35
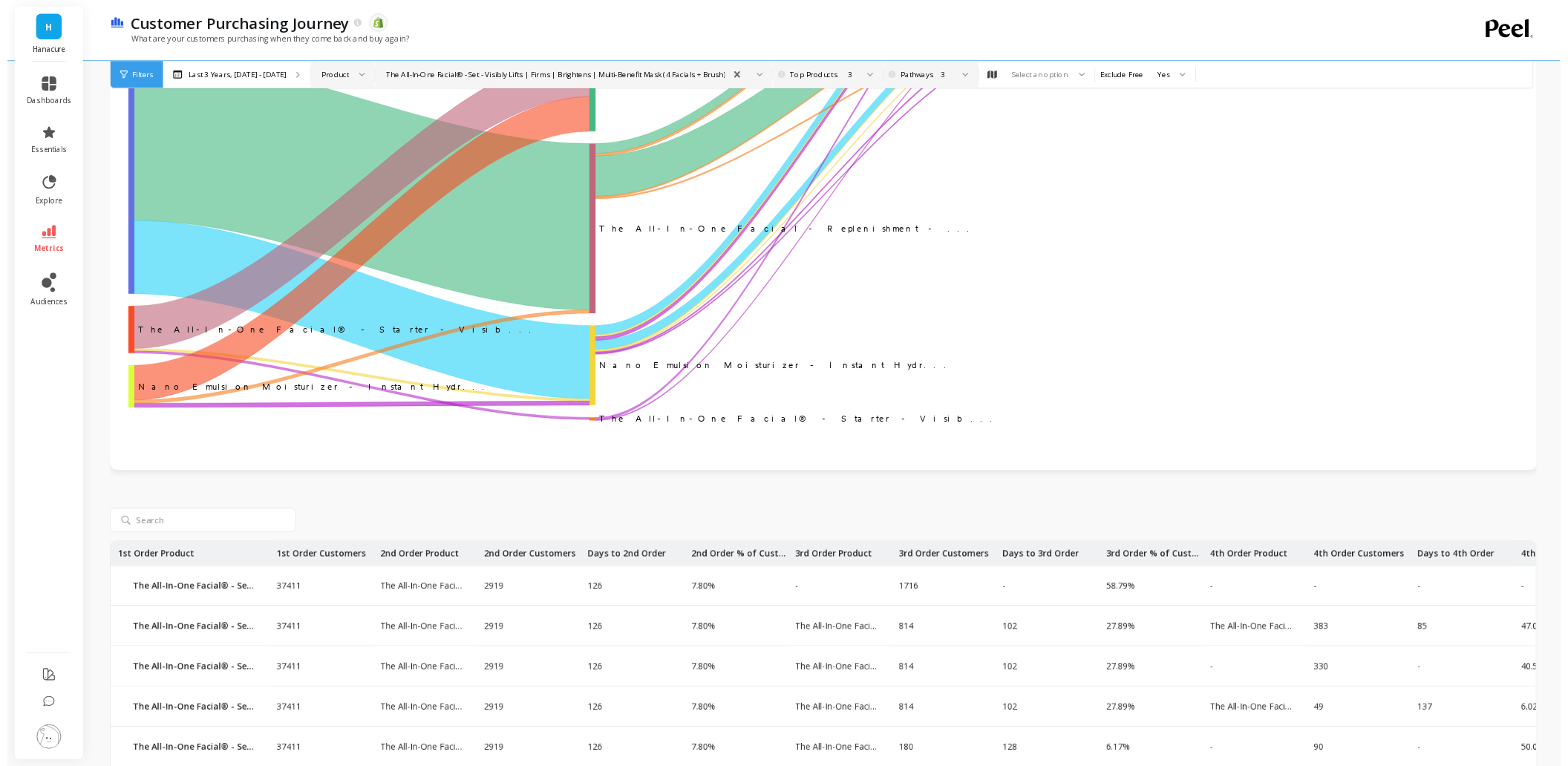
scroll to position [118, 0]
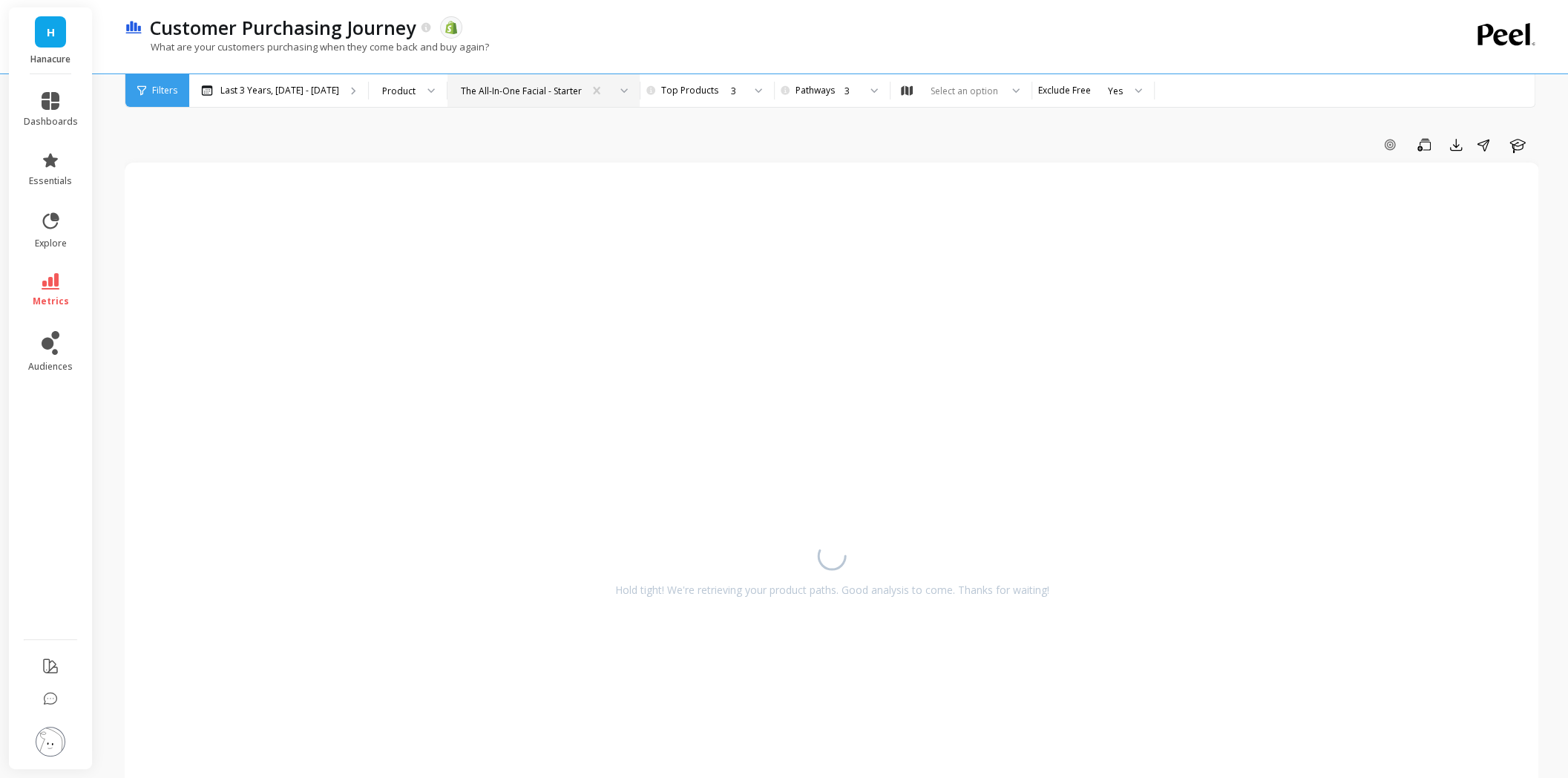
click at [560, 95] on div "The All-In-One Facial - Starter" at bounding box center [521, 91] width 121 height 14
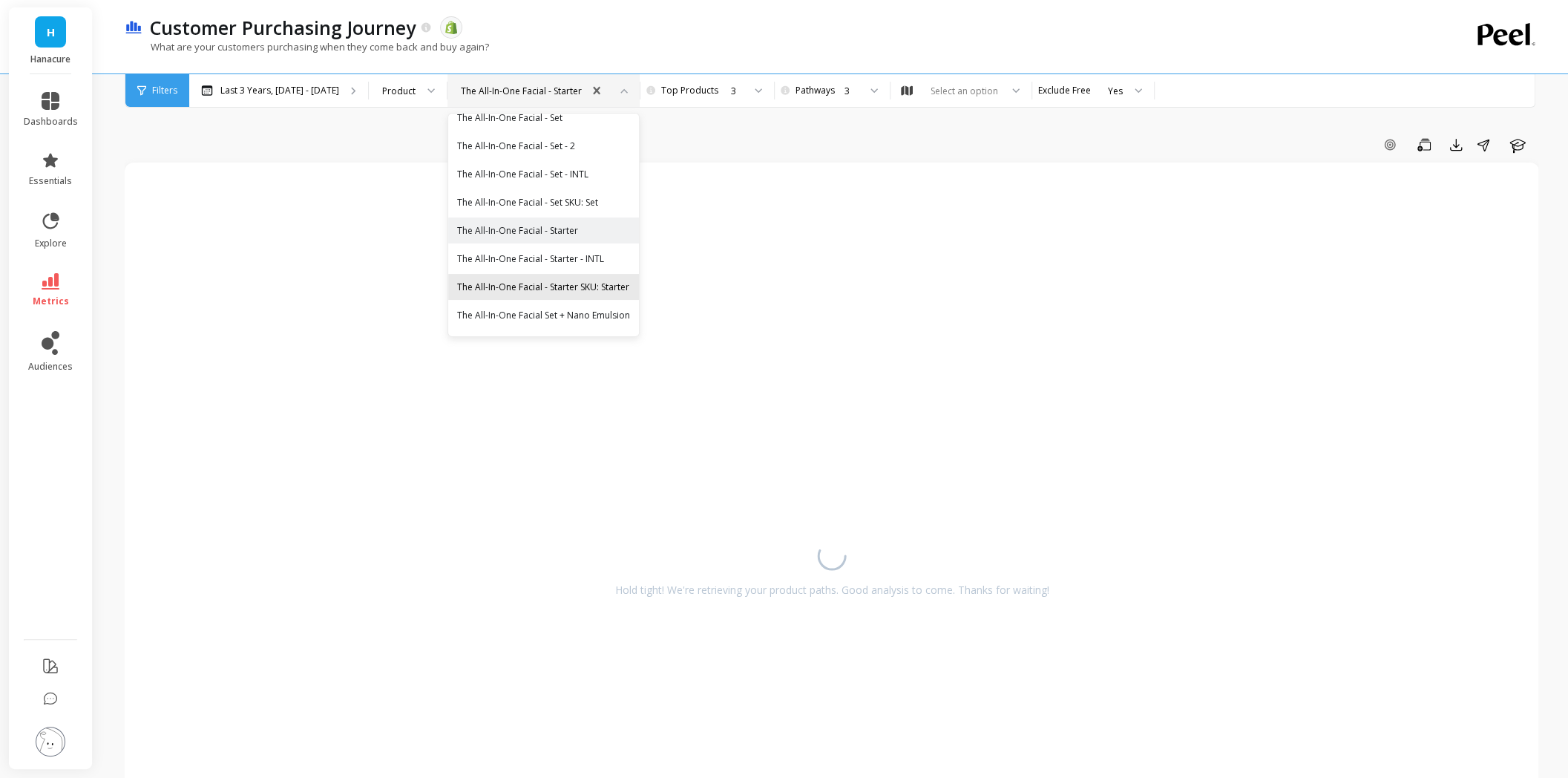
scroll to position [3247, 0]
click at [597, 275] on div "The All-In-One Facial - Starter SKU: Starter" at bounding box center [544, 268] width 173 height 14
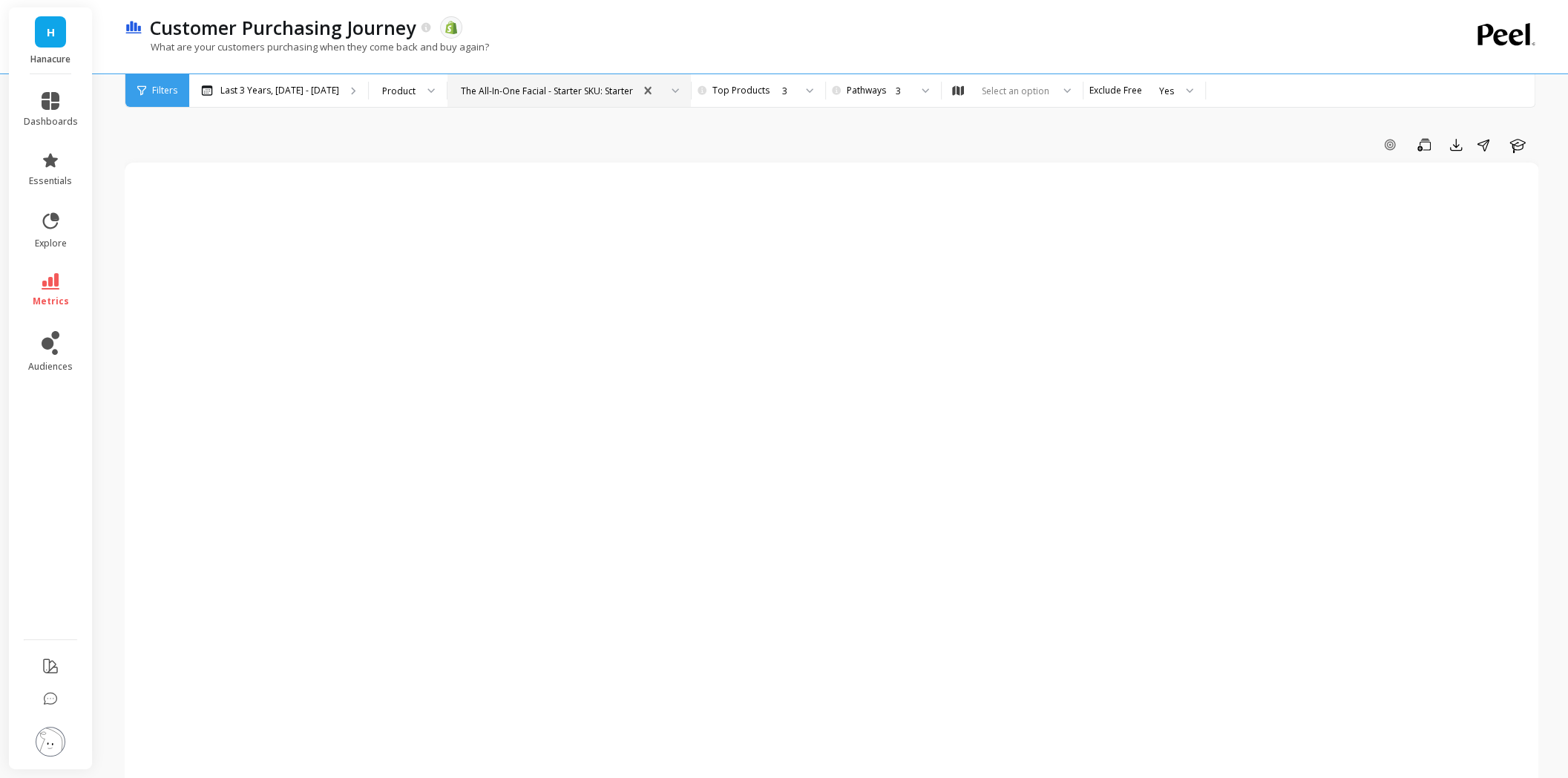
click at [560, 91] on div "The All-In-One Facial - Starter SKU: Starter" at bounding box center [547, 91] width 172 height 14
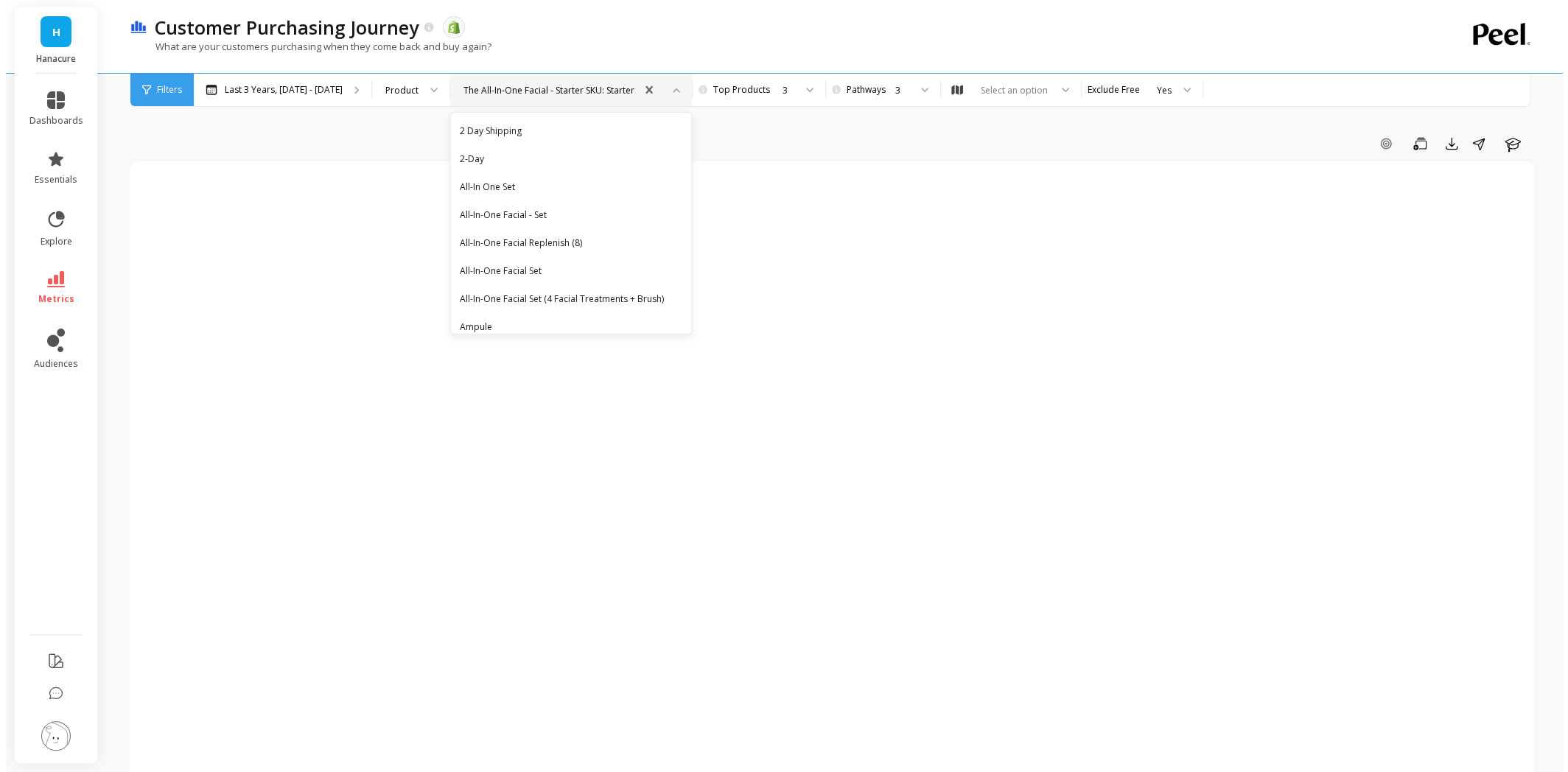
scroll to position [3078, 0]
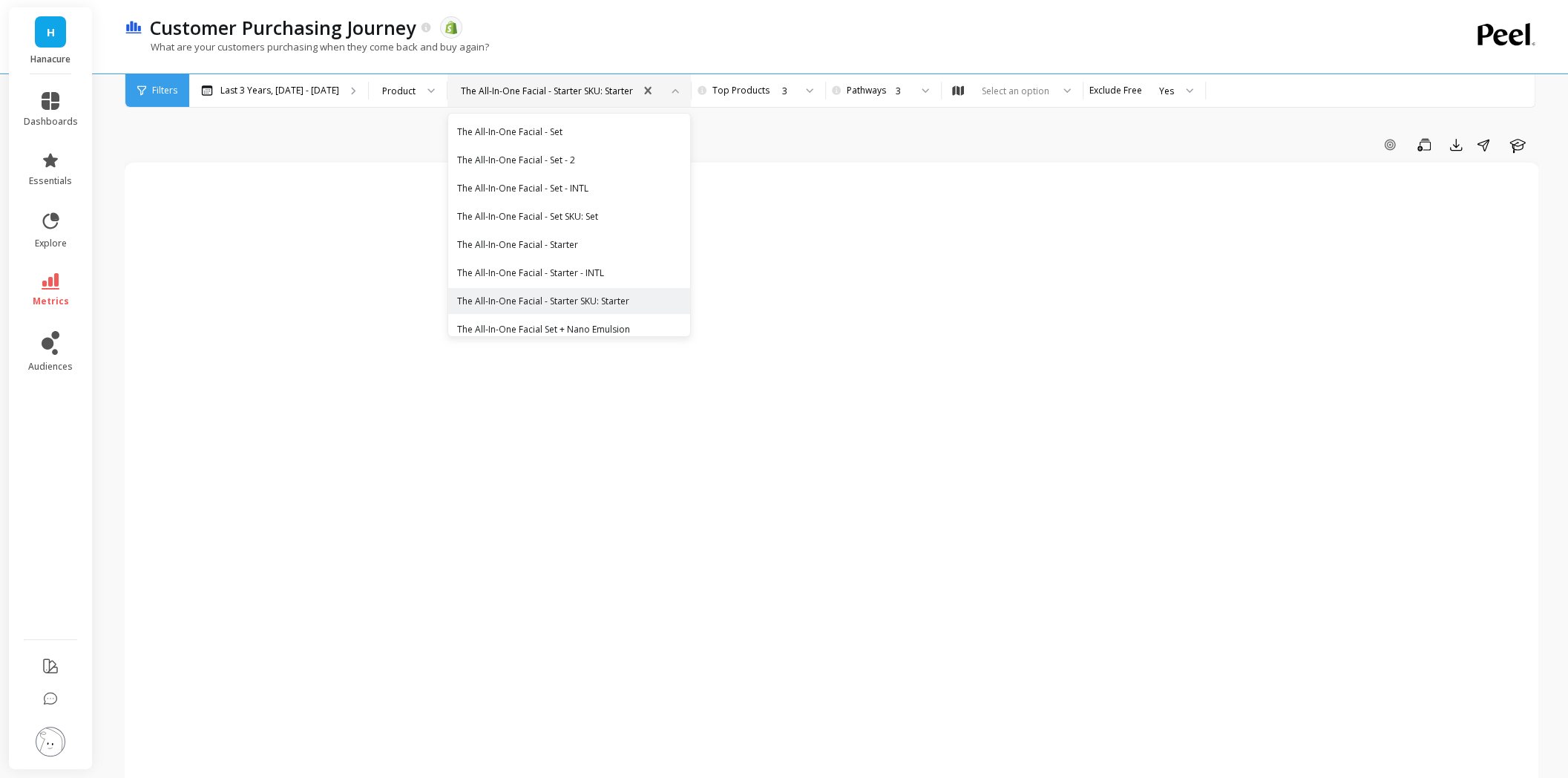
click at [959, 208] on div at bounding box center [832, 608] width 1414 height 891
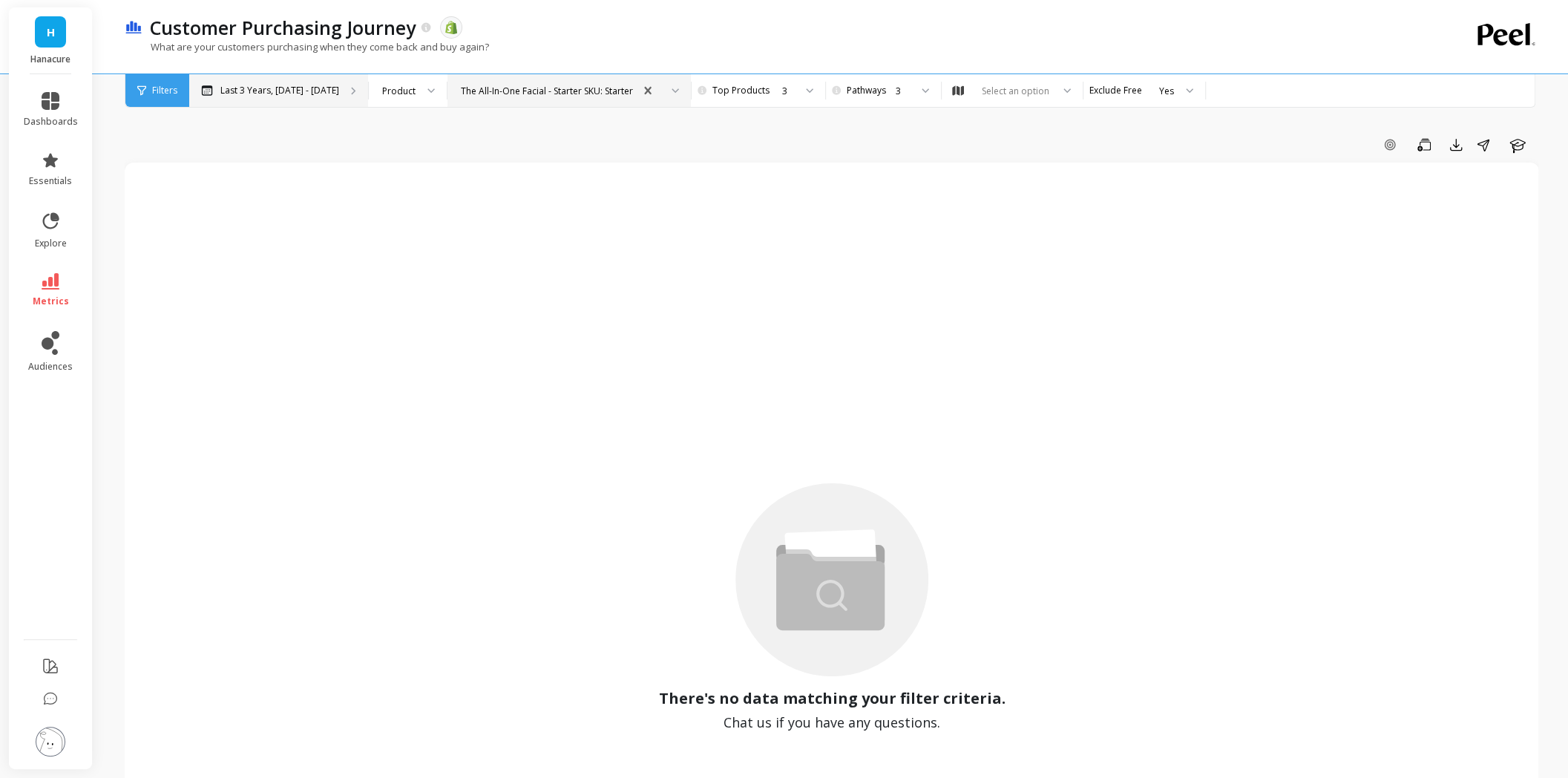
click at [286, 84] on div "Last 3 Years, [DATE] - [DATE]" at bounding box center [279, 90] width 179 height 33
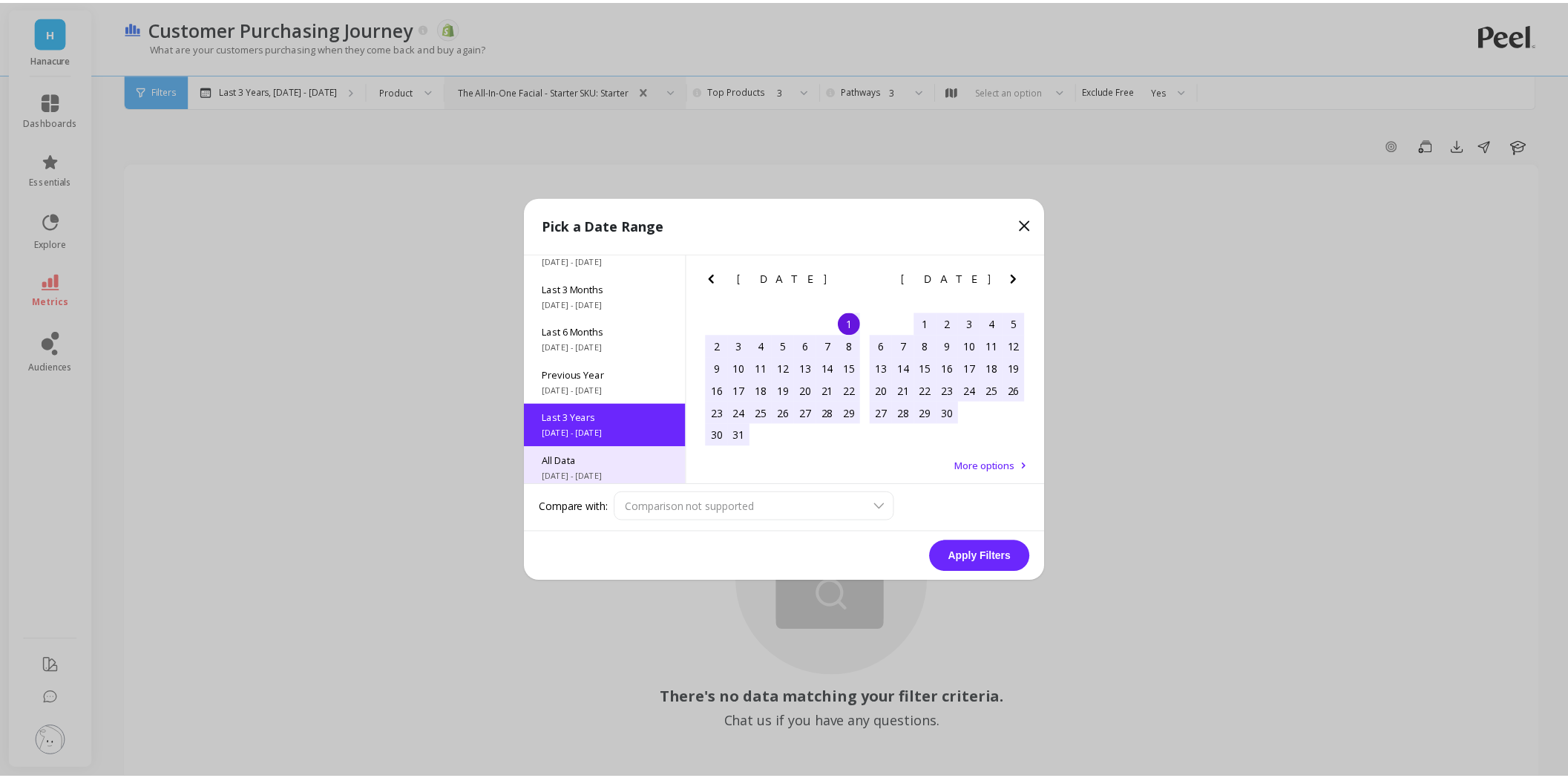
scroll to position [201, 0]
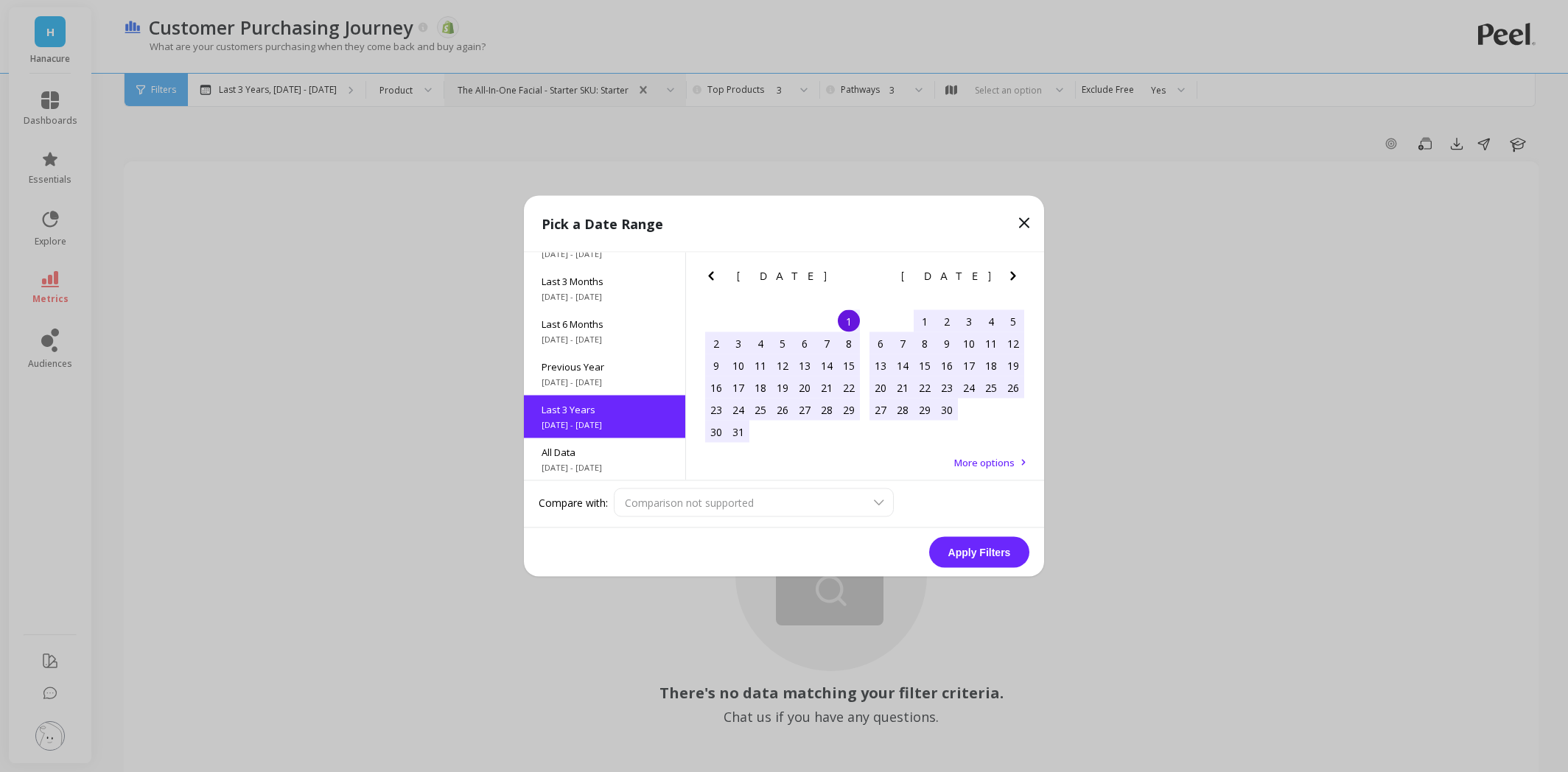
click at [592, 419] on span "[DATE] - [DATE]" at bounding box center [604, 424] width 126 height 12
click at [1003, 547] on button "Apply Filters" at bounding box center [979, 552] width 100 height 31
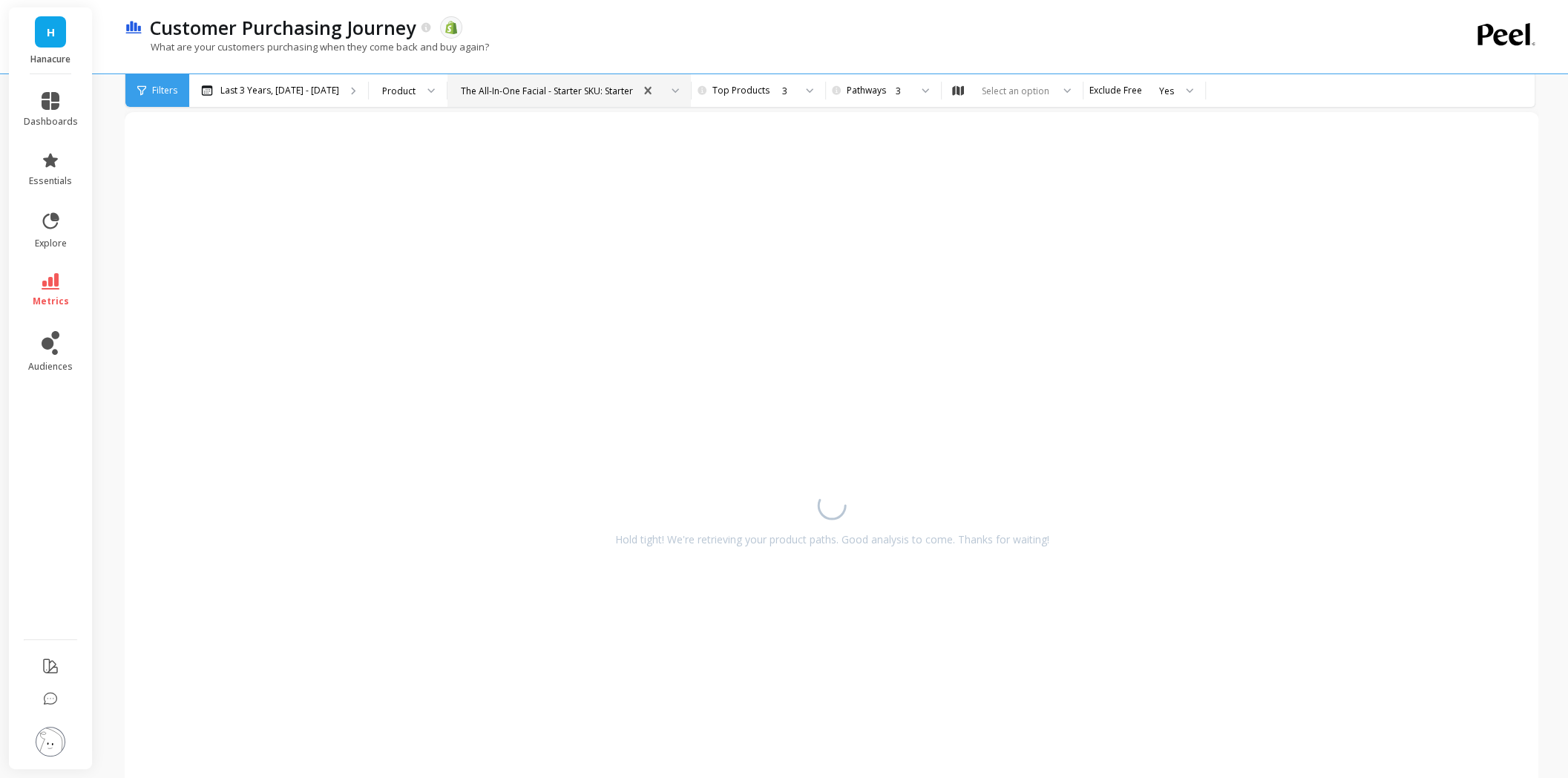
scroll to position [74, 0]
click at [589, 87] on div "The All-In-One Facial - Starter SKU: Starter" at bounding box center [547, 91] width 172 height 14
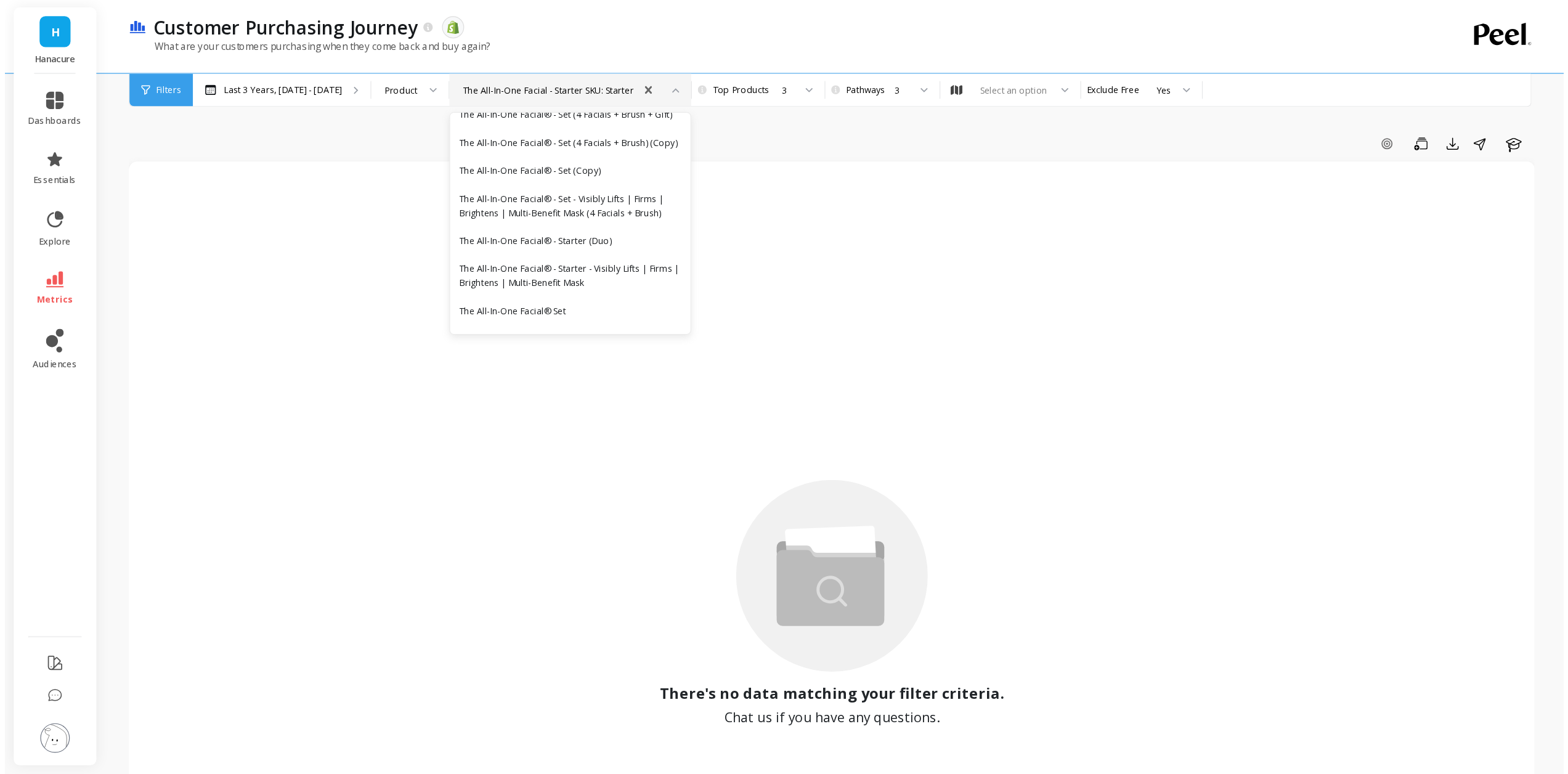
scroll to position [2959, 0]
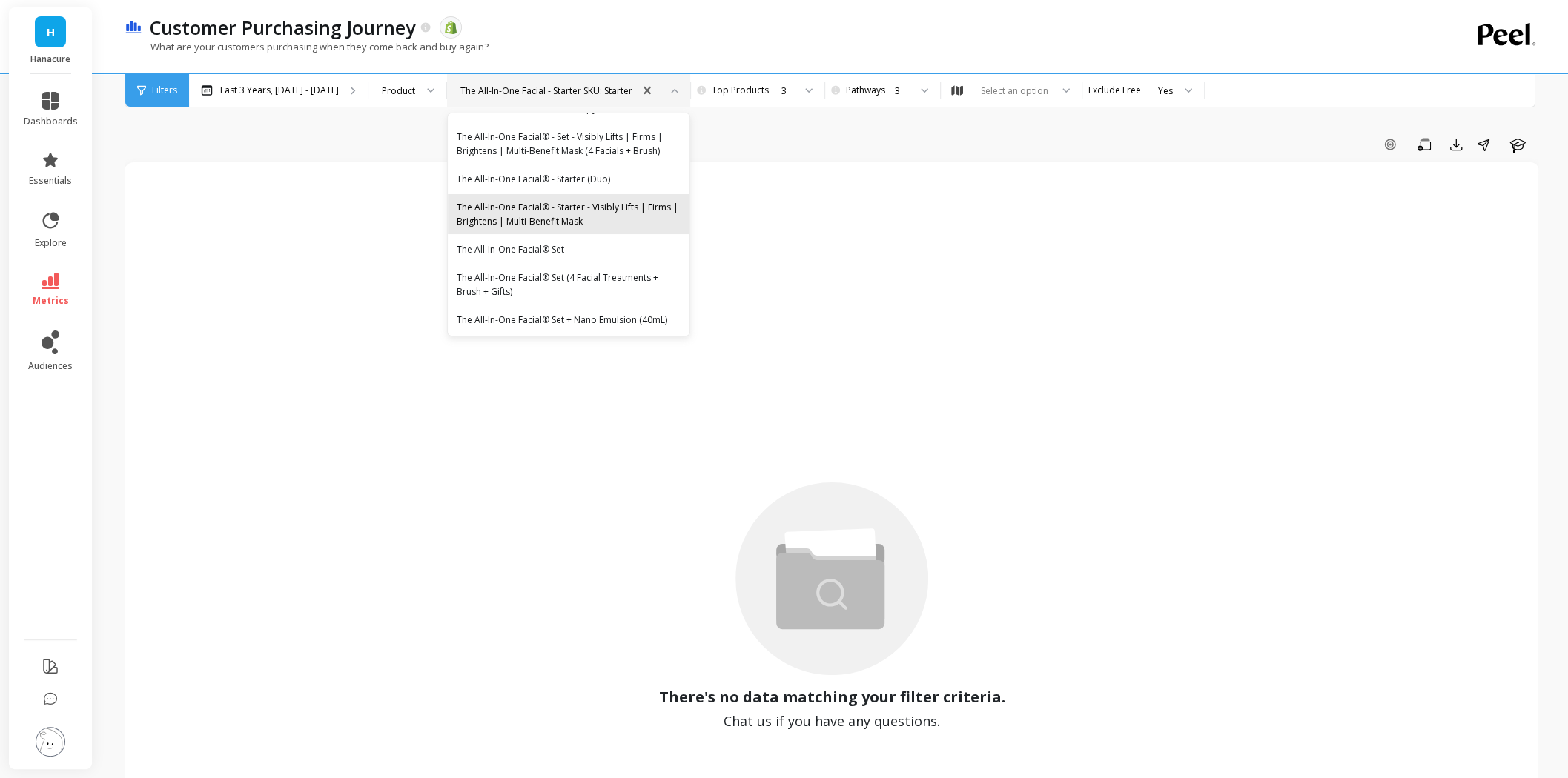
click at [605, 228] on div "The All-In-One Facial® - Starter - Visibly Lifts | Firms | Brightens | Multi-Be…" at bounding box center [569, 214] width 224 height 28
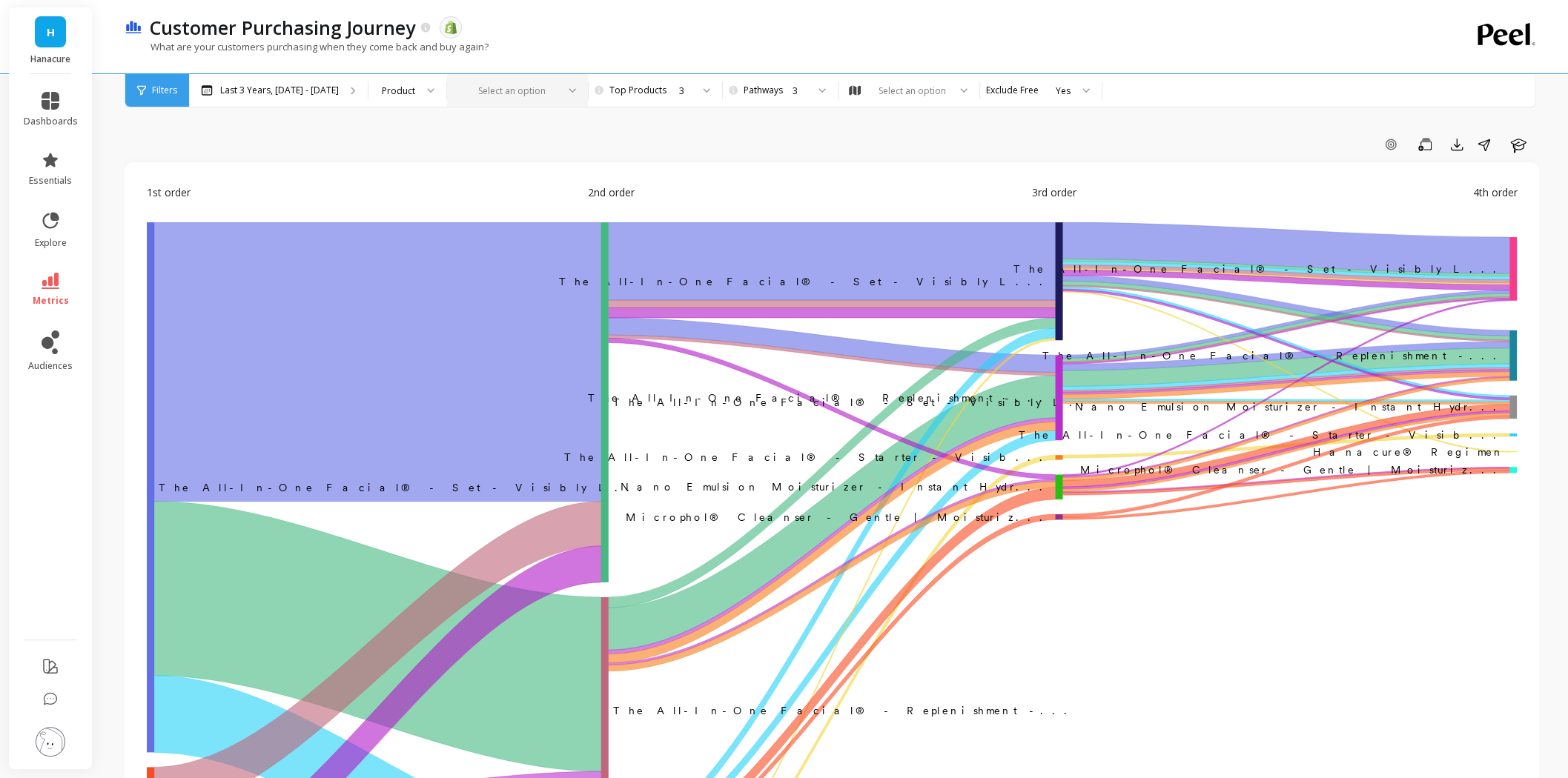
drag, startPoint x: 866, startPoint y: 87, endPoint x: 595, endPoint y: 97, distance: 271.2
click at [558, 89] on div "Select an option" at bounding box center [508, 90] width 99 height 17
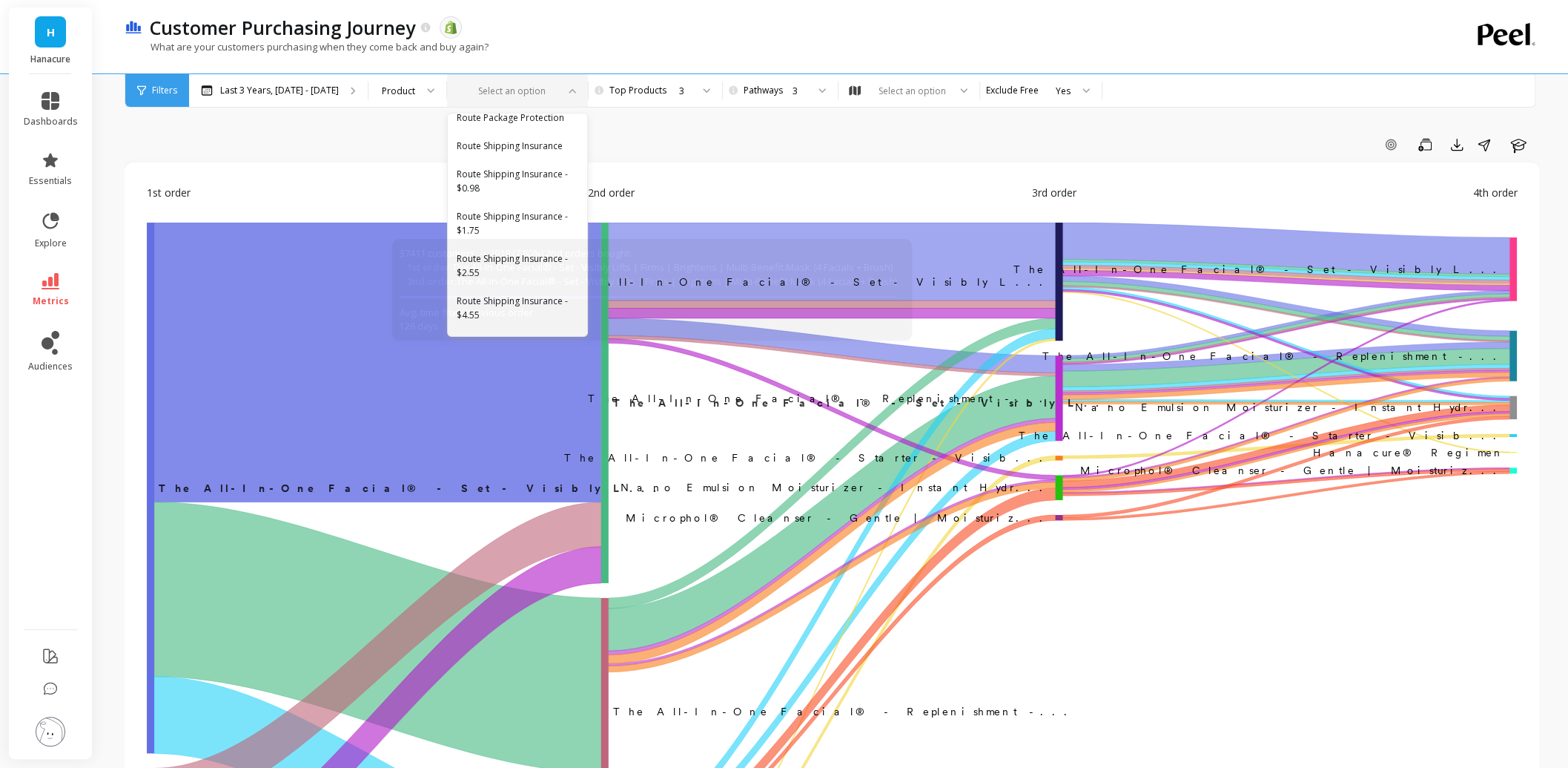
scroll to position [2670, 0]
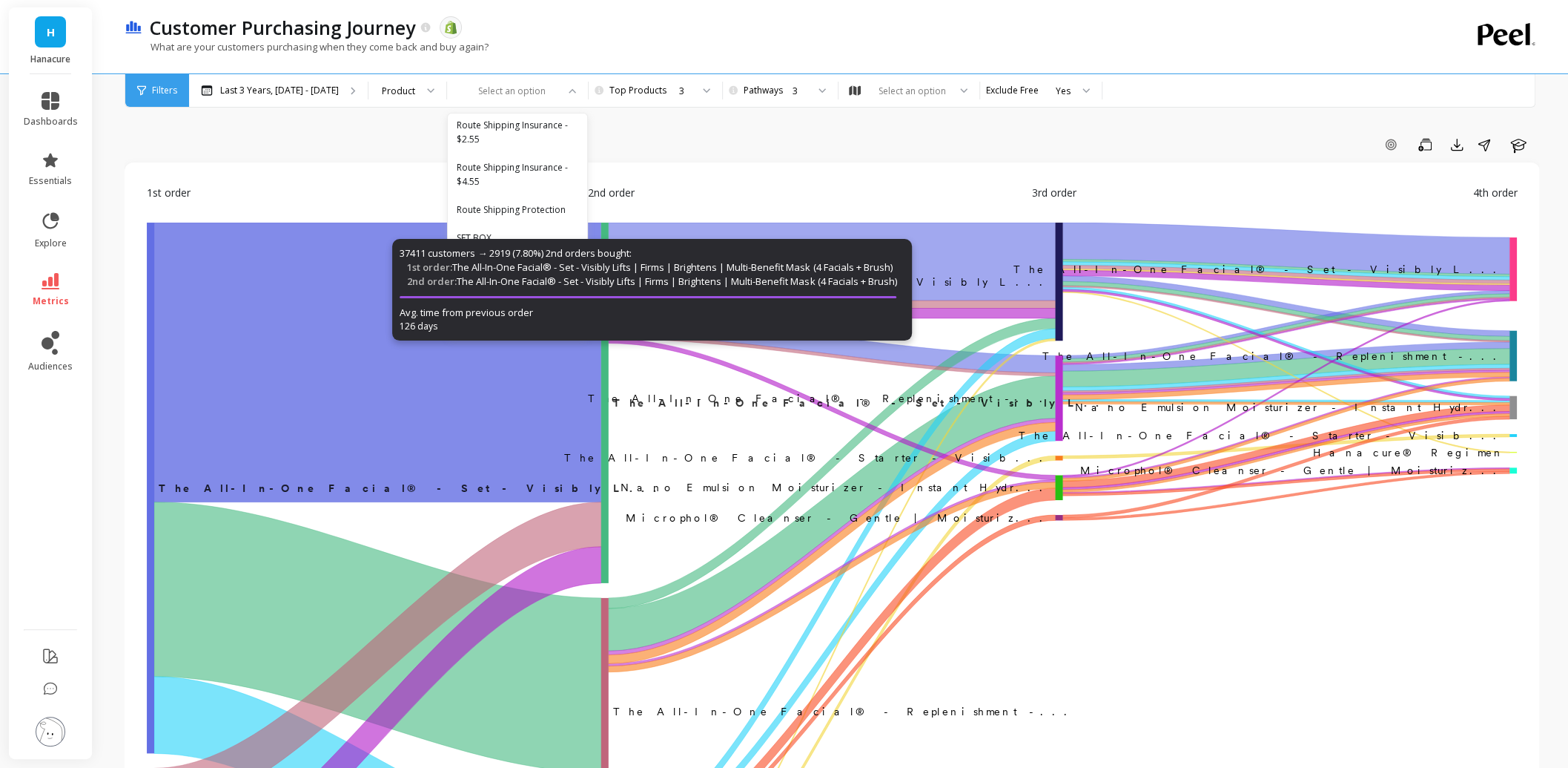
click at [1230, 23] on div "Customer Purchasing Journey The data you are viewing comes from: Shopify" at bounding box center [780, 27] width 1274 height 25
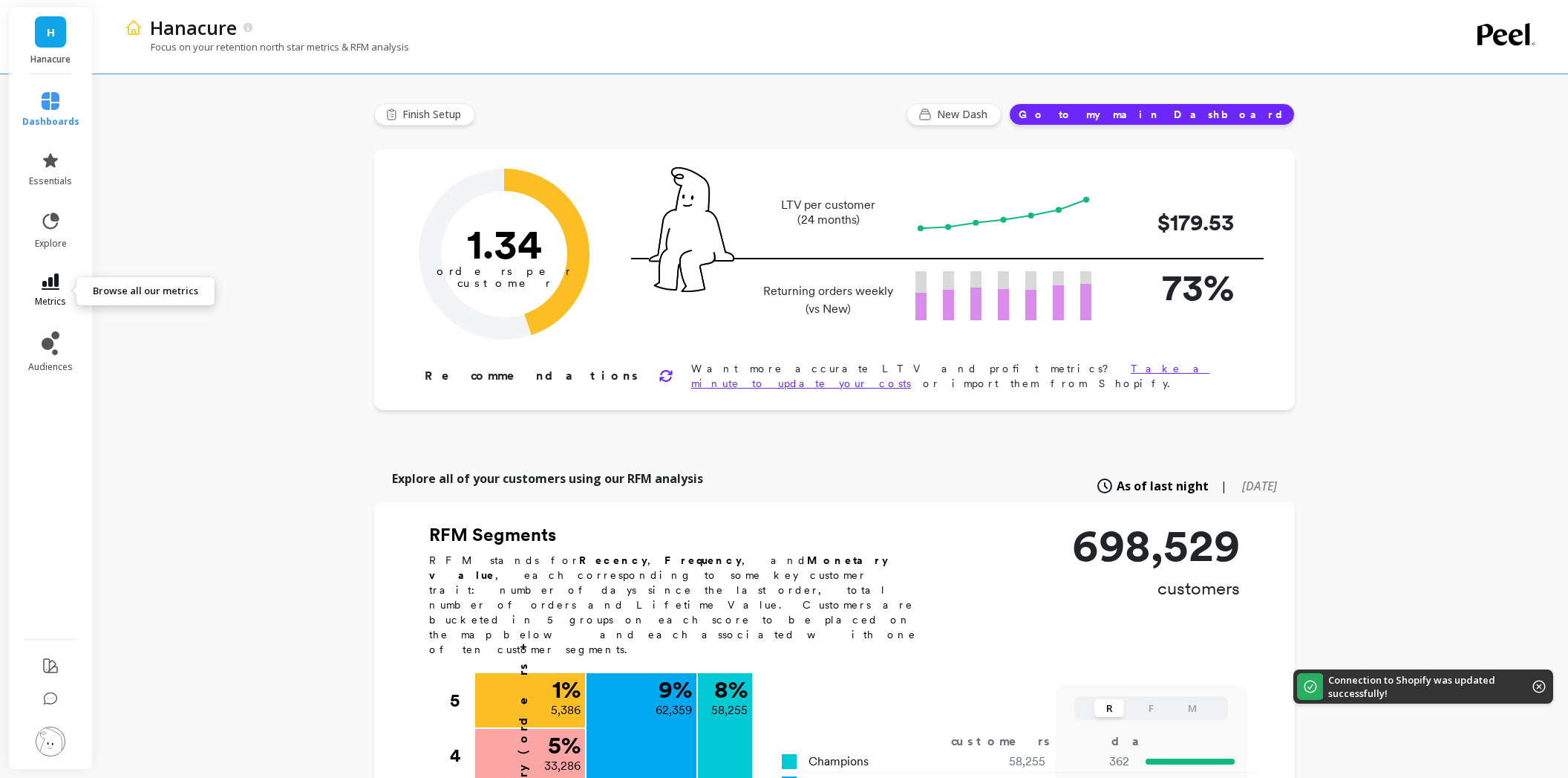
click at [55, 274] on icon at bounding box center [51, 281] width 18 height 16
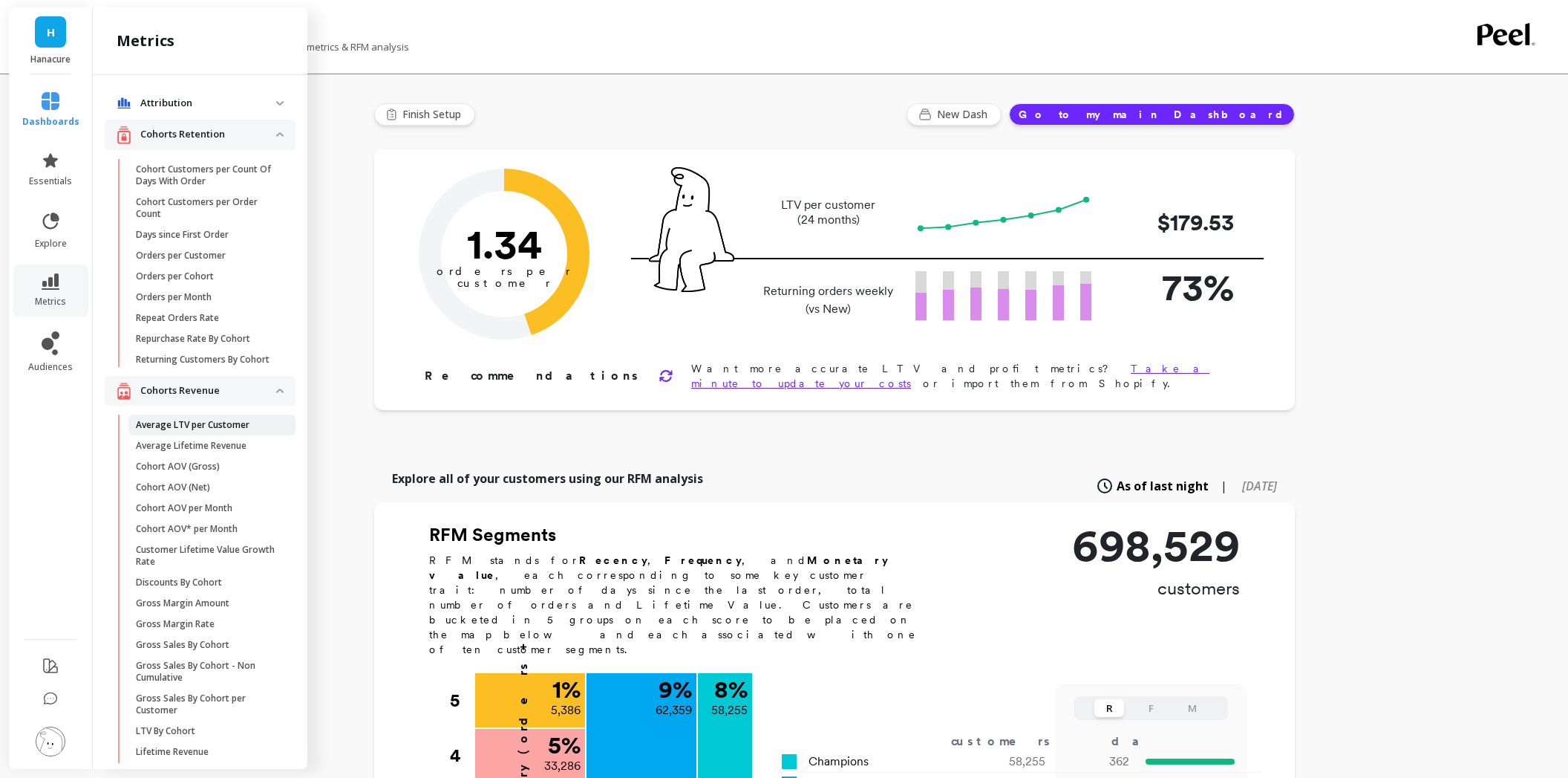
click at [187, 435] on link "Average LTV per Customer" at bounding box center [211, 425] width 167 height 21
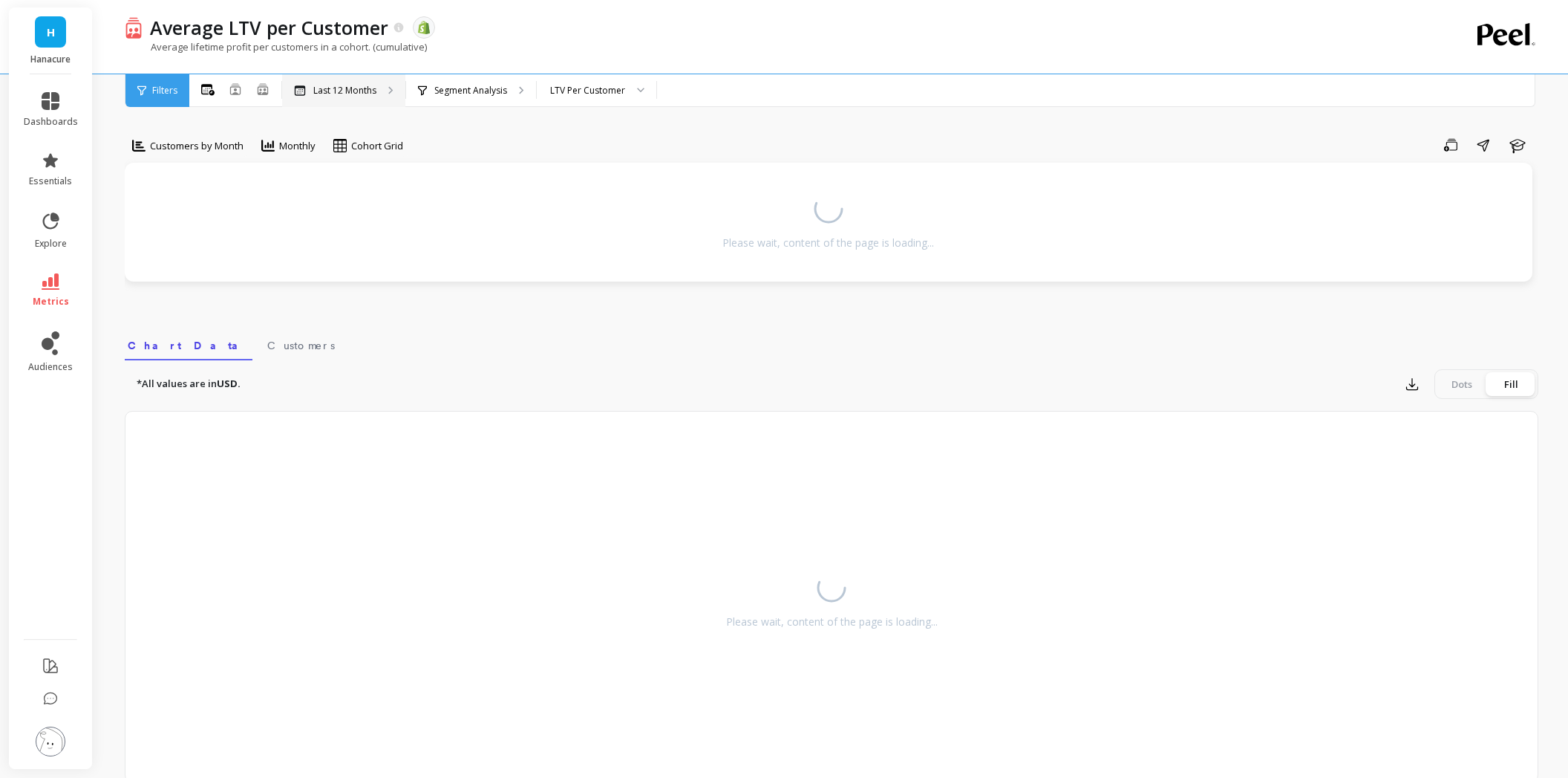
click at [373, 93] on p "Last 12 Months" at bounding box center [345, 90] width 63 height 12
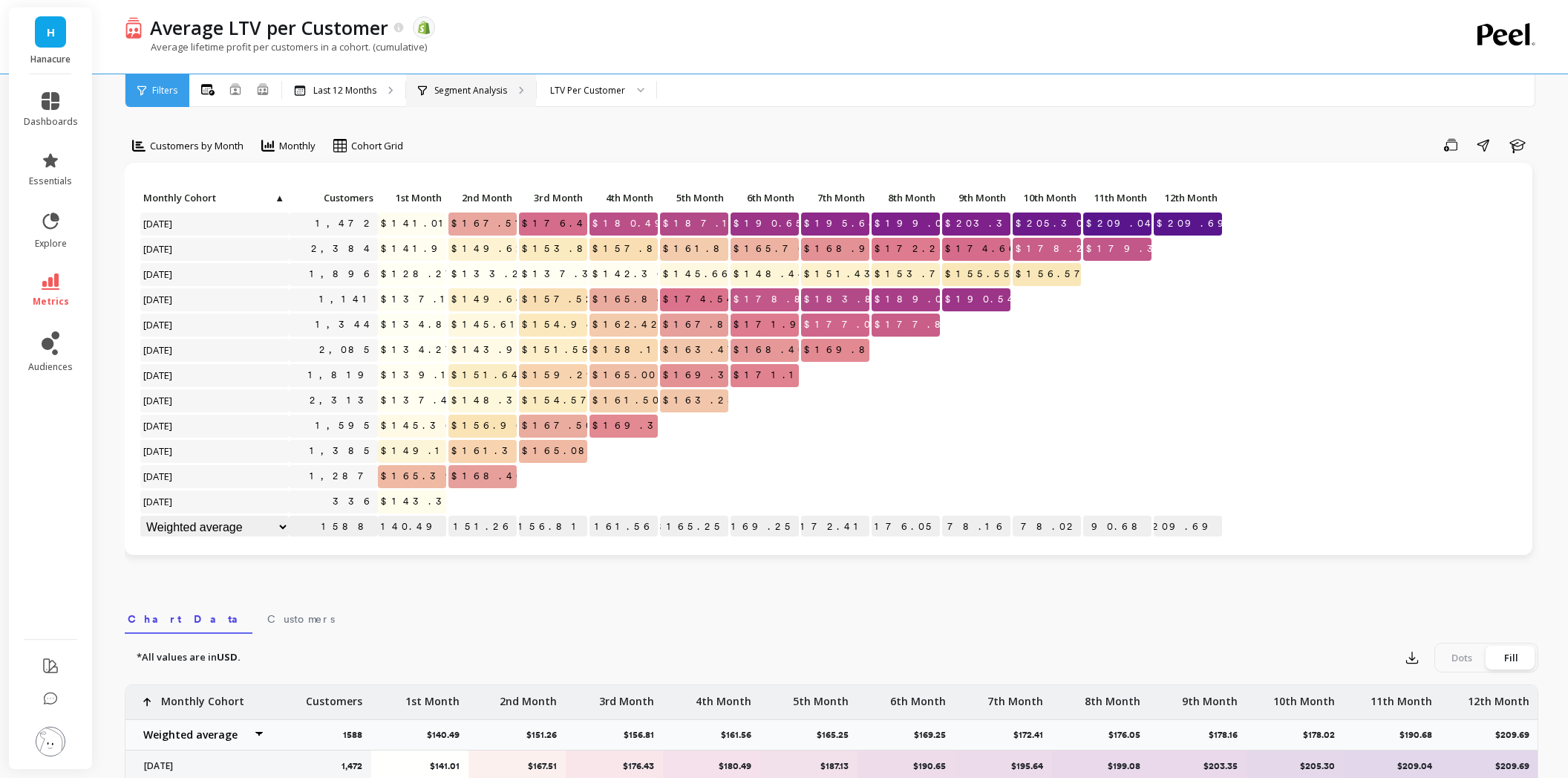
click at [460, 90] on p "Segment Analysis" at bounding box center [471, 90] width 73 height 12
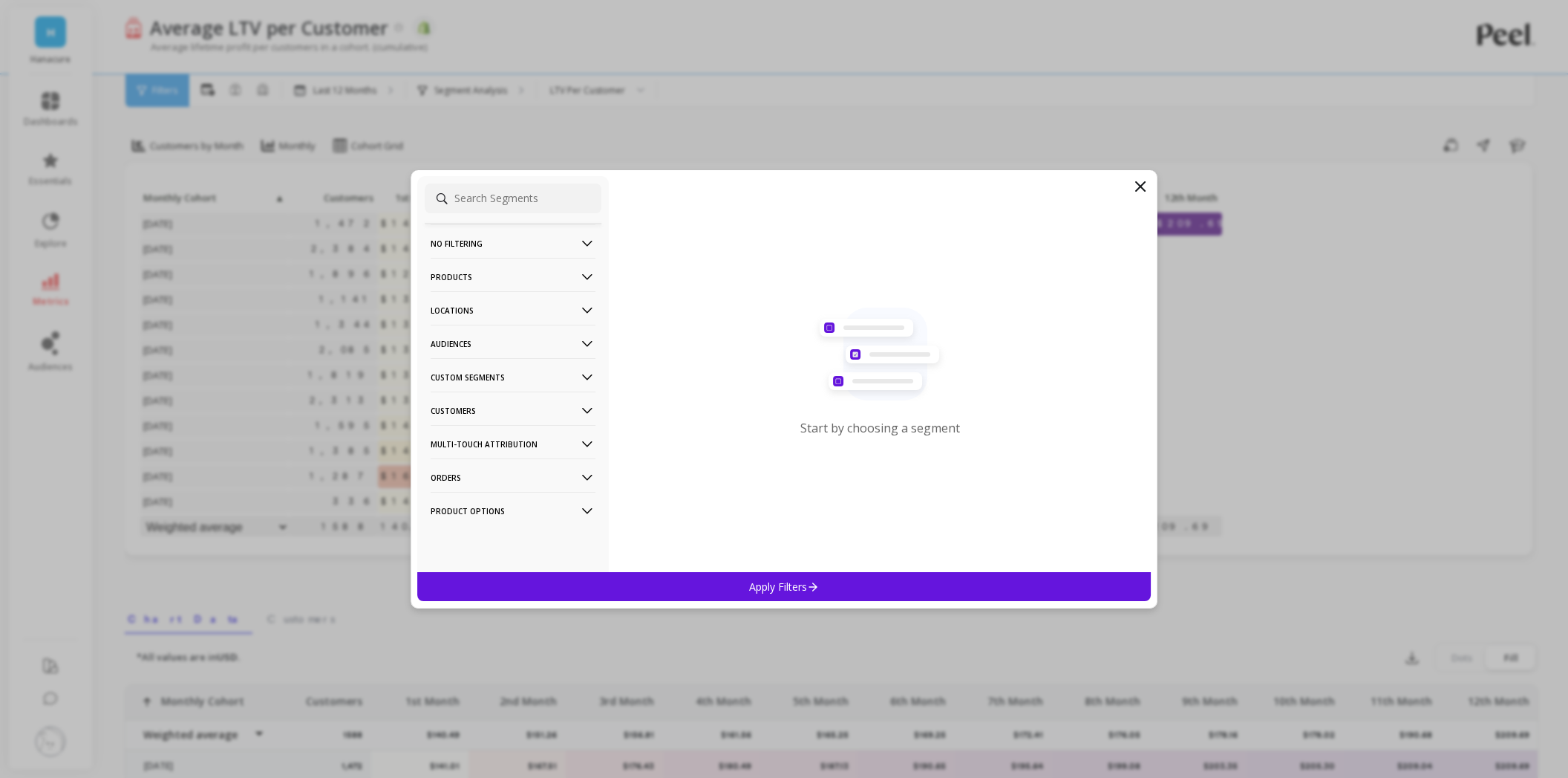
click at [497, 207] on input at bounding box center [512, 198] width 176 height 30
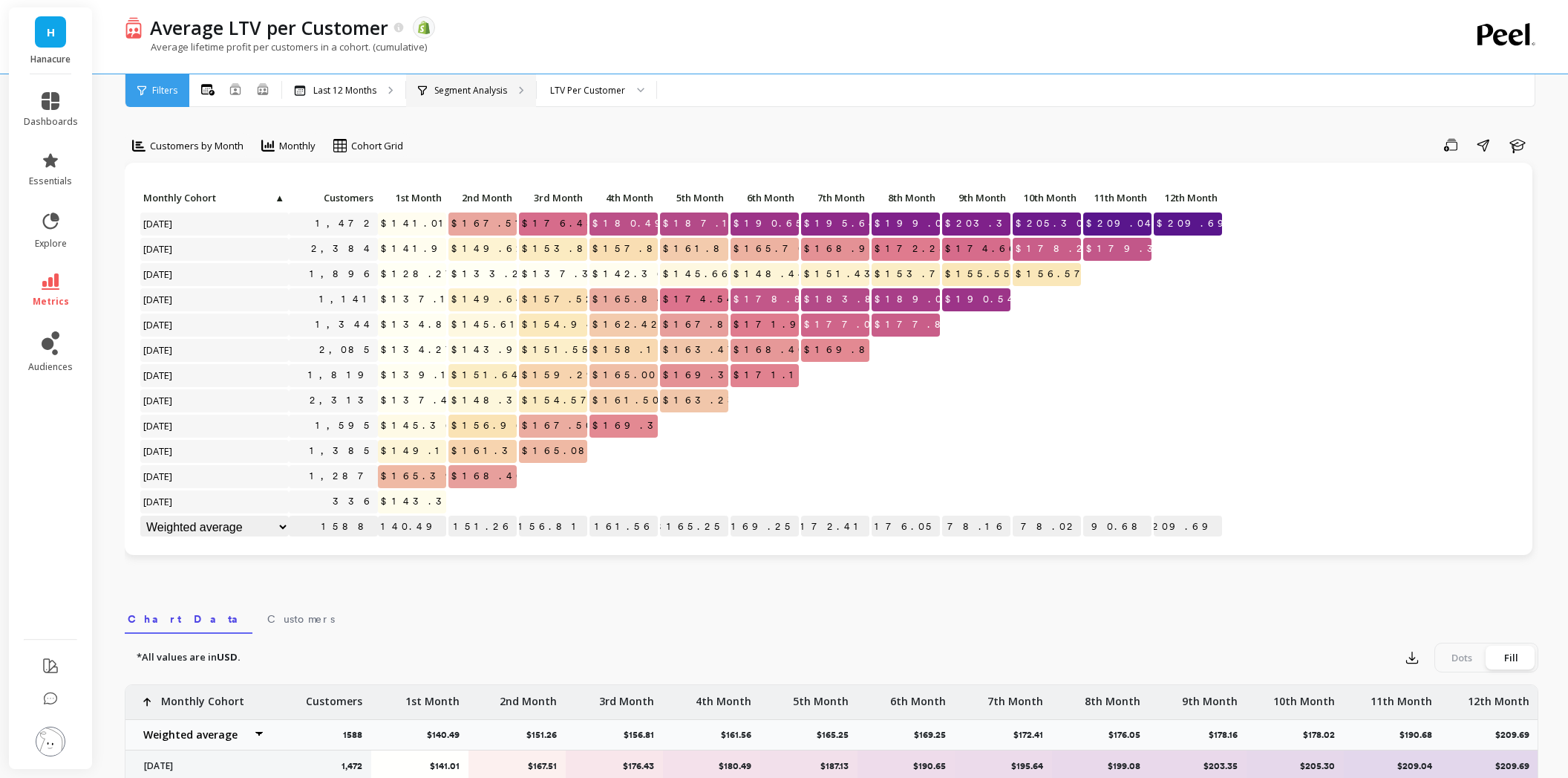
click at [470, 81] on div "Segment Analysis" at bounding box center [471, 90] width 130 height 33
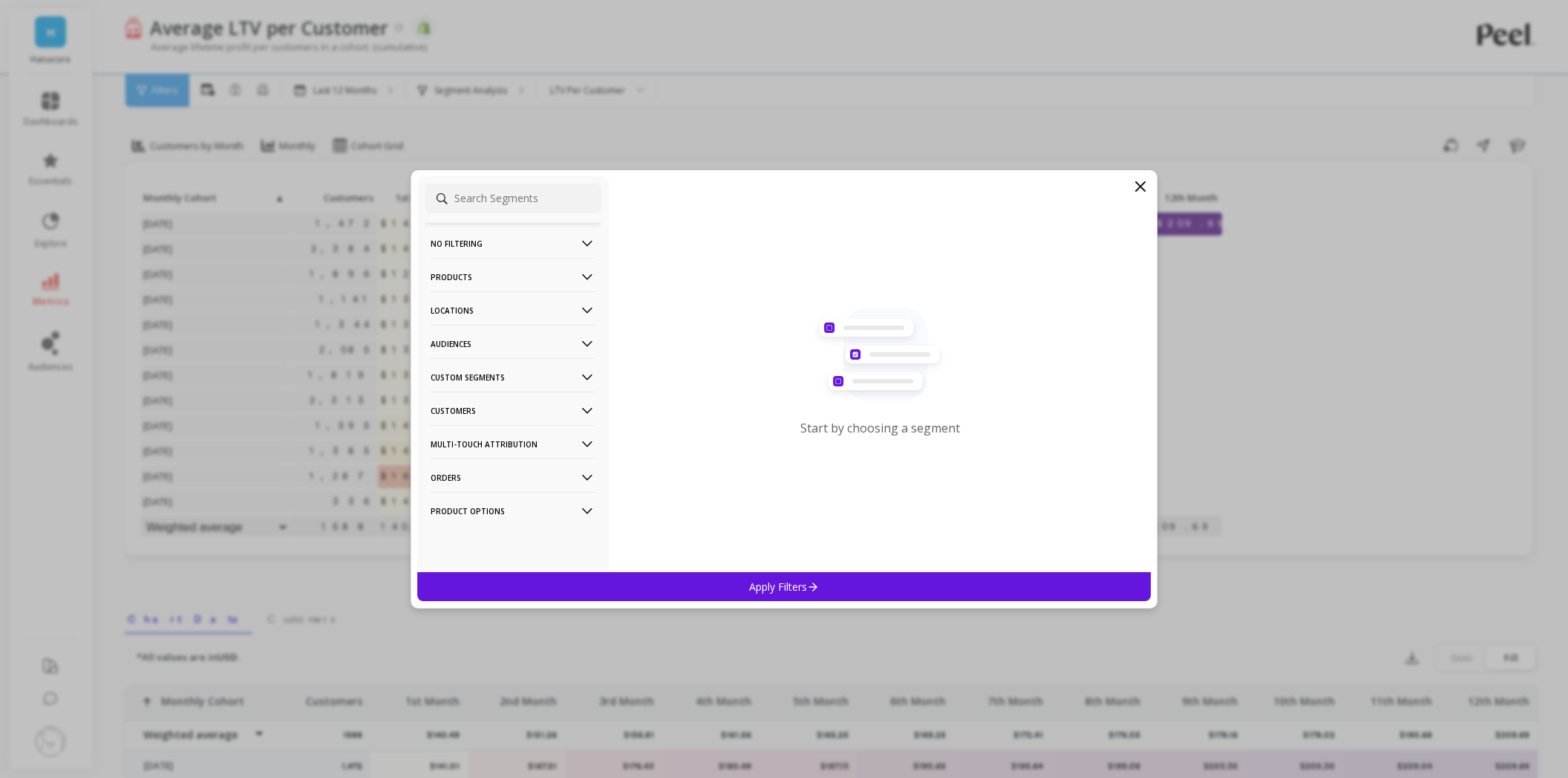
click at [479, 285] on p "Products" at bounding box center [512, 277] width 165 height 38
click at [487, 388] on div "Products" at bounding box center [512, 383] width 176 height 23
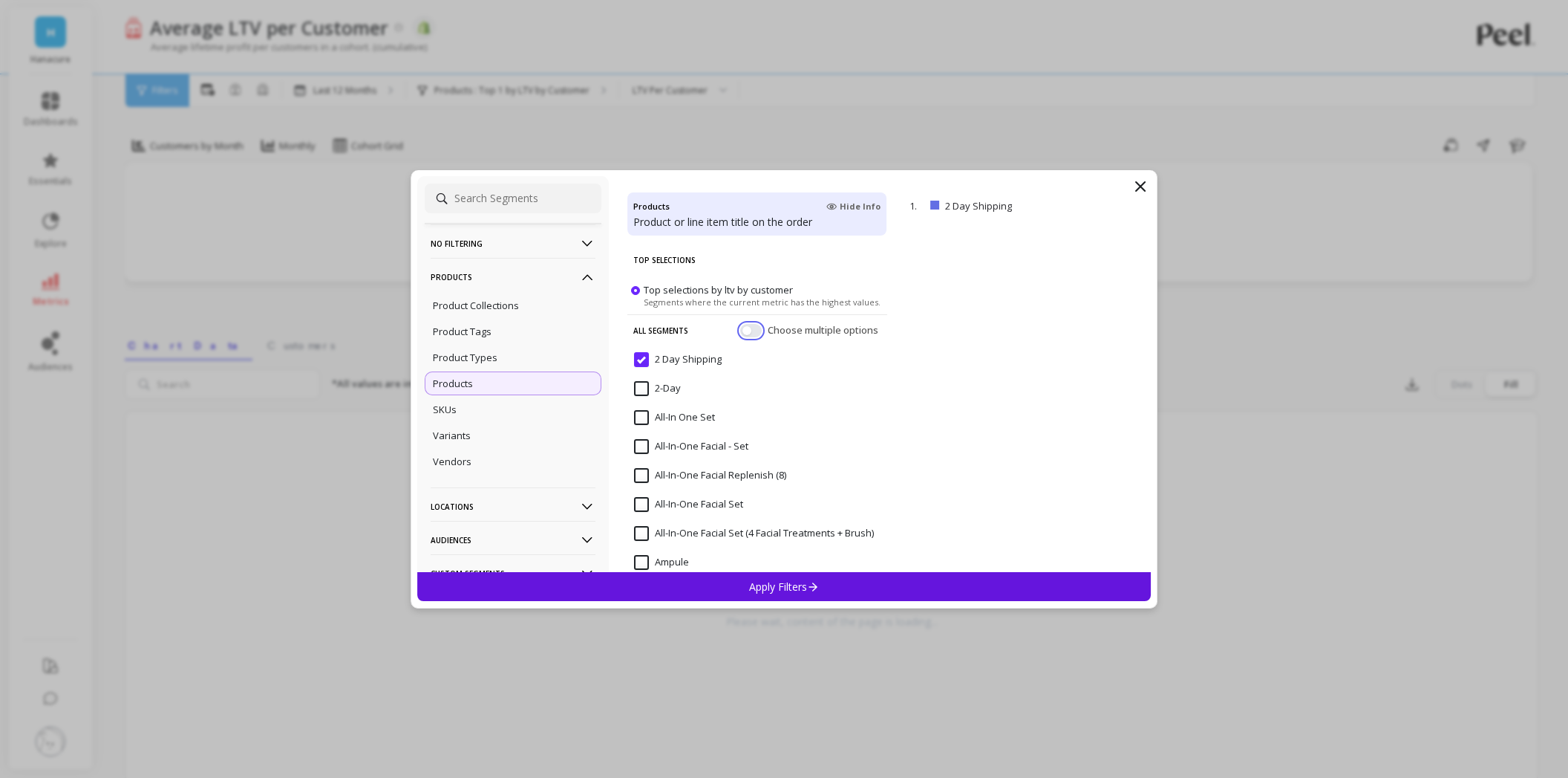
click at [740, 331] on button "button" at bounding box center [751, 330] width 22 height 14
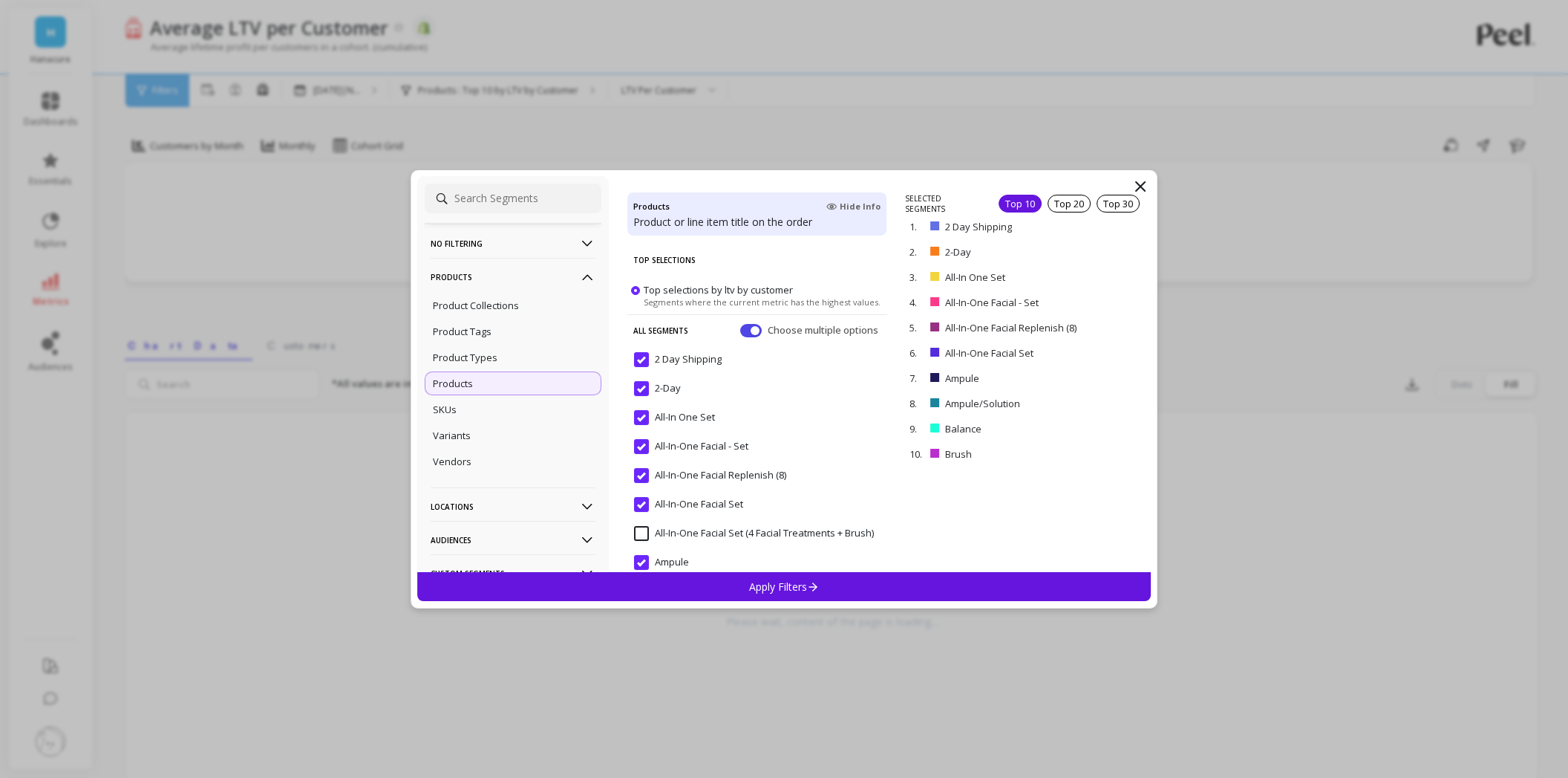
click at [645, 367] on span "2 Day Shipping" at bounding box center [678, 368] width 88 height 31
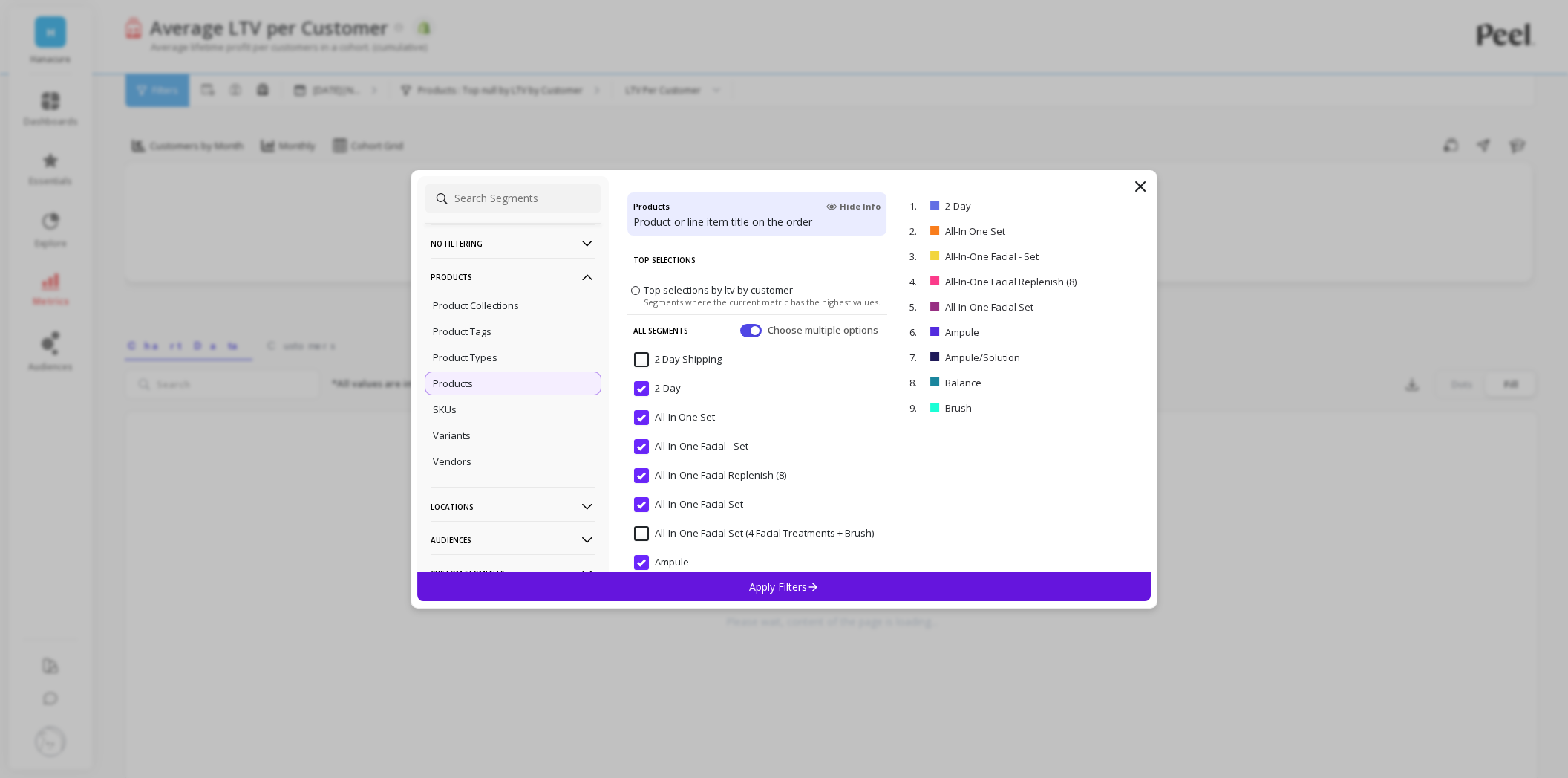
click at [740, 323] on div "Choose multiple options" at bounding box center [811, 330] width 141 height 15
click at [740, 332] on button "button" at bounding box center [751, 330] width 22 height 14
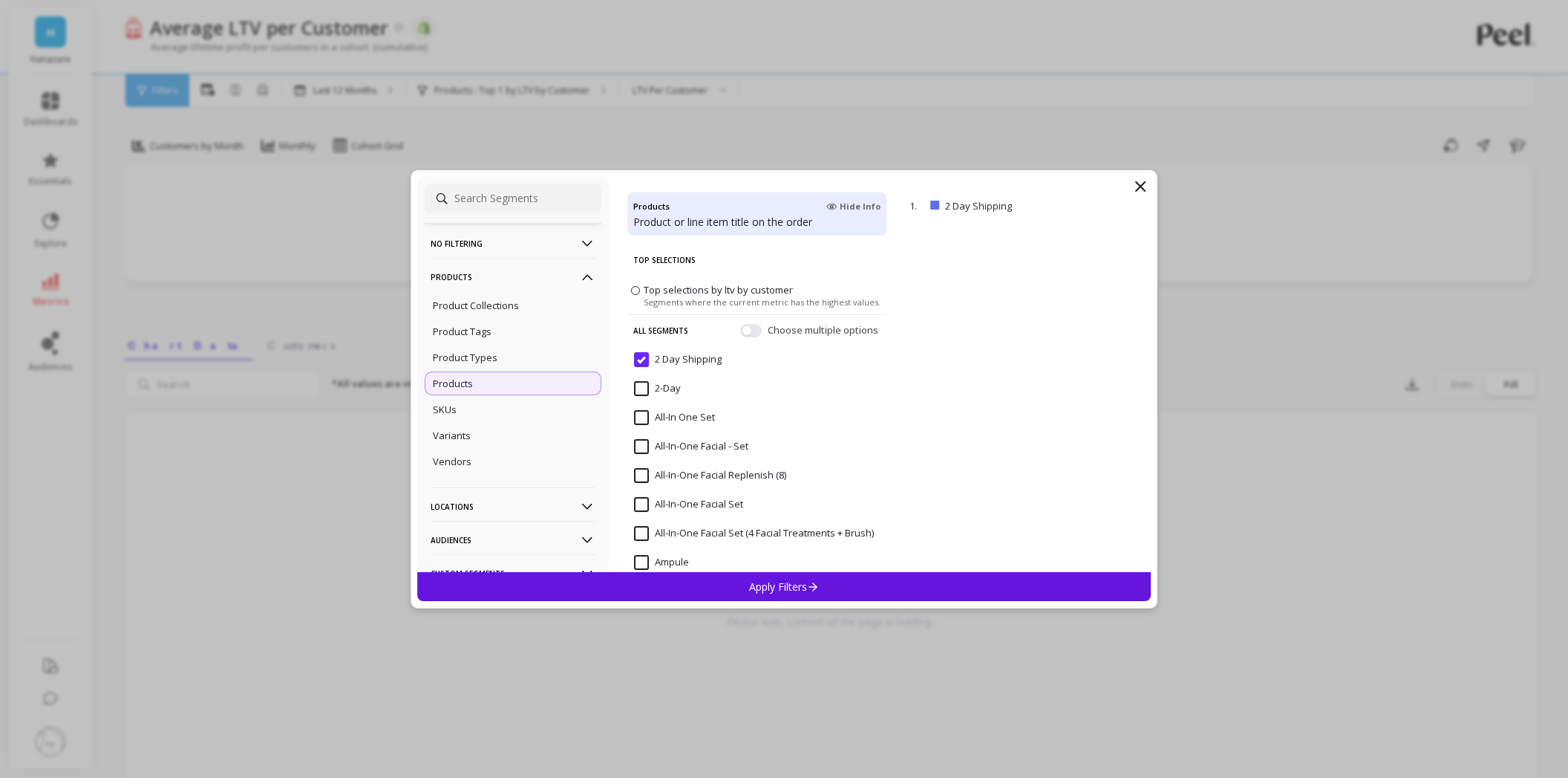
click at [638, 359] on Shipping "2 Day Shipping" at bounding box center [678, 360] width 88 height 15
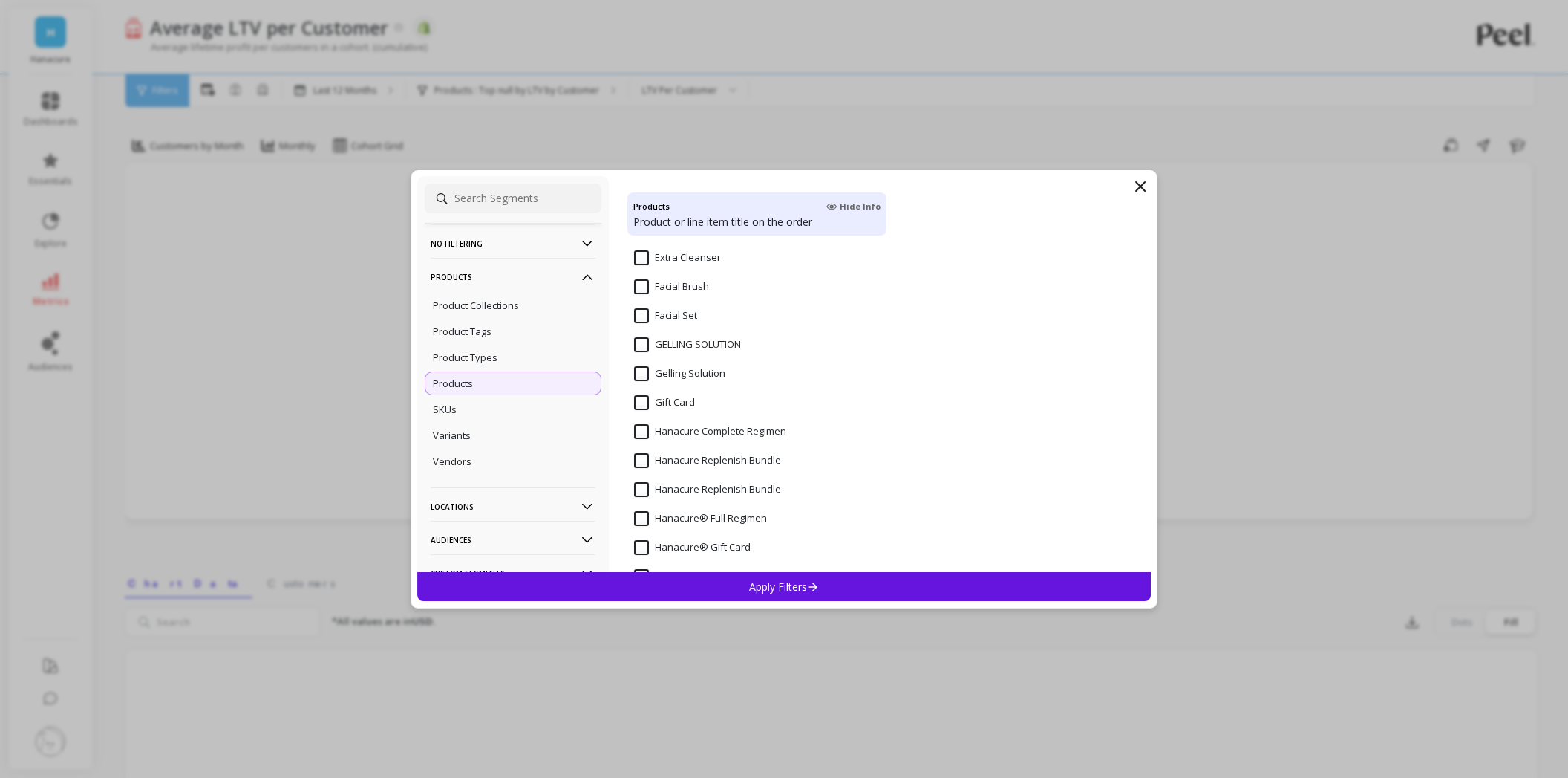
scroll to position [668, 0]
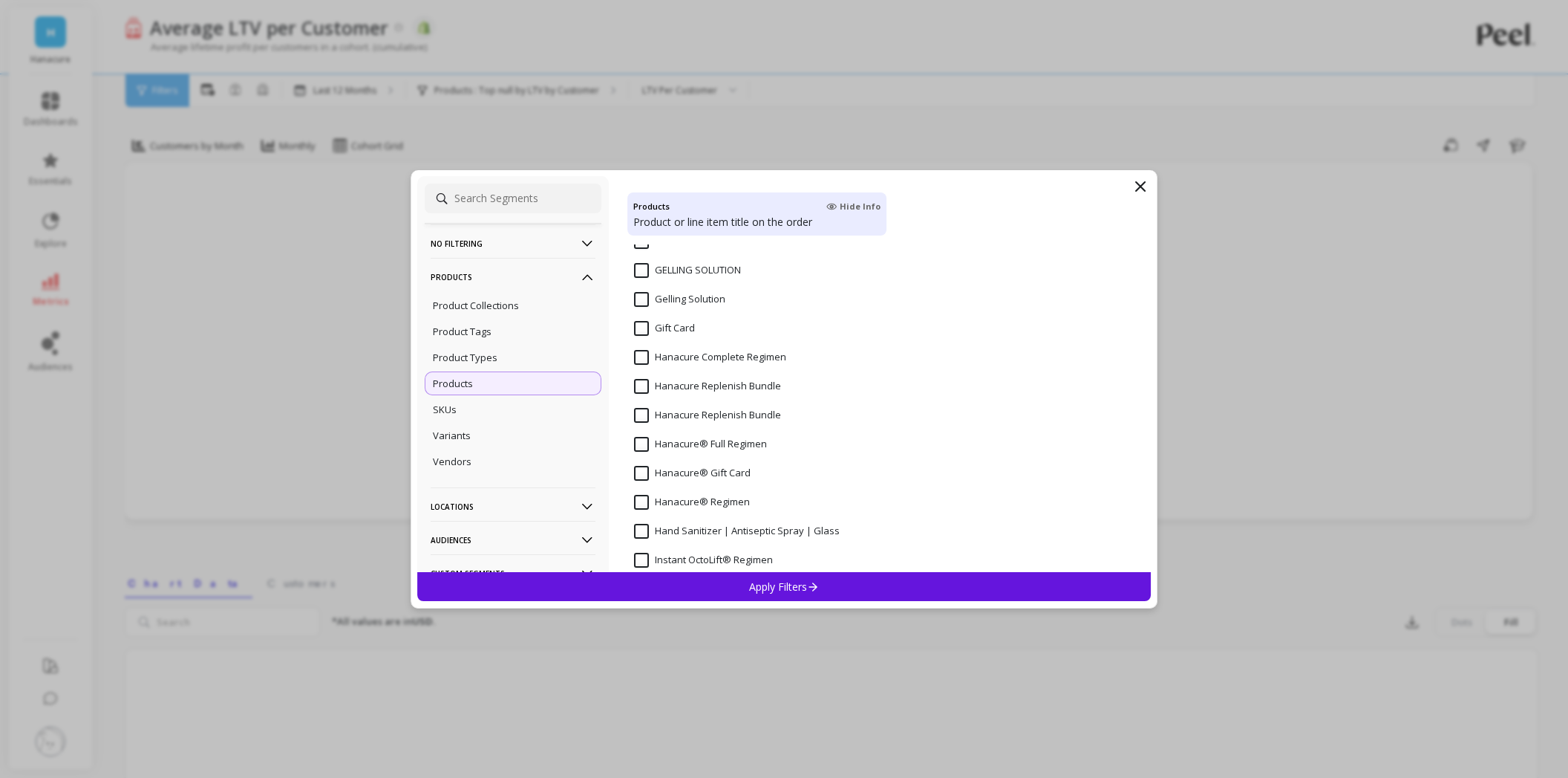
click at [696, 357] on Regimen "Hanacure Complete Regimen" at bounding box center [710, 357] width 152 height 15
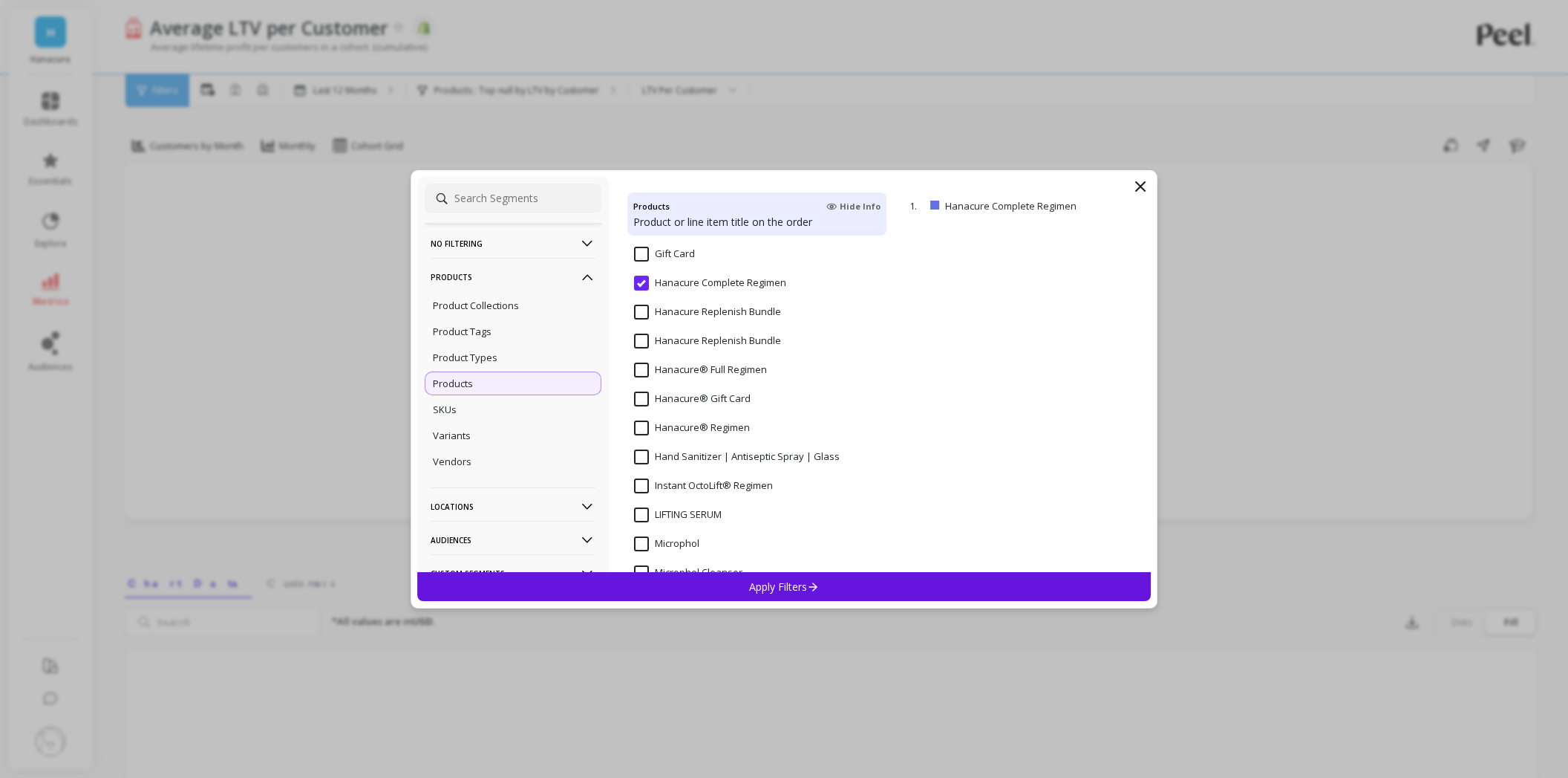
click at [723, 373] on input "Hanacure® Full Regimen" at bounding box center [700, 370] width 133 height 15
click at [703, 431] on input "Hanacure® Regimen" at bounding box center [692, 428] width 116 height 15
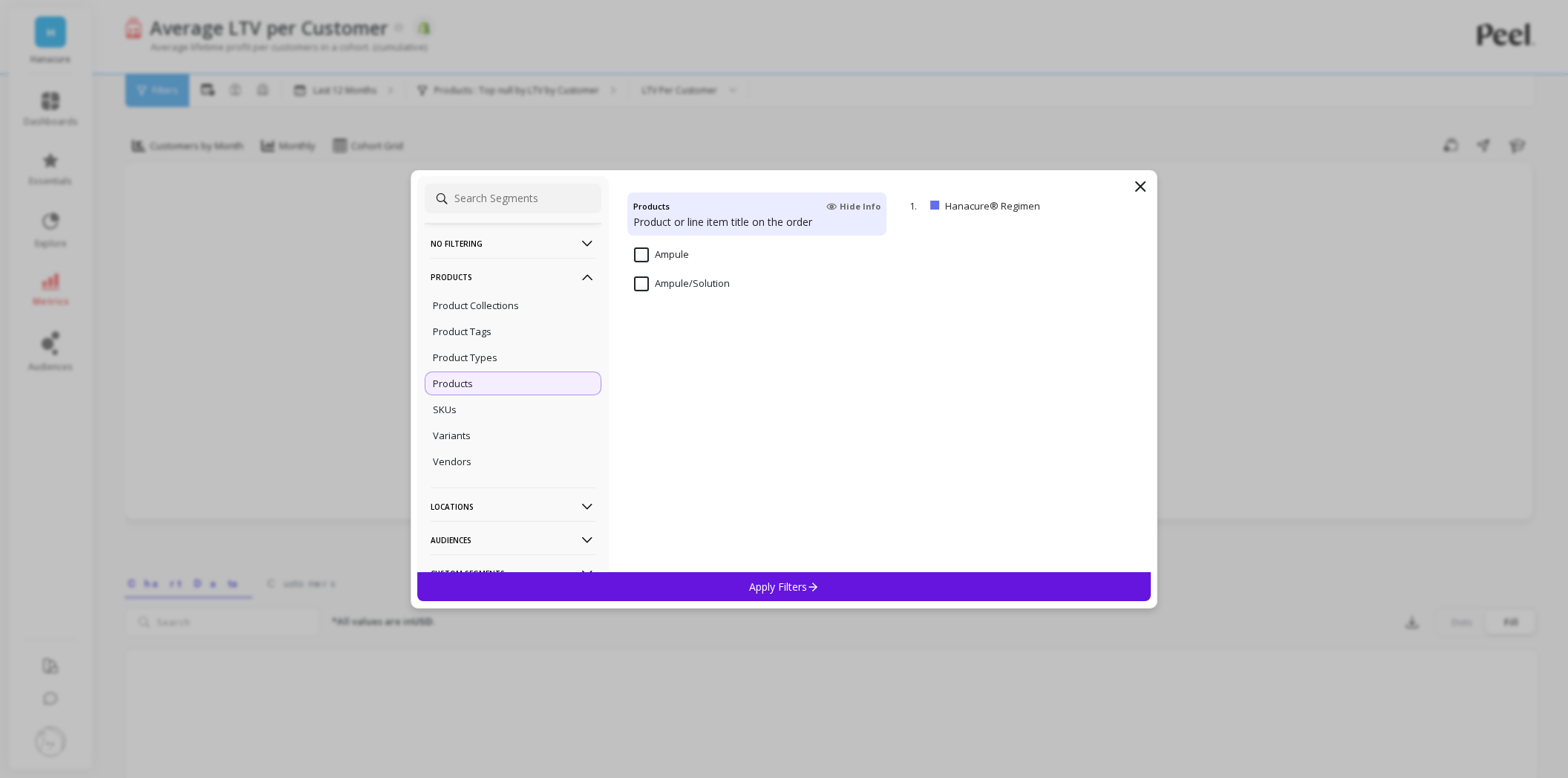
scroll to position [0, 0]
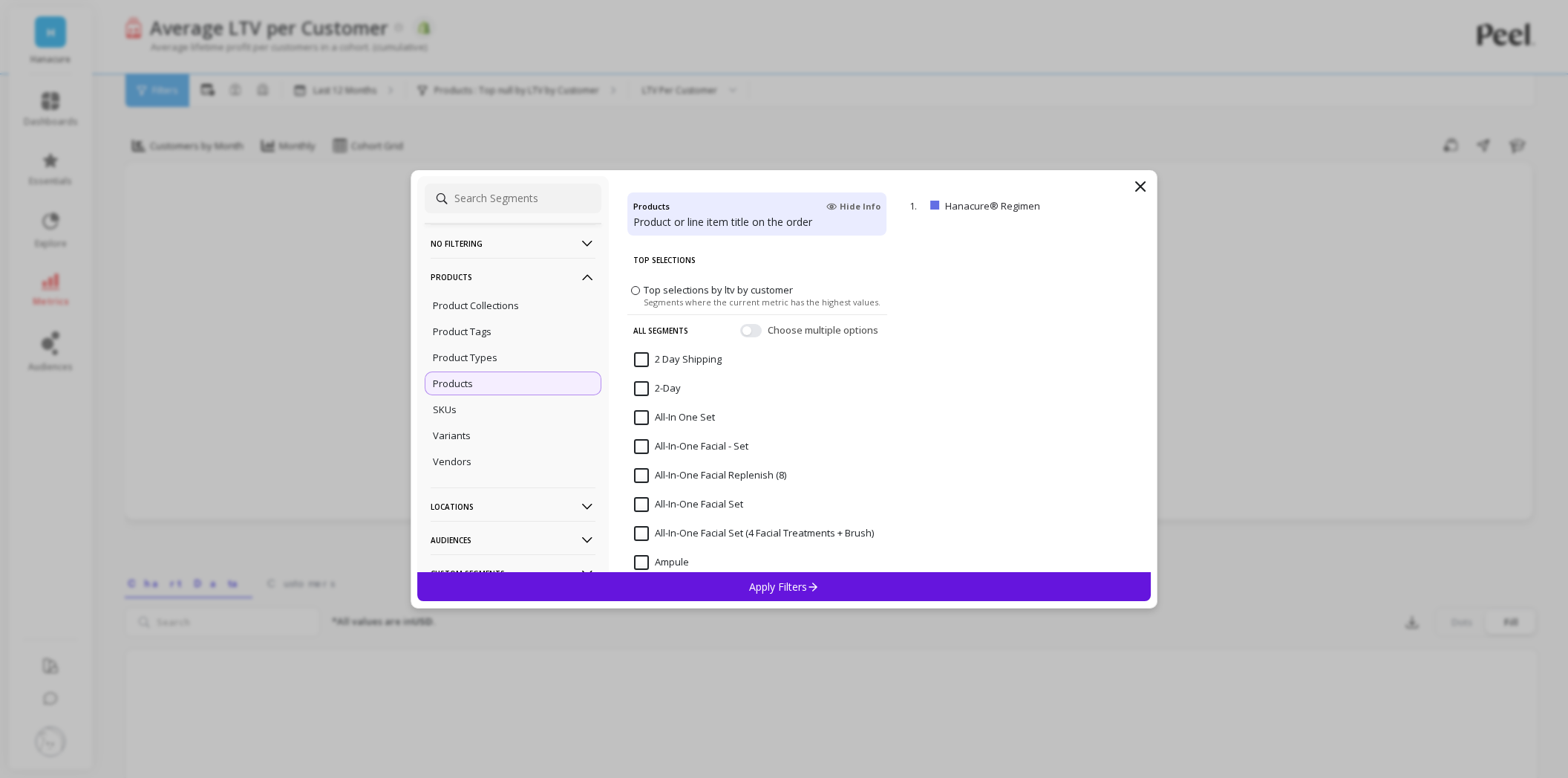
click at [817, 326] on span "Choose multiple options" at bounding box center [824, 330] width 114 height 15
click at [740, 332] on button "button" at bounding box center [751, 330] width 22 height 14
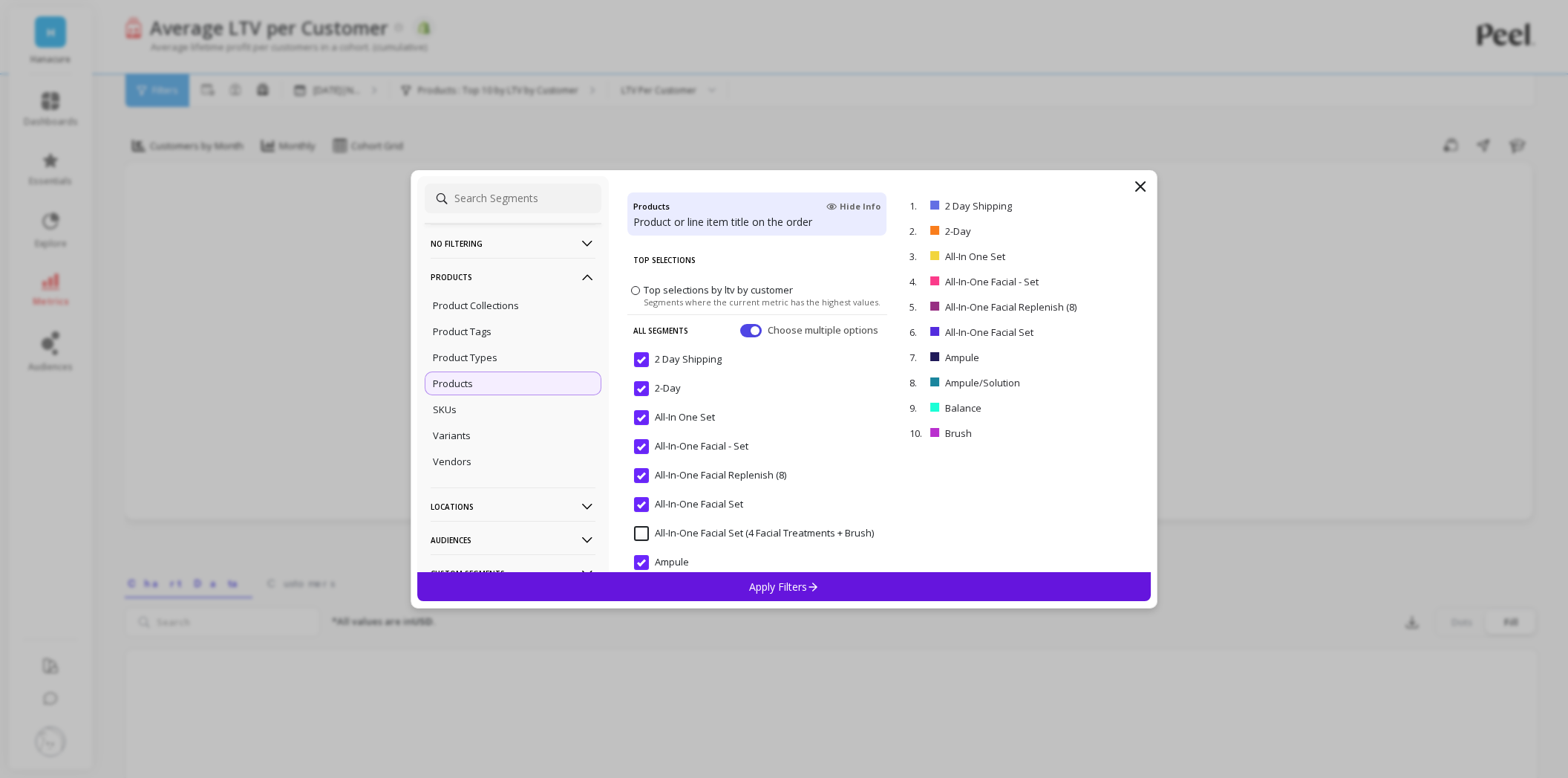
click at [638, 293] on label "Top selections by ltv by customer Segments where the current metric has the hig…" at bounding box center [756, 294] width 250 height 24
click at [0, 0] on input "Top selections by ltv by customer Segments where the current metric has the hig…" at bounding box center [0, 0] width 0 height 0
click at [637, 286] on span at bounding box center [635, 289] width 9 height 9
click at [0, 0] on input "Top selections by ltv by customer Segments where the current metric has the hig…" at bounding box center [0, 0] width 0 height 0
click at [456, 353] on p "Product Types" at bounding box center [465, 357] width 64 height 14
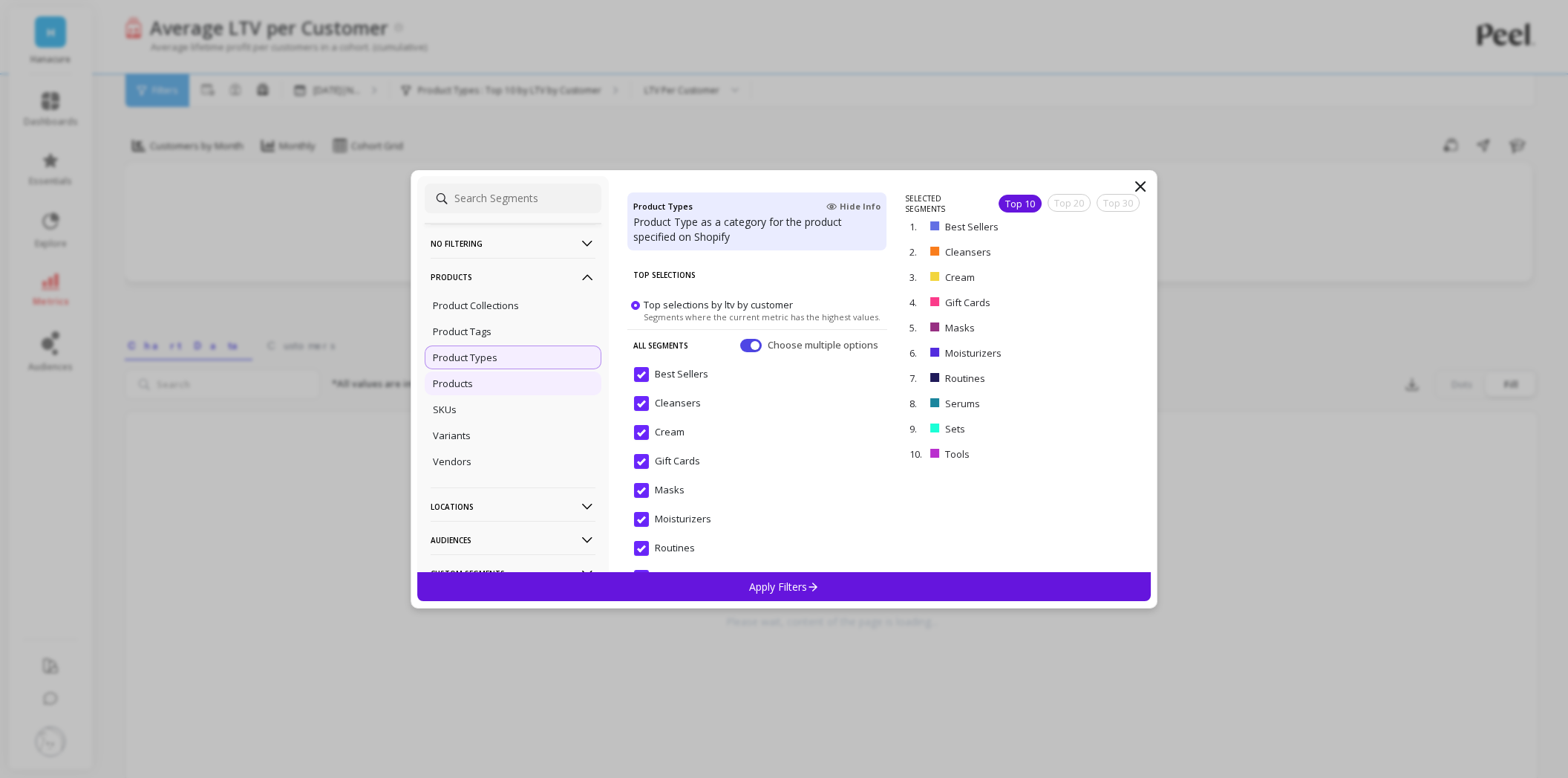
click at [472, 390] on p "Products" at bounding box center [453, 383] width 40 height 14
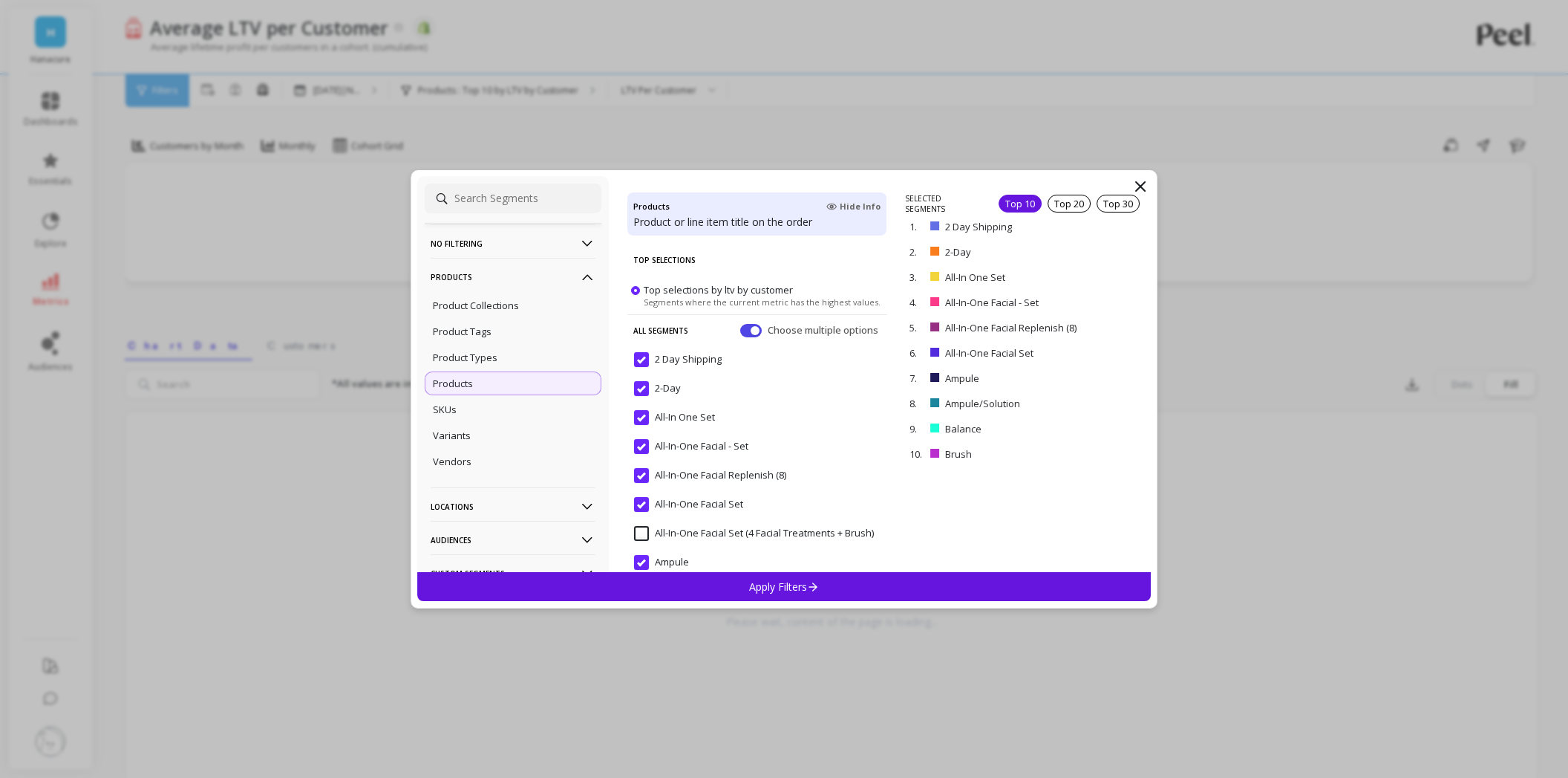
click at [640, 296] on label "Top selections by ltv by customer Segments where the current metric has the hig…" at bounding box center [756, 294] width 250 height 24
click at [0, 0] on input "Top selections by ltv by customer Segments where the current metric has the hig…" at bounding box center [0, 0] width 0 height 0
click at [636, 291] on span at bounding box center [635, 289] width 9 height 9
click at [0, 0] on input "Top selections by ltv by customer Segments where the current metric has the hig…" at bounding box center [0, 0] width 0 height 0
click at [740, 324] on div "Choose multiple options" at bounding box center [811, 330] width 141 height 15
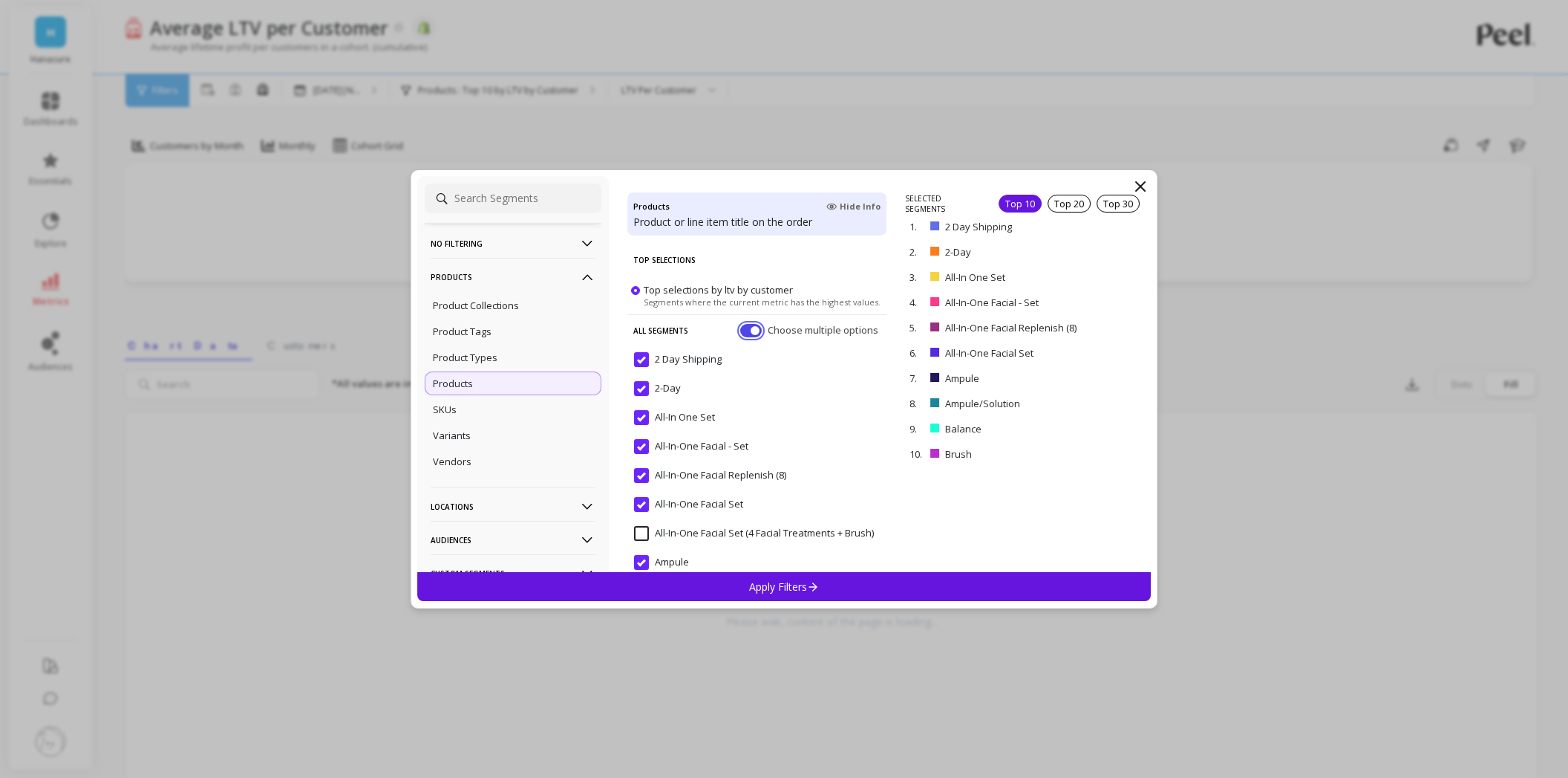
click at [742, 329] on button "button" at bounding box center [751, 330] width 22 height 14
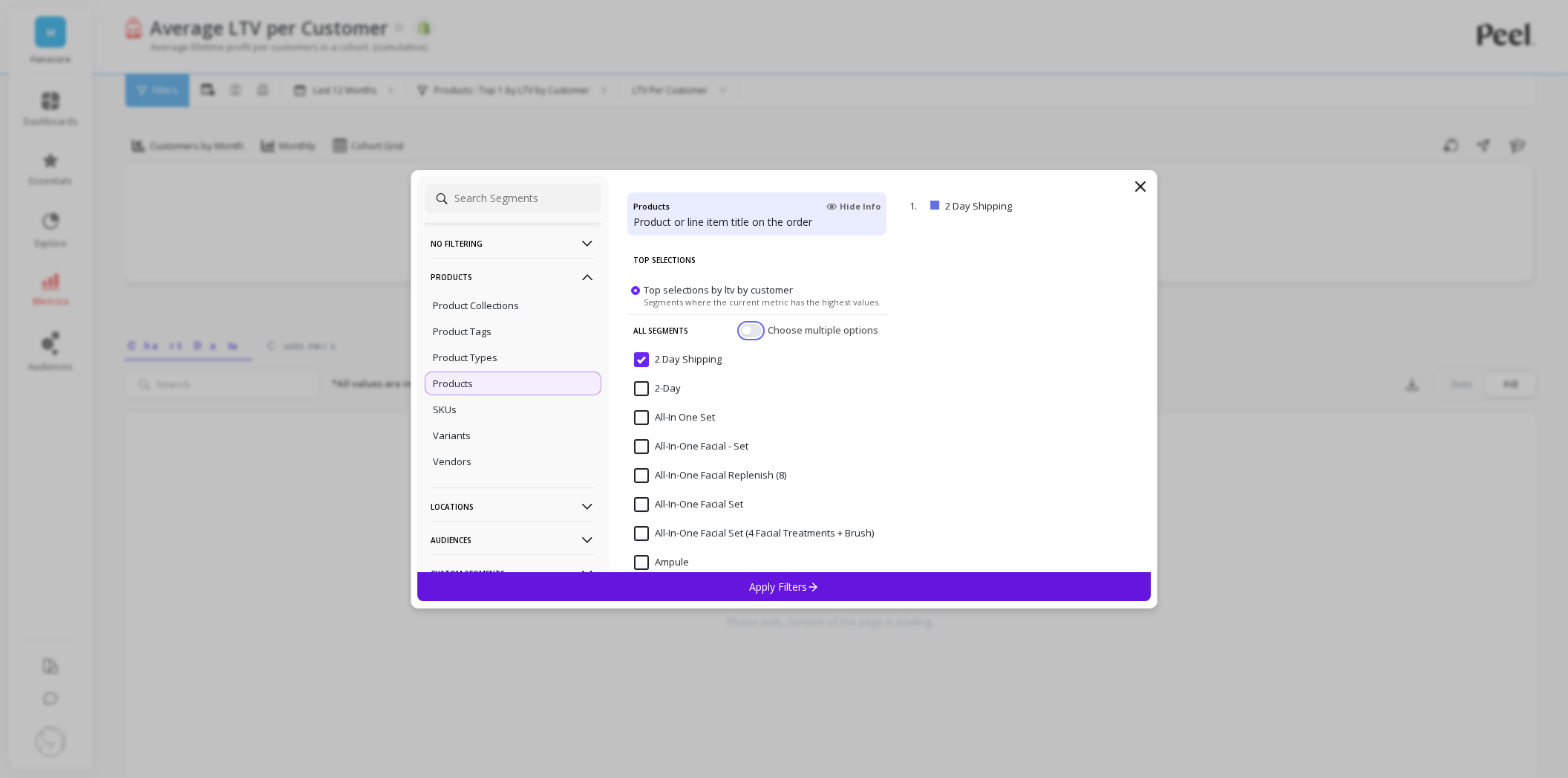
click at [740, 335] on button "button" at bounding box center [751, 330] width 22 height 14
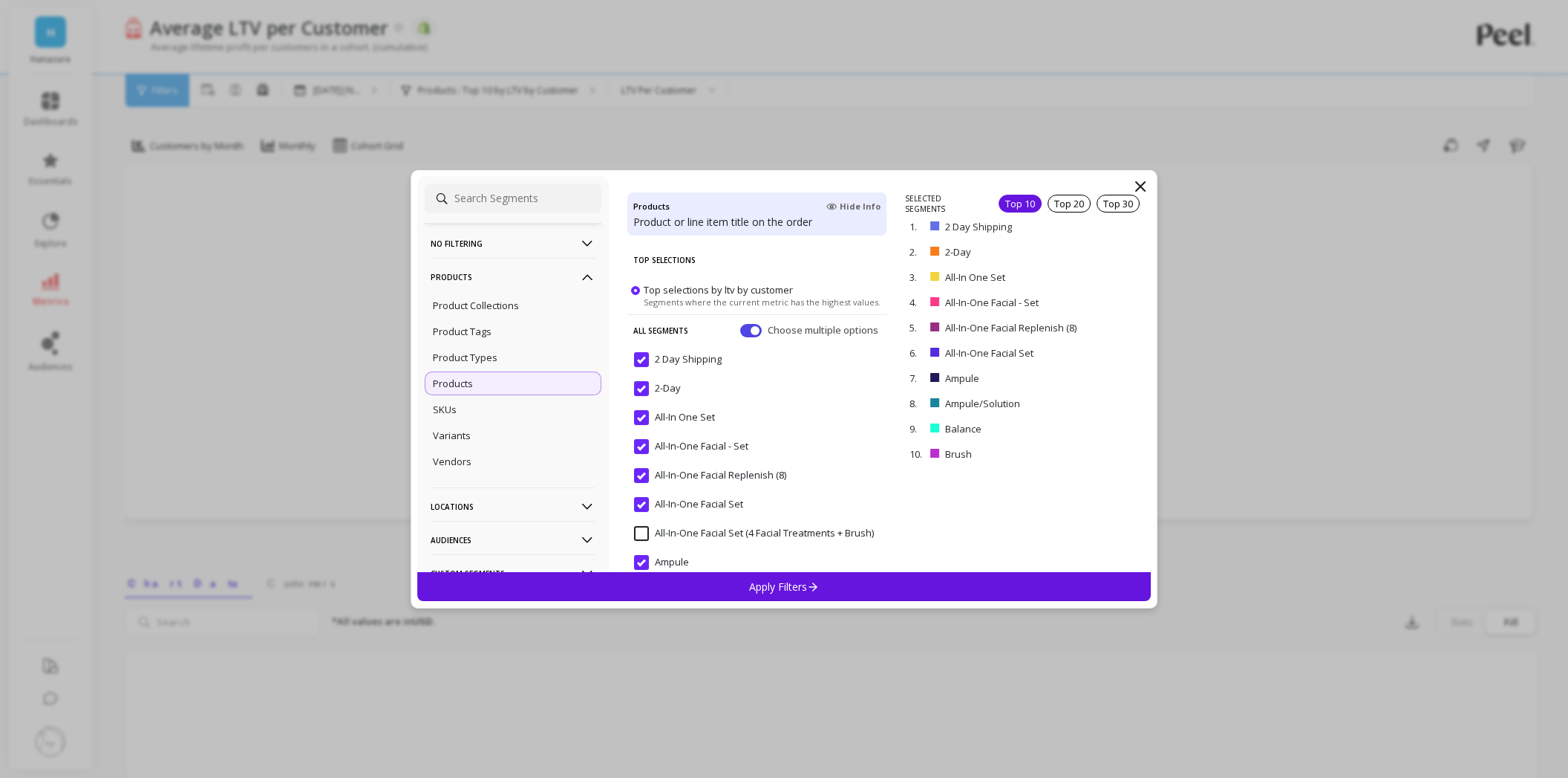
click at [711, 288] on span "Top selections by ltv by customer" at bounding box center [718, 289] width 149 height 14
click at [0, 0] on input "Top selections by ltv by customer Segments where the current metric has the hig…" at bounding box center [0, 0] width 0 height 0
click at [633, 286] on span at bounding box center [635, 289] width 9 height 9
click at [0, 0] on input "Top selections by ltv by customer Segments where the current metric has the hig…" at bounding box center [0, 0] width 0 height 0
click at [471, 312] on div "Product Collections" at bounding box center [512, 305] width 176 height 23
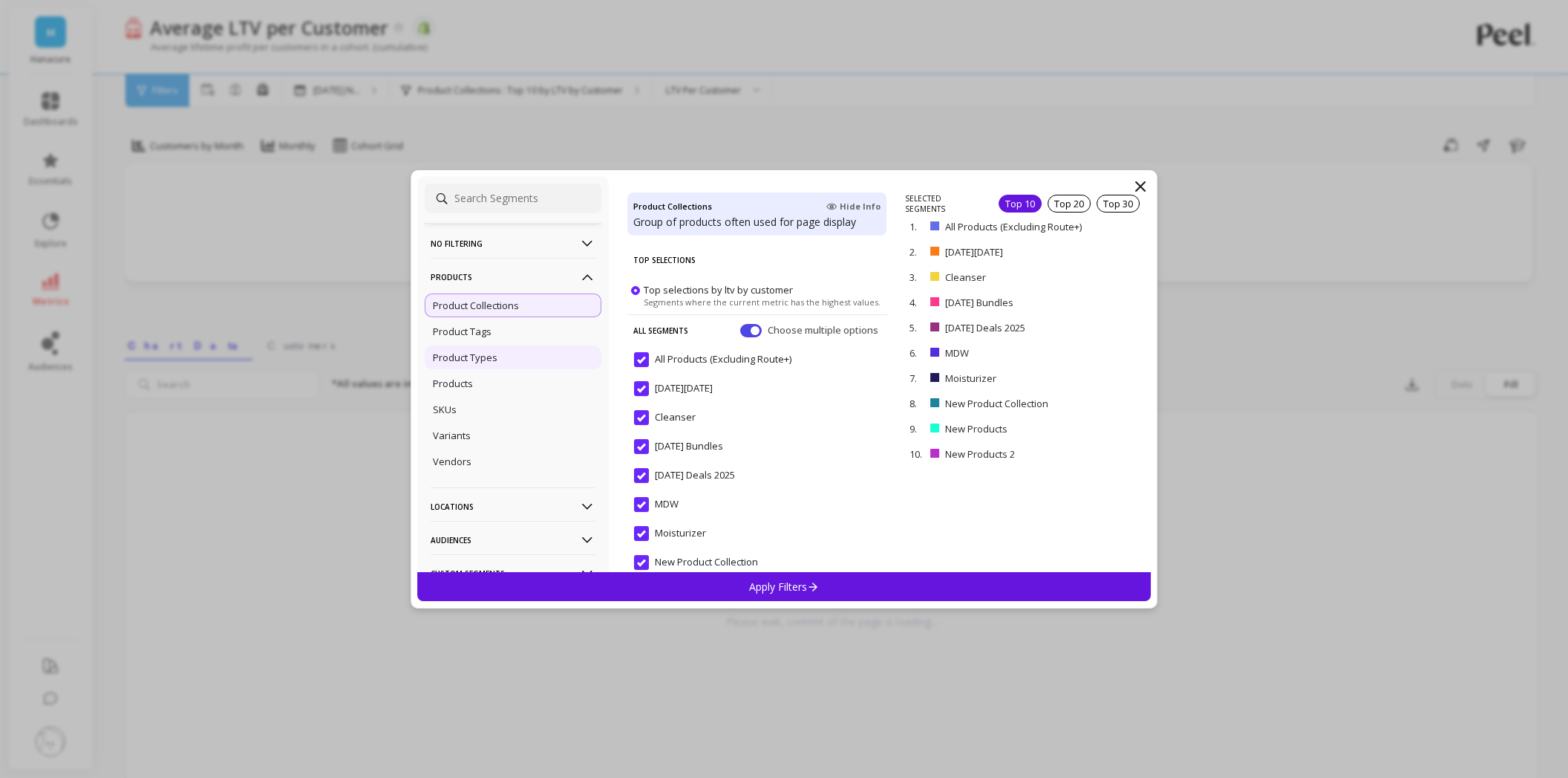
click at [518, 357] on div "Product Types" at bounding box center [512, 356] width 176 height 23
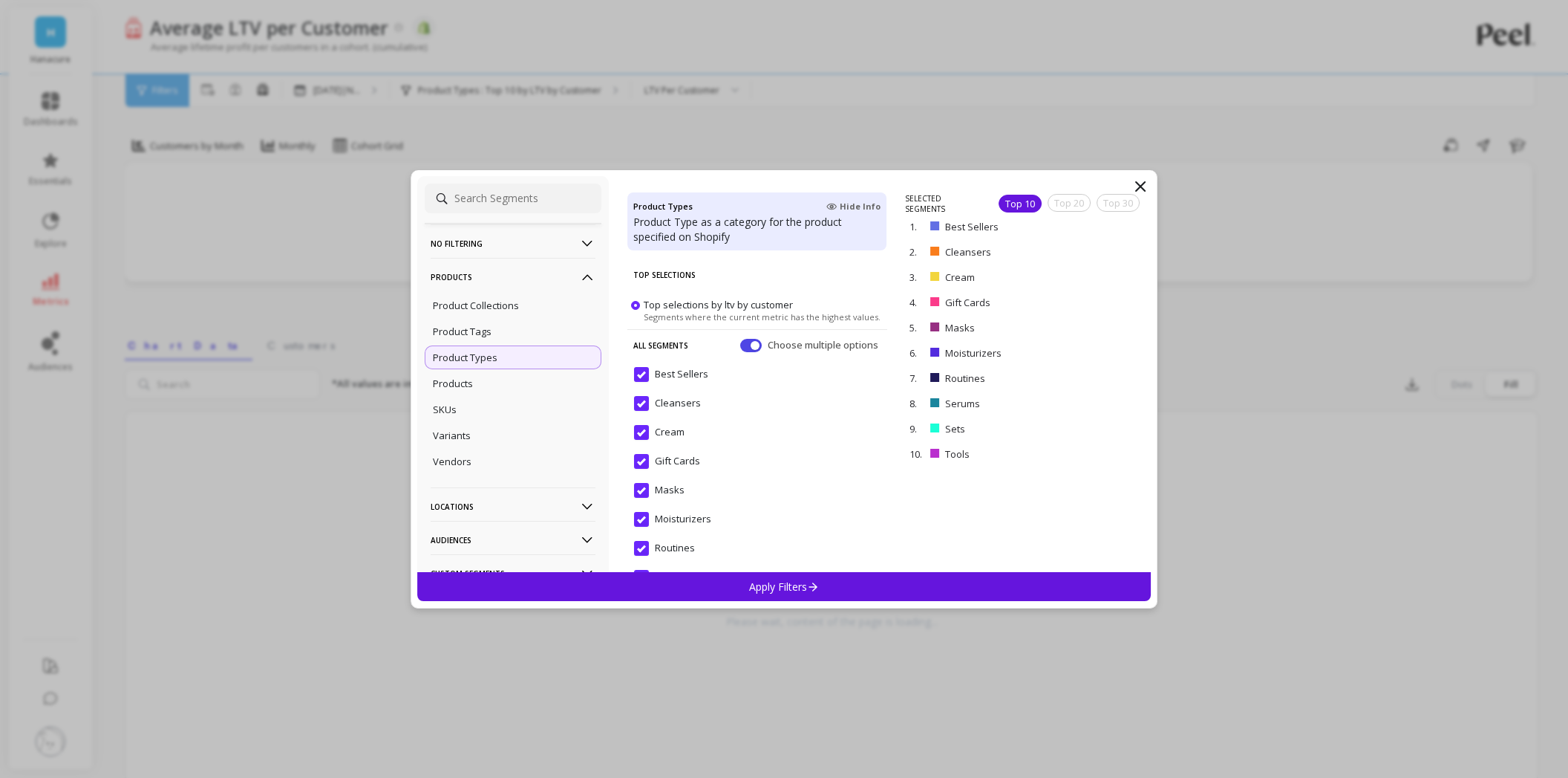
click at [635, 306] on span at bounding box center [635, 304] width 9 height 9
click at [0, 0] on input "Top selections by ltv by customer Segments where the current metric has the hig…" at bounding box center [0, 0] width 0 height 0
click at [645, 377] on Sellers "Best Sellers" at bounding box center [671, 374] width 74 height 15
click at [642, 393] on div "Cleansers" at bounding box center [757, 411] width 259 height 44
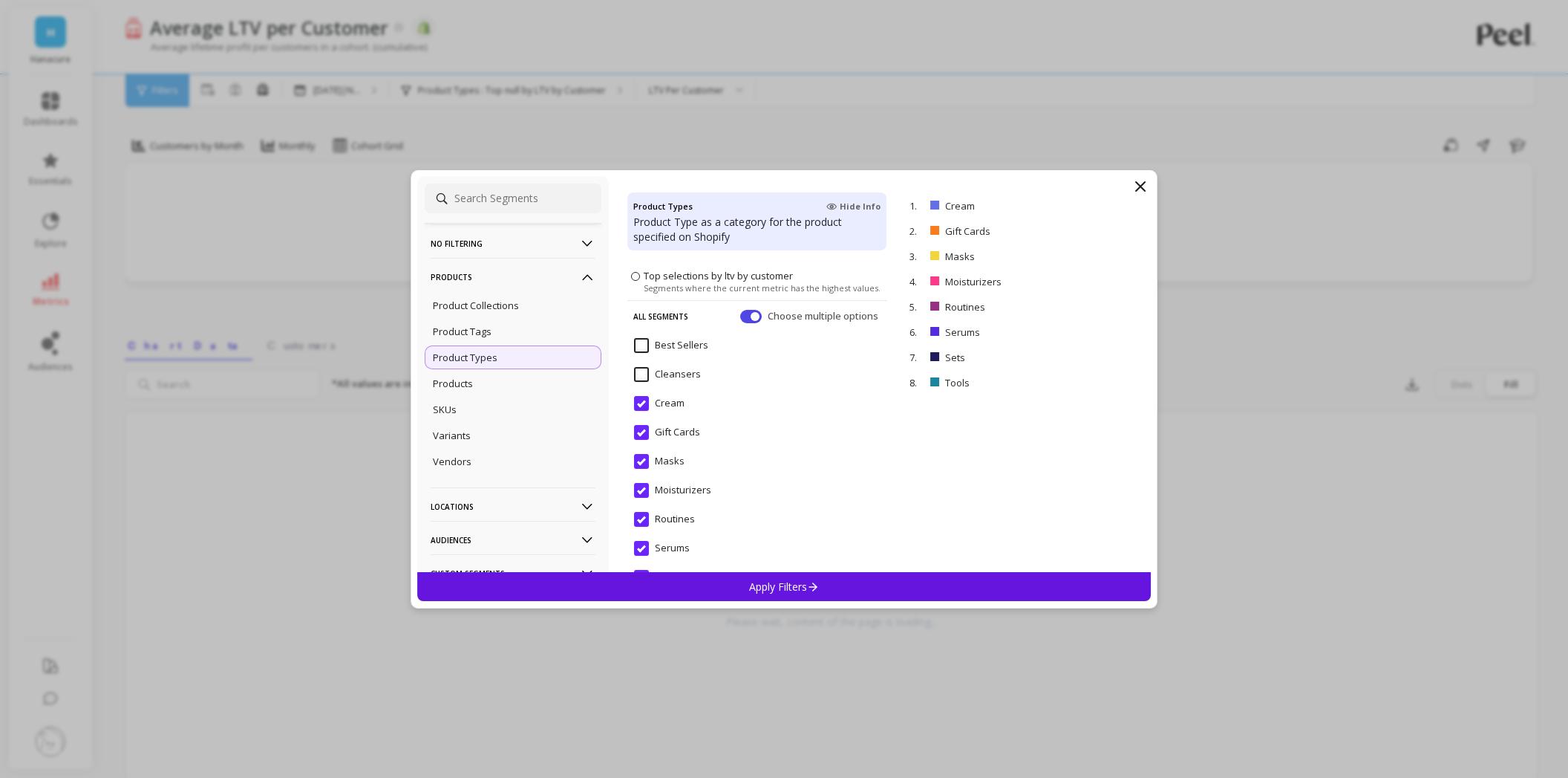
scroll to position [74, 0]
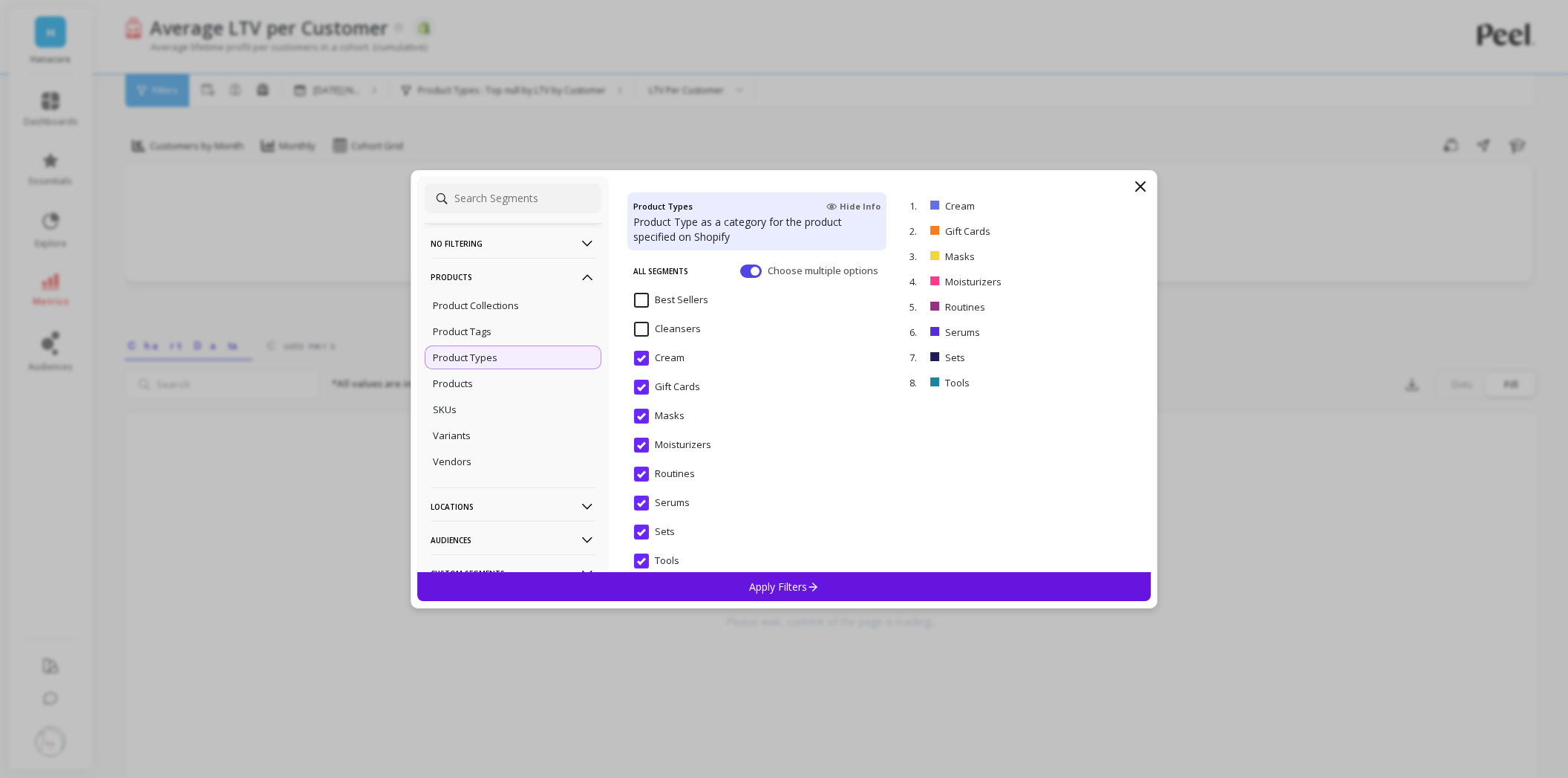
click at [641, 355] on input "Cream" at bounding box center [659, 358] width 51 height 15
click at [642, 385] on Cards "Gift Cards" at bounding box center [667, 387] width 66 height 15
click at [646, 418] on input "Masks" at bounding box center [659, 416] width 51 height 15
click at [647, 445] on input "Moisturizers" at bounding box center [673, 445] width 77 height 15
click at [467, 380] on p "Products" at bounding box center [453, 383] width 40 height 14
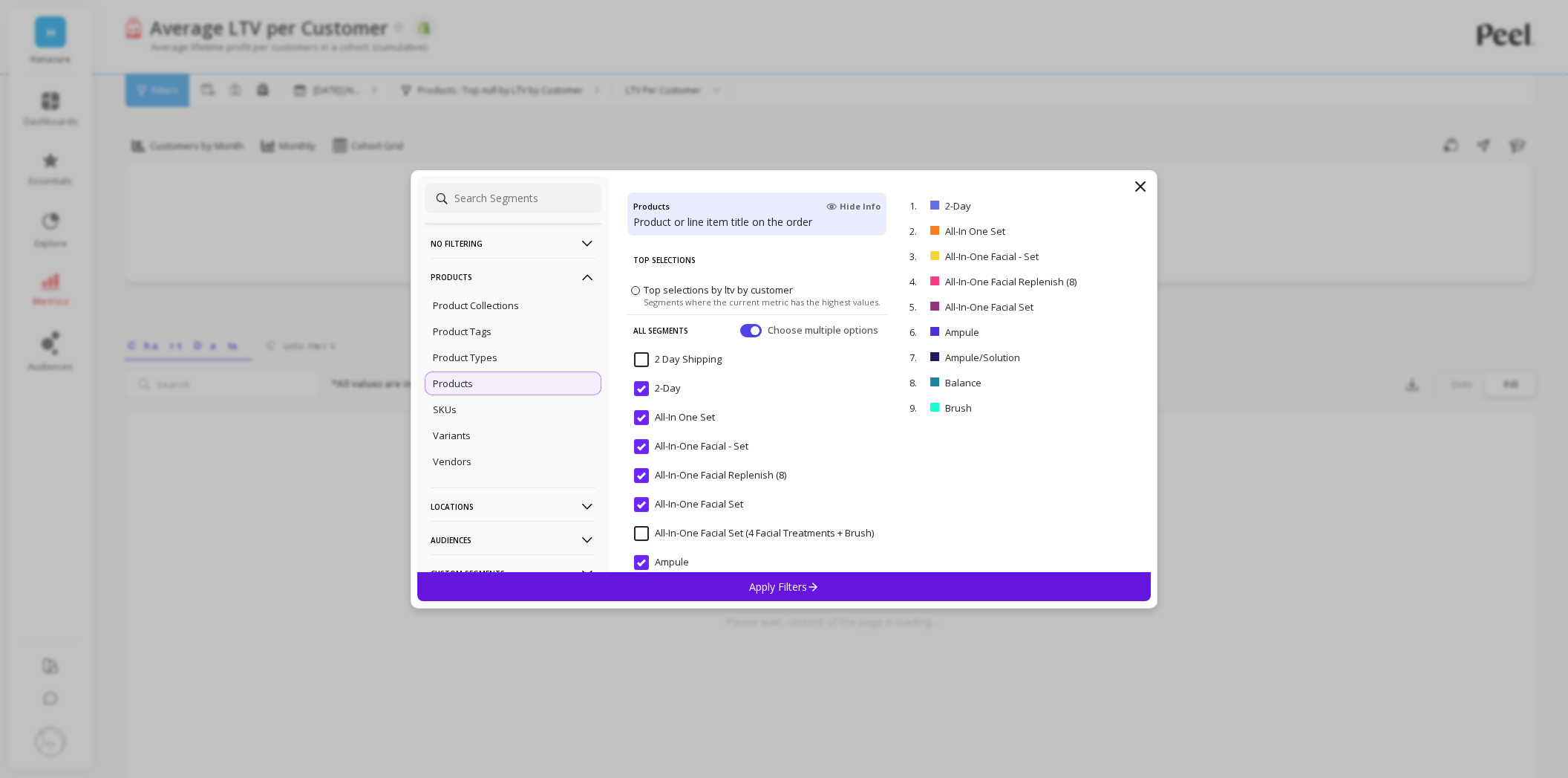
click at [647, 387] on input "2-Day" at bounding box center [657, 389] width 47 height 15
click at [645, 421] on Set "All-In One Set" at bounding box center [674, 418] width 81 height 15
click at [645, 449] on Set "All-In-One Facial - Set" at bounding box center [691, 447] width 114 height 15
click at [645, 474] on \(8\) "All-In-One Facial Replenish (8)" at bounding box center [710, 475] width 152 height 15
click at [641, 500] on Set "All-In-One Facial Set" at bounding box center [688, 504] width 109 height 15
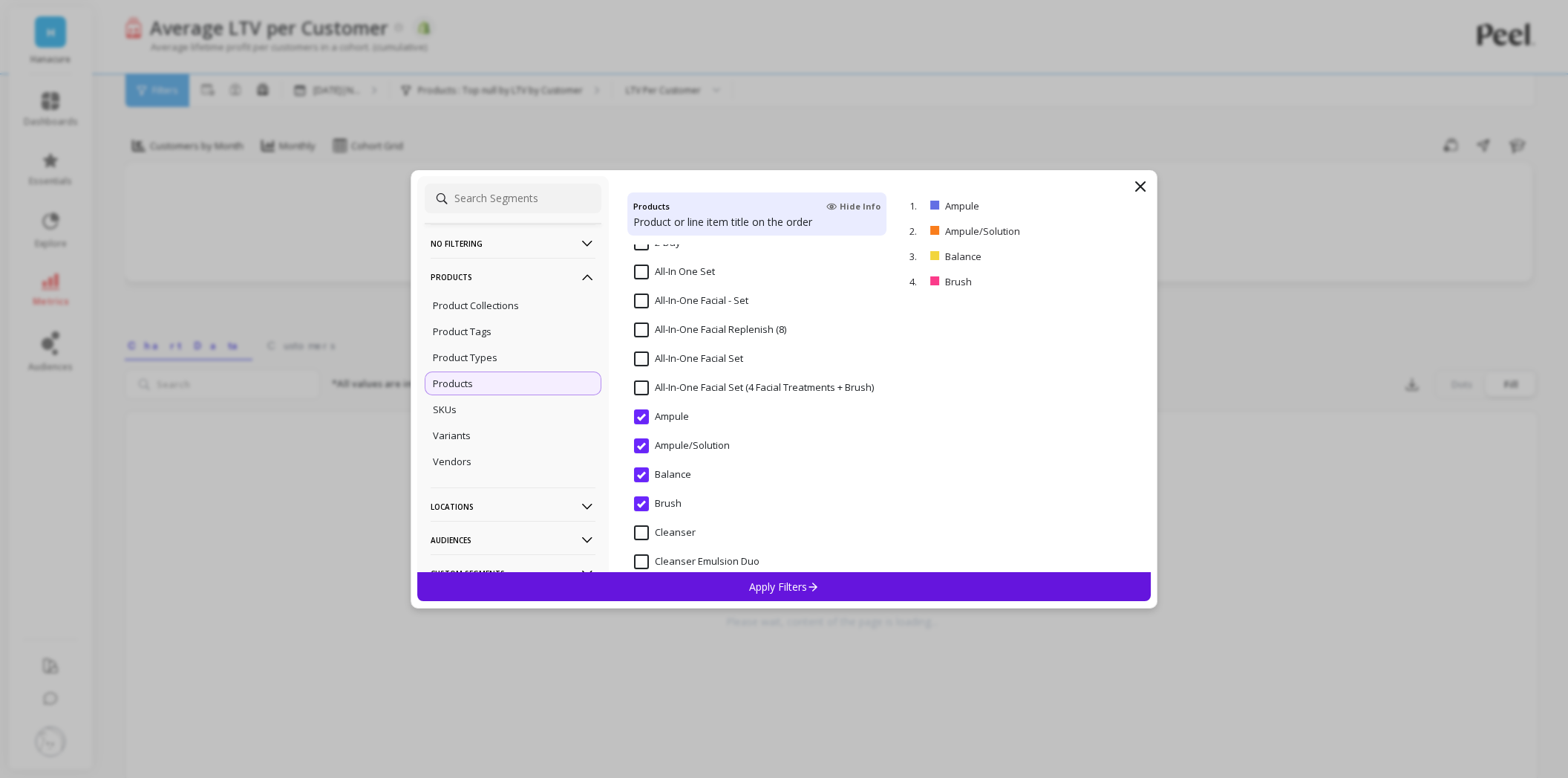
scroll to position [148, 0]
click at [645, 410] on input "Ampule" at bounding box center [662, 414] width 55 height 15
click at [638, 444] on input "Ampule/Solution" at bounding box center [682, 443] width 96 height 15
click at [638, 475] on input "Balance" at bounding box center [662, 472] width 57 height 15
click at [645, 496] on input "Brush" at bounding box center [657, 501] width 48 height 15
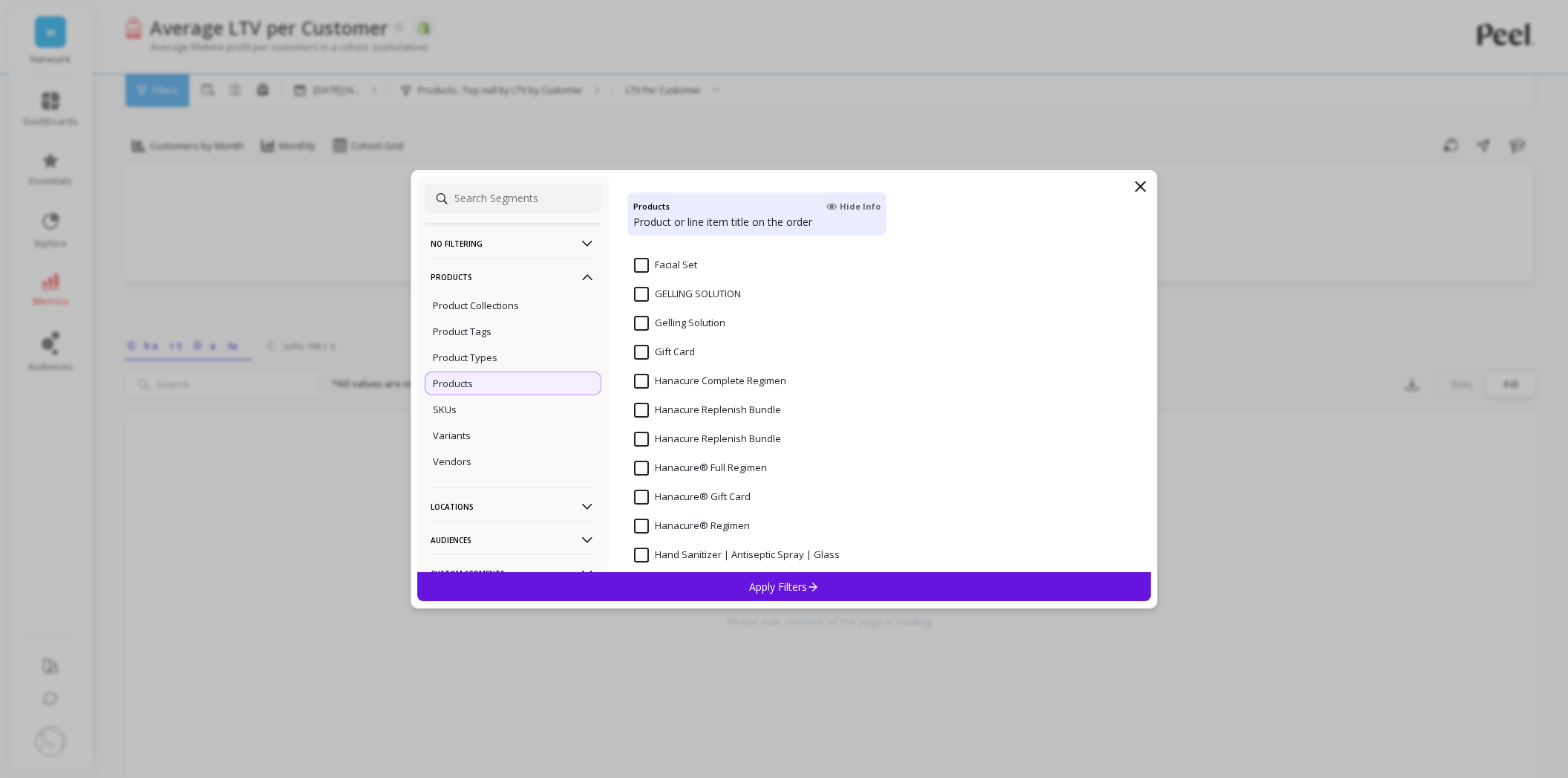
scroll to position [668, 0]
click at [705, 361] on Regimen "Hanacure Complete Regimen" at bounding box center [710, 357] width 152 height 15
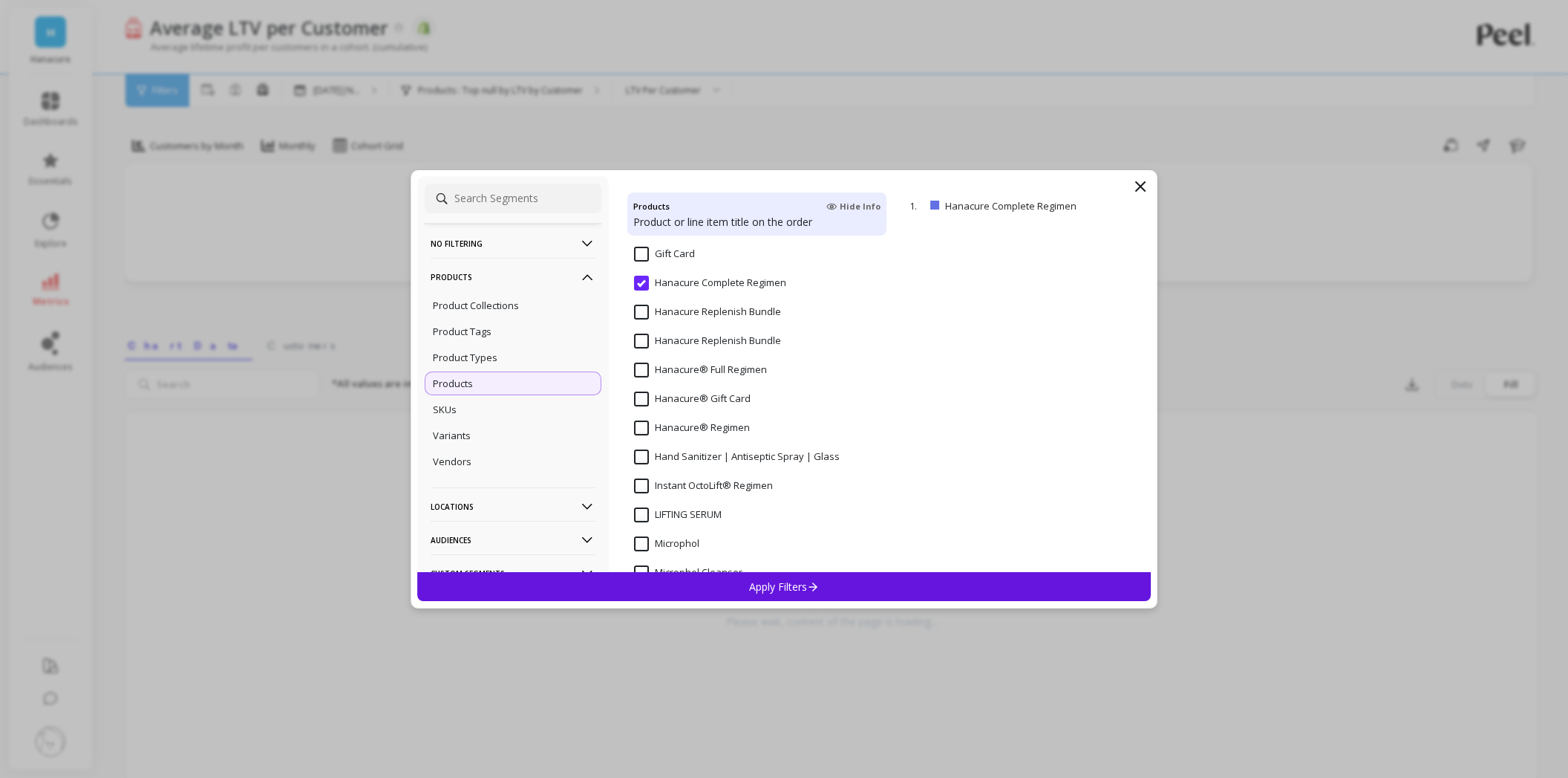
click at [705, 368] on input "Hanacure® Full Regimen" at bounding box center [700, 370] width 133 height 15
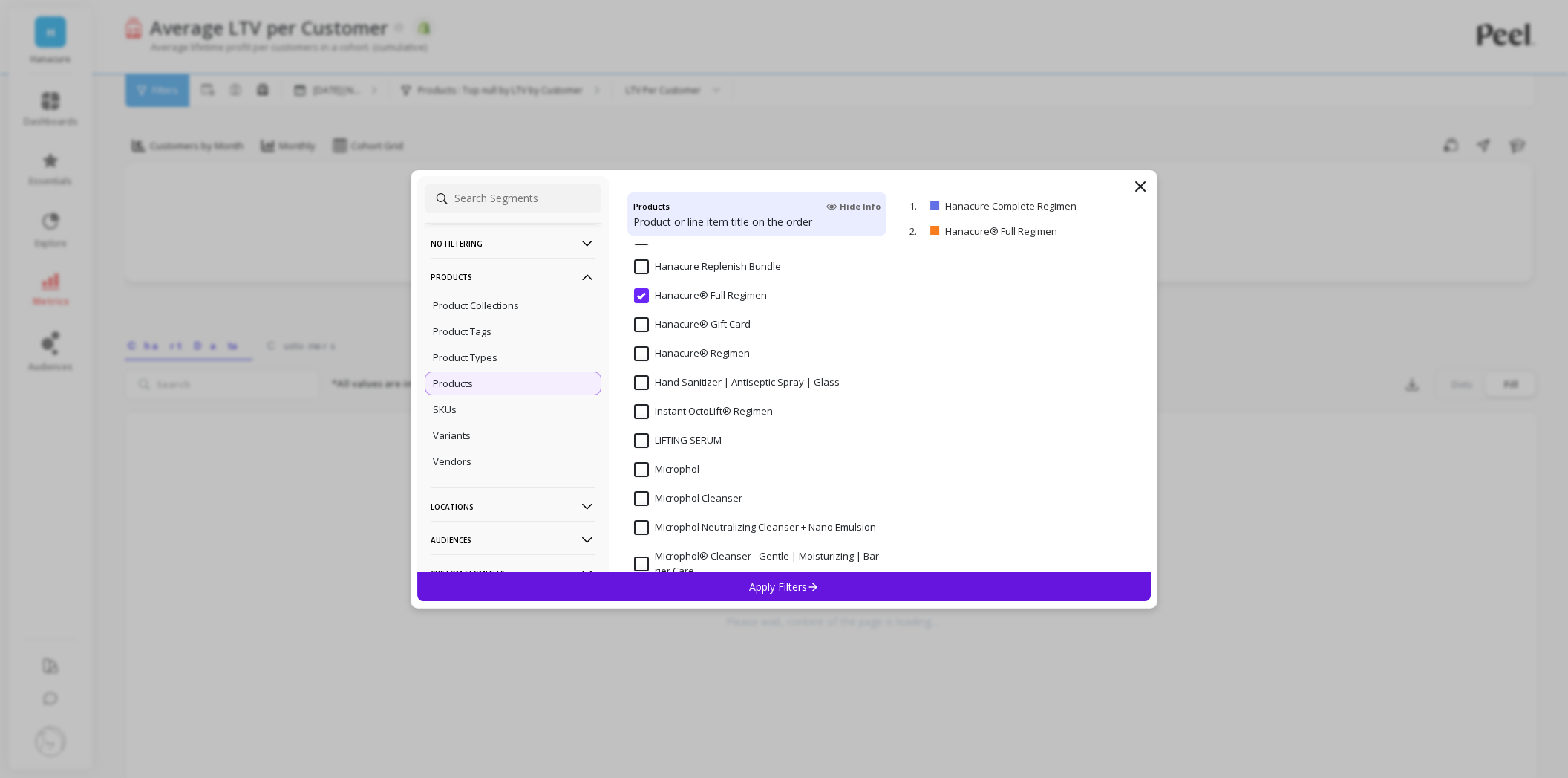
click at [703, 355] on input "Hanacure® Regimen" at bounding box center [692, 353] width 116 height 15
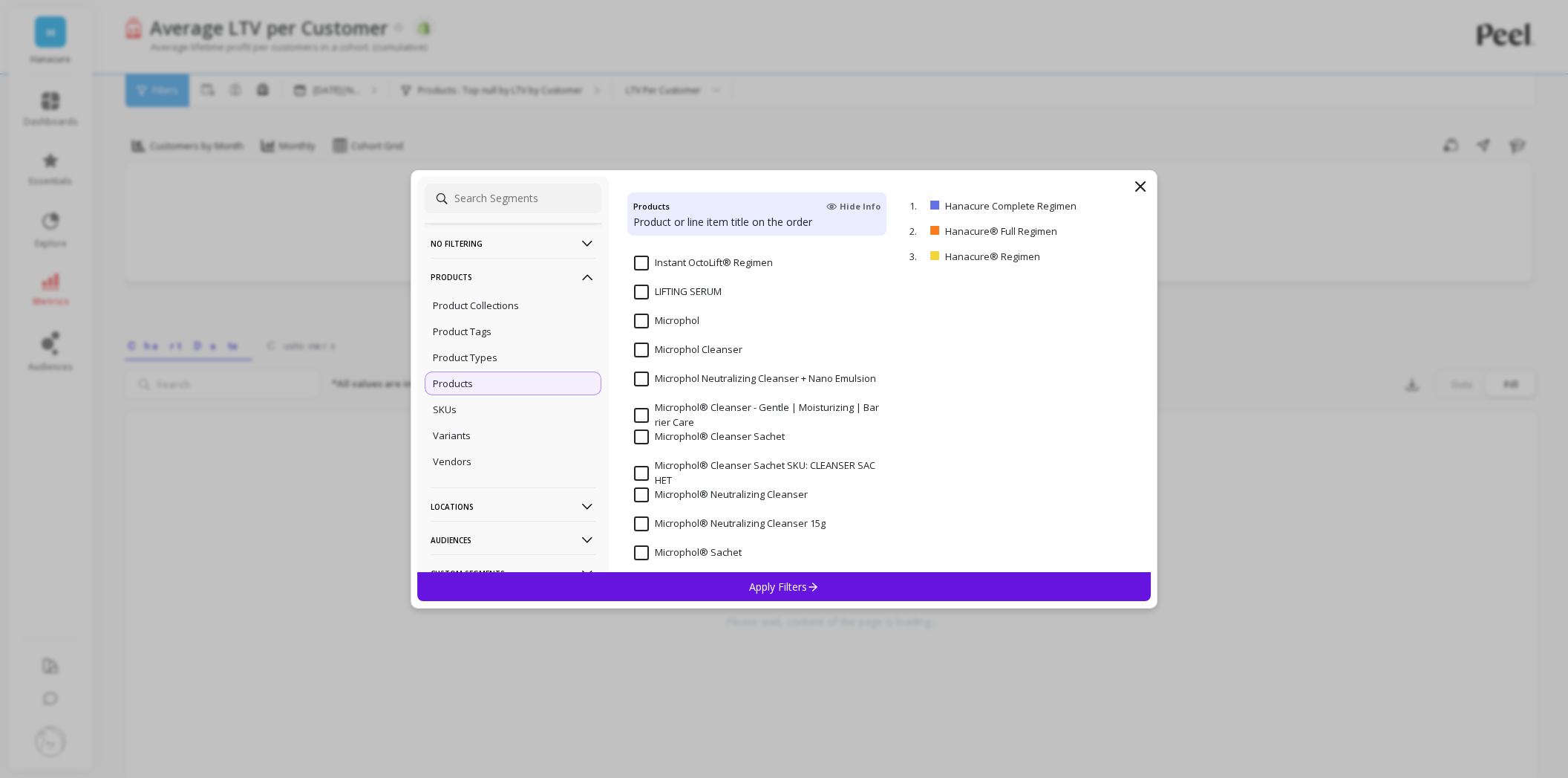
scroll to position [892, 0]
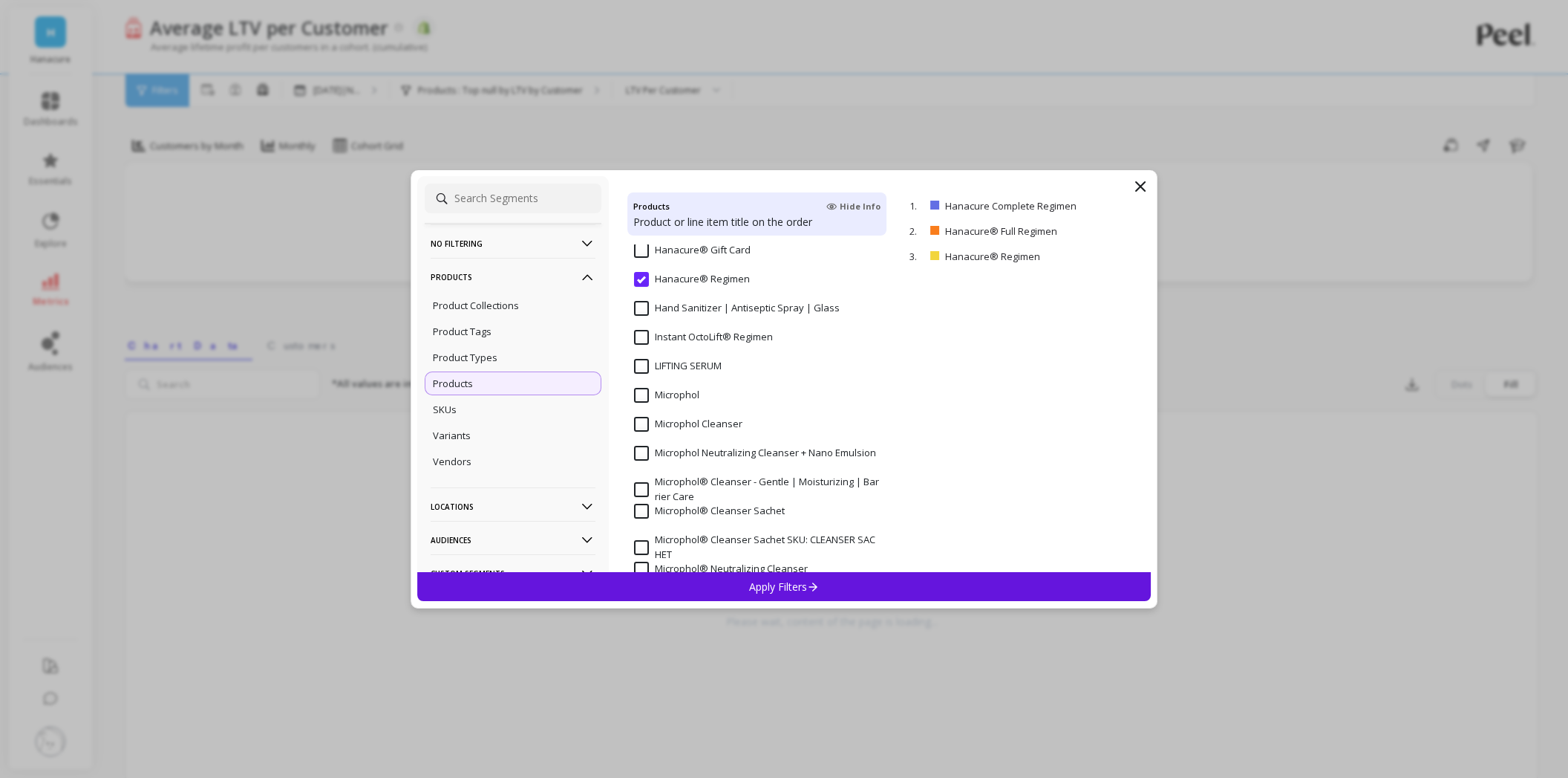
click at [671, 338] on input "Instant OctoLift® Regimen" at bounding box center [703, 337] width 139 height 15
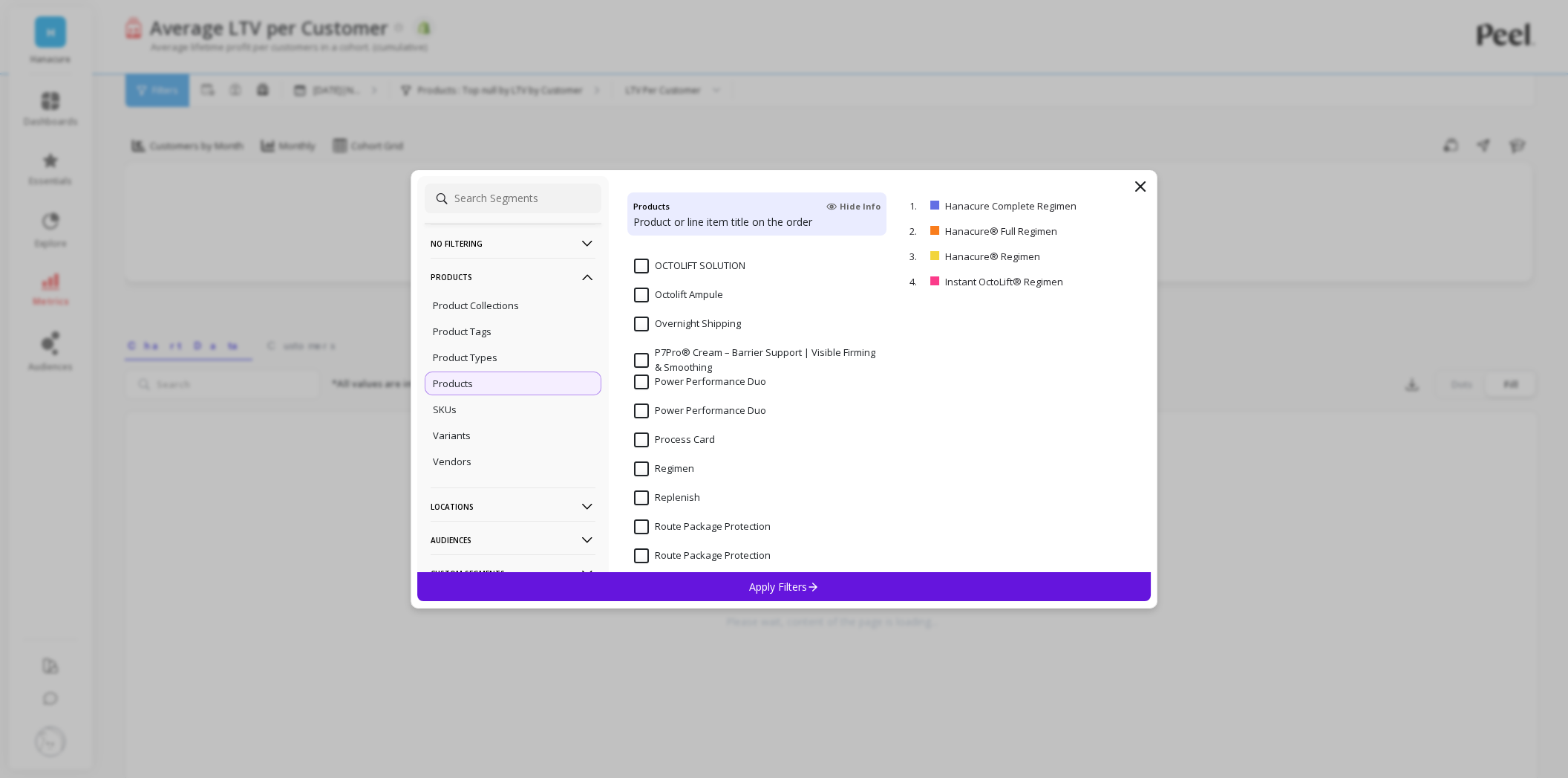
scroll to position [2080, 0]
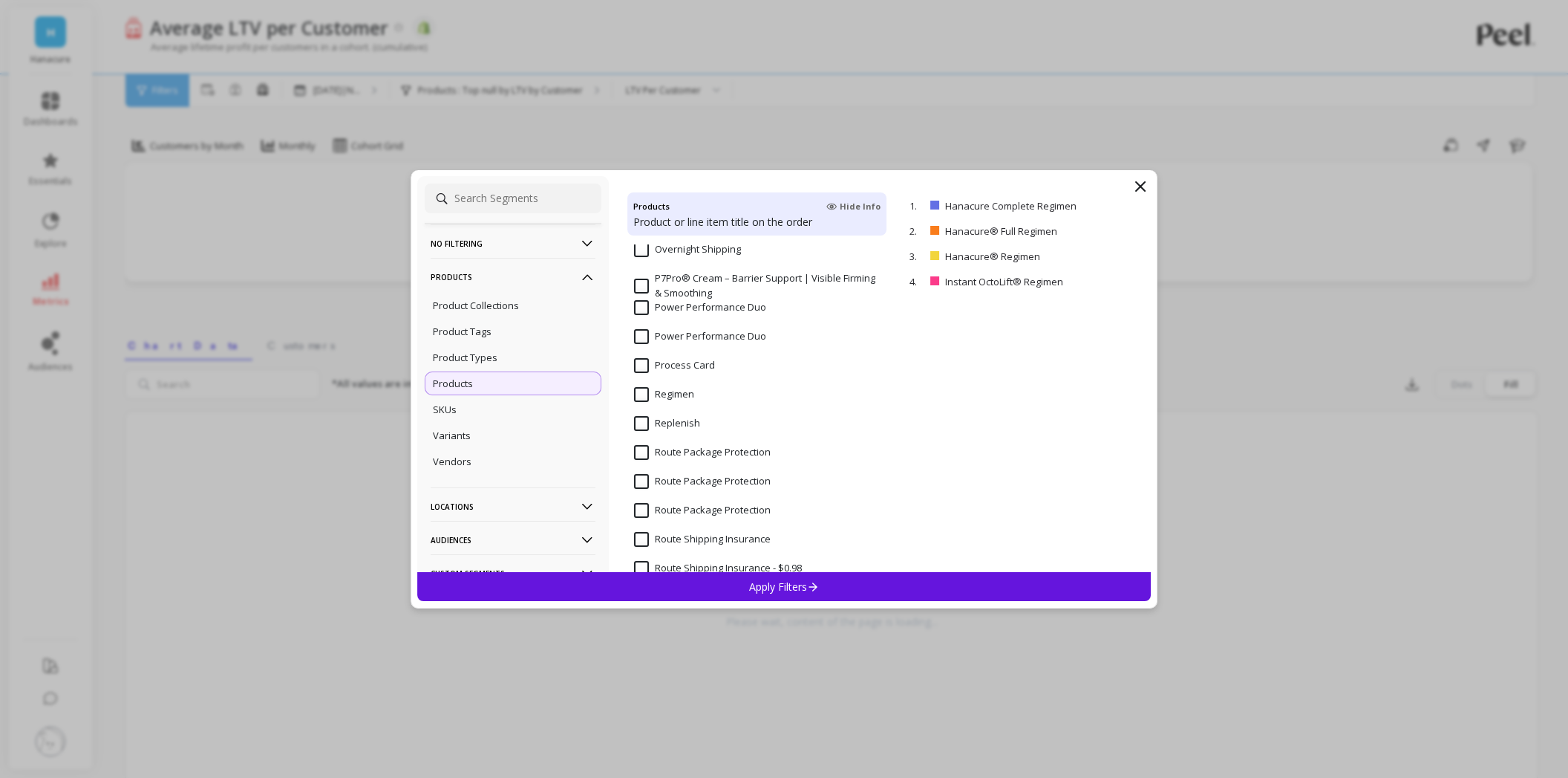
click at [685, 283] on input "P7Pro® Cream – Barrier Support | Visible Firming & Smoothing" at bounding box center [757, 285] width 247 height 29
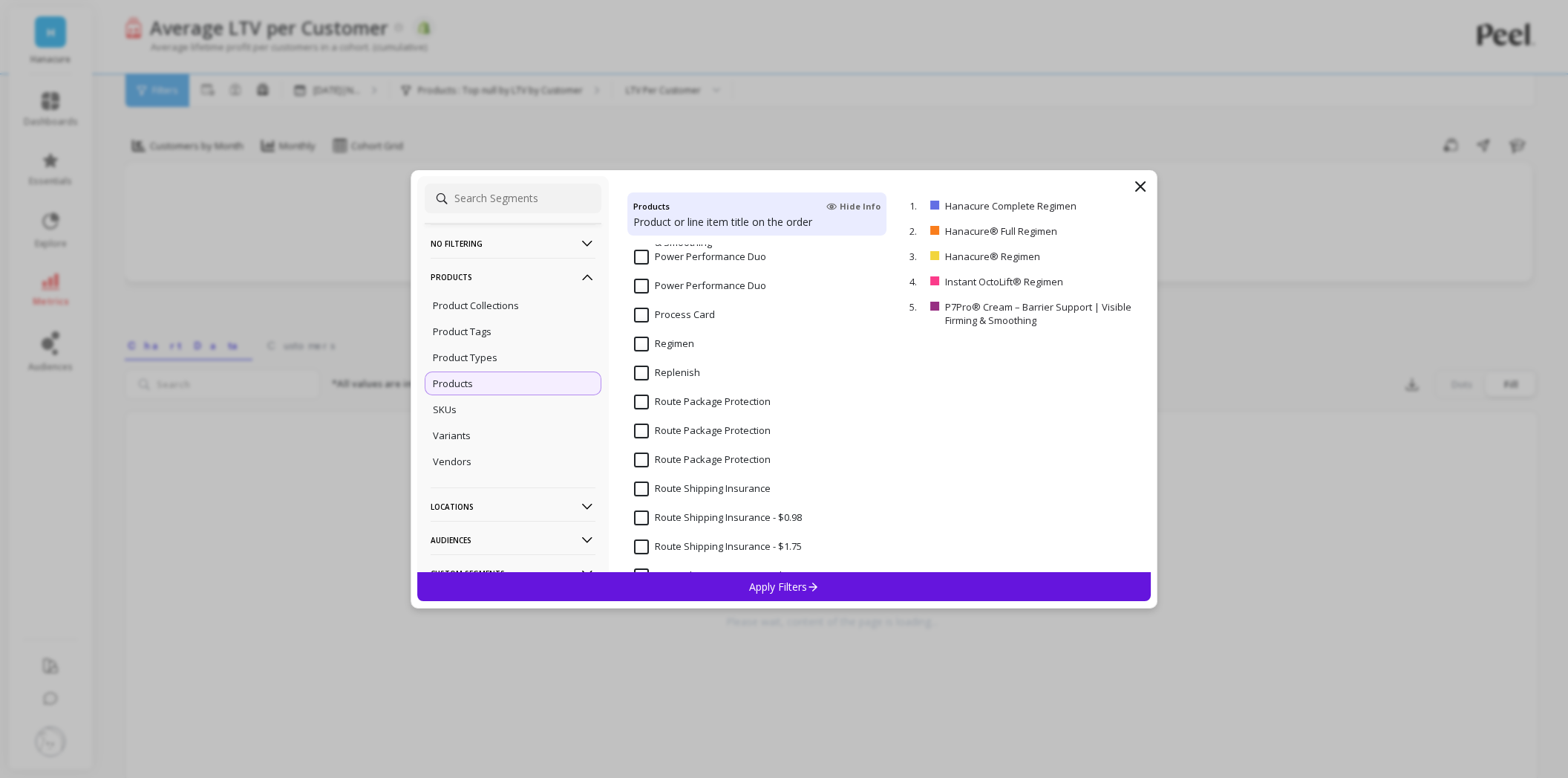
scroll to position [2154, 0]
click at [664, 316] on input "Regimen" at bounding box center [664, 320] width 60 height 15
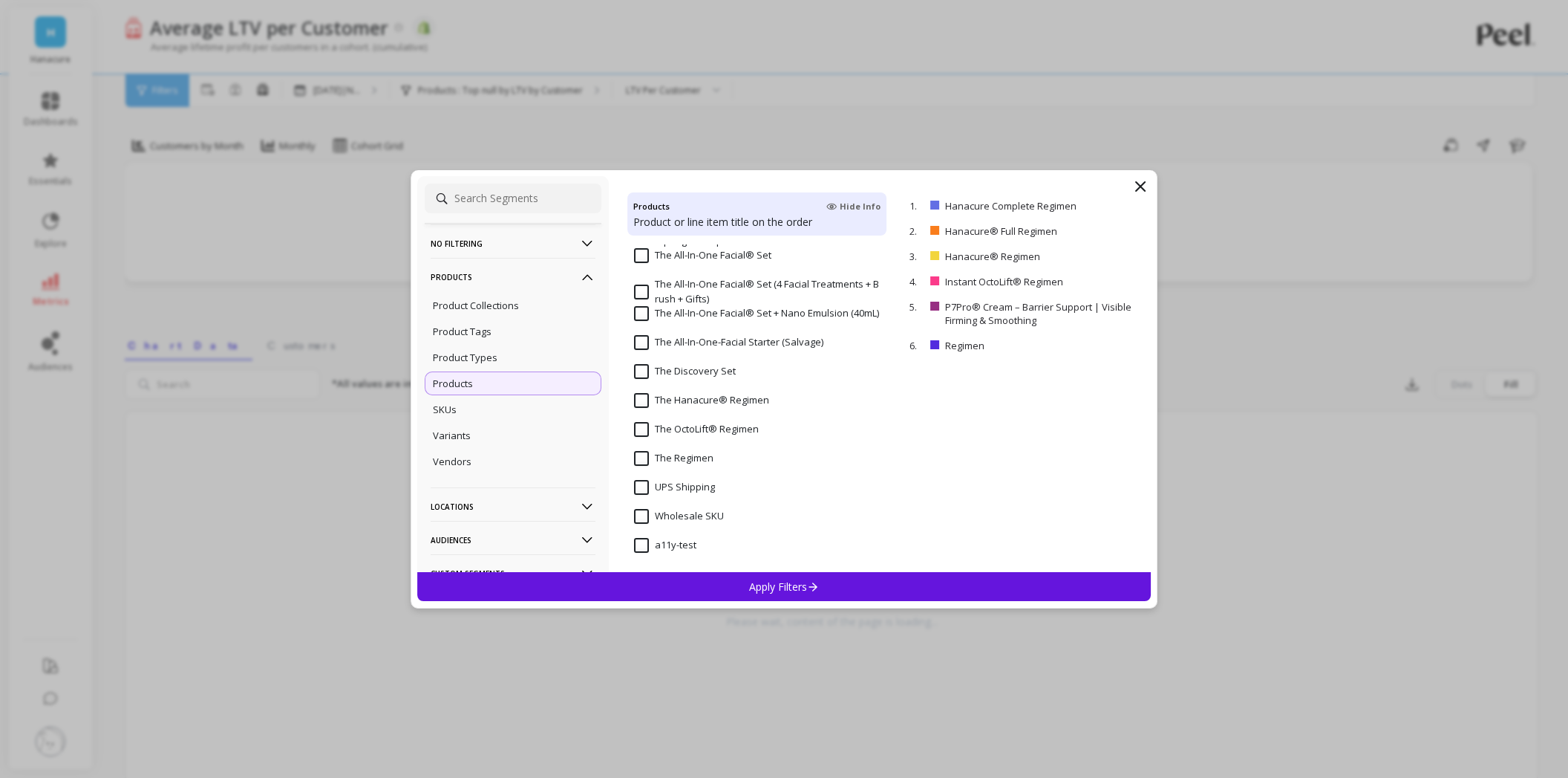
scroll to position [3729, 0]
click at [639, 397] on input "The Hanacure® Regimen" at bounding box center [702, 397] width 135 height 15
click at [641, 426] on input "The OctoLift® Regimen" at bounding box center [696, 426] width 125 height 15
click at [641, 457] on input "The Regimen" at bounding box center [674, 455] width 80 height 15
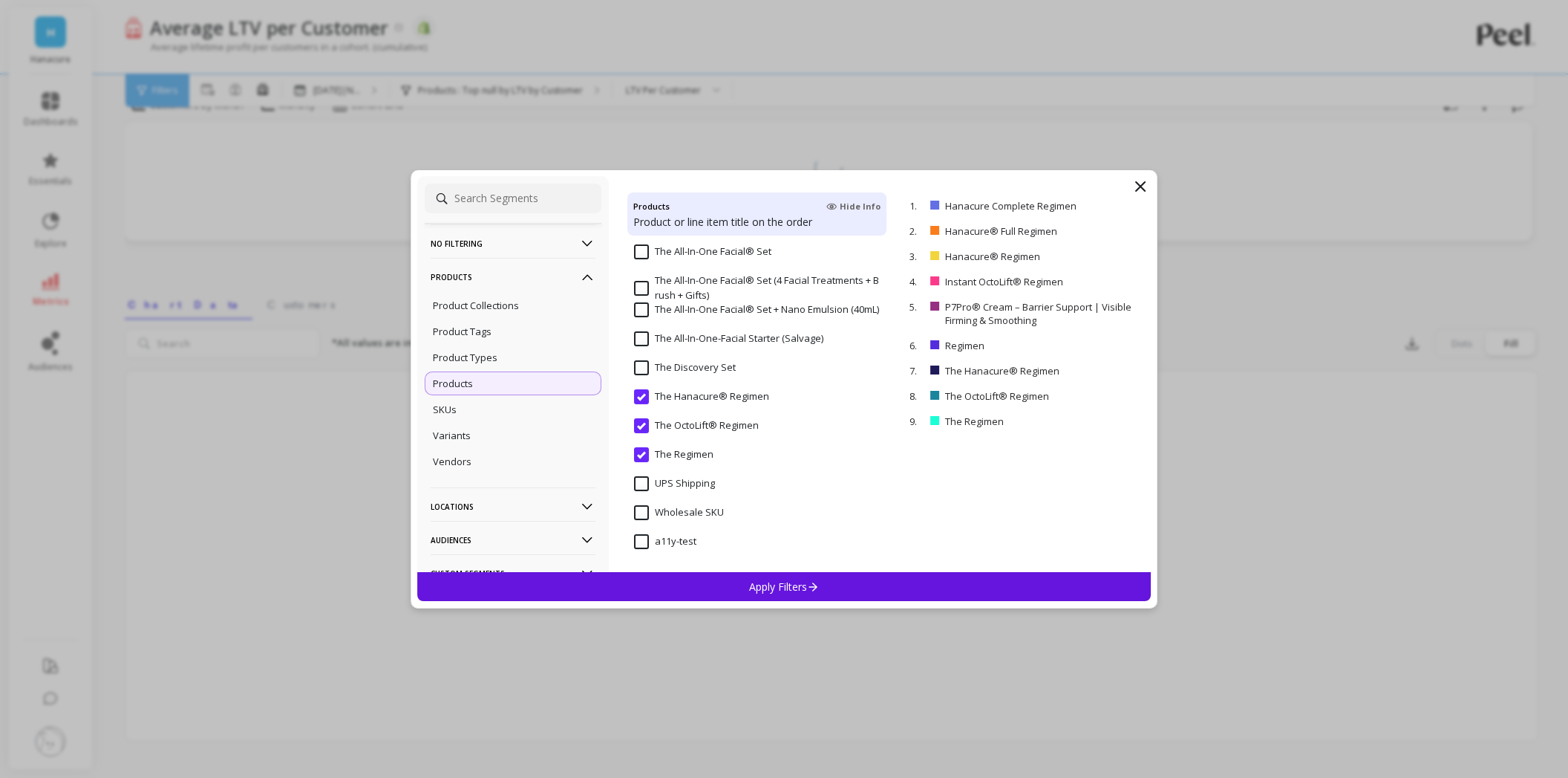
scroll to position [62, 0]
click at [784, 585] on p "Apply Filters" at bounding box center [785, 587] width 71 height 15
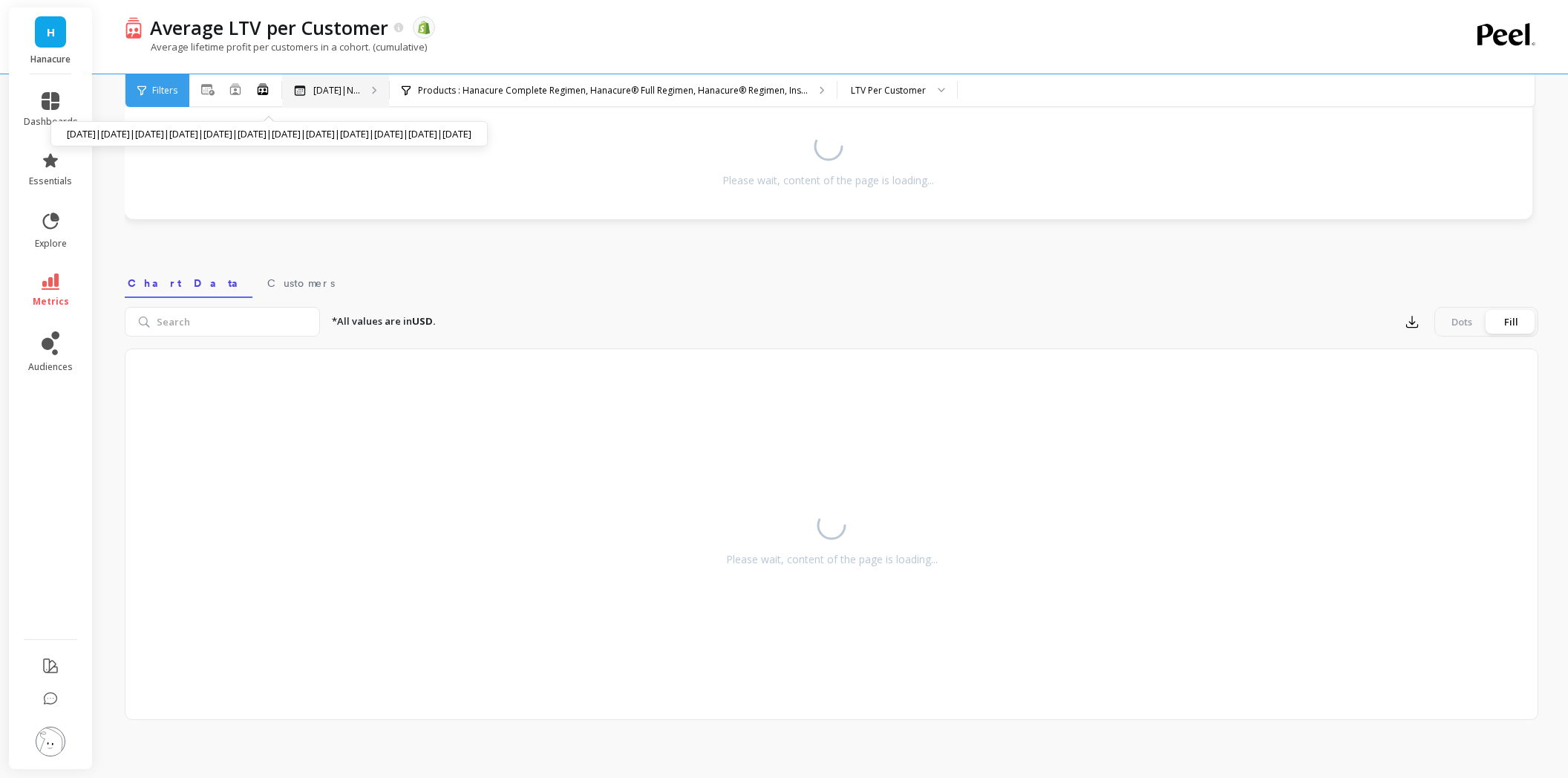
click at [336, 88] on p "[DATE]|N..." at bounding box center [337, 90] width 47 height 12
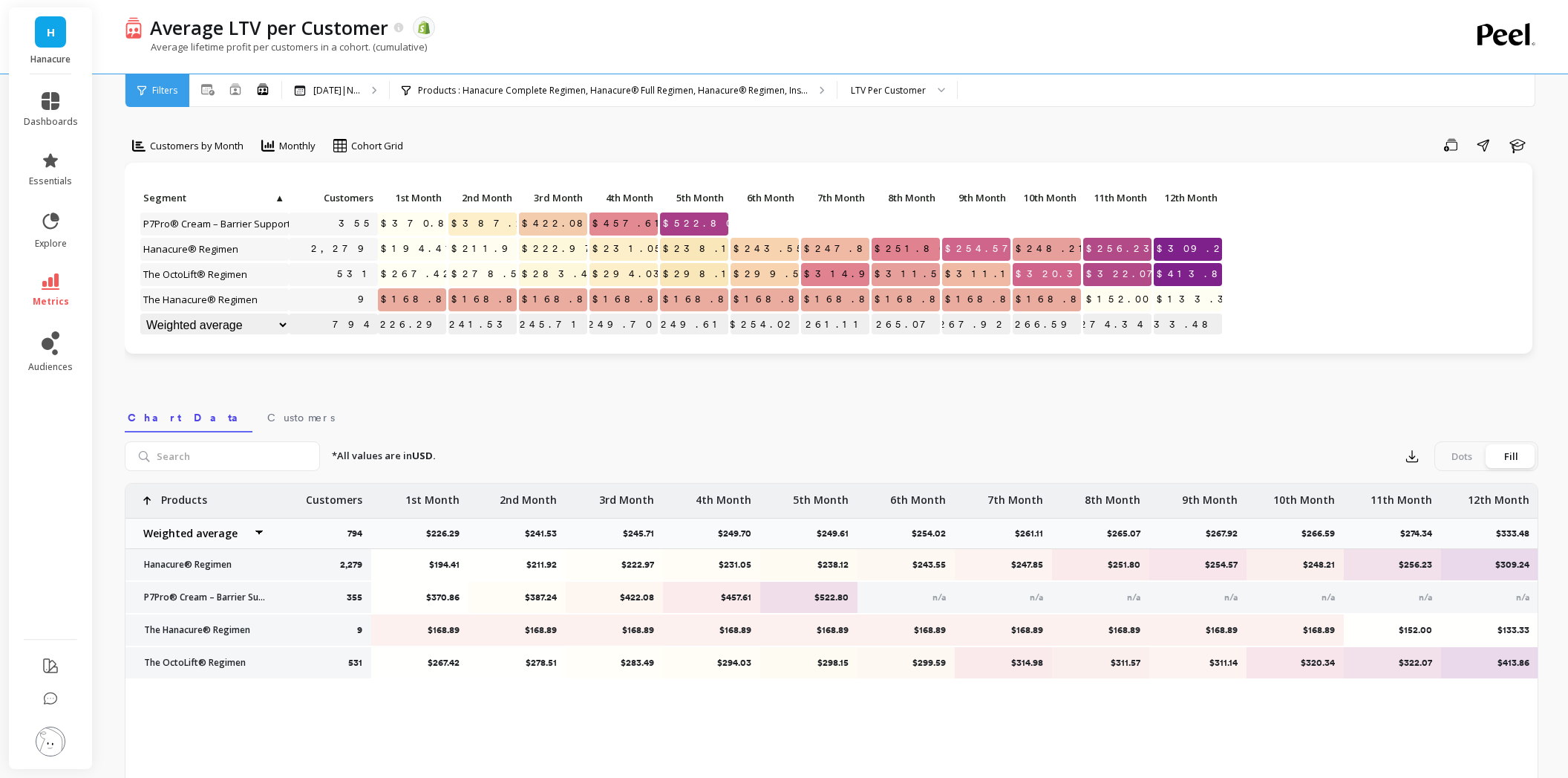
click at [279, 326] on select "Weighted average Weighted average excl. current month Sum [PERSON_NAME]" at bounding box center [214, 325] width 148 height 23
click at [288, 325] on select "Weighted average Weighted average excl. current month Sum [PERSON_NAME]" at bounding box center [214, 325] width 148 height 23
click at [404, 375] on div "Click to create an audience 355 $370.86 $387.24 $422.08 $457.61 $522.80 Click t…" at bounding box center [828, 269] width 1408 height 213
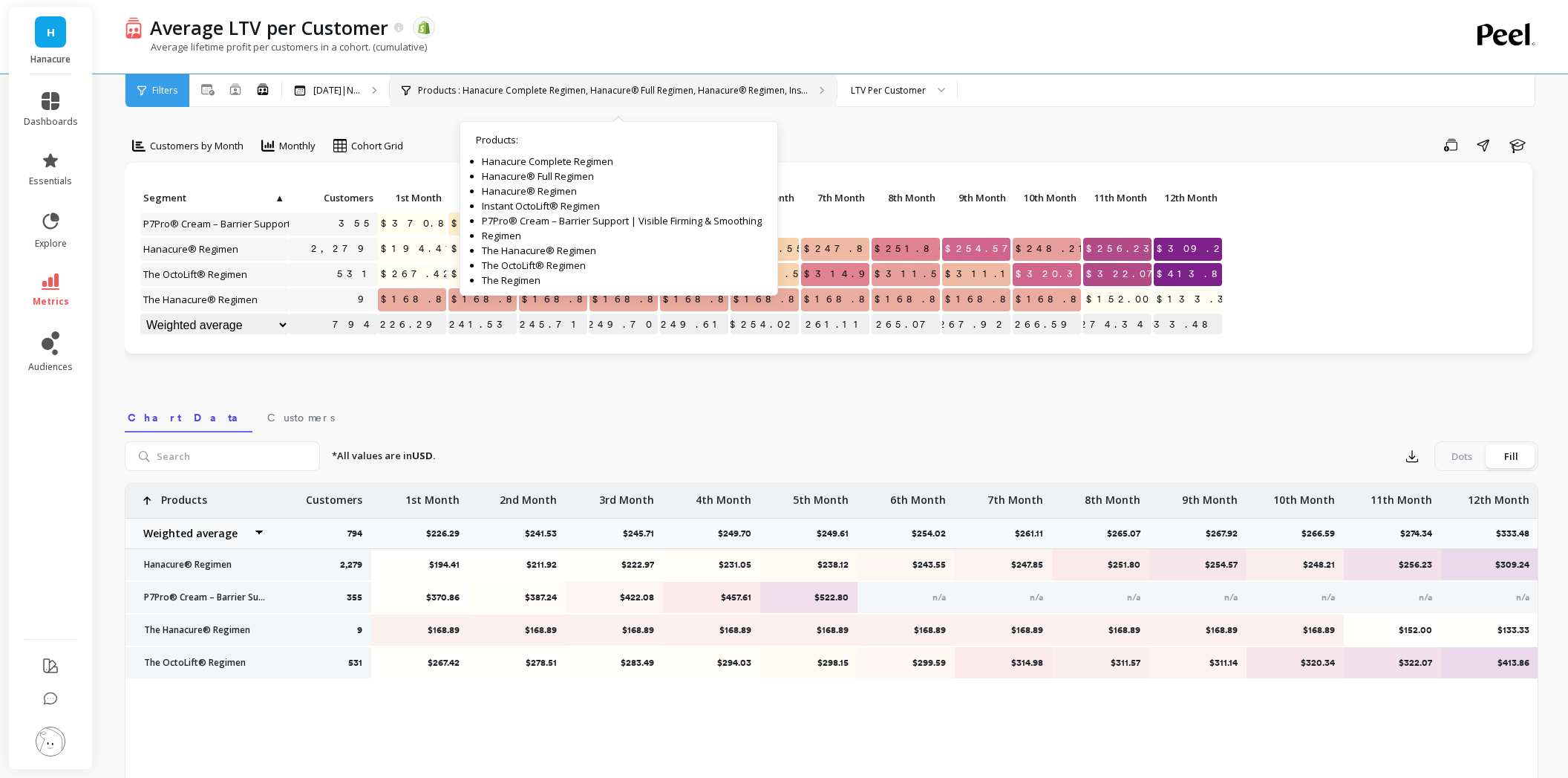
click at [479, 89] on p "Products : Hanacure Complete Regimen, Hanacure® Full Regimen, Hanacure® Regimen…" at bounding box center [613, 90] width 390 height 12
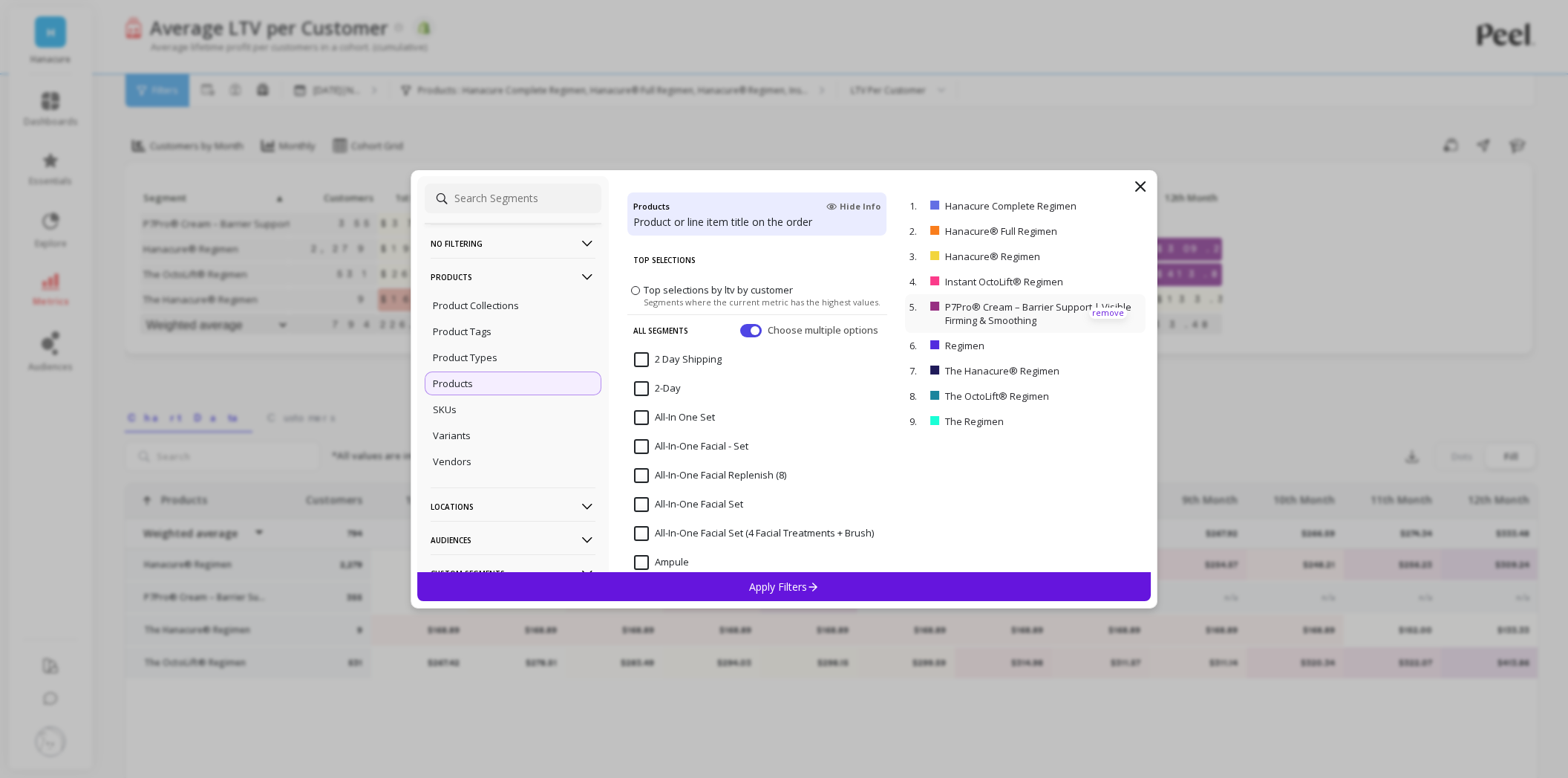
click at [1097, 313] on p "remove" at bounding box center [1108, 313] width 38 height 11
click at [981, 585] on div "Apply Filters" at bounding box center [784, 586] width 733 height 29
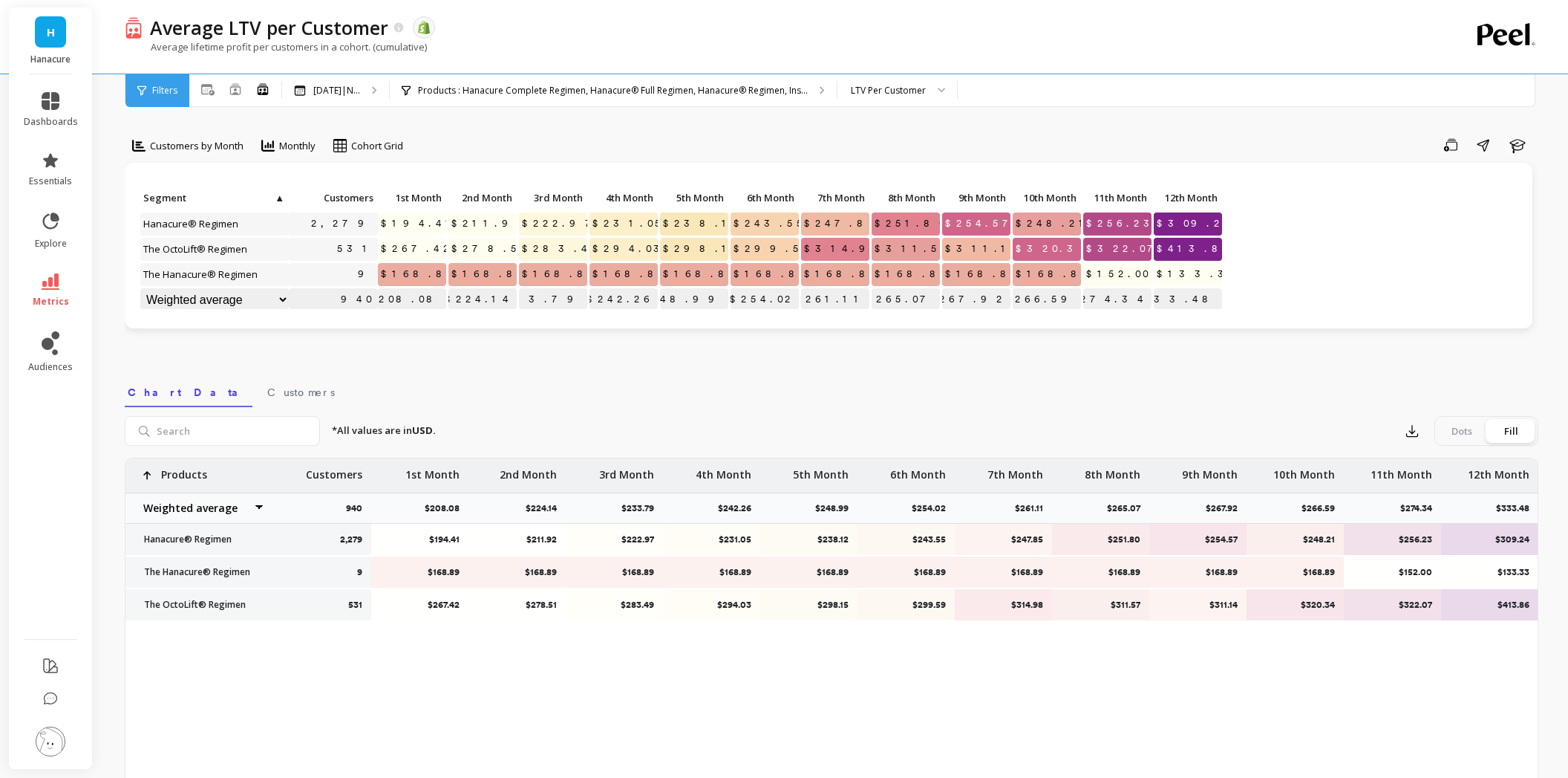
click at [279, 195] on span "▲" at bounding box center [279, 198] width 11 height 12
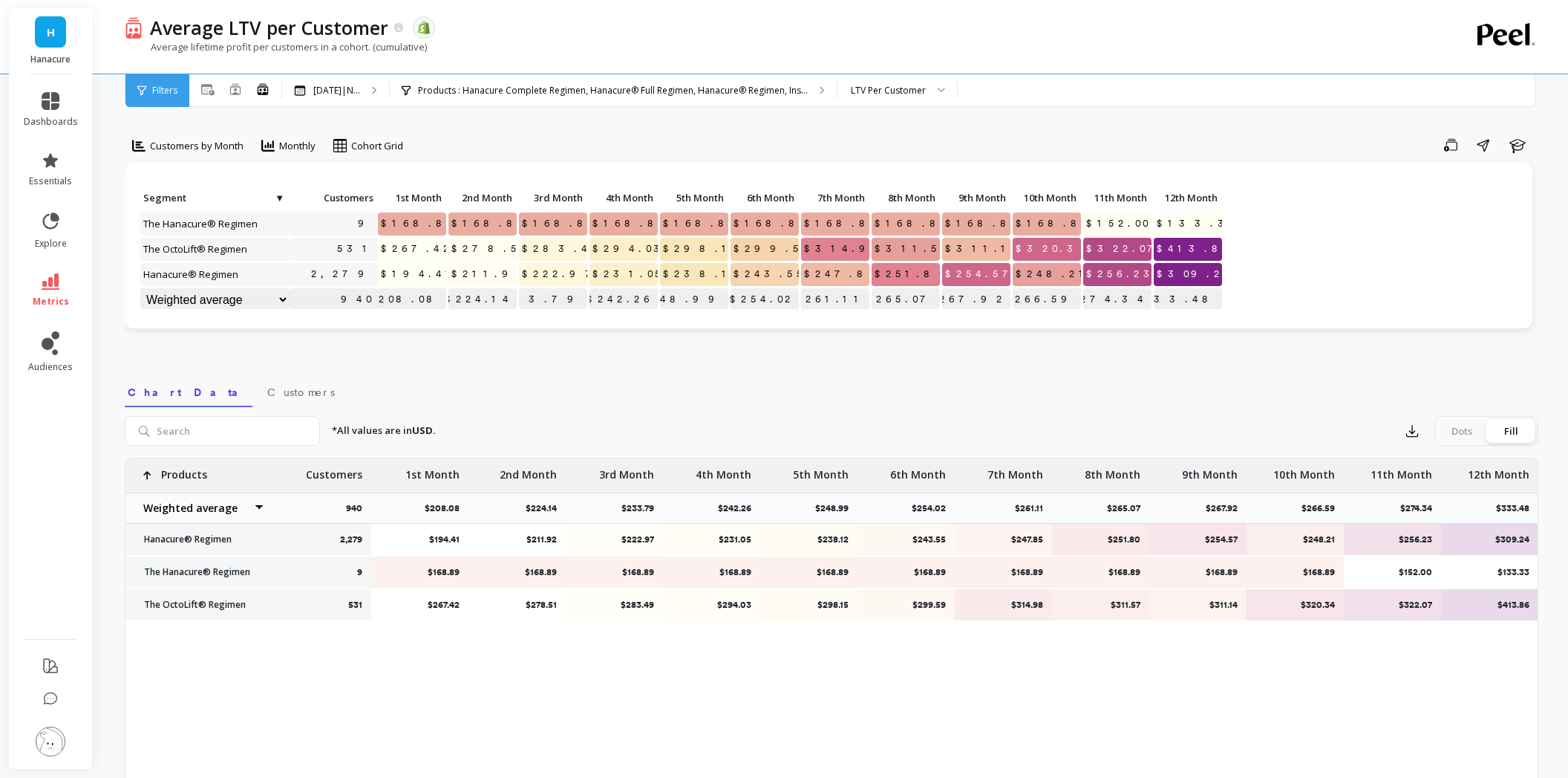
click at [279, 195] on span "▼" at bounding box center [279, 198] width 11 height 12
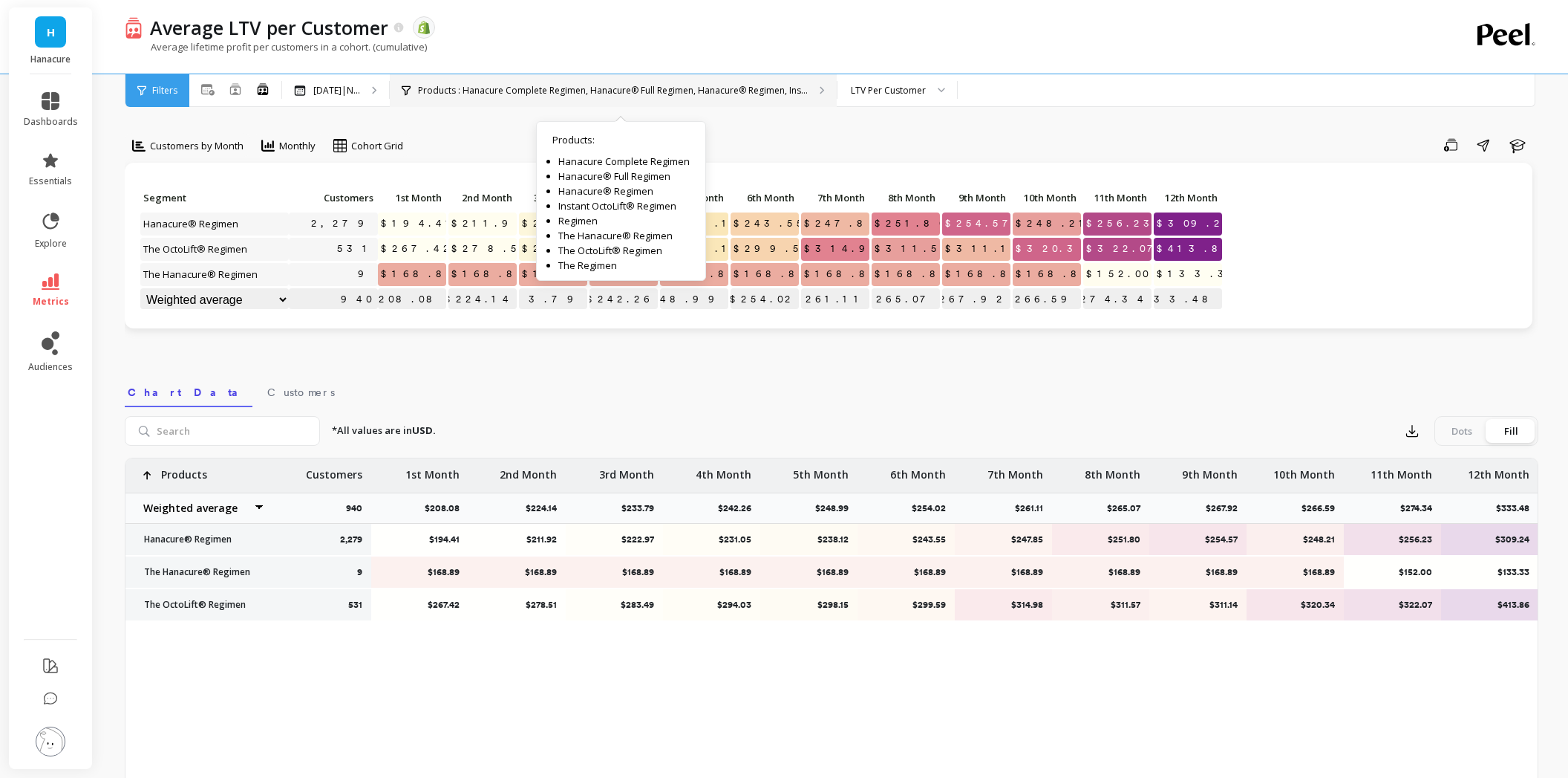
click at [755, 89] on p "Products : Hanacure Complete Regimen, Hanacure® Full Regimen, Hanacure® Regimen…" at bounding box center [613, 90] width 390 height 12
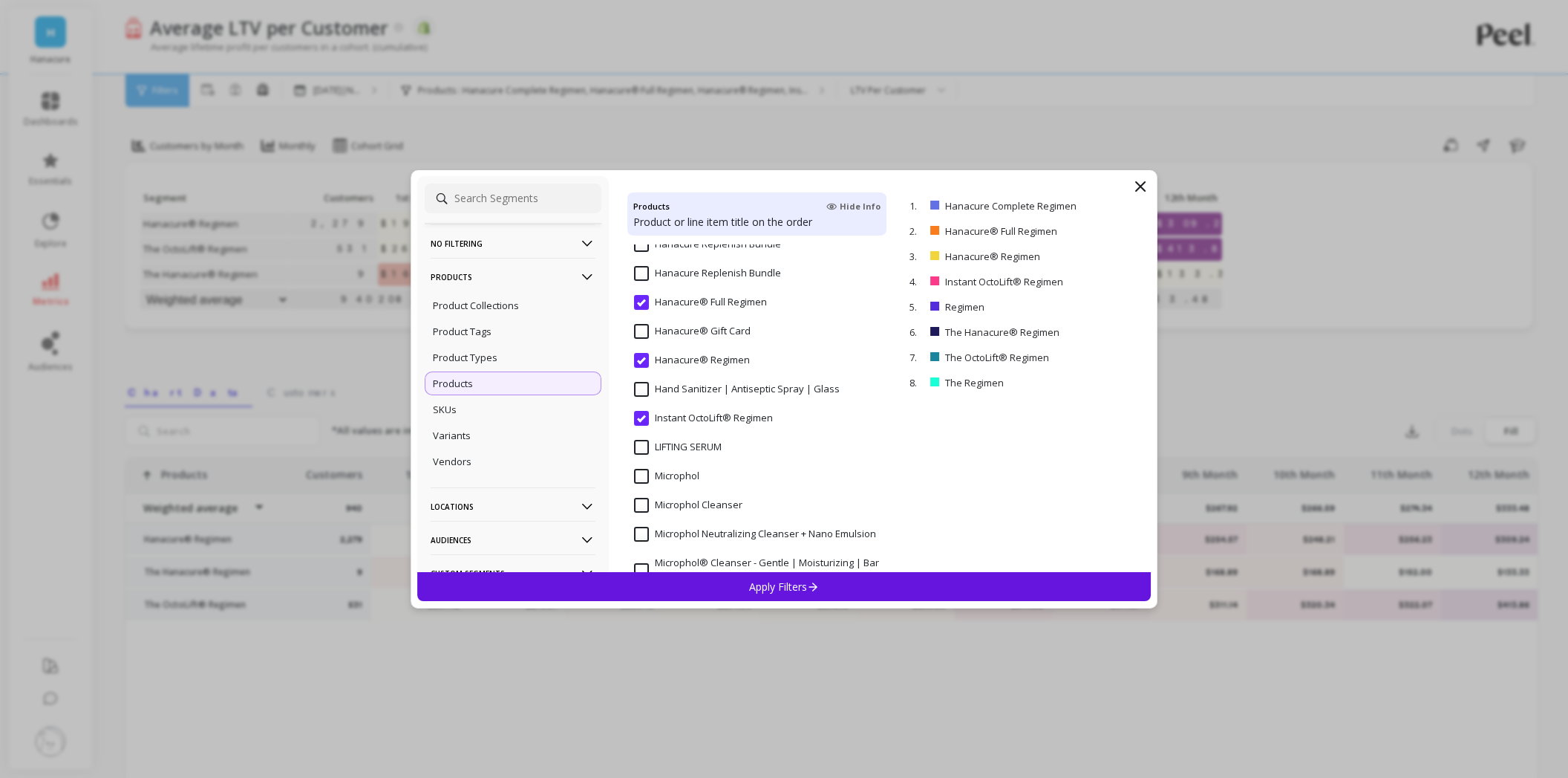
scroll to position [818, 0]
click at [685, 352] on input "Hanacure® Regimen" at bounding box center [692, 353] width 116 height 15
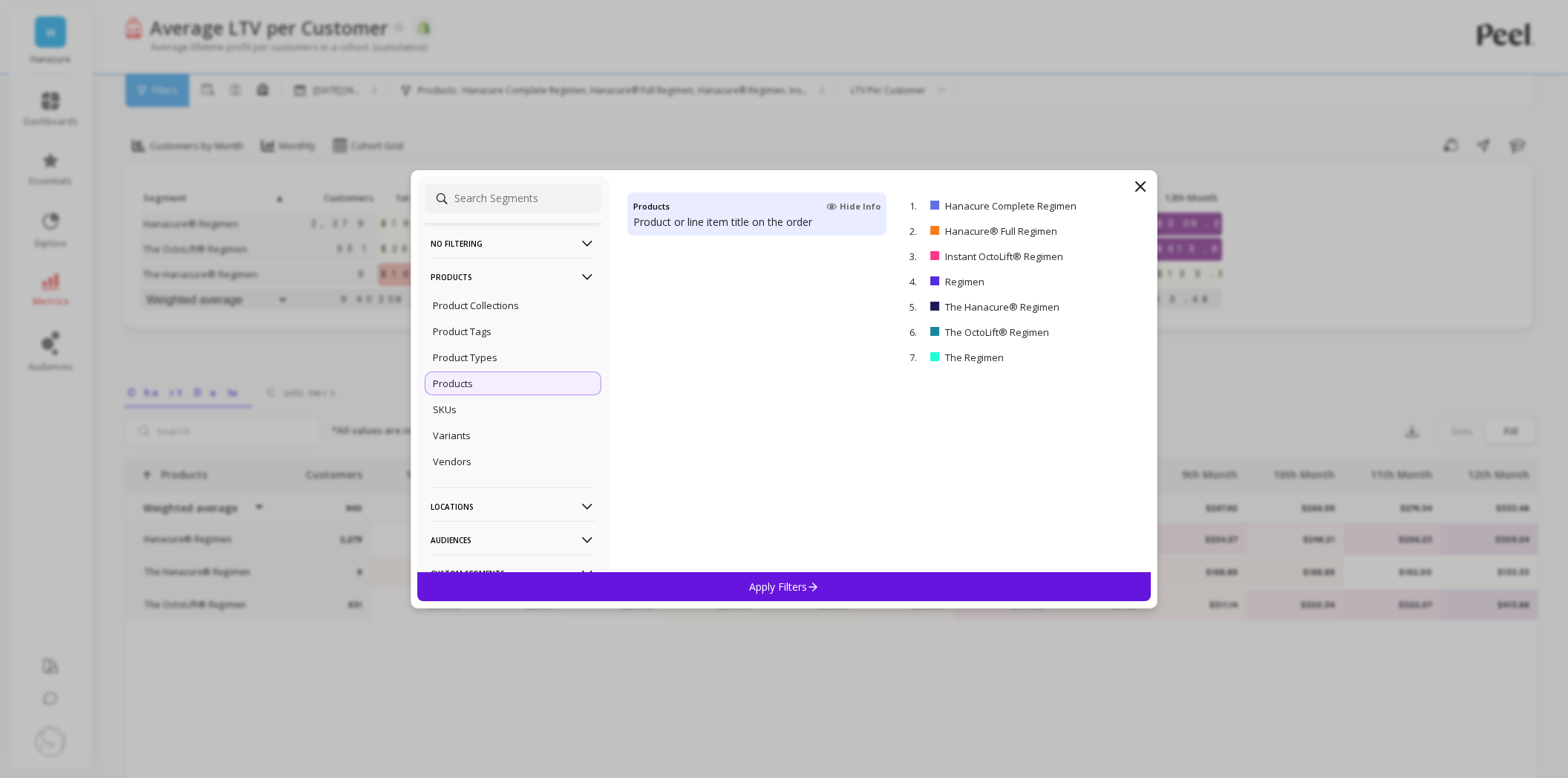
scroll to position [3729, 0]
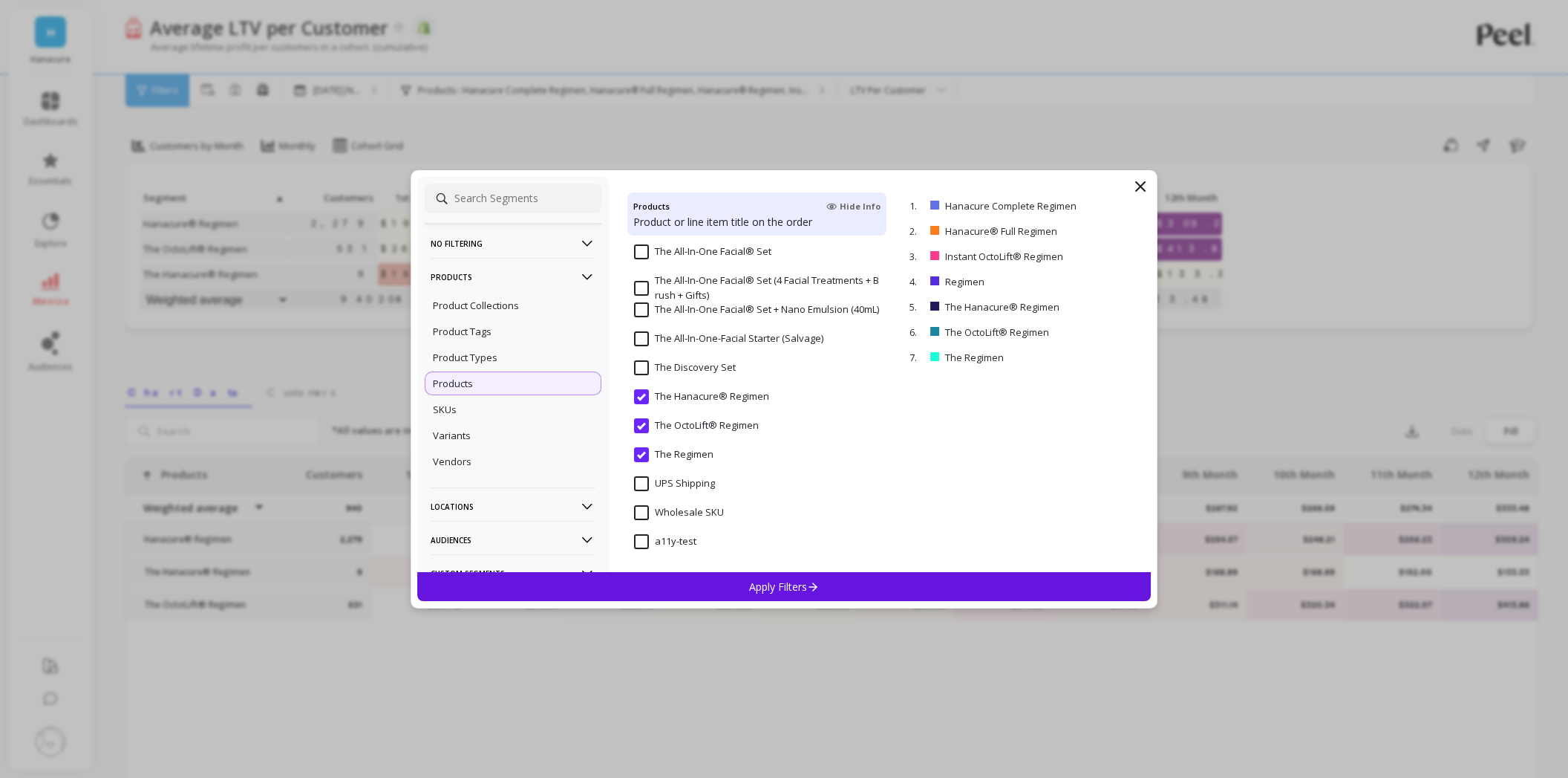
click at [702, 426] on input "The OctoLift® Regimen" at bounding box center [696, 426] width 125 height 15
click at [707, 397] on input "The Hanacure® Regimen" at bounding box center [702, 397] width 135 height 15
click at [682, 581] on div "Apply Filters" at bounding box center [784, 586] width 733 height 29
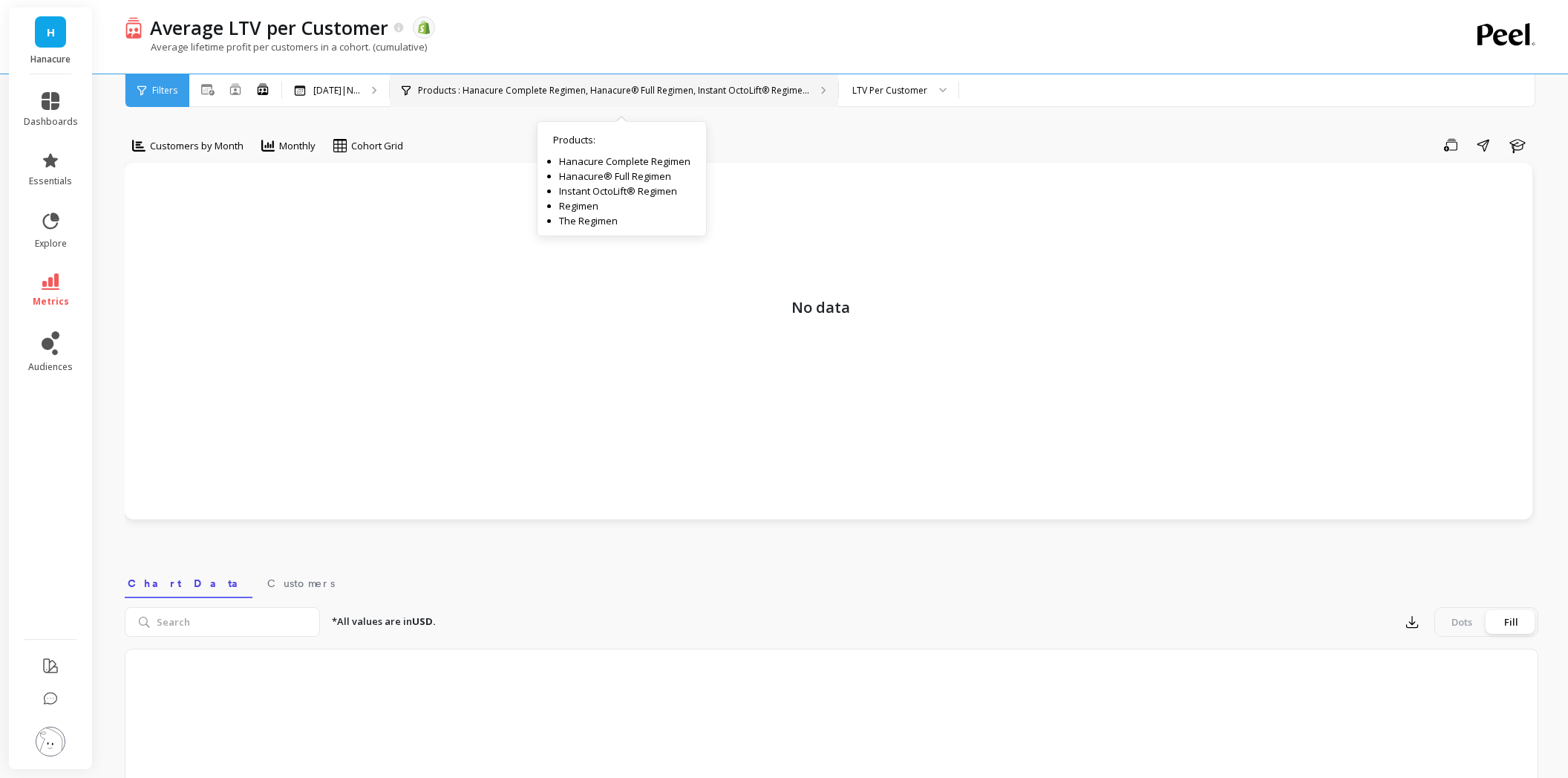
click at [713, 89] on p "Products : Hanacure Complete Regimen, Hanacure® Full Regimen, Instant OctoLift®…" at bounding box center [614, 90] width 392 height 12
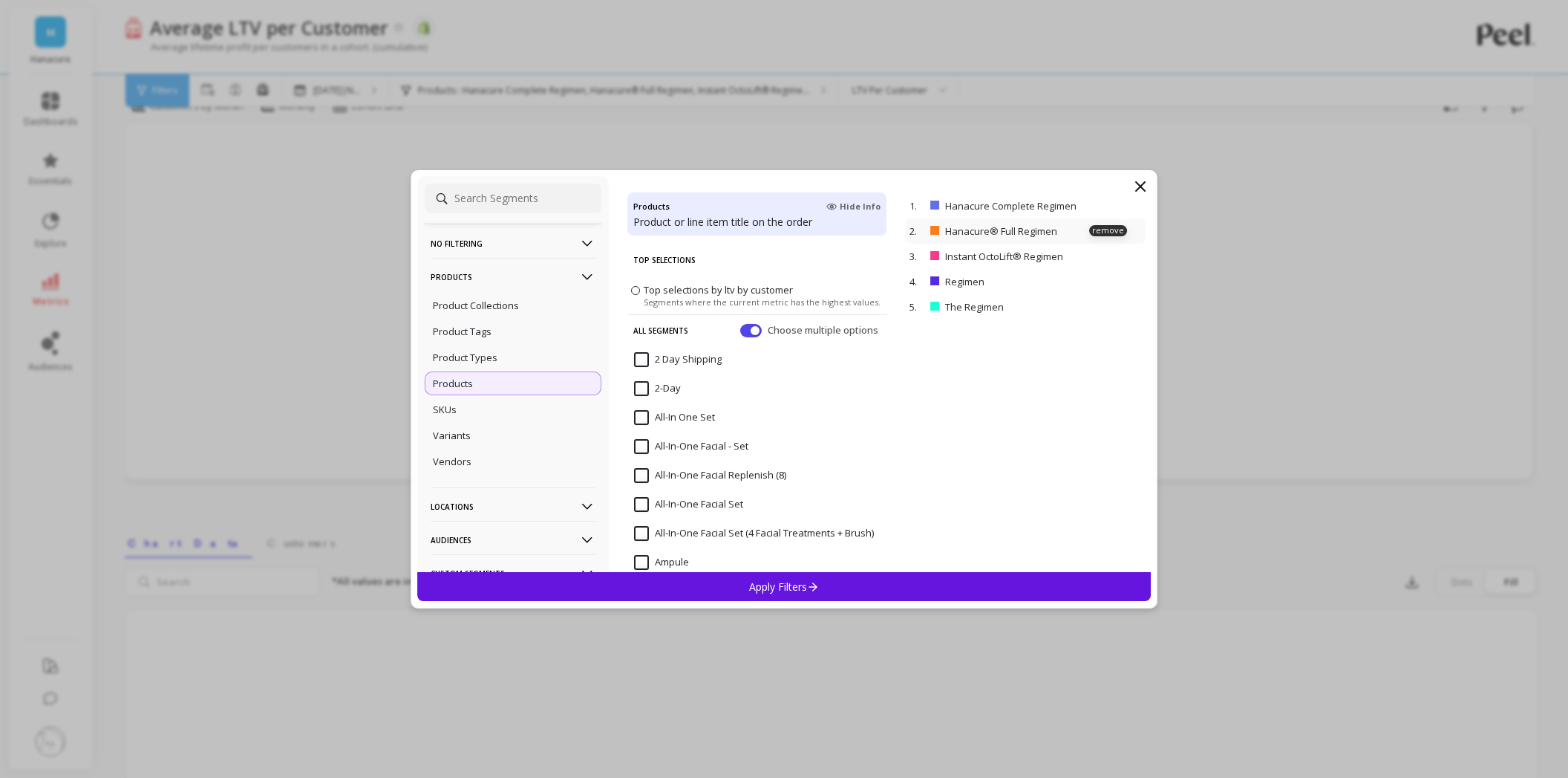
scroll to position [74, 0]
click at [1091, 203] on p "remove" at bounding box center [1108, 206] width 38 height 11
click at [1091, 212] on p "Hanacure® Full Regimen" at bounding box center [1022, 206] width 154 height 14
click at [1094, 207] on p "remove" at bounding box center [1108, 206] width 38 height 11
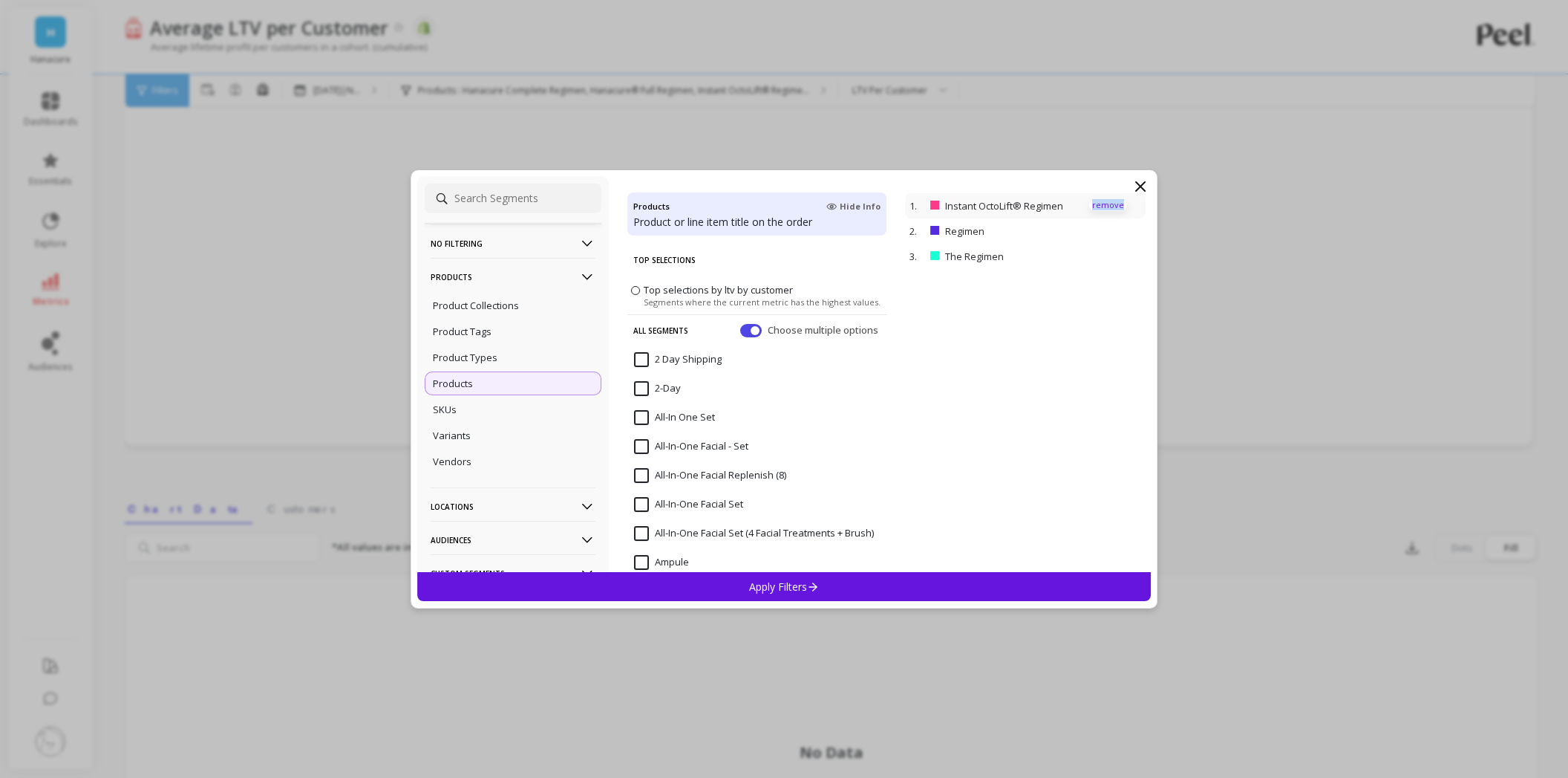
click at [1094, 207] on p "remove" at bounding box center [1108, 206] width 38 height 11
drag, startPoint x: 1094, startPoint y: 207, endPoint x: 918, endPoint y: 322, distance: 210.2
click at [0, 0] on p "remove" at bounding box center [0, 0] width 0 height 0
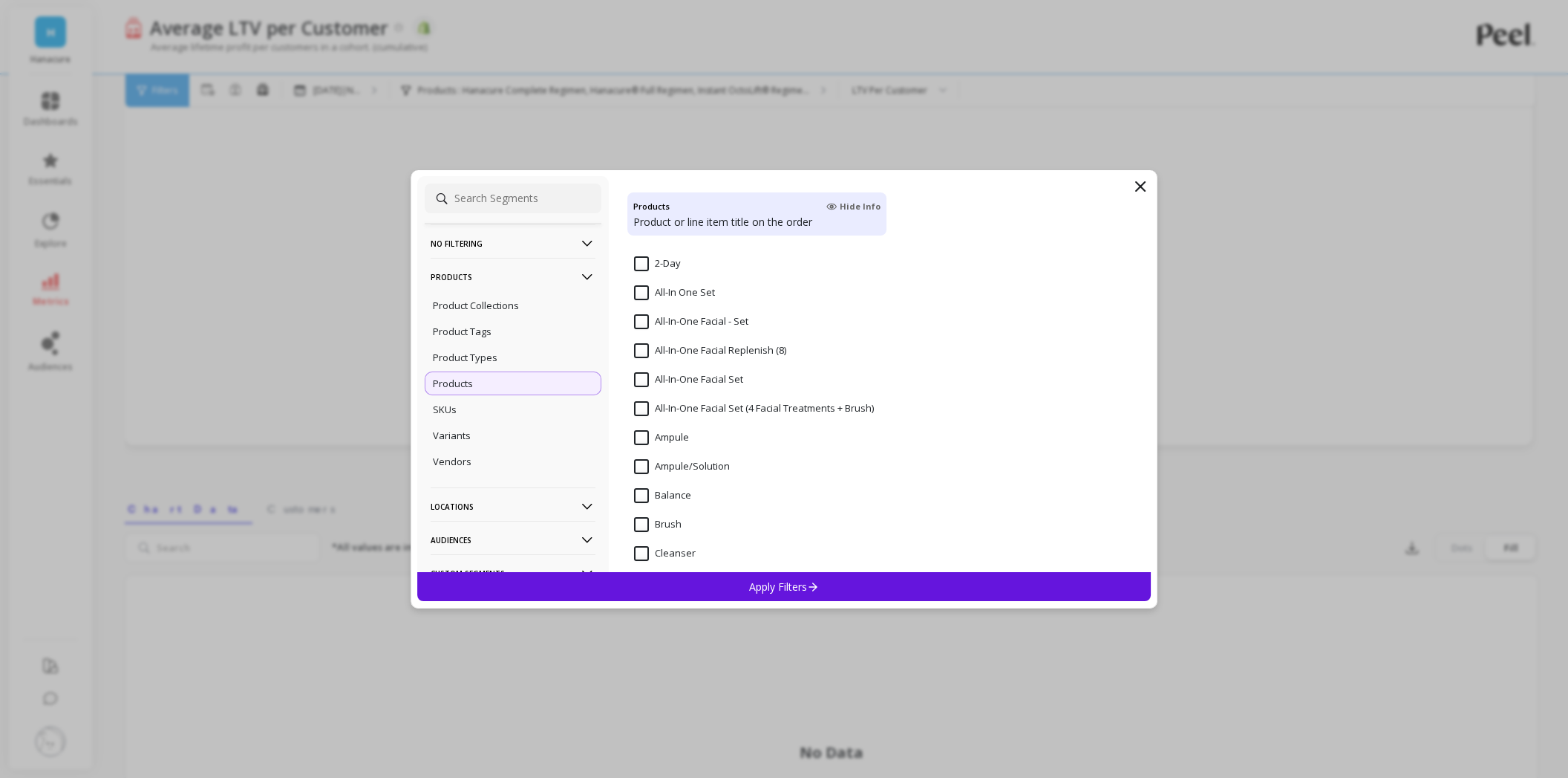
scroll to position [148, 0]
click at [722, 326] on \(8\) "All-In-One Facial Replenish (8)" at bounding box center [710, 327] width 152 height 15
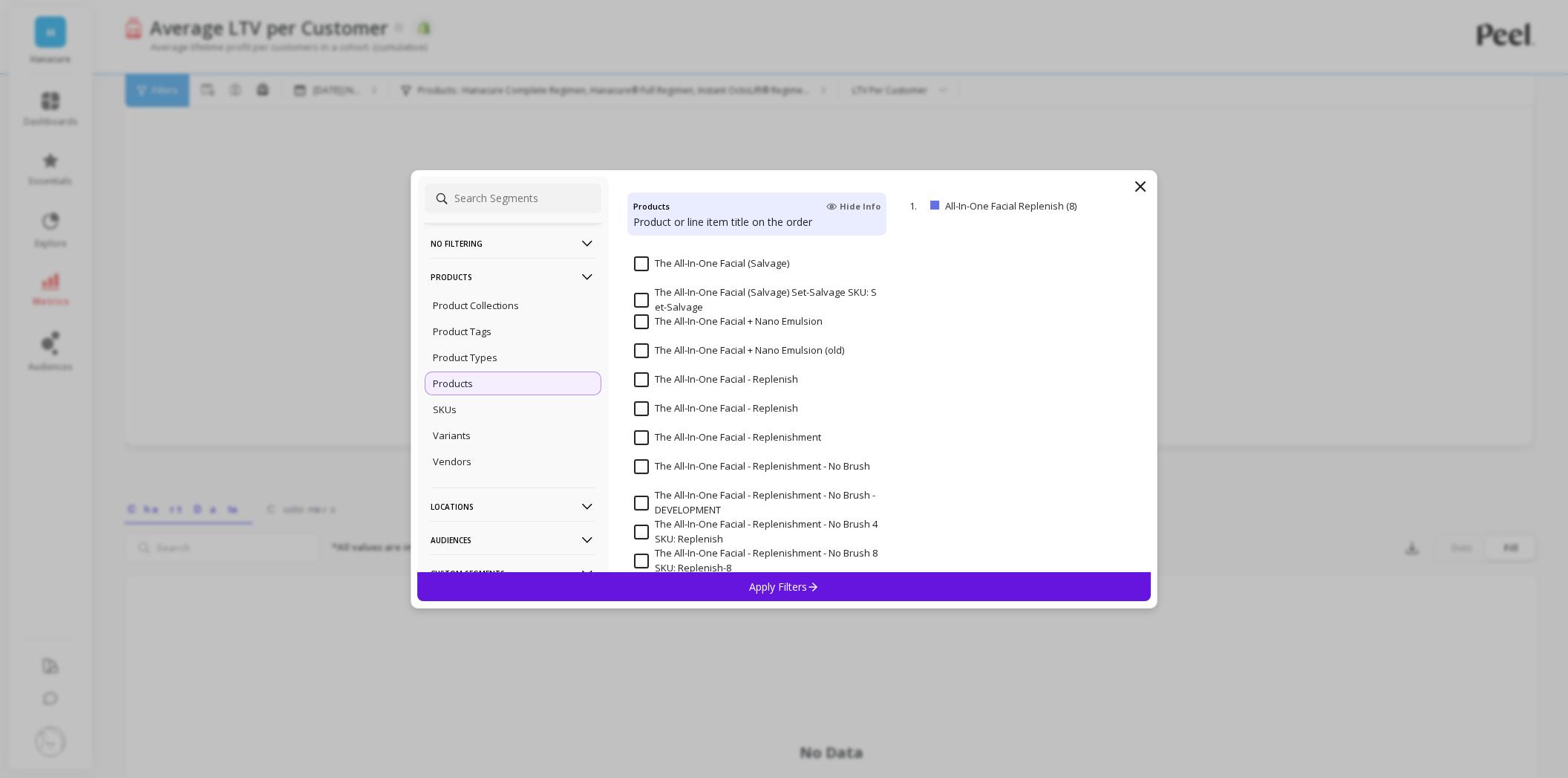
scroll to position [2823, 0]
click at [682, 351] on input "The All-In-One Facial - Replenish" at bounding box center [716, 347] width 164 height 15
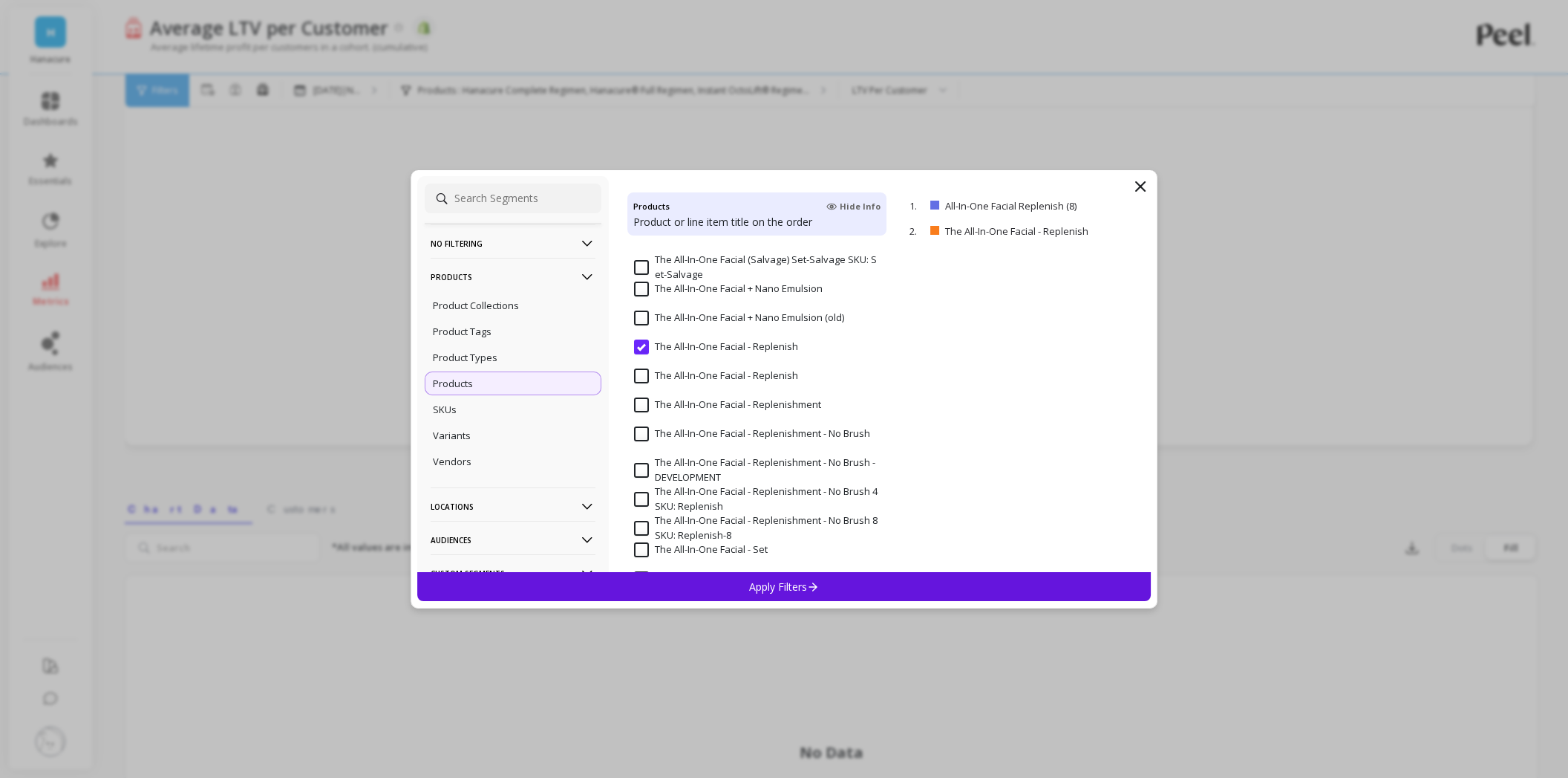
click at [685, 383] on span "The All-In-One Facial - Replenish" at bounding box center [716, 384] width 164 height 31
click at [687, 406] on Replenishment "The All-In-One Facial - Replenishment" at bounding box center [728, 405] width 187 height 15
click at [687, 438] on Brush "The All-In-One Facial - Replenishment - No Brush" at bounding box center [752, 434] width 236 height 15
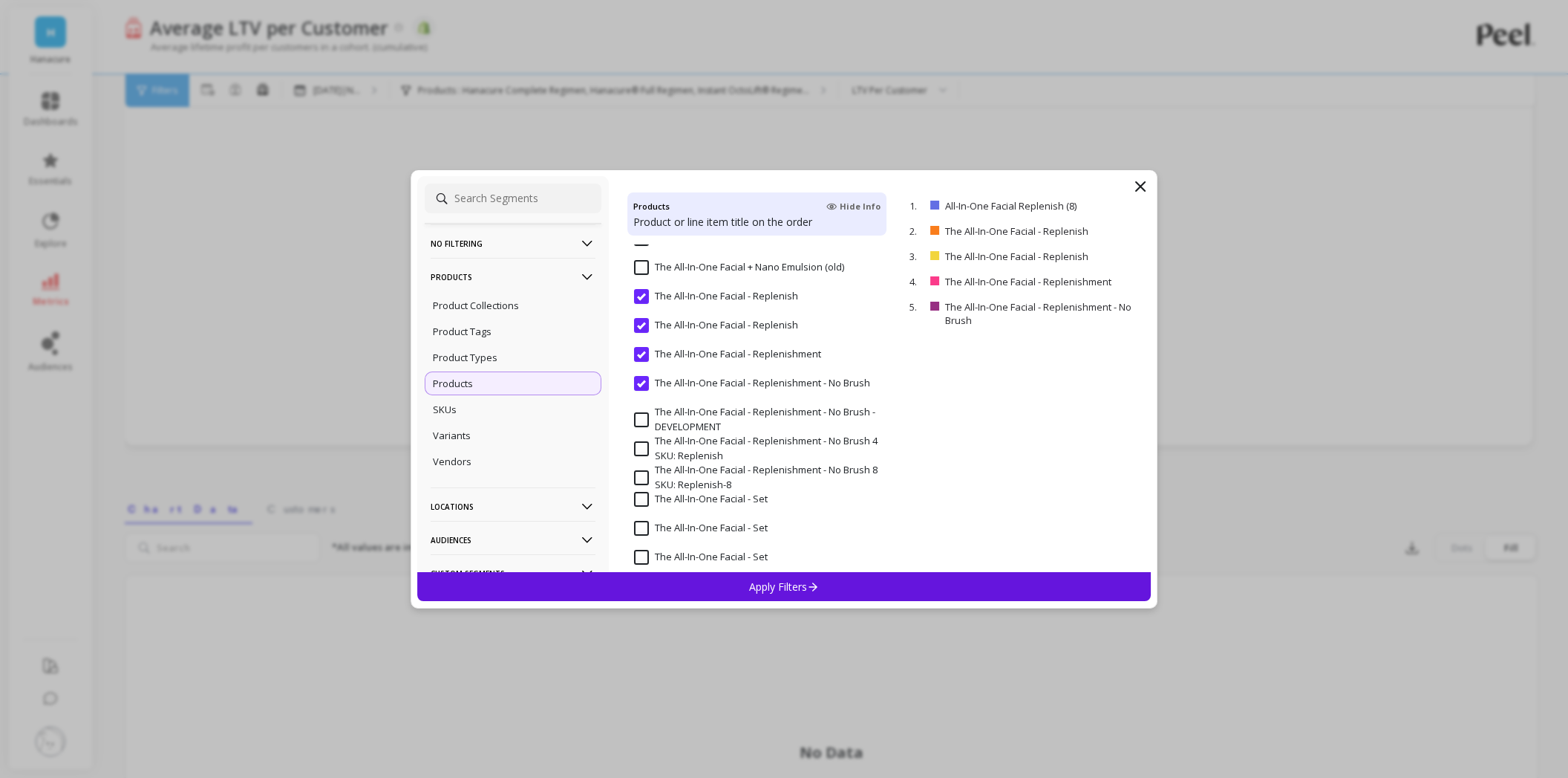
scroll to position [2897, 0]
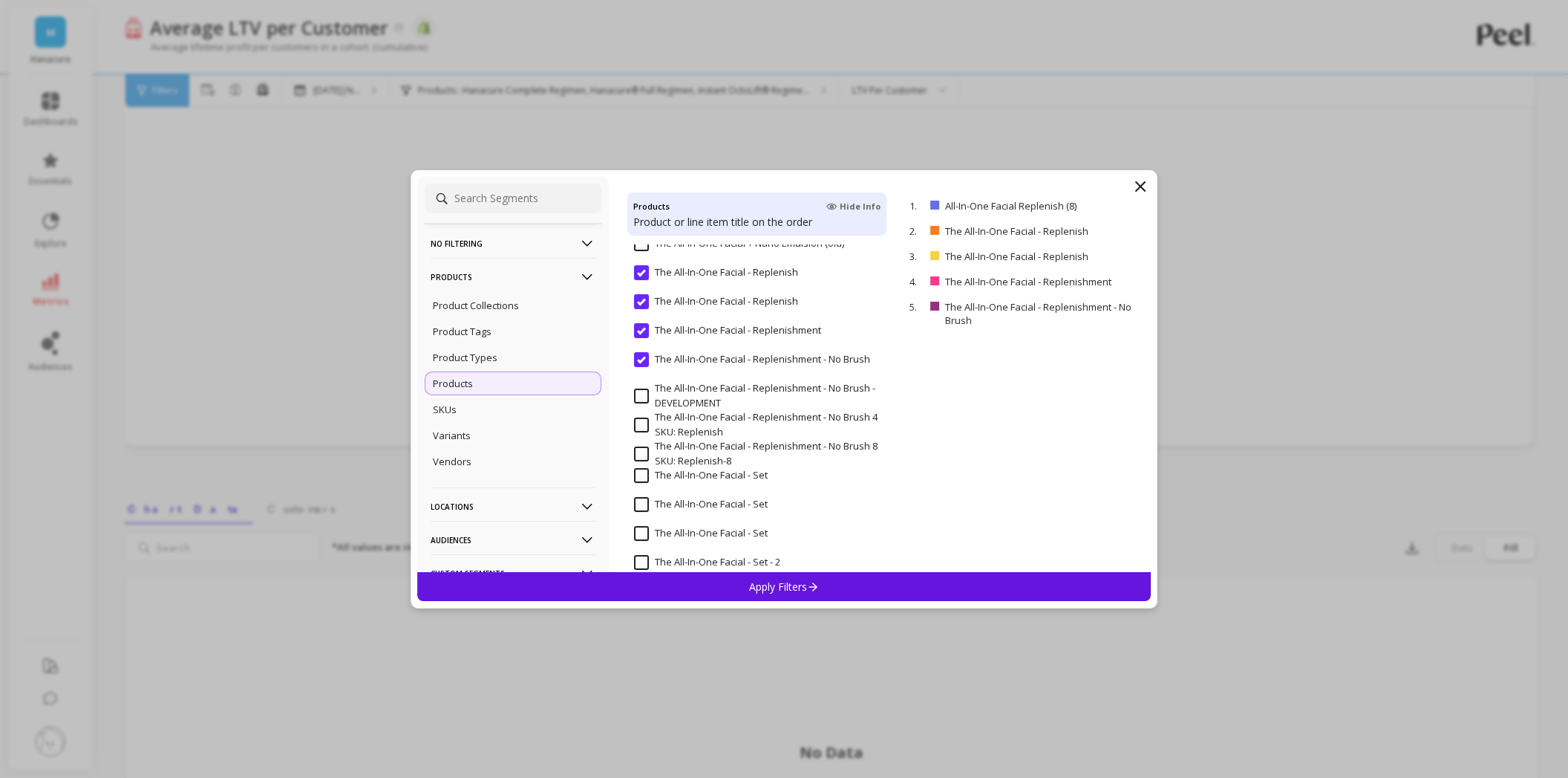
click at [675, 443] on Replenish-8 "The All-In-One Facial - Replenishment - No Brush 8 SKU: Replenish-8" at bounding box center [757, 454] width 247 height 29
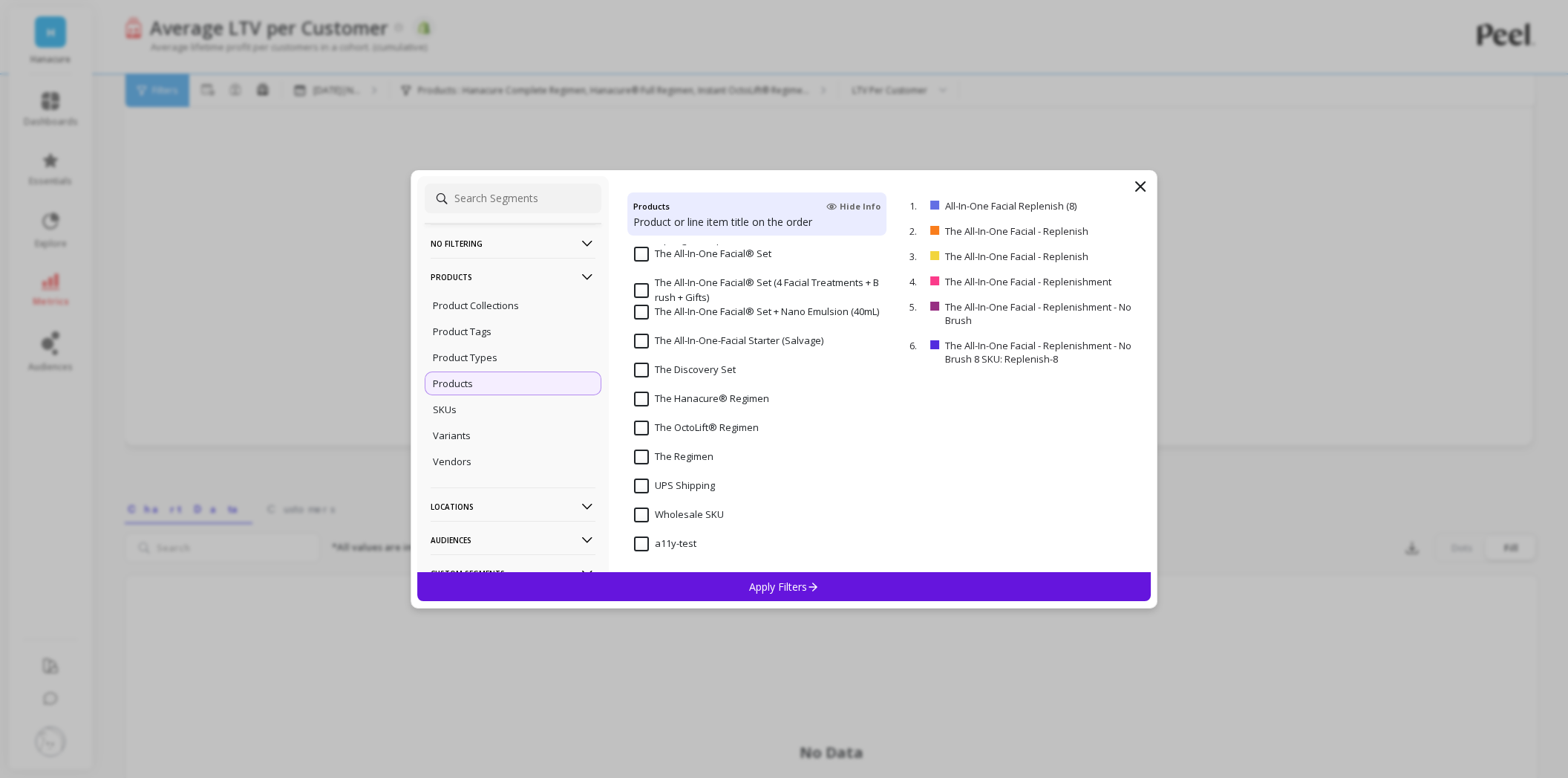
scroll to position [3729, 0]
click at [796, 593] on p "Apply Filters" at bounding box center [785, 587] width 71 height 15
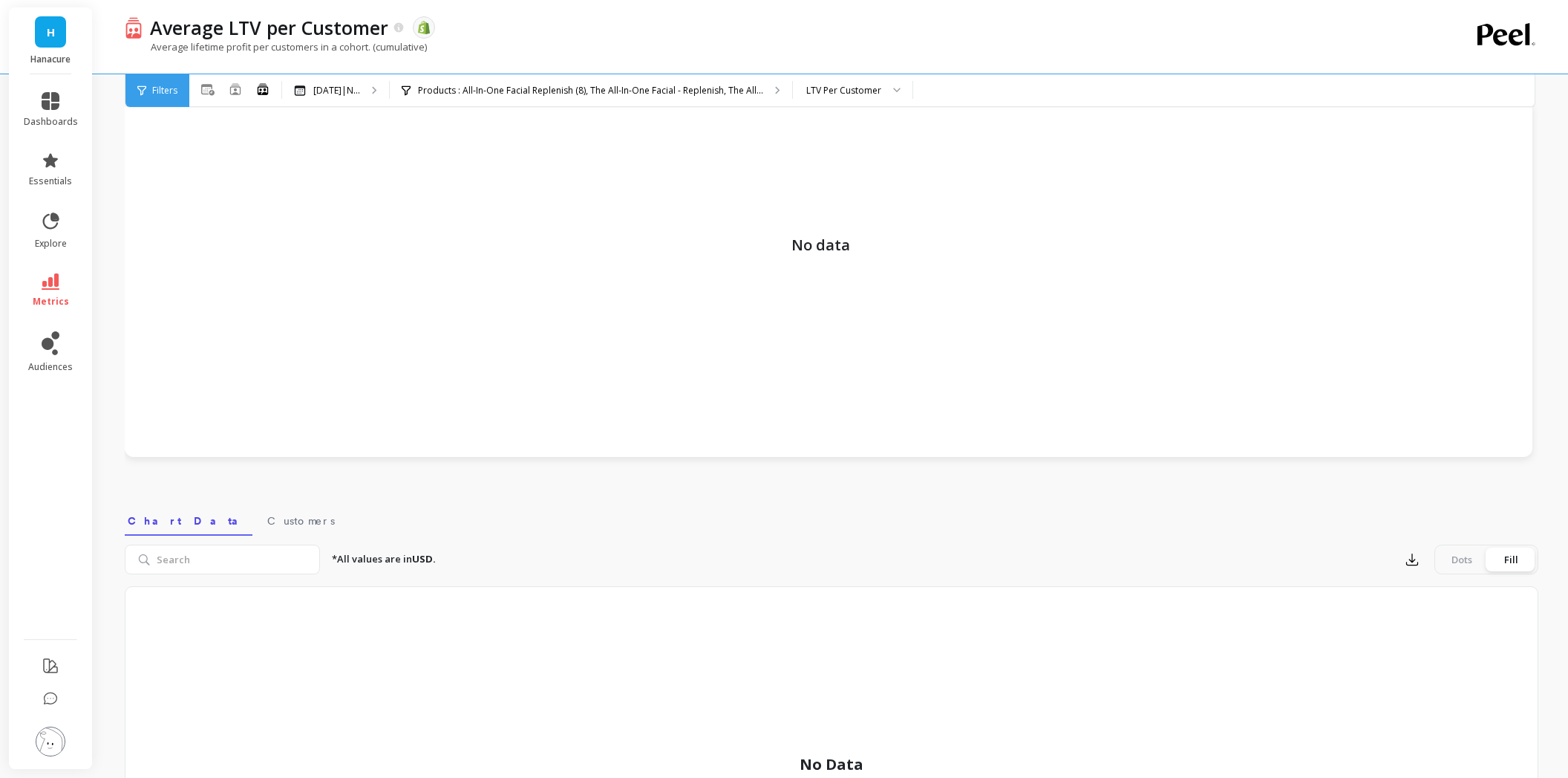
scroll to position [74, 0]
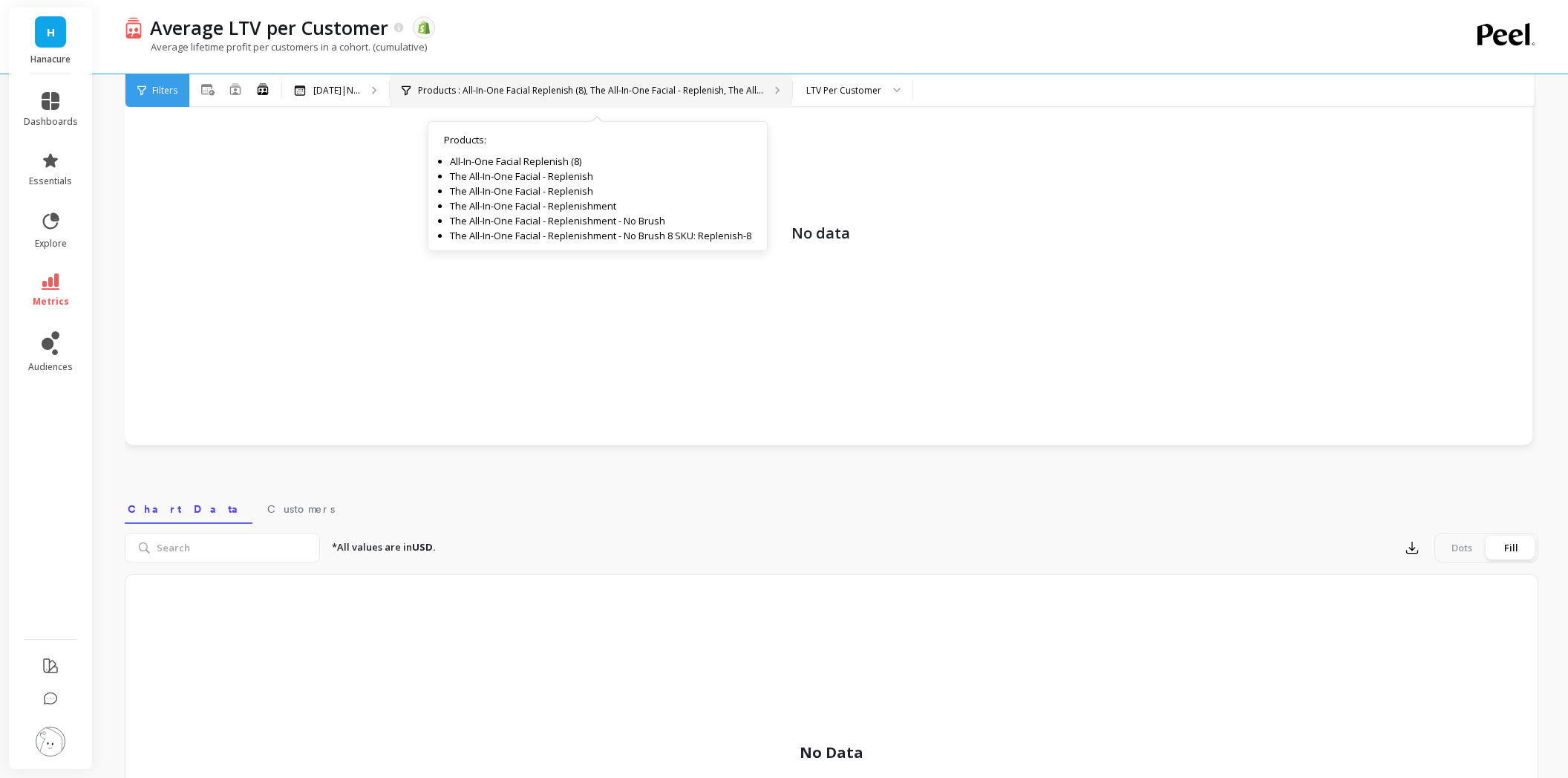
click at [542, 99] on div "Products : All-In-One Facial Replenish (8), The All-In-One Facial - Replenish, …" at bounding box center [591, 90] width 402 height 33
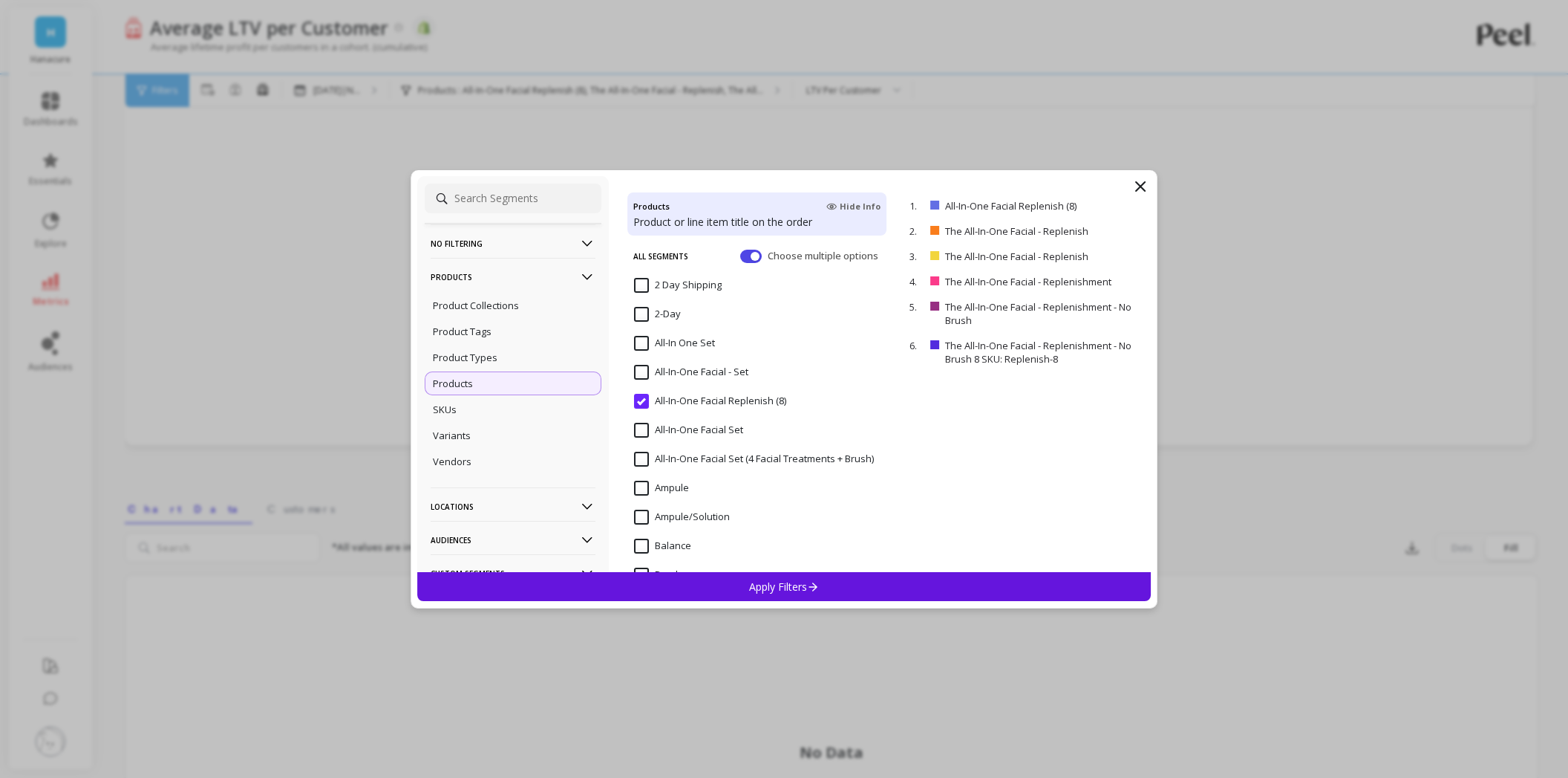
click at [1143, 182] on icon at bounding box center [1140, 186] width 9 height 9
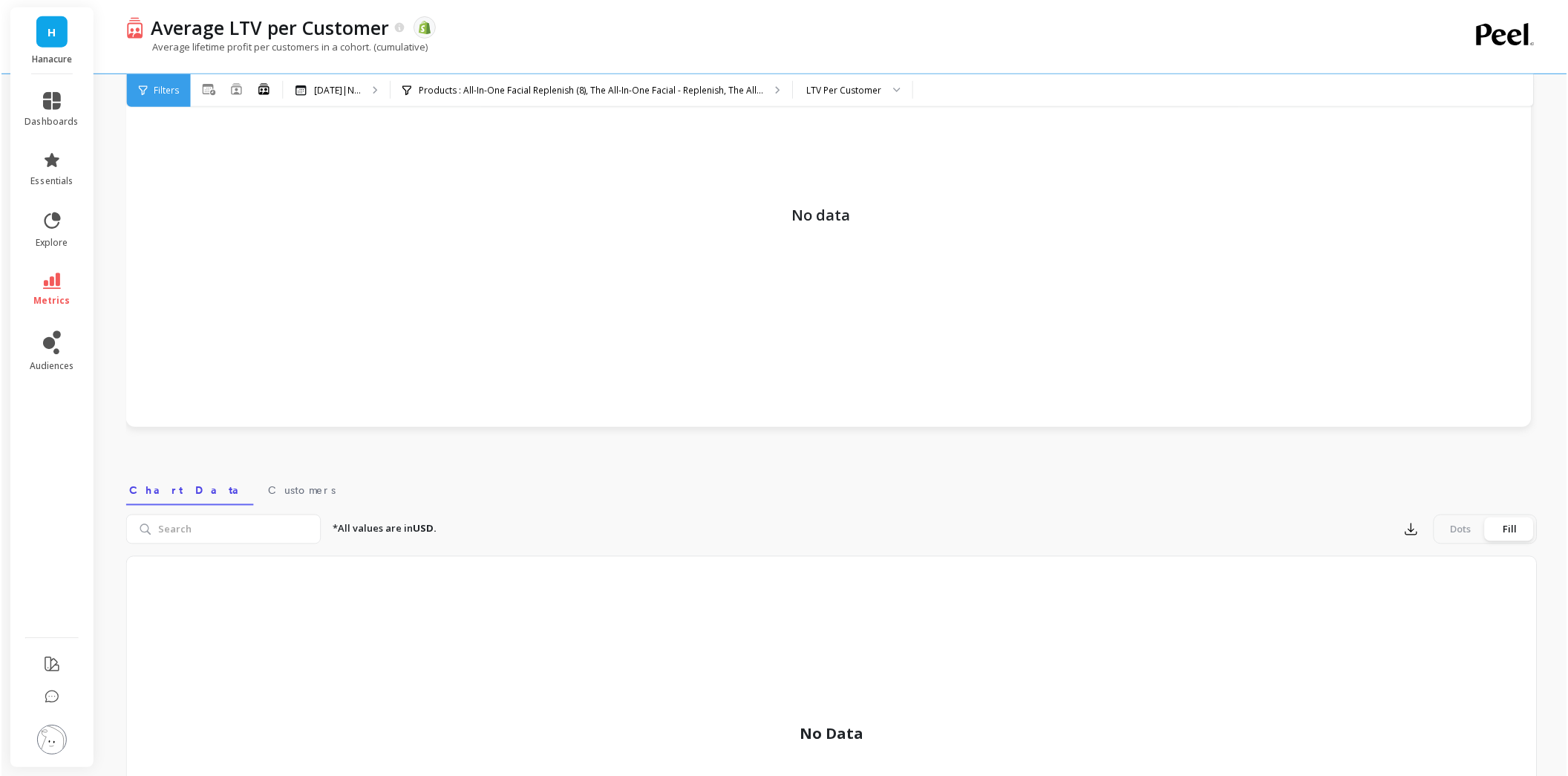
scroll to position [0, 0]
